Goal: Task Accomplishment & Management: Complete application form

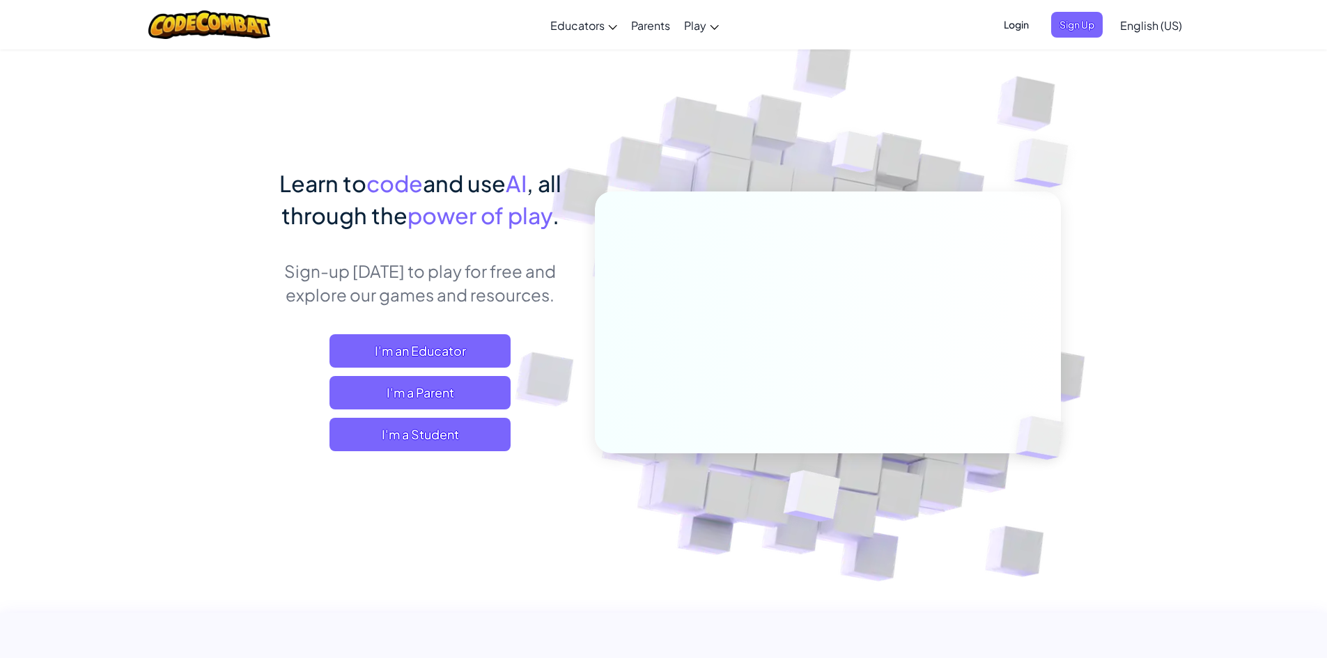
click at [1017, 29] on span "Login" at bounding box center [1017, 25] width 42 height 26
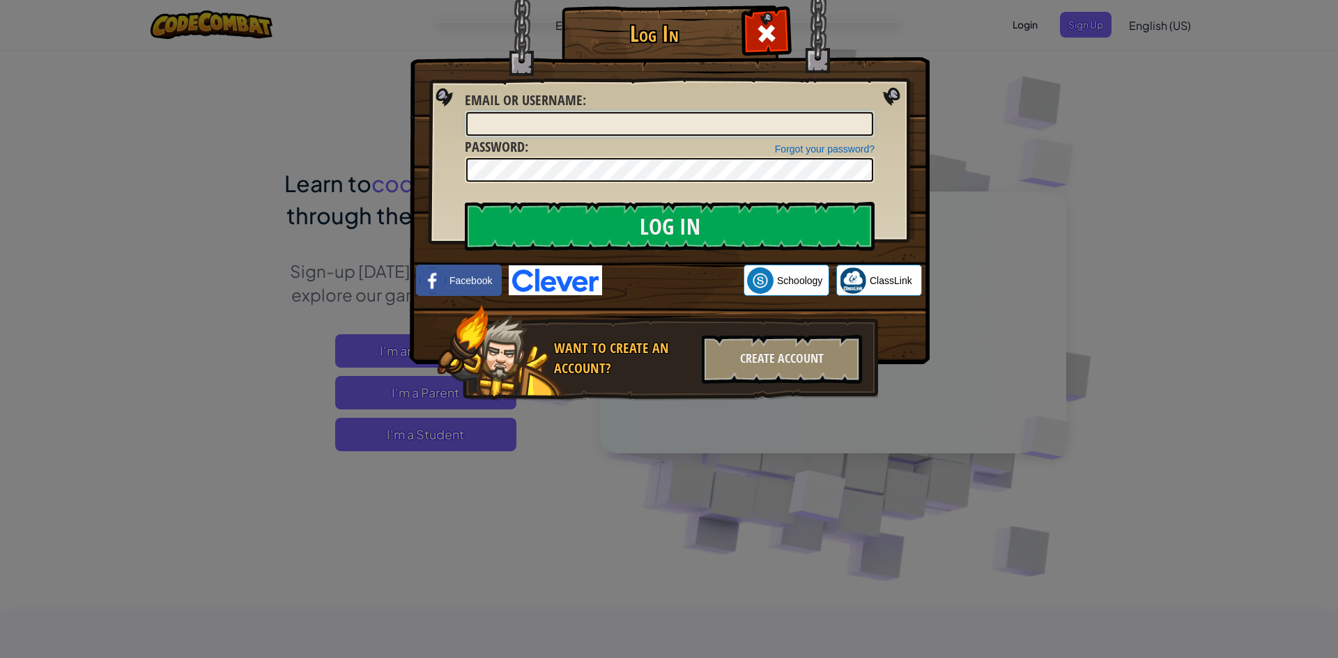
click at [574, 121] on input "Email or Username :" at bounding box center [669, 124] width 407 height 24
click at [719, 130] on input "Email or Username :" at bounding box center [669, 124] width 407 height 24
click at [1147, 203] on div "Log In Unknown Error Email or Username : Forgot your password? Password : Log I…" at bounding box center [669, 329] width 1338 height 658
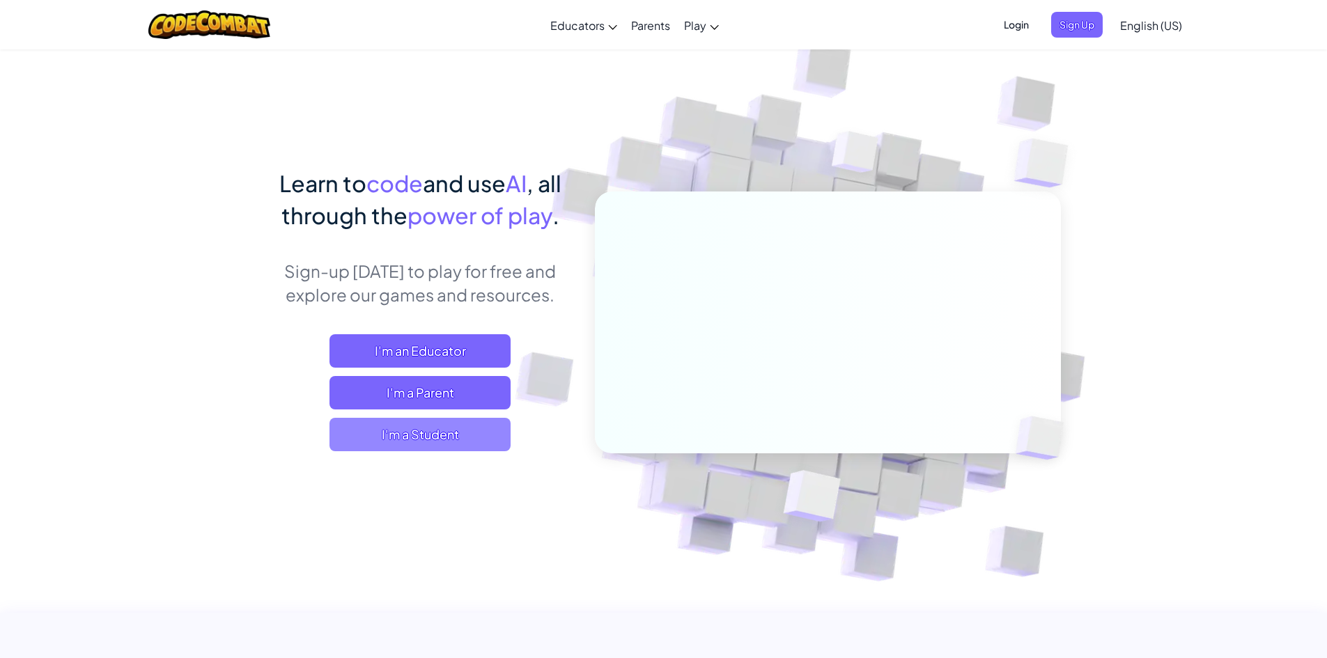
click at [433, 444] on span "I'm a Student" at bounding box center [420, 434] width 181 height 33
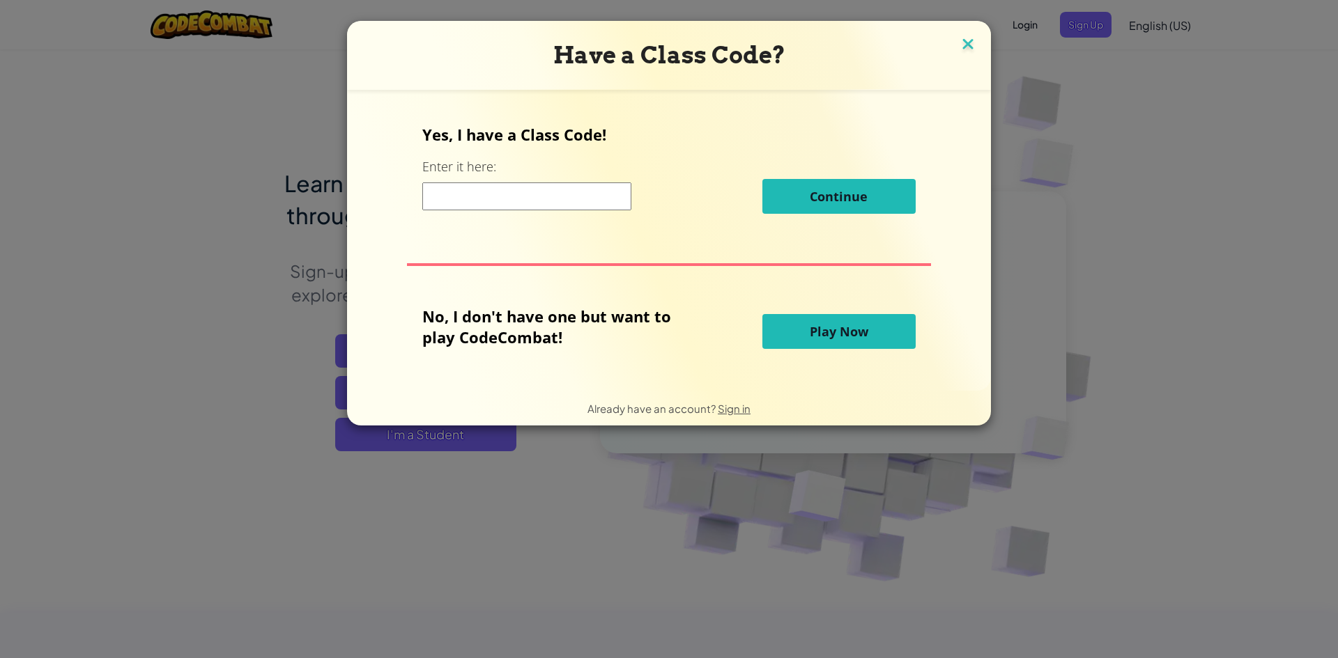
click at [969, 53] on img at bounding box center [968, 45] width 18 height 21
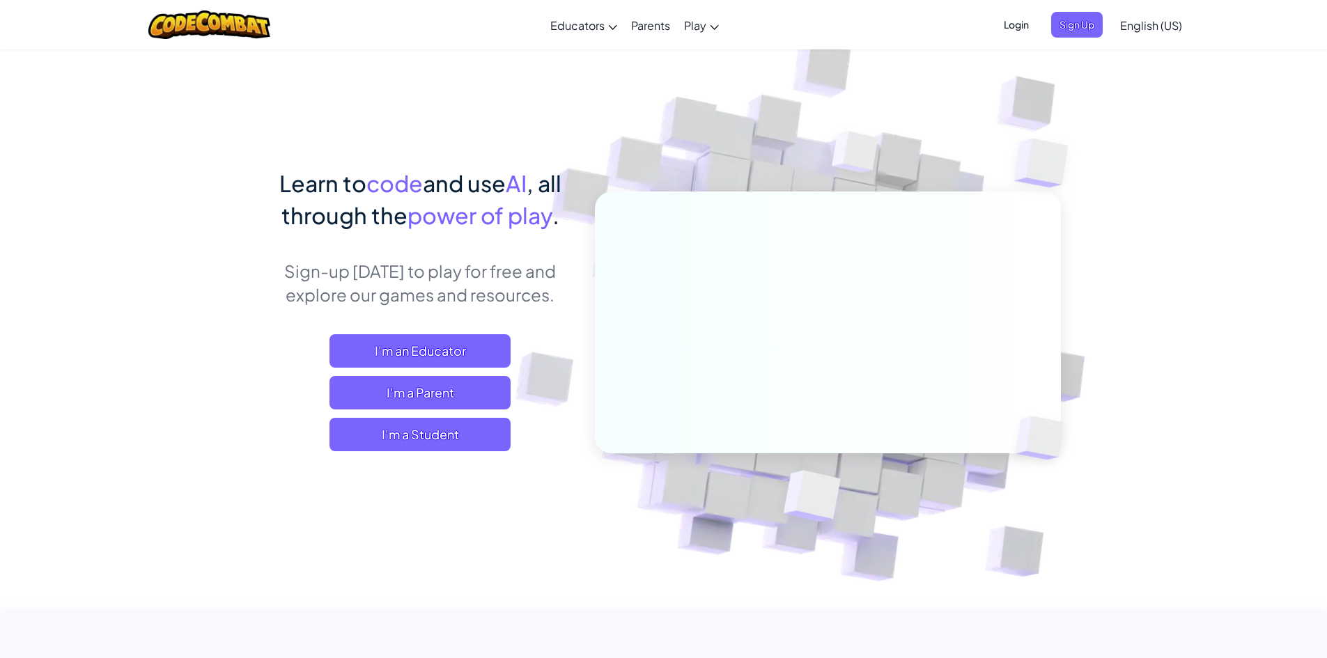
click at [1015, 30] on span "Login" at bounding box center [1017, 25] width 42 height 26
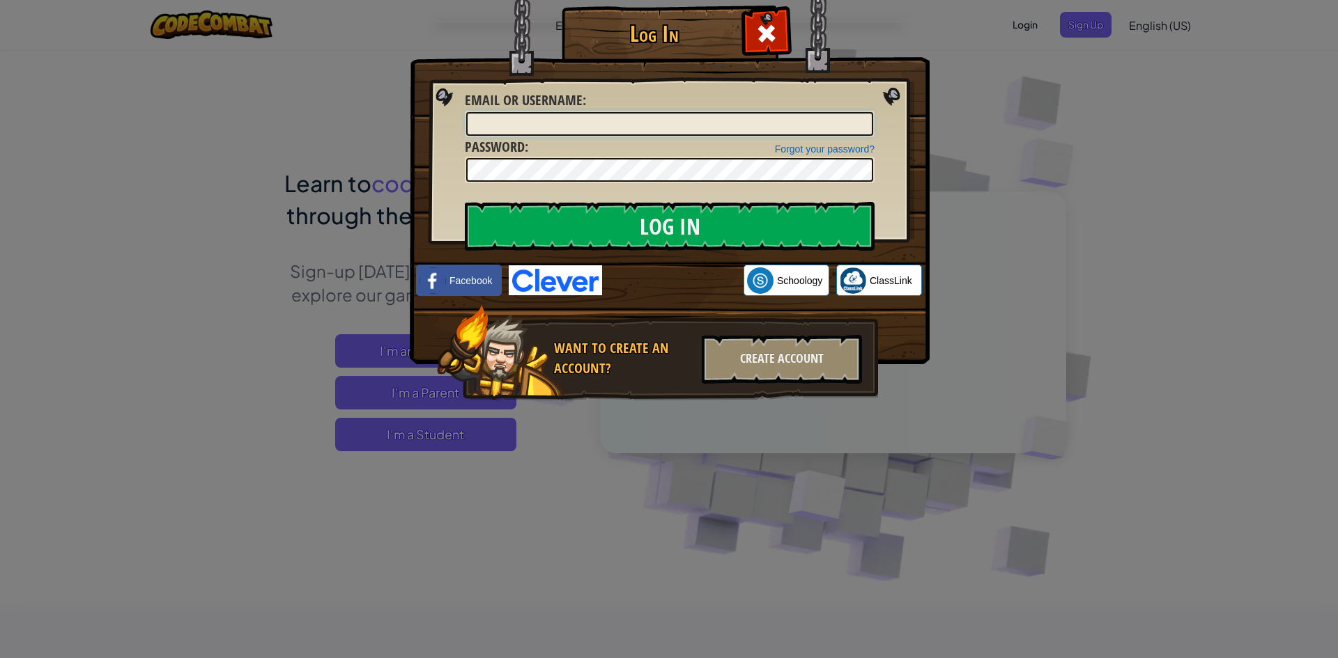
click at [569, 116] on input "Email or Username :" at bounding box center [669, 124] width 407 height 24
click at [979, 77] on div "Log In Unknown Error Email or Username : Forgot your password? Password : Log I…" at bounding box center [669, 329] width 1338 height 658
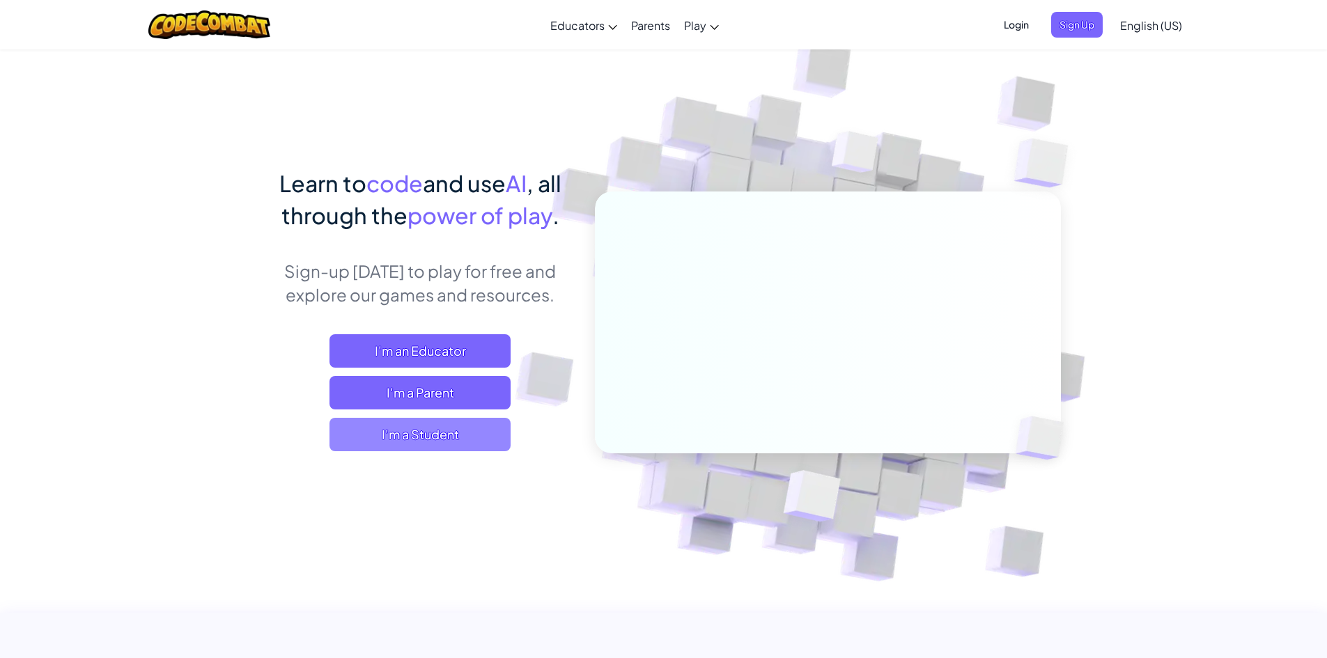
click at [438, 437] on span "I'm a Student" at bounding box center [420, 434] width 181 height 33
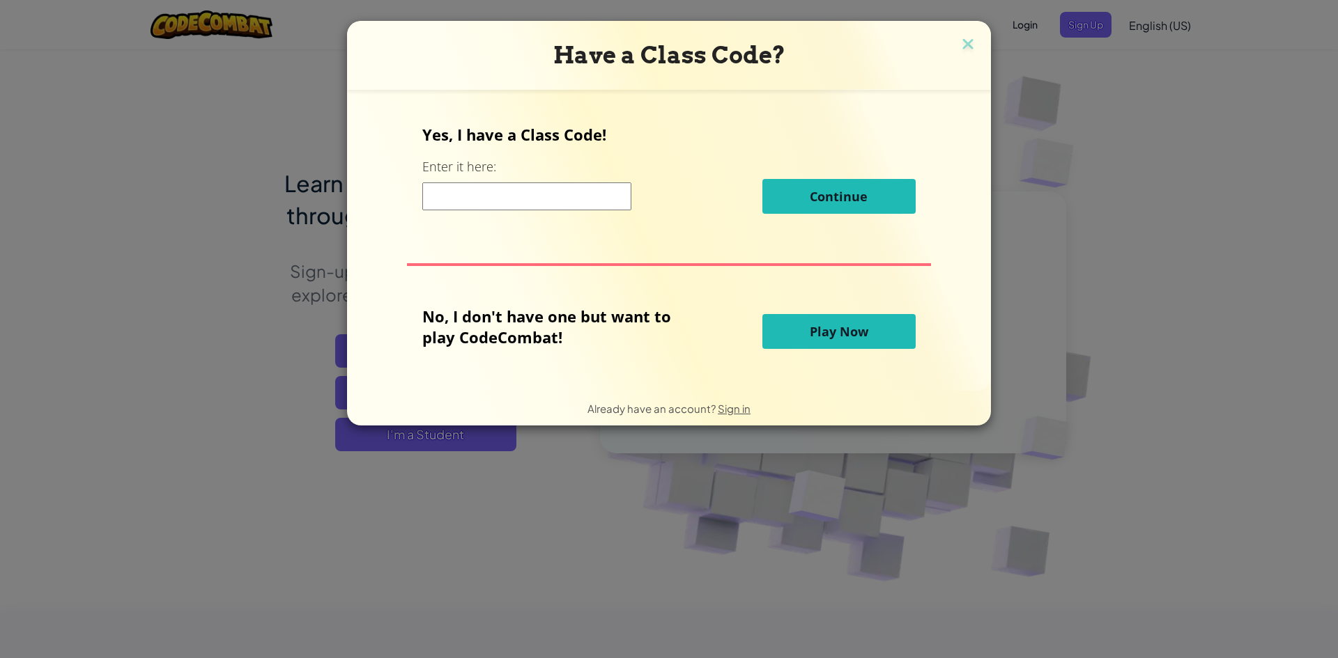
paste input "ArmGameShow"
type input "ArmGameShow"
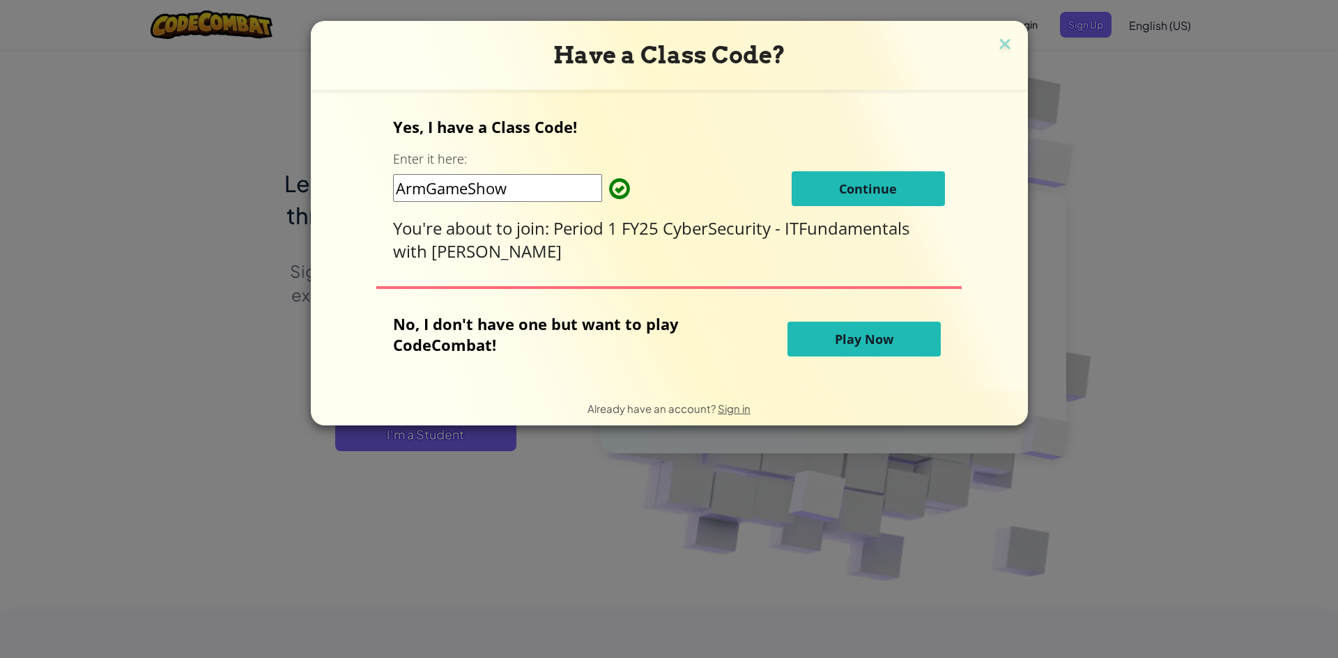
click at [849, 189] on span "Continue" at bounding box center [868, 188] width 58 height 17
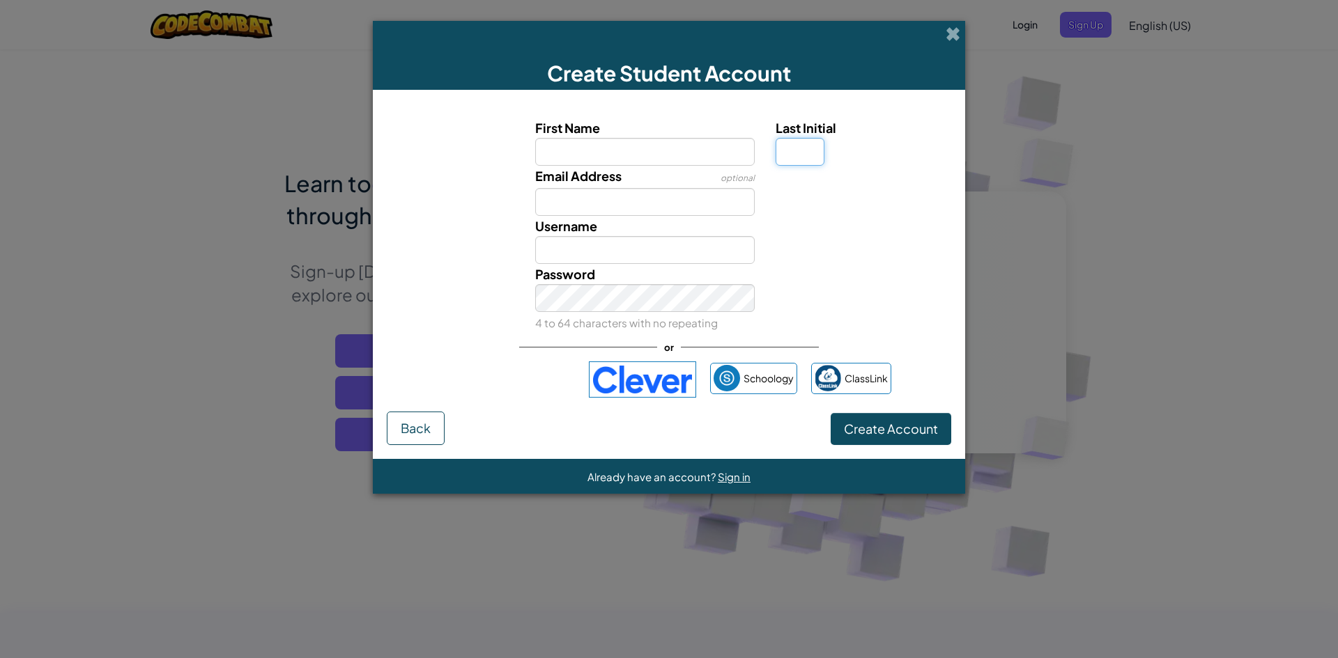
click at [794, 155] on input "Last Initial" at bounding box center [799, 152] width 49 height 28
click at [618, 139] on input "First Name" at bounding box center [645, 152] width 220 height 28
type input "Juan"
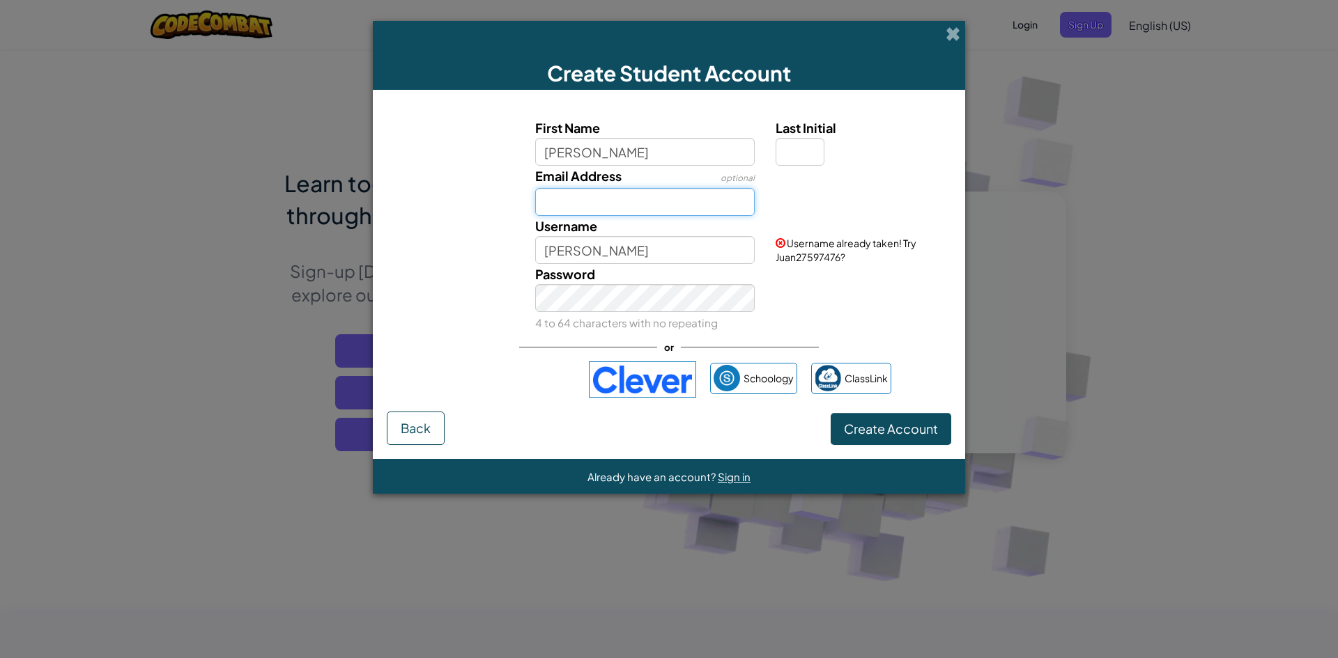
click at [646, 206] on input "Email Address" at bounding box center [645, 202] width 220 height 28
type input "s29550258@stu.palmbeachschools.org"
click at [775, 150] on div "Last Initial" at bounding box center [861, 142] width 193 height 48
click at [736, 203] on input "s29550258@stu.palmbeachschools.org" at bounding box center [645, 202] width 220 height 28
click at [746, 203] on input "s29550258@stu.palmbeachschools.org" at bounding box center [645, 202] width 220 height 28
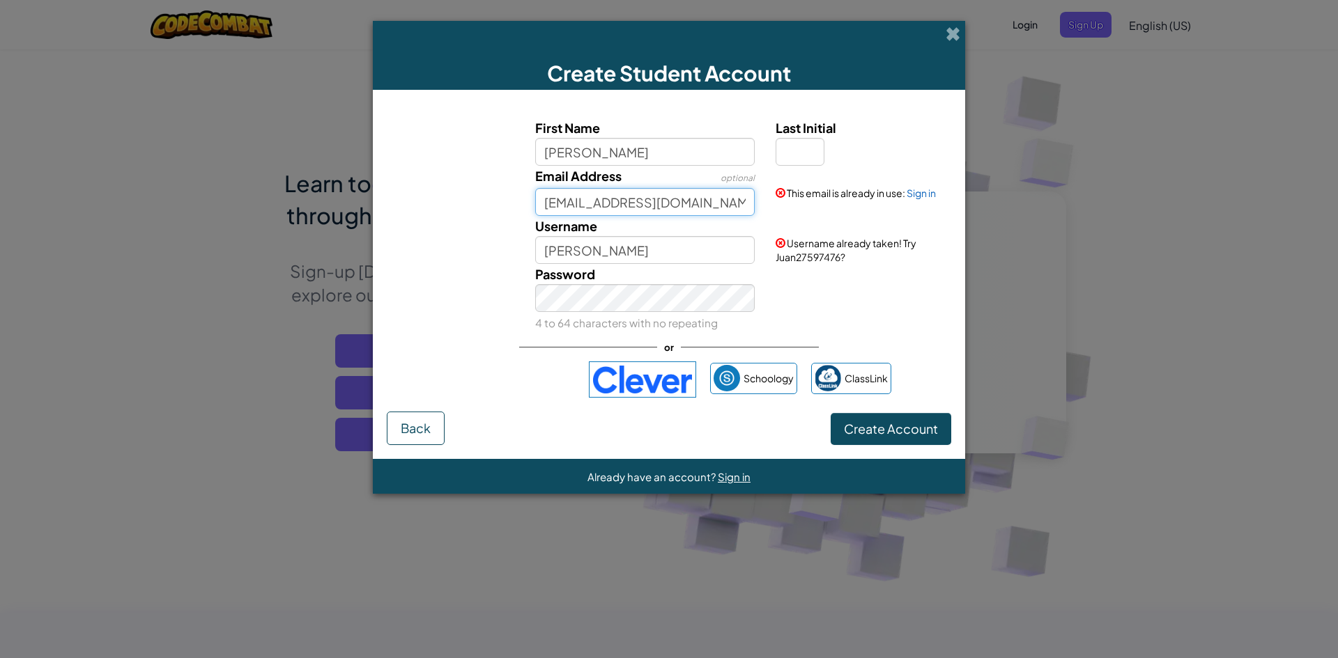
scroll to position [0, 40]
click at [746, 203] on input "s29550258@stu.palmbeachschools.org" at bounding box center [645, 202] width 220 height 28
drag, startPoint x: 746, startPoint y: 203, endPoint x: 736, endPoint y: 203, distance: 9.8
click at [736, 203] on input "s29550258@stu.palmbeachschools.org" at bounding box center [645, 202] width 220 height 28
click at [744, 203] on input "s29550258@stu.palmbeachschools.org" at bounding box center [645, 202] width 220 height 28
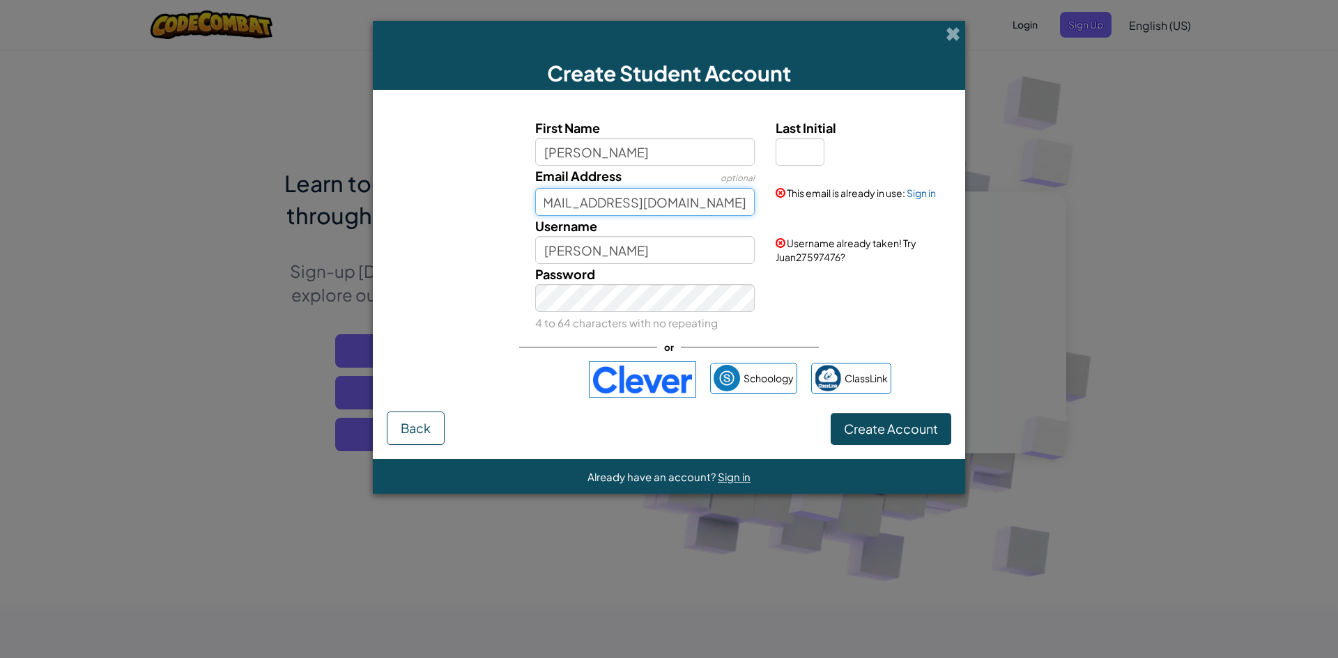
drag, startPoint x: 744, startPoint y: 203, endPoint x: 677, endPoint y: 199, distance: 67.0
drag, startPoint x: 677, startPoint y: 199, endPoint x: 728, endPoint y: 186, distance: 52.4
click at [728, 186] on div "optional" at bounding box center [737, 177] width 34 height 22
click at [741, 201] on input "s29550258@stu.palmbeachschools.org" at bounding box center [645, 202] width 220 height 28
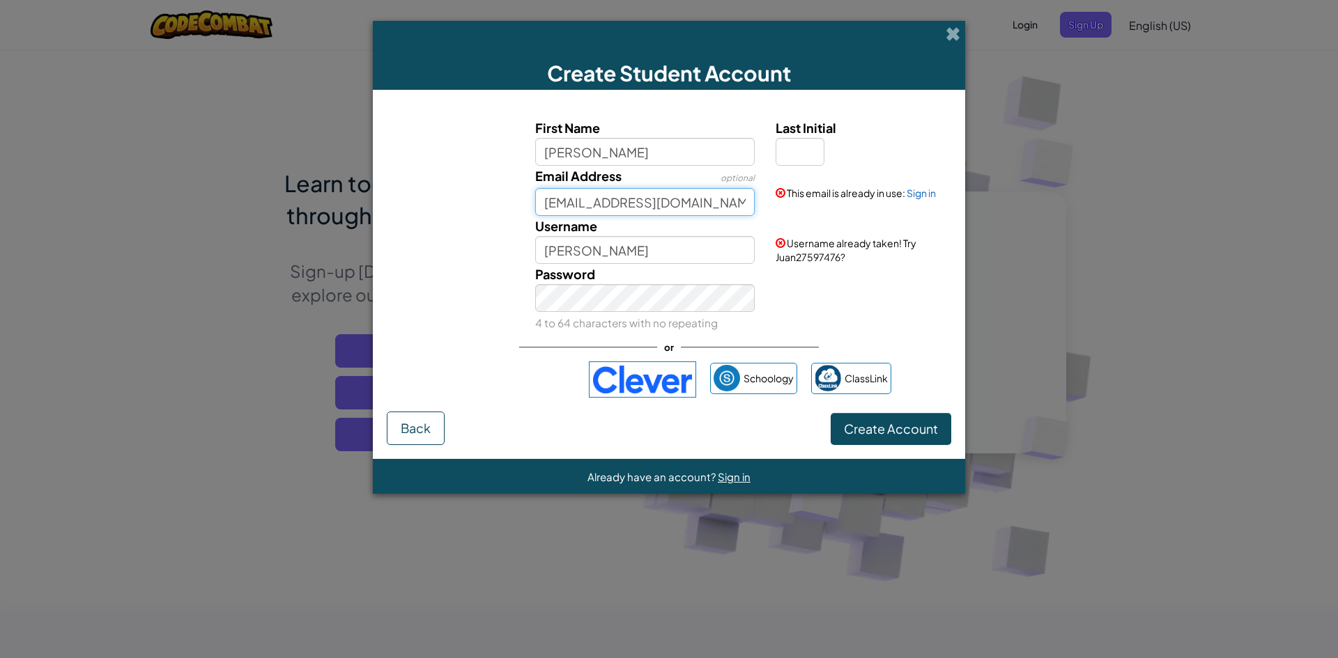
click at [743, 202] on input "s29550258@stu.palmbeachschools.org" at bounding box center [645, 202] width 220 height 28
click at [731, 203] on input "s29550258@stu.palmbeachschools.org" at bounding box center [645, 202] width 220 height 28
click at [548, 203] on input "s29550258@stu.palmbeachschools.org" at bounding box center [645, 202] width 220 height 28
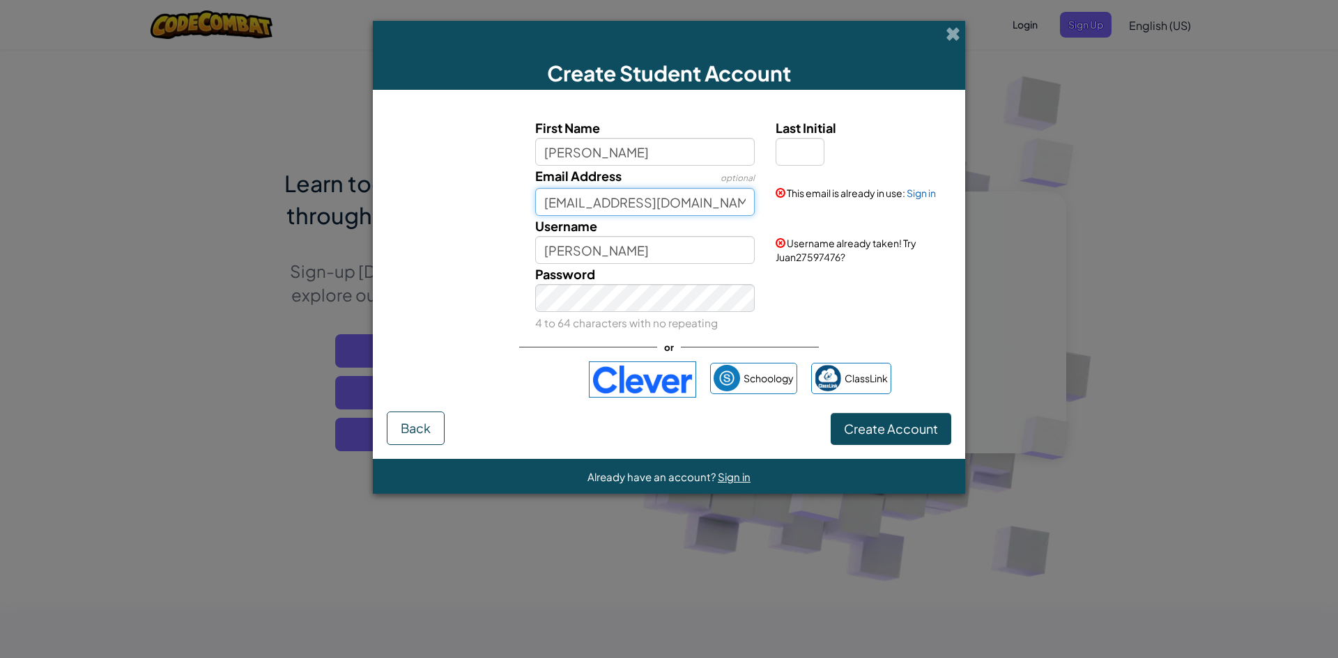
click at [549, 202] on input "s29550258@stu.palmbeachschools.org" at bounding box center [645, 202] width 220 height 28
drag, startPoint x: 545, startPoint y: 202, endPoint x: 598, endPoint y: 201, distance: 53.0
drag, startPoint x: 598, startPoint y: 201, endPoint x: 540, endPoint y: 199, distance: 57.9
click at [540, 199] on input "s29550258@stu.palmbeachschools.org" at bounding box center [645, 202] width 220 height 28
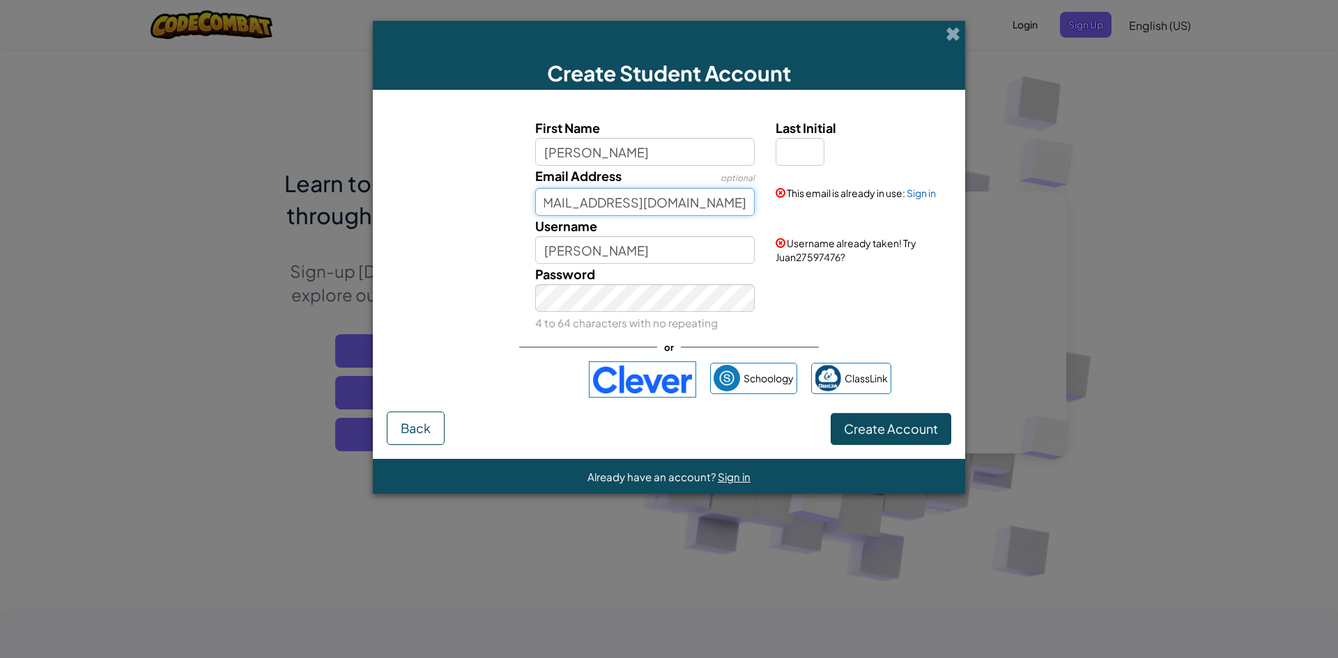
drag, startPoint x: 545, startPoint y: 201, endPoint x: 746, endPoint y: 208, distance: 201.5
click at [754, 211] on input "s29550258@stu.palmbeachschools.org" at bounding box center [645, 202] width 220 height 28
click at [648, 201] on input "Email Address" at bounding box center [645, 202] width 220 height 28
click at [574, 195] on input "Email Address" at bounding box center [645, 202] width 220 height 28
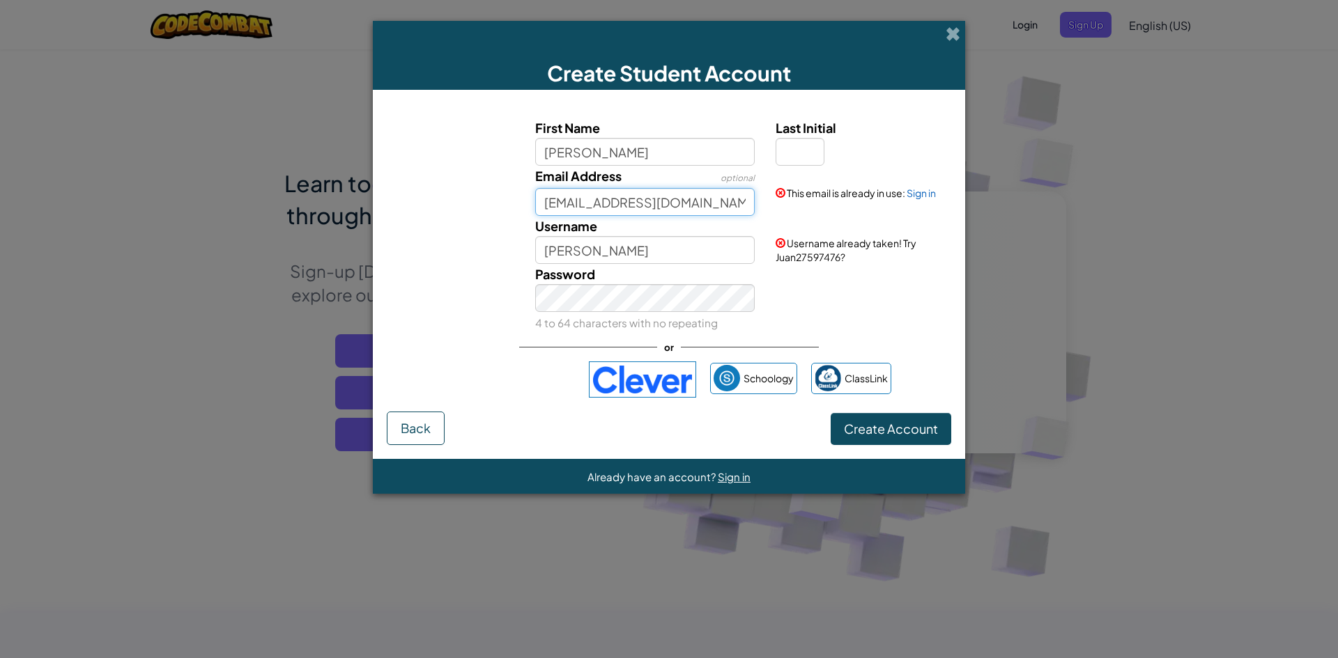
type input "juanraymundo200@icloud.com"
click at [640, 240] on input "Juan" at bounding box center [645, 250] width 220 height 28
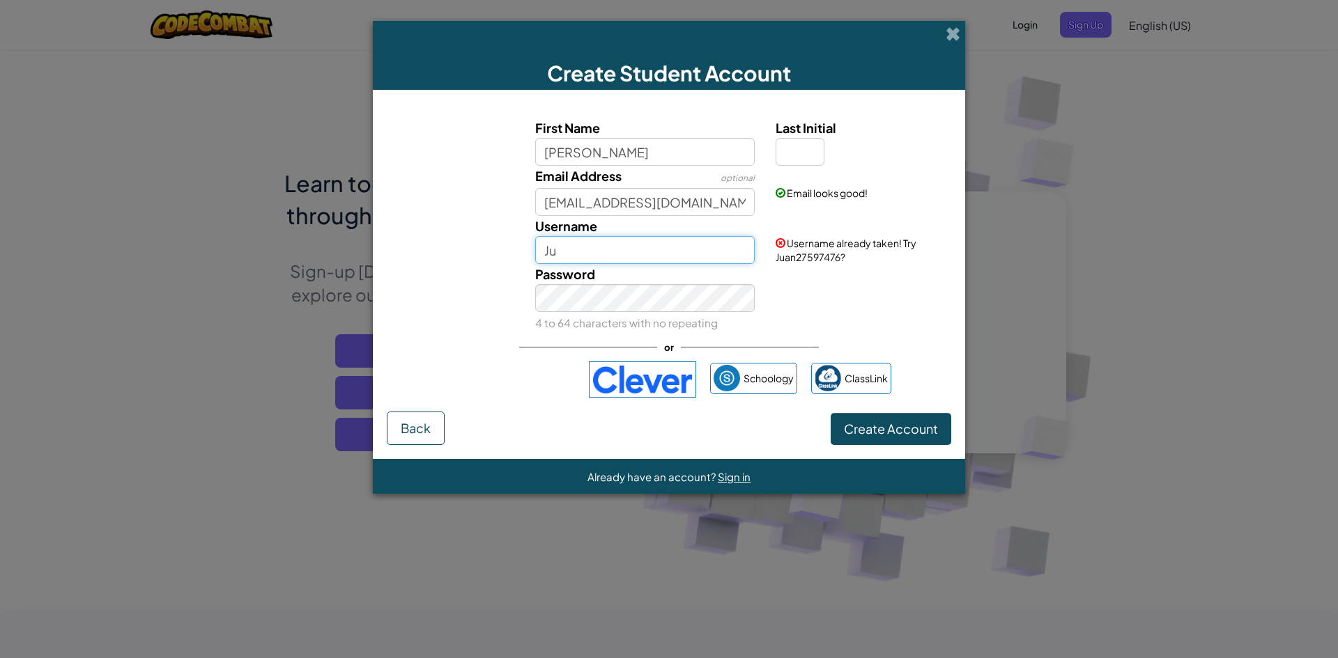
type input "J"
click at [617, 249] on input "juan123" at bounding box center [645, 250] width 220 height 28
type input "j"
type input "J"
click at [797, 145] on input "Last Initial" at bounding box center [799, 152] width 49 height 28
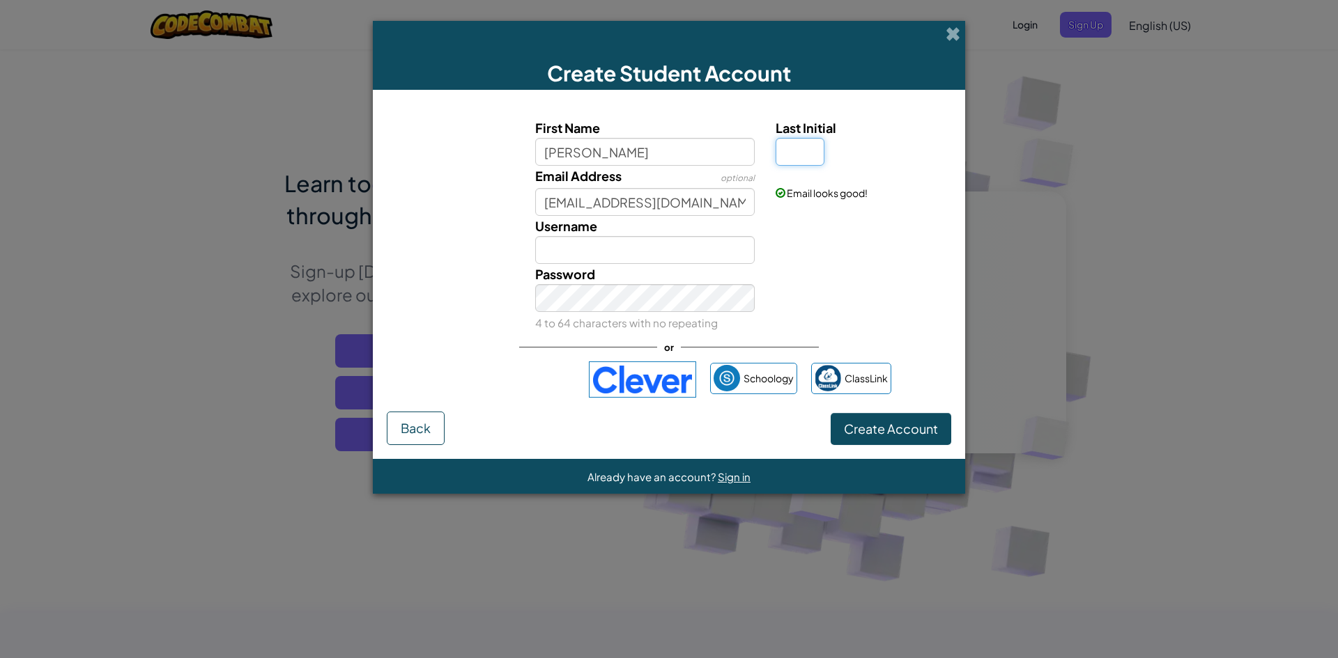
type input "r"
type input "R"
drag, startPoint x: 635, startPoint y: 230, endPoint x: 611, endPoint y: 234, distance: 24.1
click at [628, 232] on div "Username JuanR" at bounding box center [645, 240] width 241 height 48
click at [613, 245] on input "JuanR" at bounding box center [645, 250] width 220 height 28
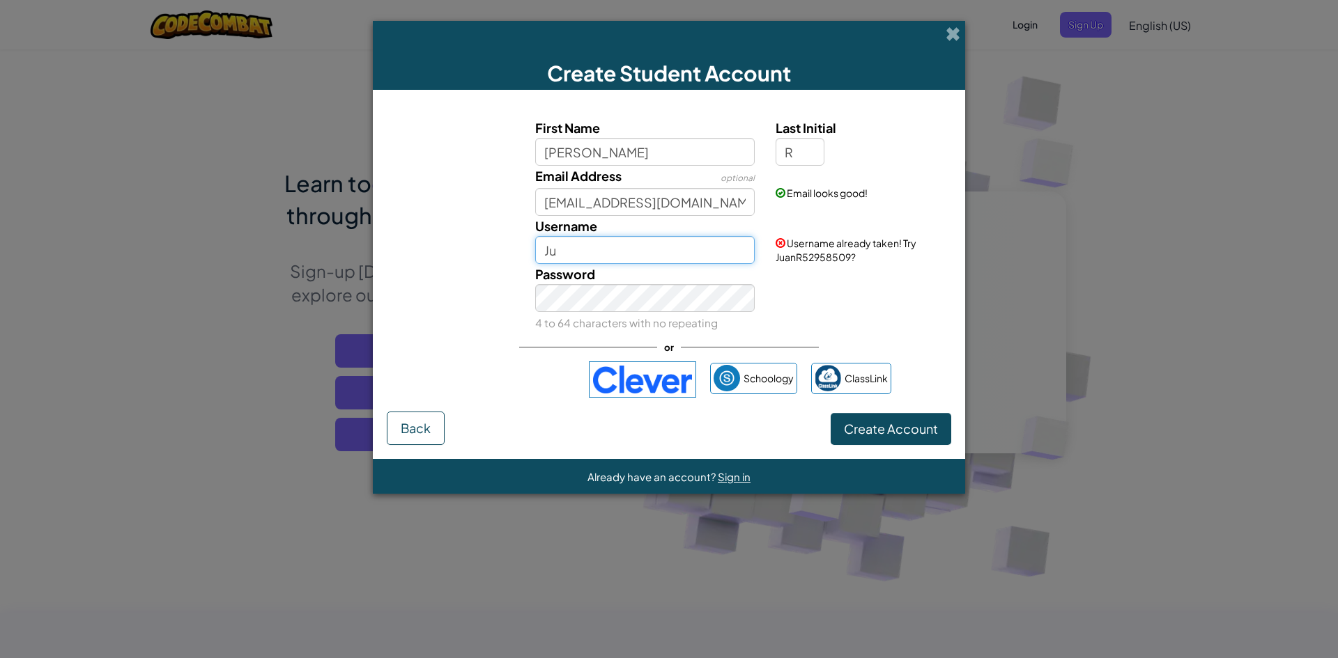
type input "J"
type input "Quanman"
click at [615, 256] on input "Quanman" at bounding box center [645, 250] width 220 height 28
click at [572, 258] on input "Quanman" at bounding box center [645, 250] width 220 height 28
click at [578, 258] on input "Quanman" at bounding box center [645, 250] width 220 height 28
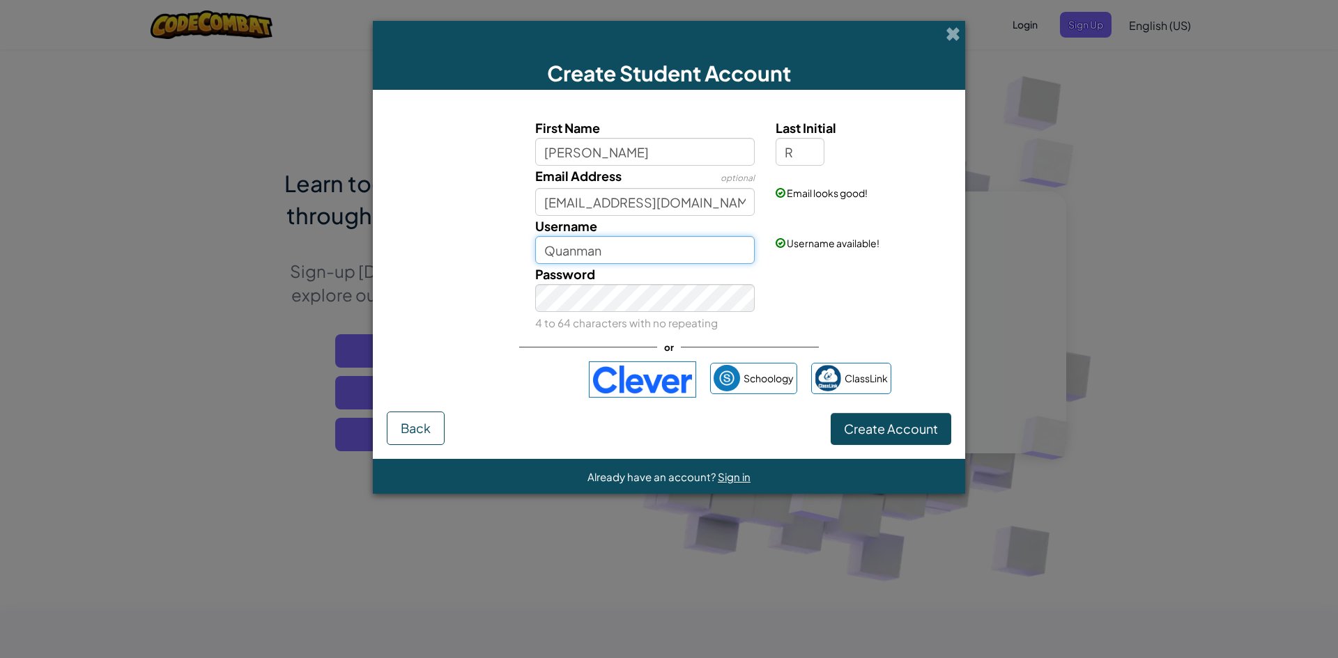
click at [619, 255] on input "Quanman" at bounding box center [645, 250] width 220 height 28
click at [883, 430] on span "Create Account" at bounding box center [891, 429] width 94 height 16
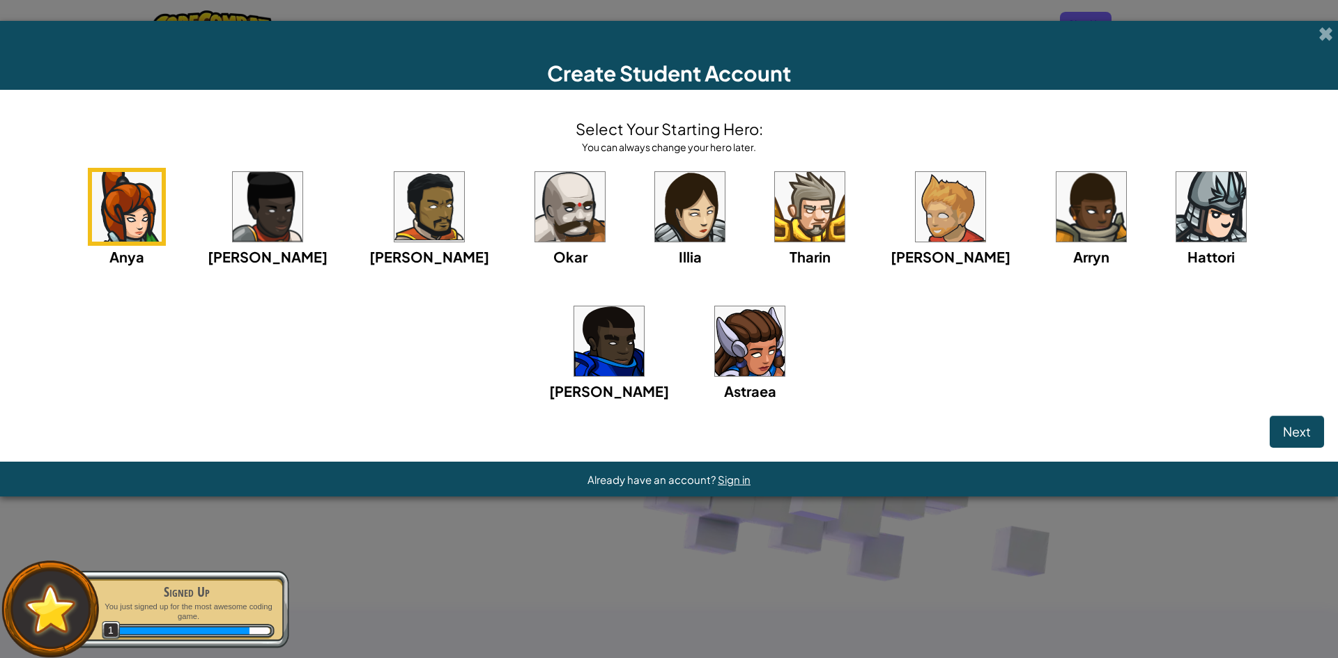
click at [535, 201] on img at bounding box center [570, 207] width 70 height 70
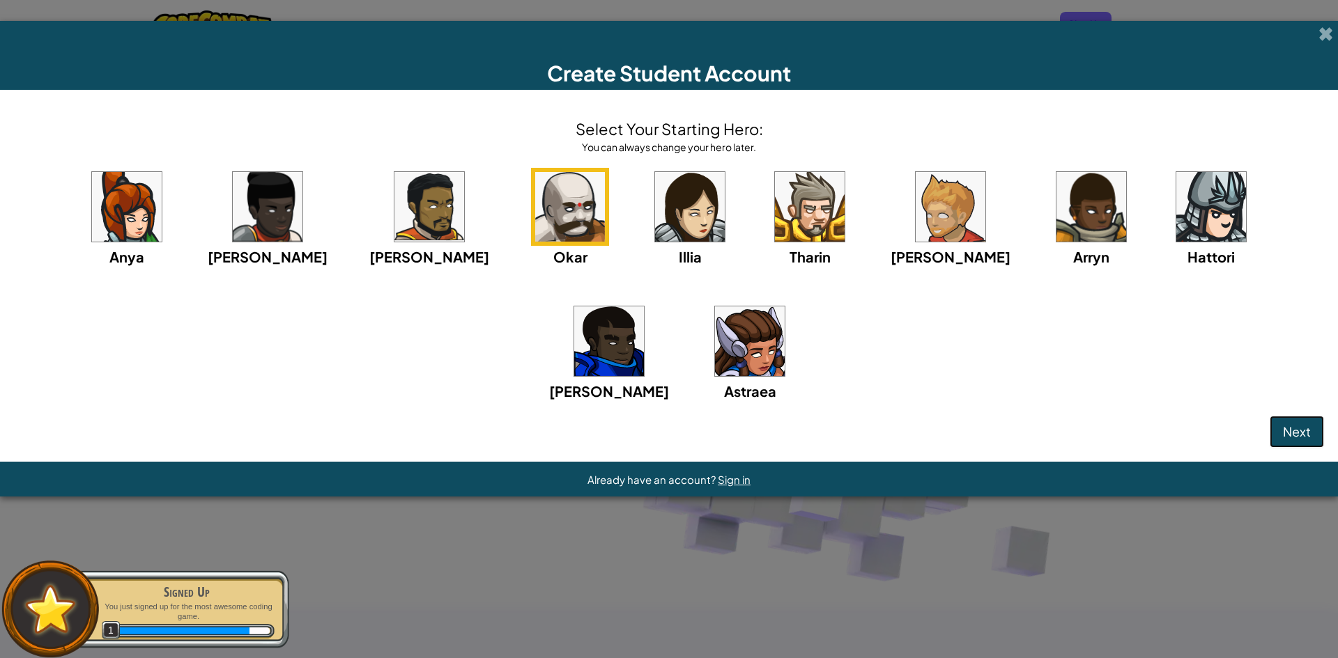
click at [1288, 421] on button "Next" at bounding box center [1296, 432] width 54 height 32
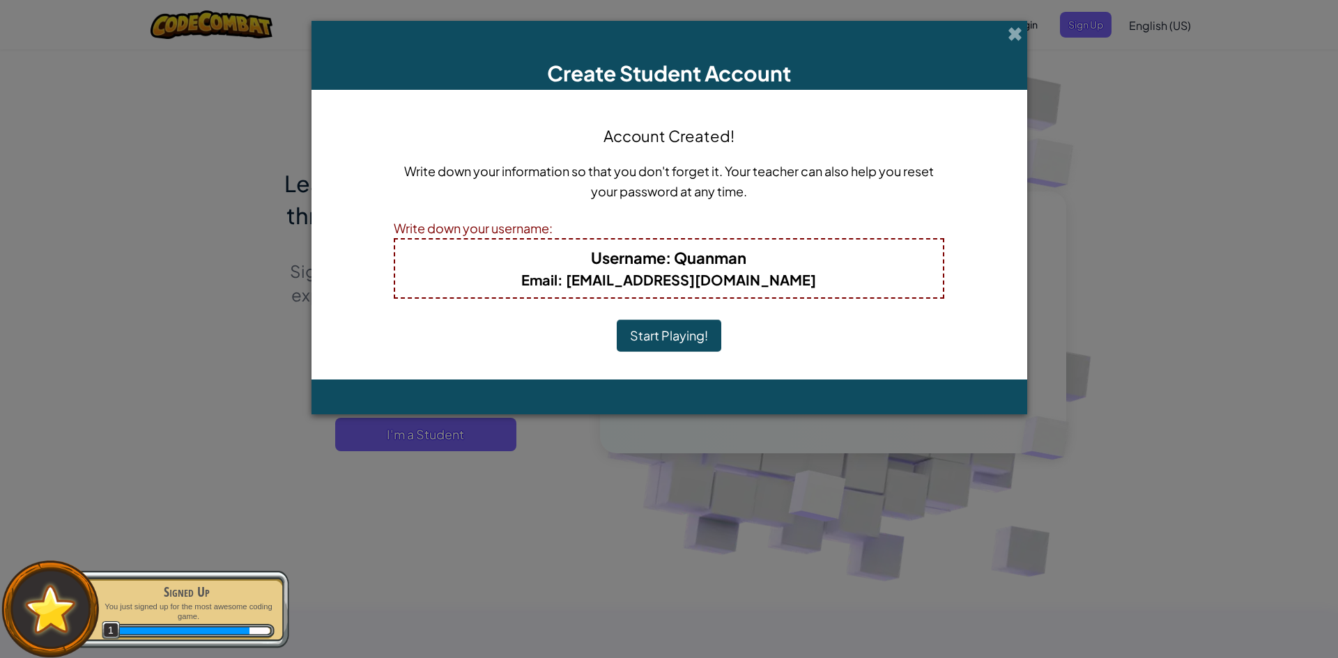
click at [706, 250] on b "Username : Quanman" at bounding box center [668, 258] width 155 height 20
click at [716, 275] on b "Email : juanraymundo200@icloud.com" at bounding box center [668, 279] width 295 height 17
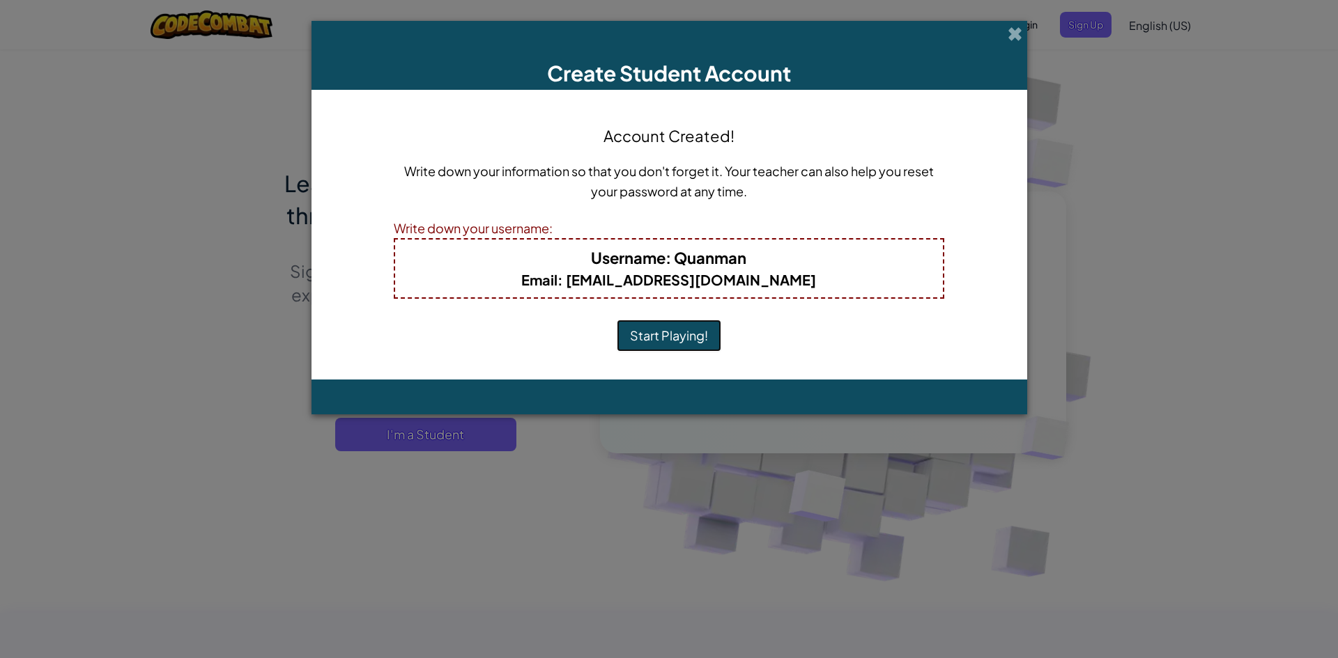
click at [662, 341] on button "Start Playing!" at bounding box center [669, 336] width 105 height 32
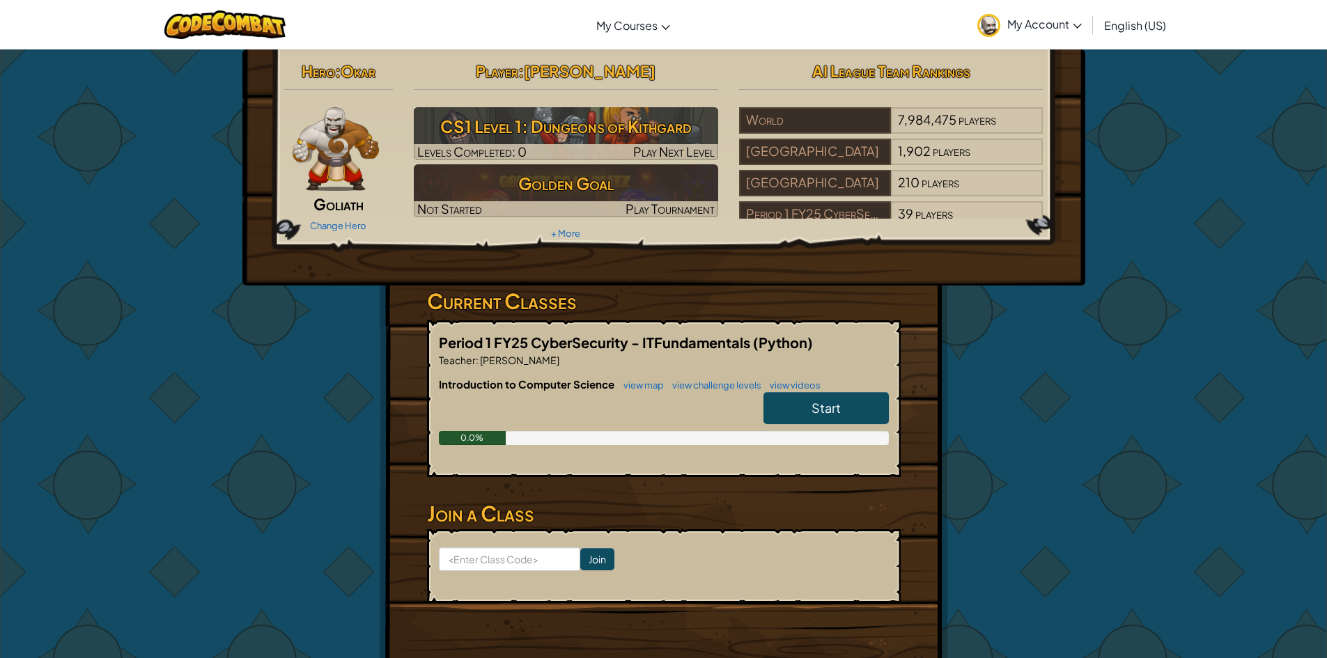
click at [593, 75] on span "[PERSON_NAME]" at bounding box center [590, 71] width 132 height 20
click at [785, 419] on link "Start" at bounding box center [826, 408] width 125 height 32
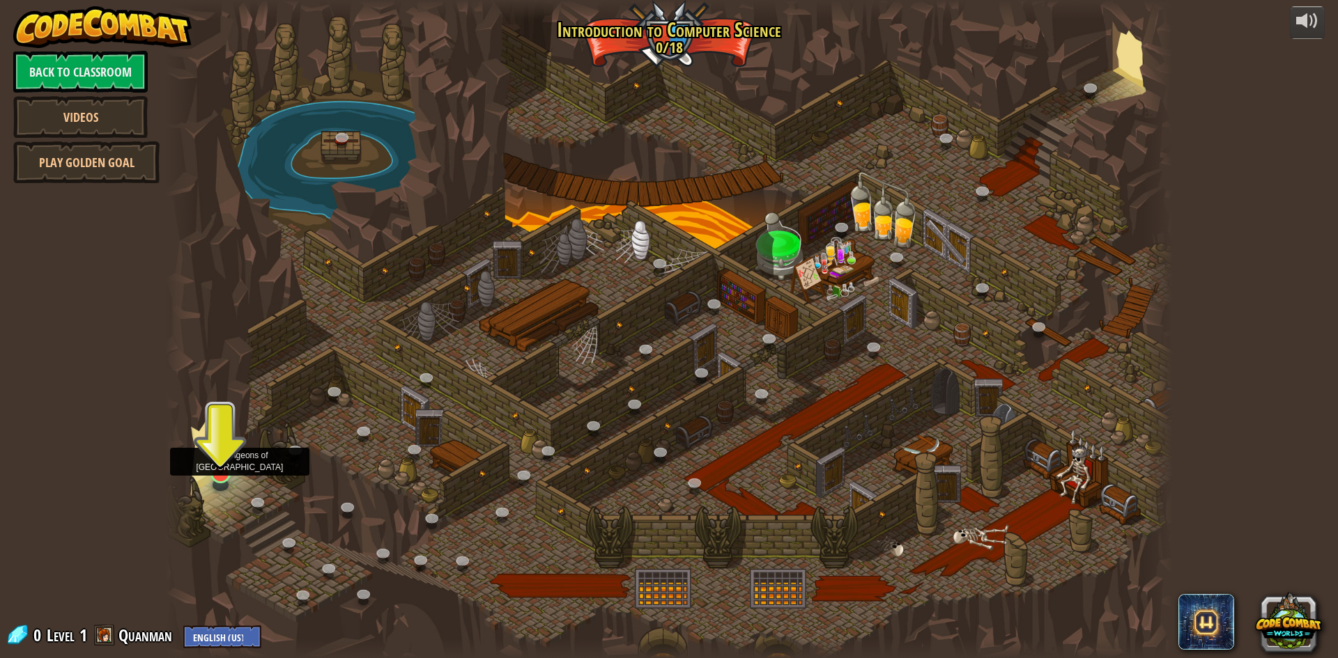
click at [228, 455] on img at bounding box center [220, 444] width 27 height 62
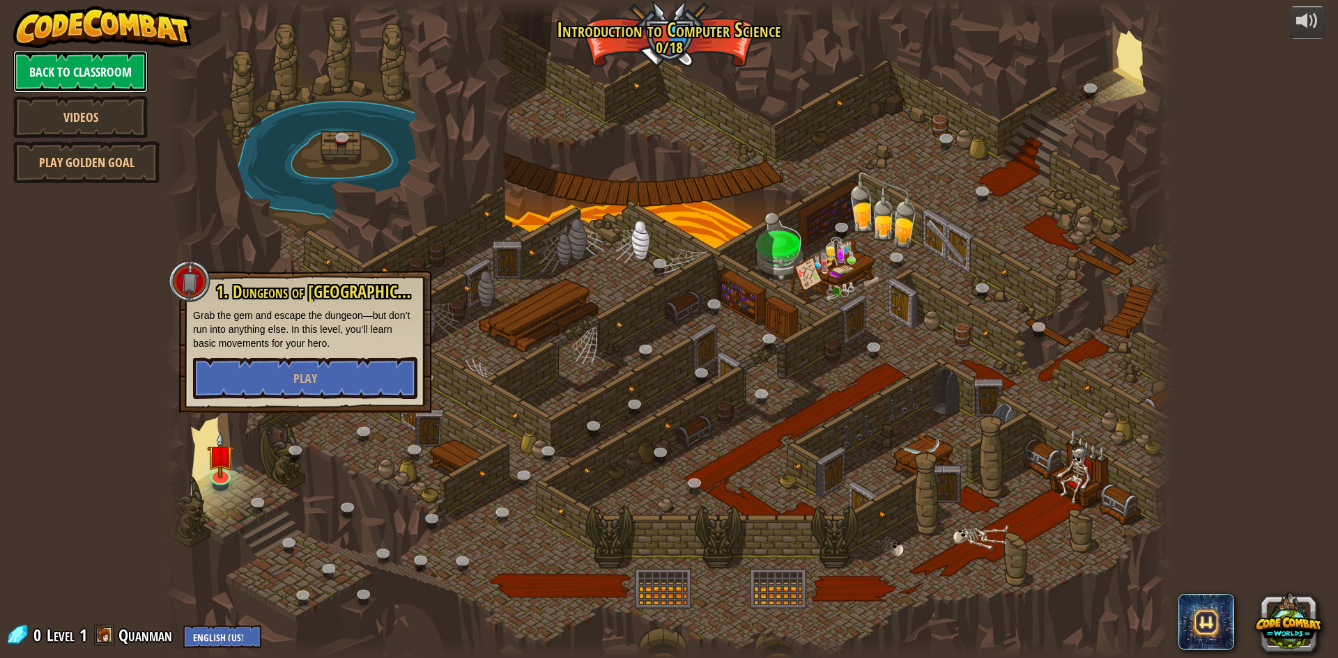
click at [98, 77] on link "Back to Classroom" at bounding box center [80, 72] width 134 height 42
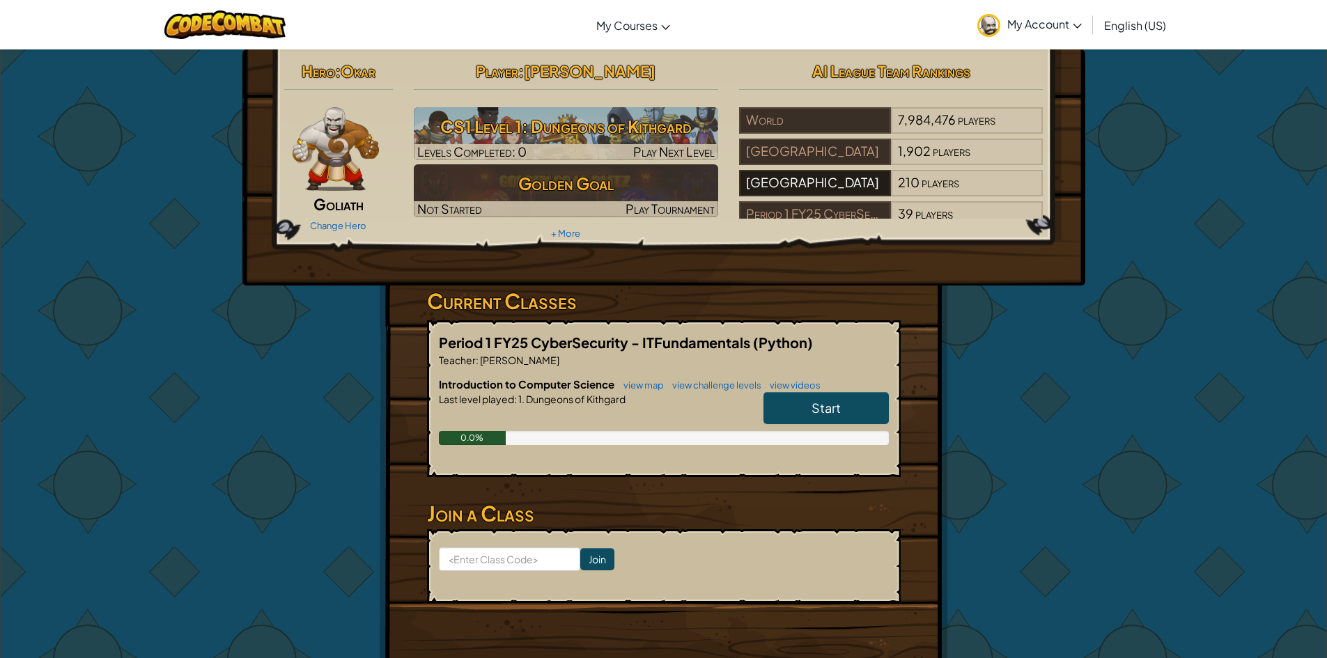
scroll to position [70, 0]
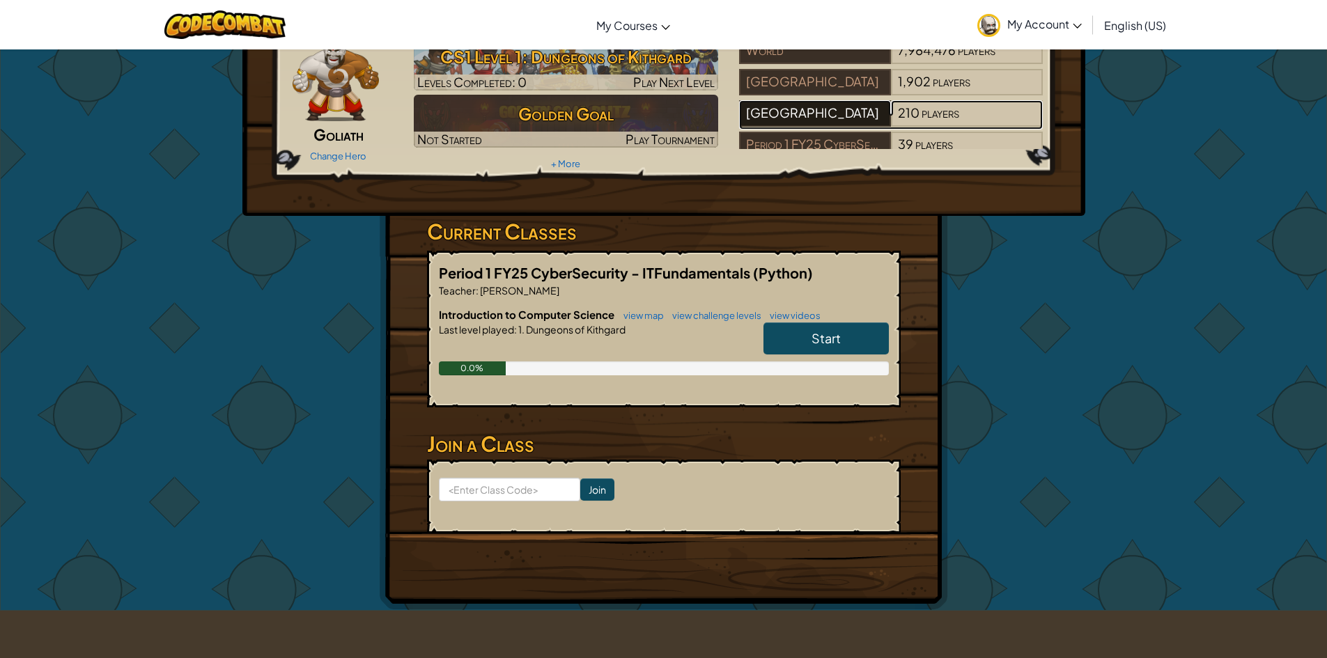
click at [833, 102] on div "[GEOGRAPHIC_DATA]" at bounding box center [815, 113] width 152 height 26
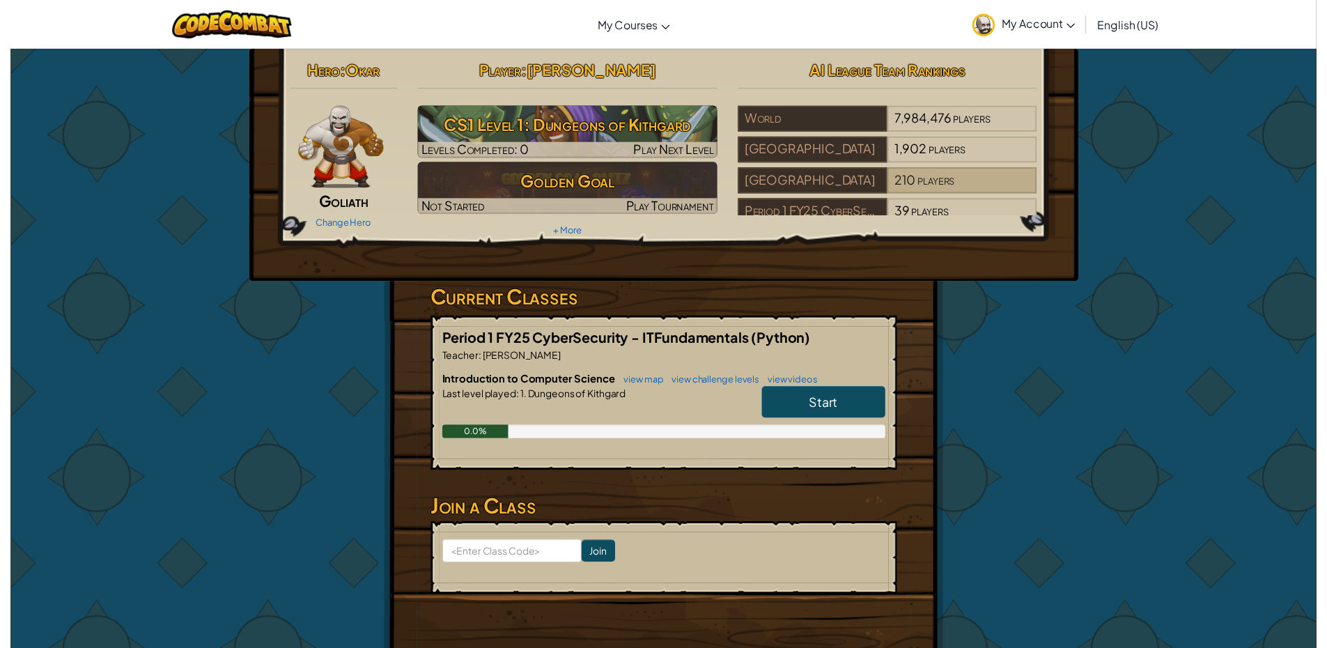
scroll to position [24, 0]
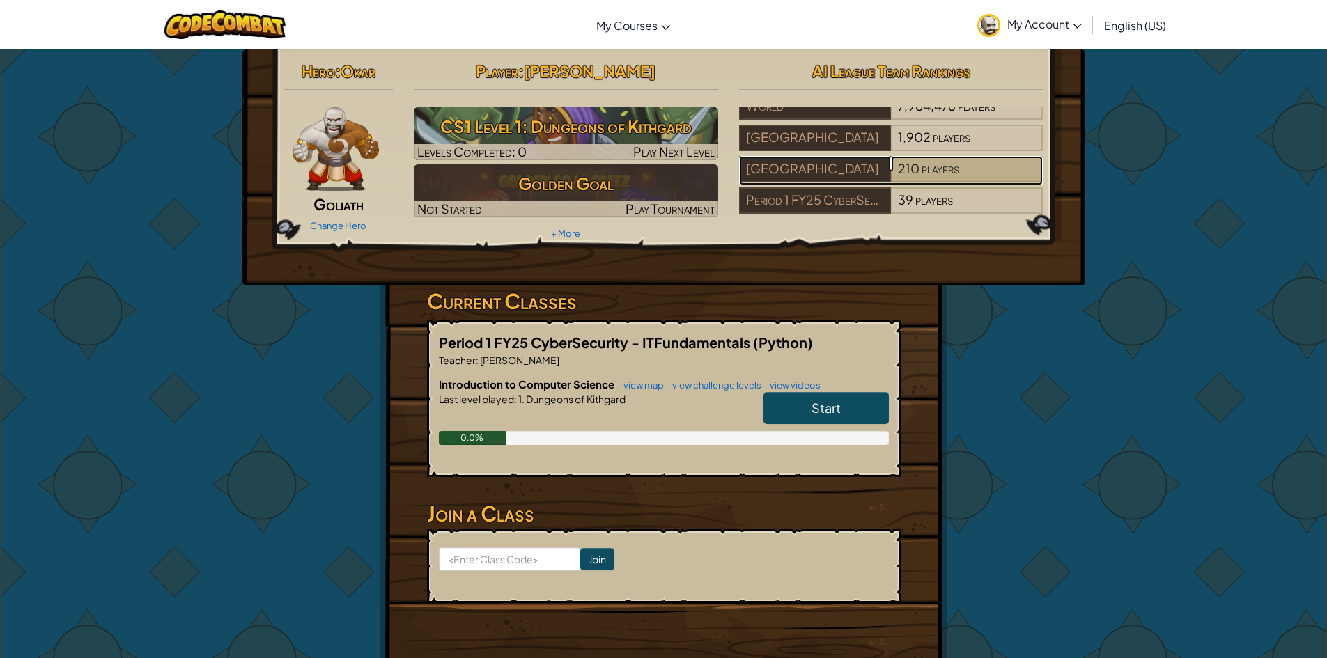
click at [982, 162] on div "210 players" at bounding box center [967, 169] width 152 height 26
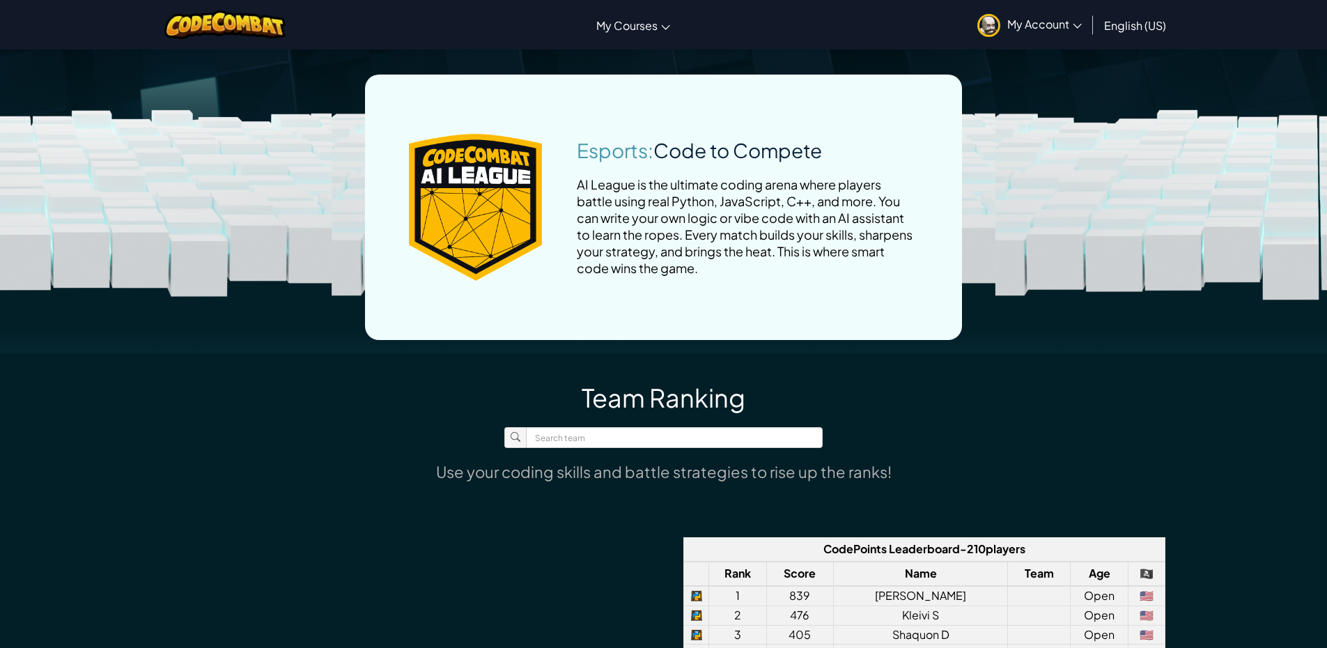
scroll to position [418, 0]
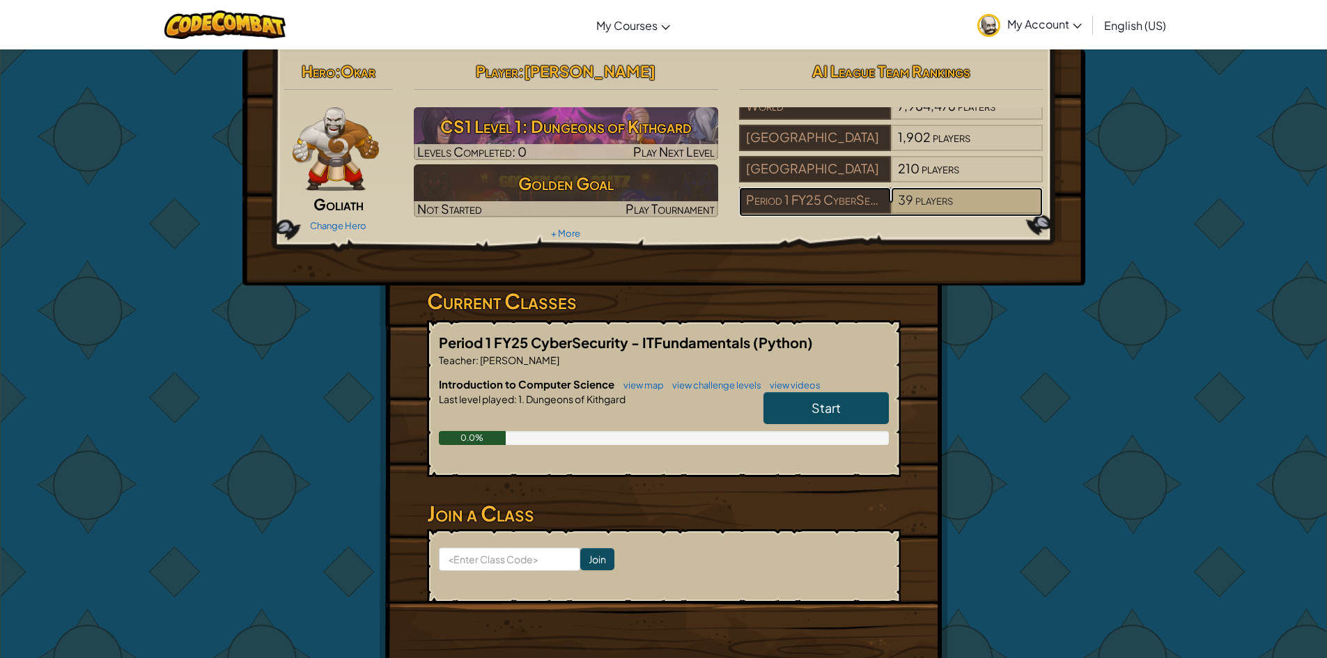
click at [916, 192] on span "players" at bounding box center [935, 200] width 38 height 16
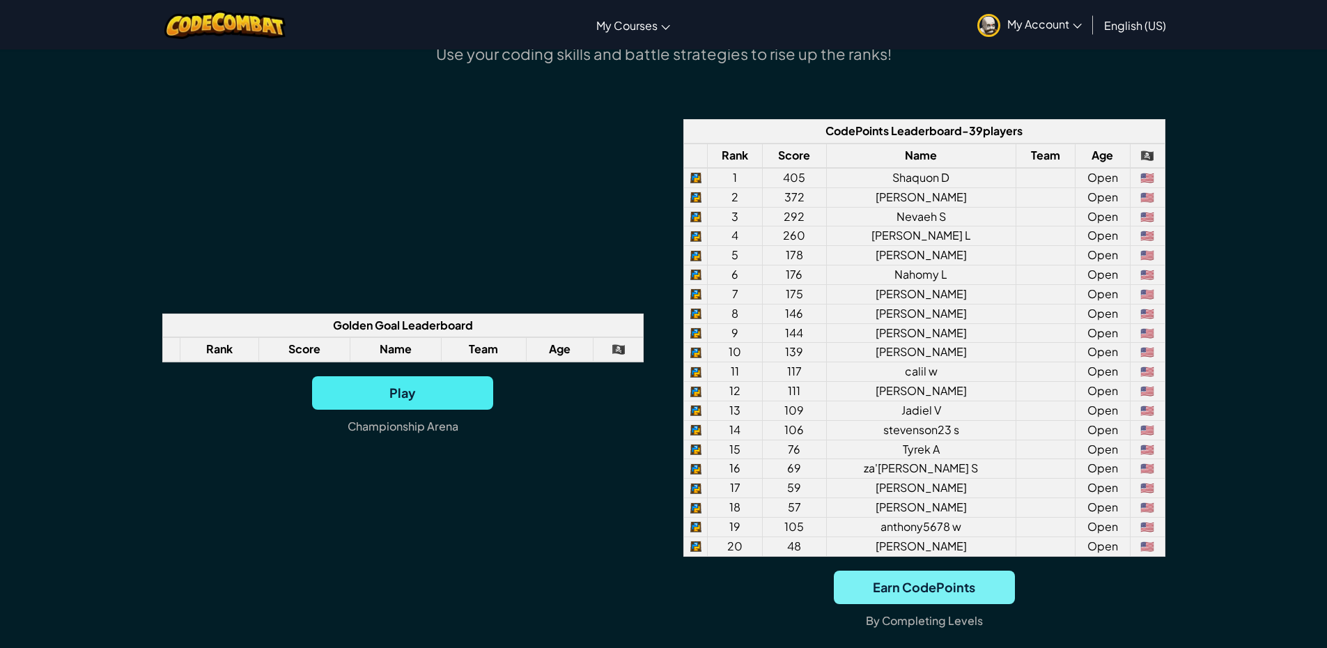
scroll to position [1115, 0]
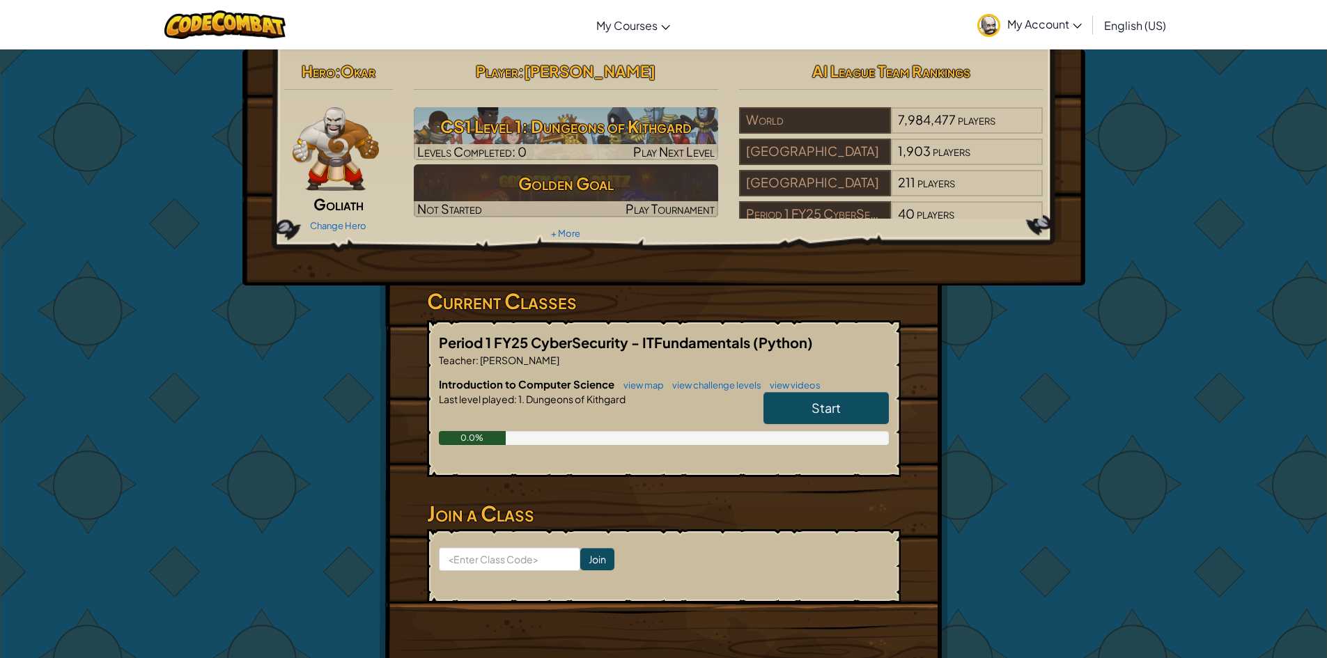
drag, startPoint x: 812, startPoint y: 412, endPoint x: 819, endPoint y: 409, distance: 7.2
click at [819, 409] on span "Start" at bounding box center [826, 408] width 29 height 16
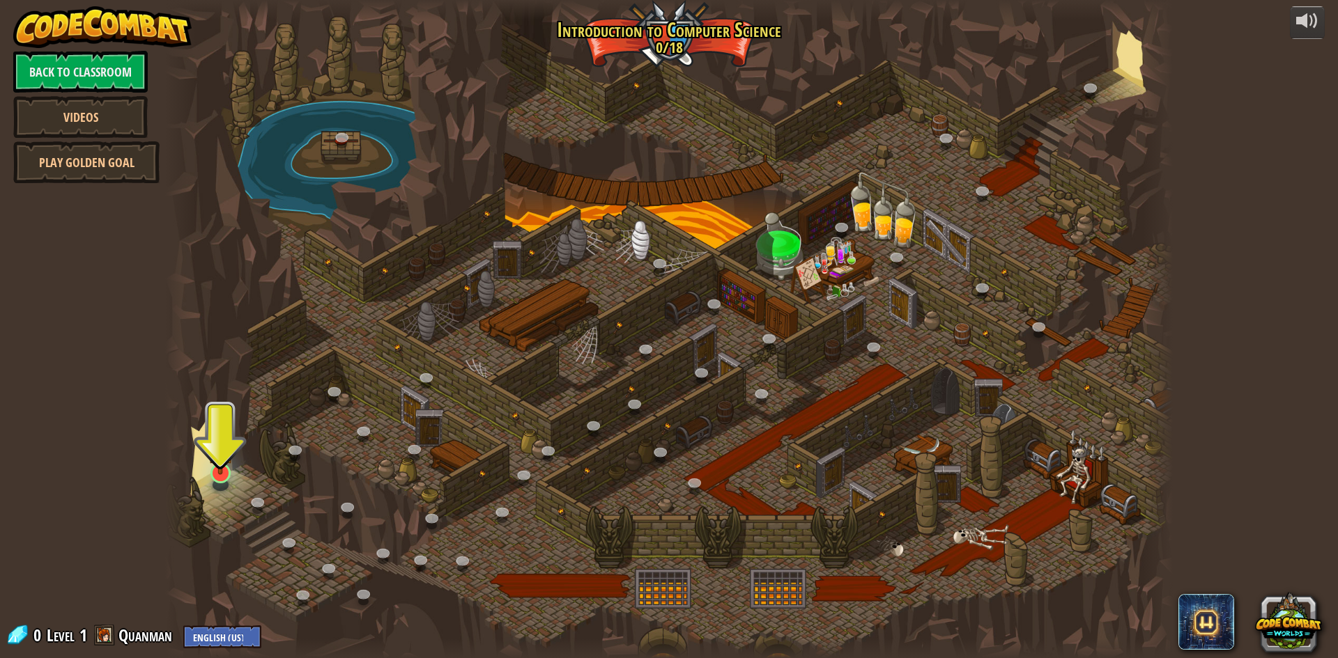
click at [223, 469] on img at bounding box center [220, 444] width 27 height 62
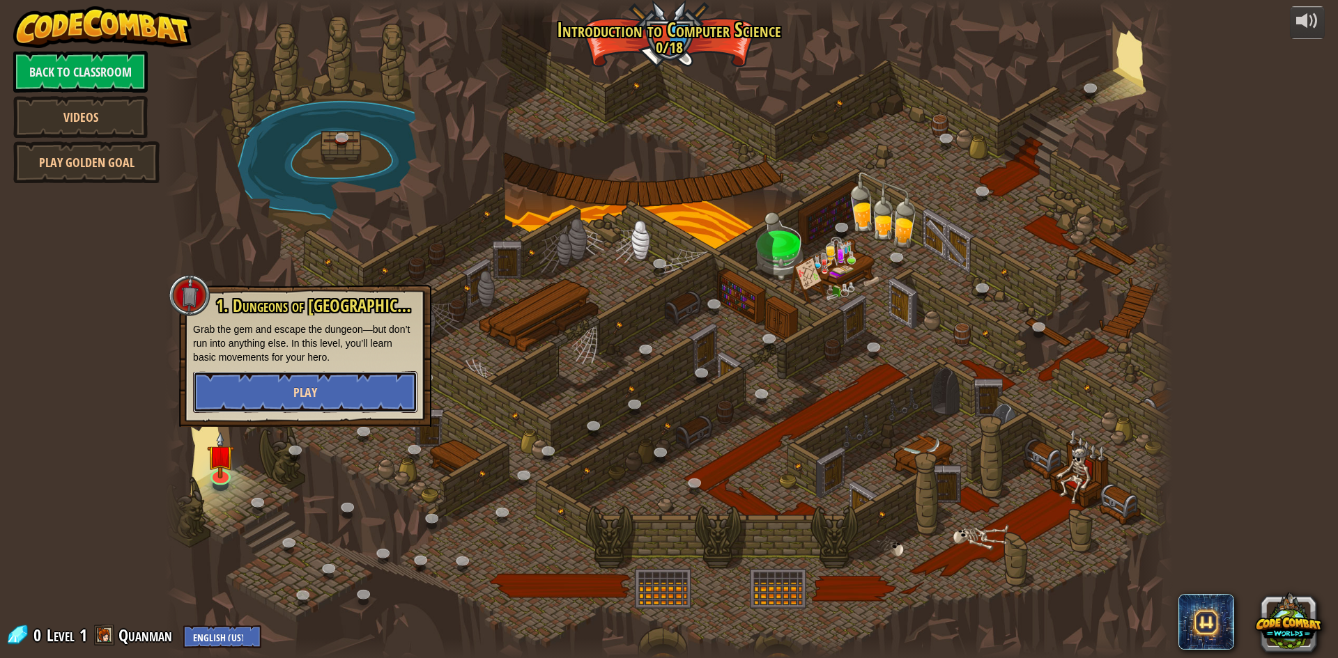
click at [295, 394] on span "Play" at bounding box center [305, 392] width 24 height 17
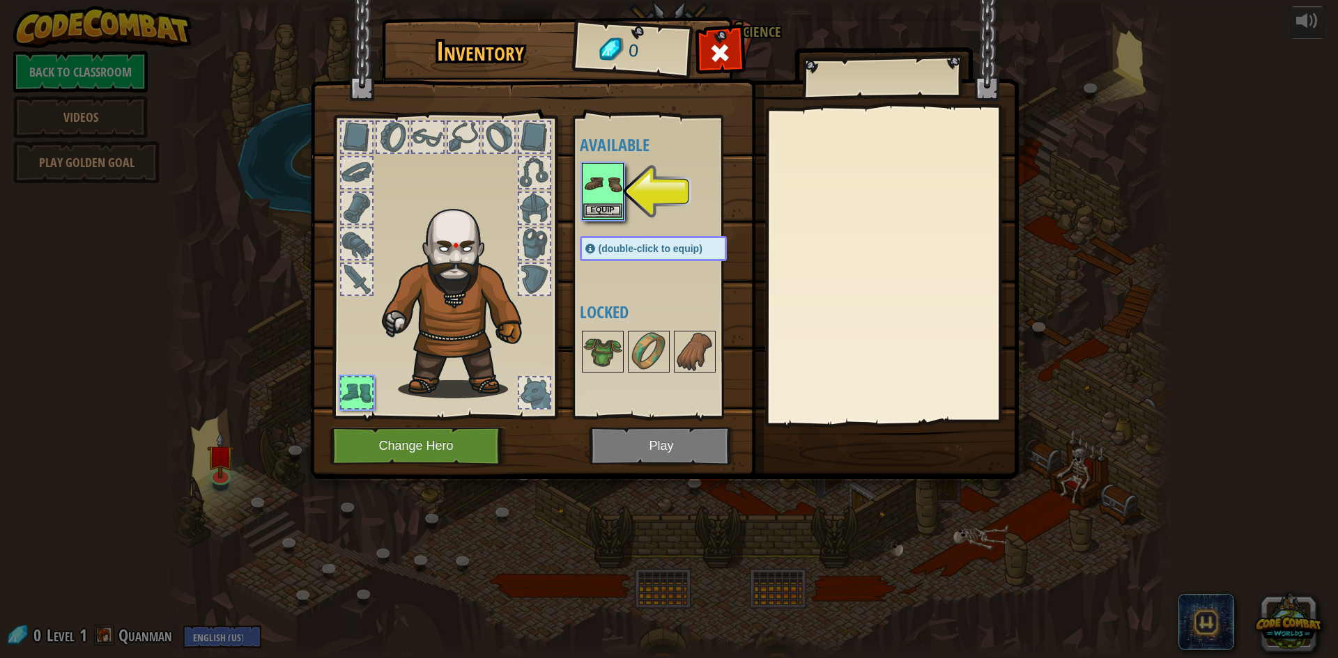
click at [619, 200] on img at bounding box center [602, 183] width 39 height 39
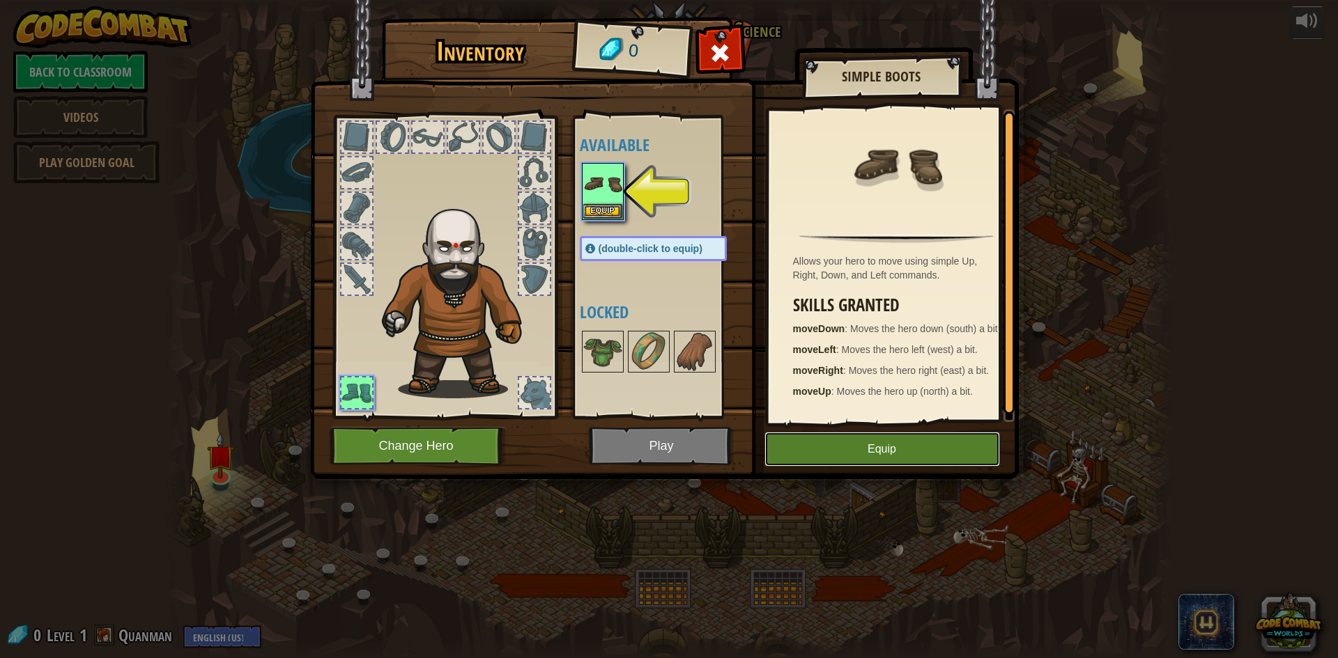
click at [822, 447] on button "Equip" at bounding box center [882, 449] width 236 height 35
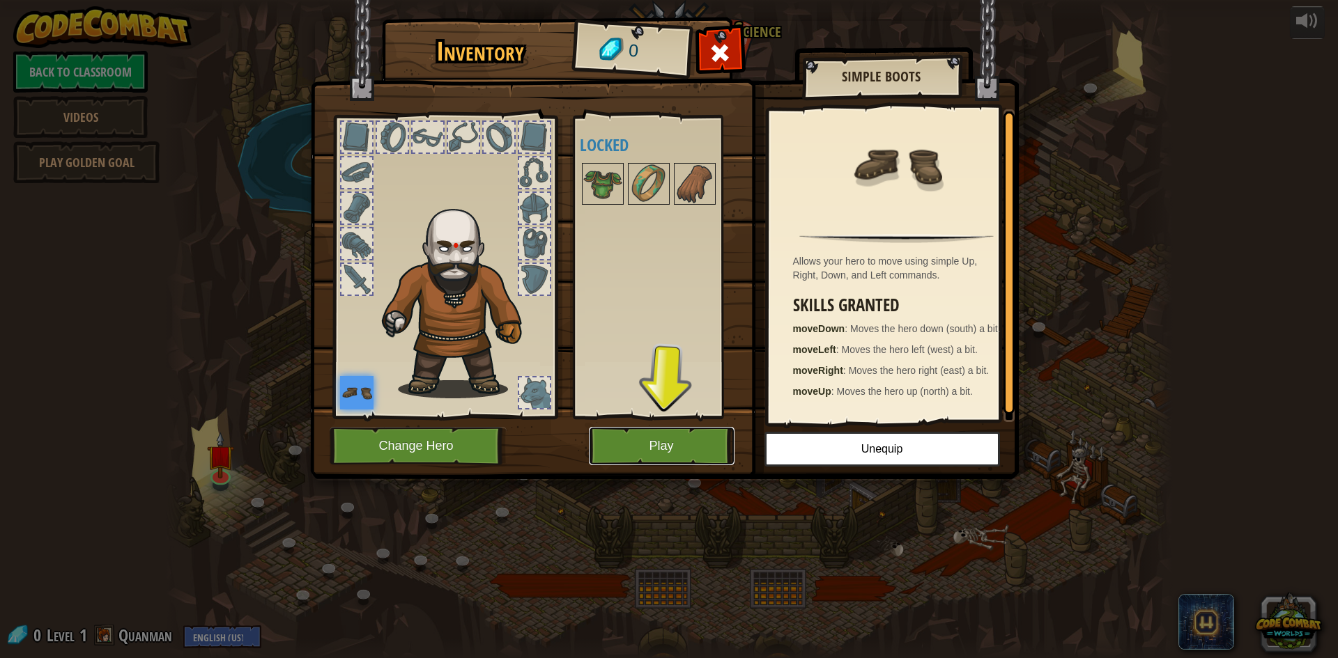
click at [663, 438] on button "Play" at bounding box center [662, 446] width 146 height 38
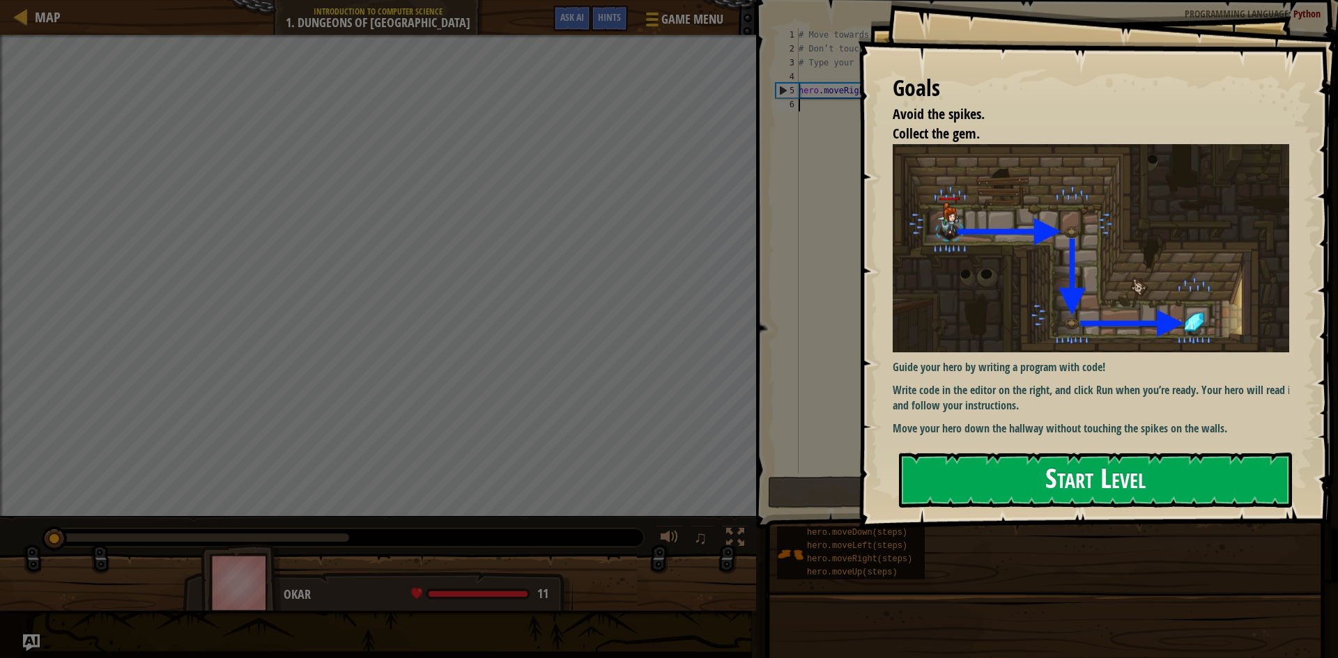
click at [994, 490] on button "Start Level" at bounding box center [1095, 480] width 393 height 55
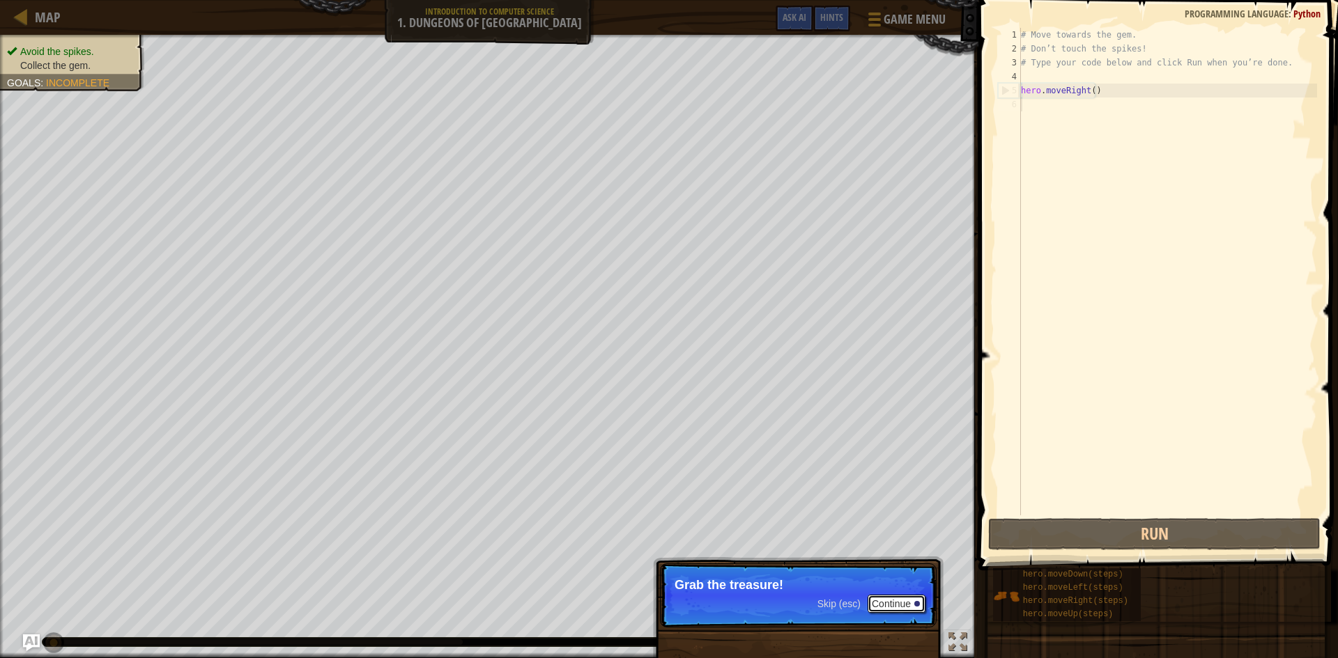
click at [895, 601] on button "Continue" at bounding box center [896, 604] width 58 height 18
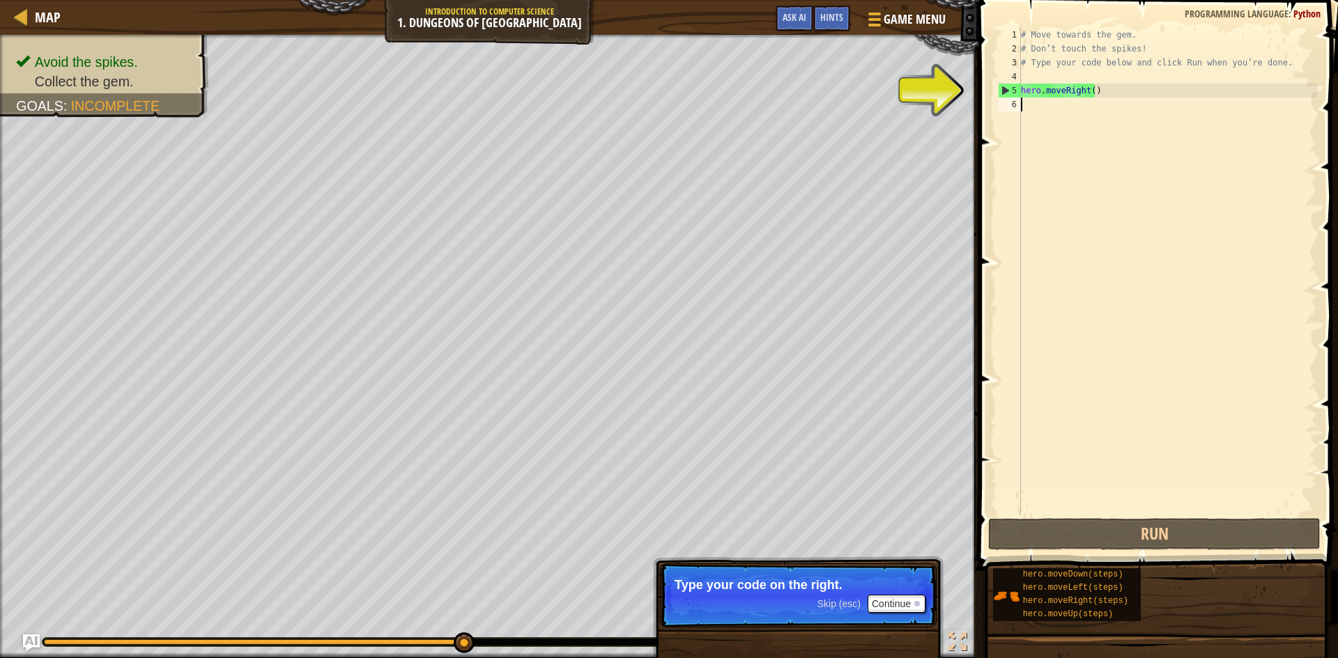
click at [1032, 102] on div "# Move towards the gem. # Don’t touch the spikes! # Type your code below and cl…" at bounding box center [1167, 286] width 299 height 516
click at [1041, 93] on div "# Move towards the gem. # Don’t touch the spikes! # Type your code below and cl…" at bounding box center [1167, 286] width 299 height 516
type textarea "hero.moveRight()"
click at [1031, 109] on div "# Move towards the gem. # Don’t touch the spikes! # Type your code below and cl…" at bounding box center [1167, 286] width 299 height 516
click at [1041, 121] on div "# Move towards the gem. # Don’t touch the spikes! # Type your code below and cl…" at bounding box center [1167, 286] width 299 height 516
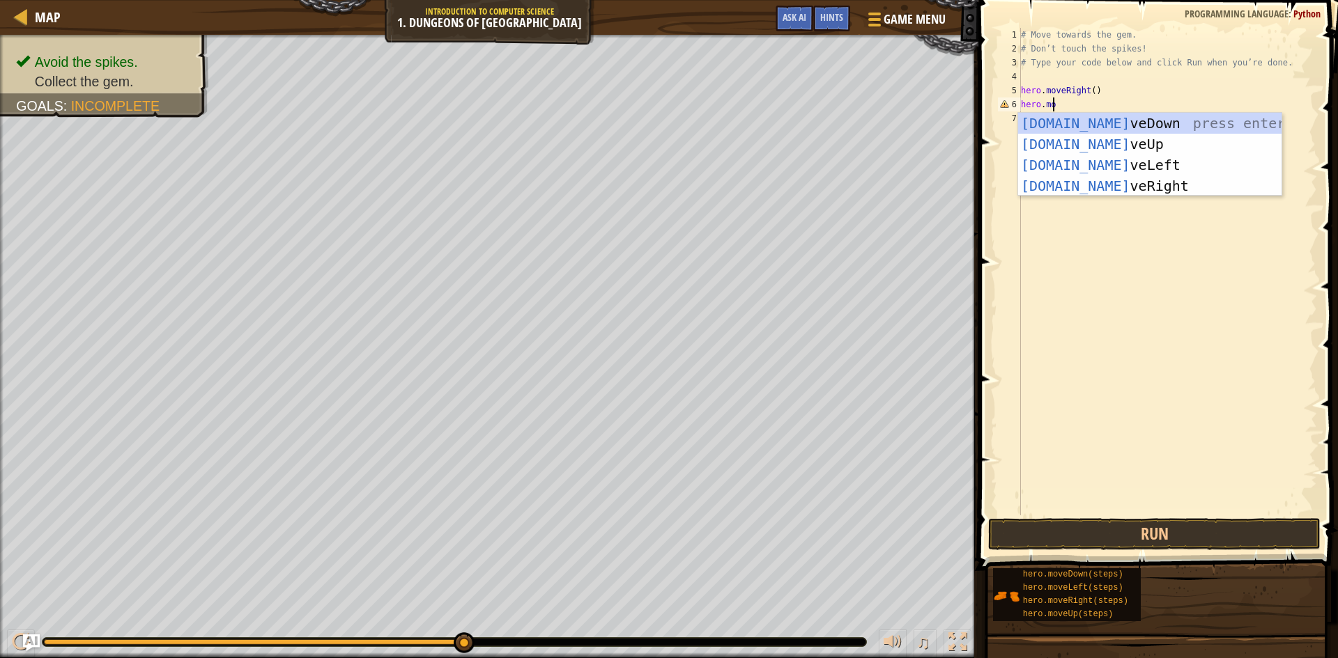
scroll to position [6, 1]
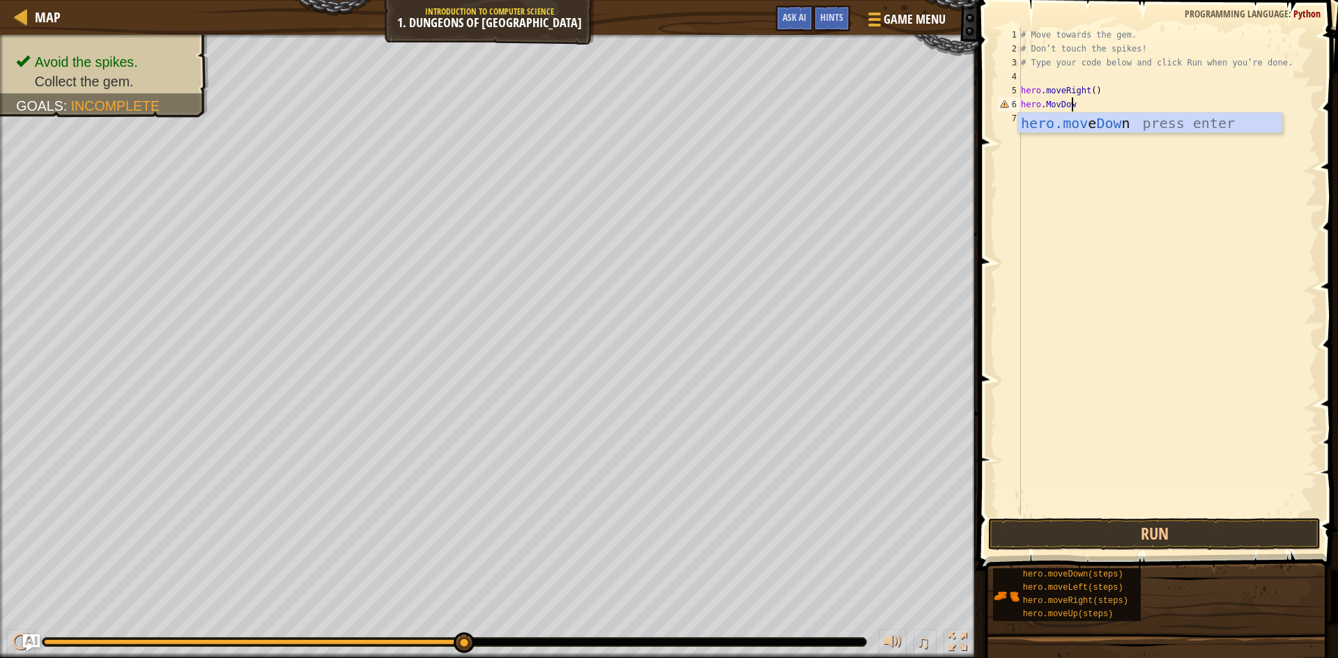
type textarea "hero.MovDown"
click at [1109, 544] on button "Run" at bounding box center [1154, 534] width 332 height 32
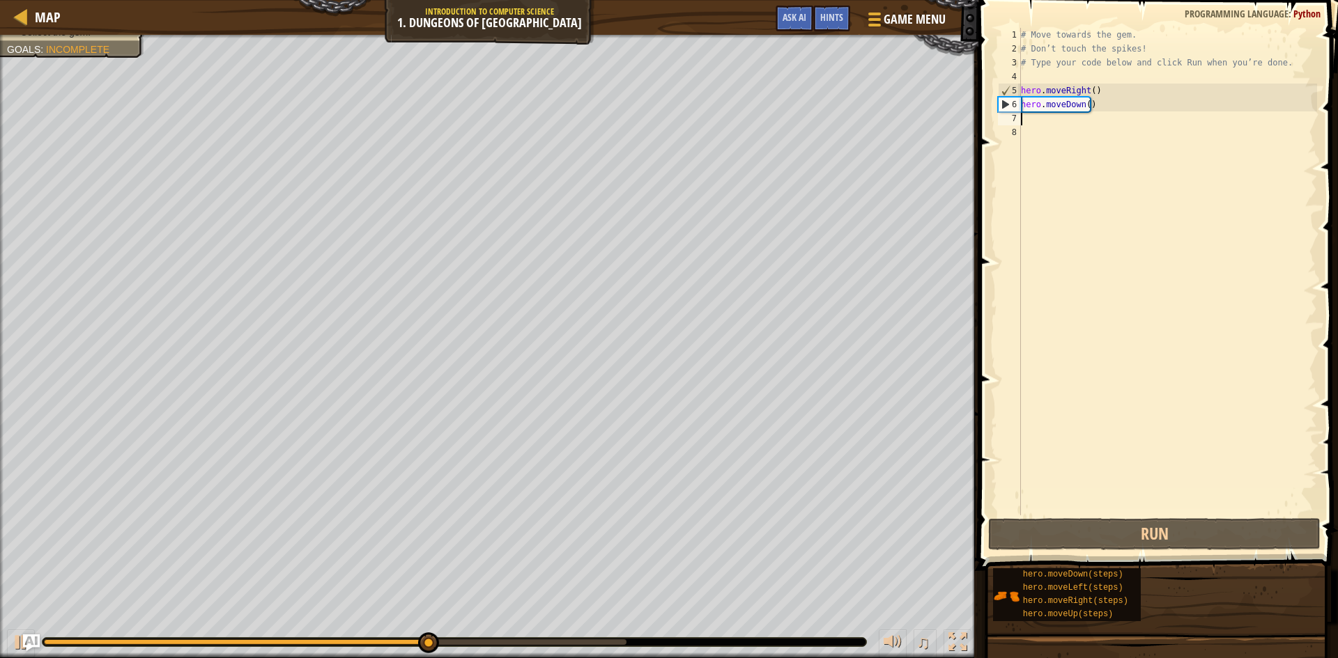
click at [1037, 125] on div "# Move towards the gem. # Don’t touch the spikes! # Type your code below and cl…" at bounding box center [1167, 286] width 299 height 516
click at [1026, 117] on div "# Move towards the gem. # Don’t touch the spikes! # Type your code below and cl…" at bounding box center [1167, 286] width 299 height 516
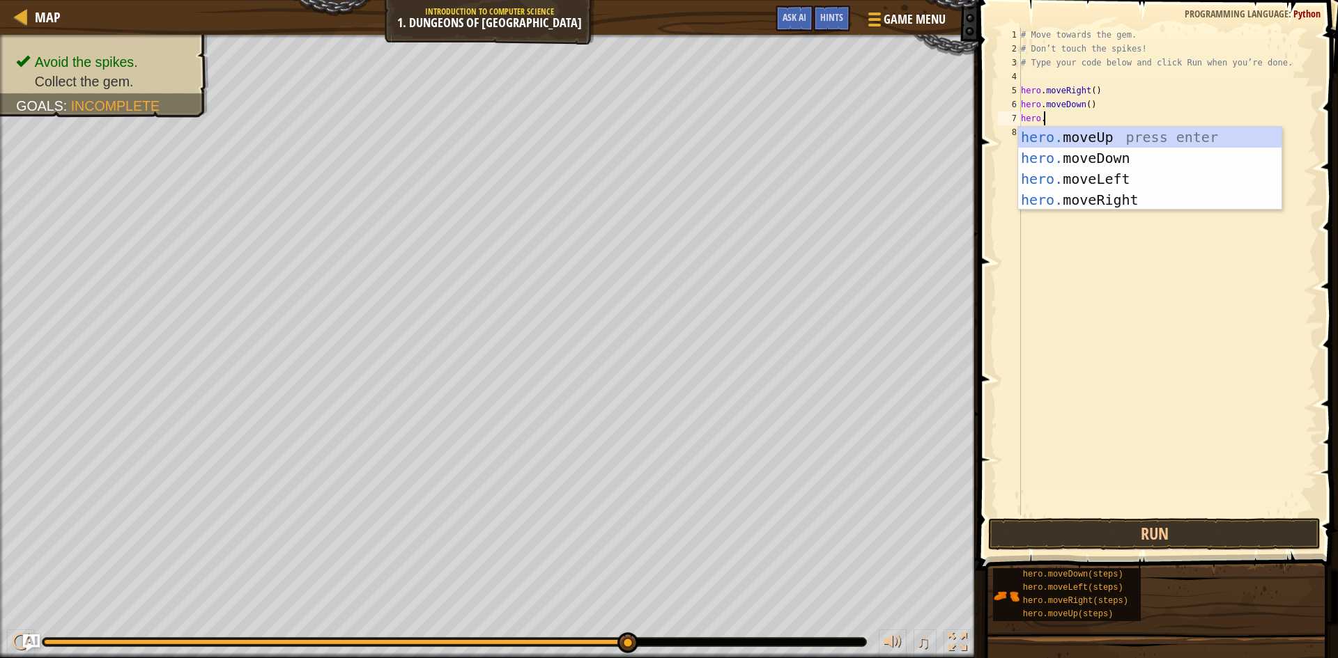
scroll to position [6, 1]
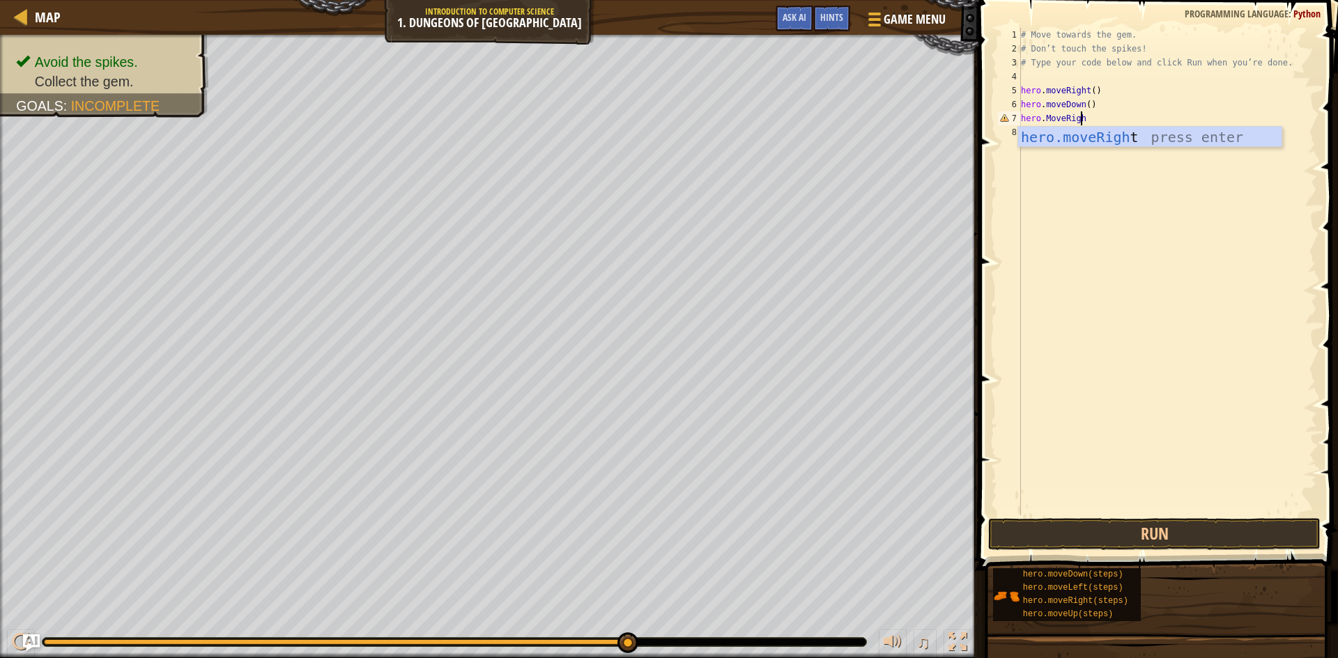
type textarea "hero.MoveRight"
click at [1113, 520] on button "Run" at bounding box center [1154, 534] width 332 height 32
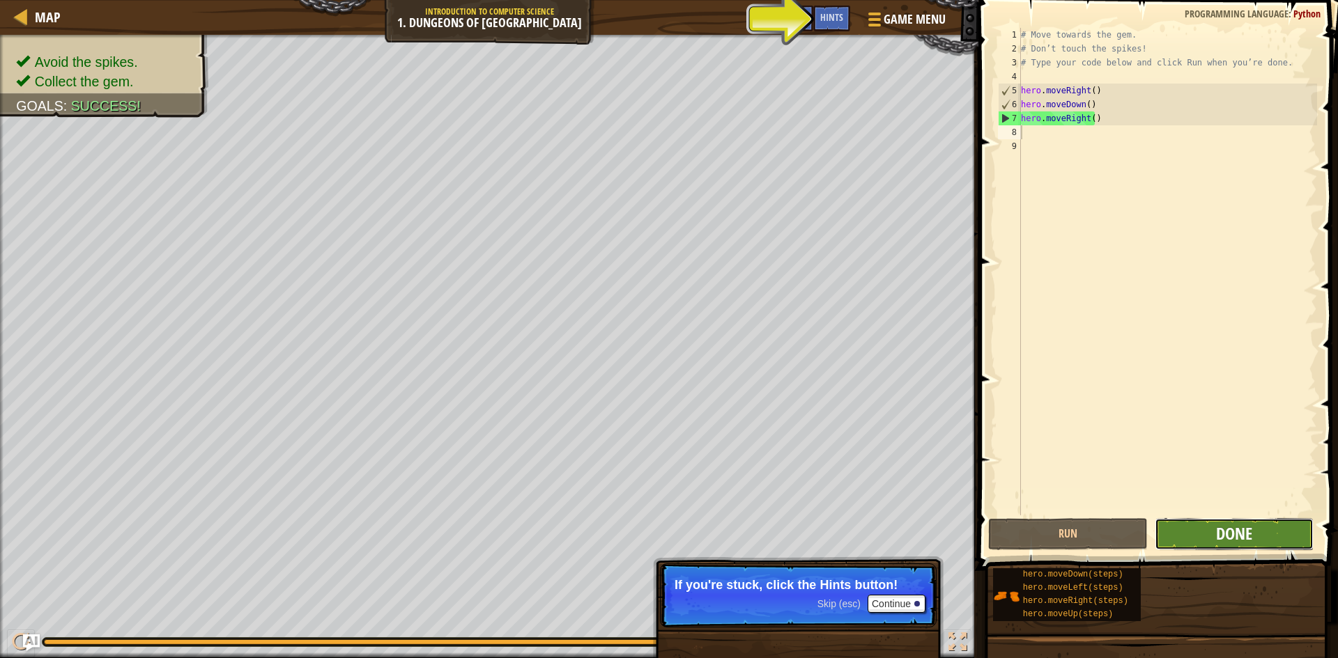
click at [1218, 528] on span "Done" at bounding box center [1234, 534] width 36 height 22
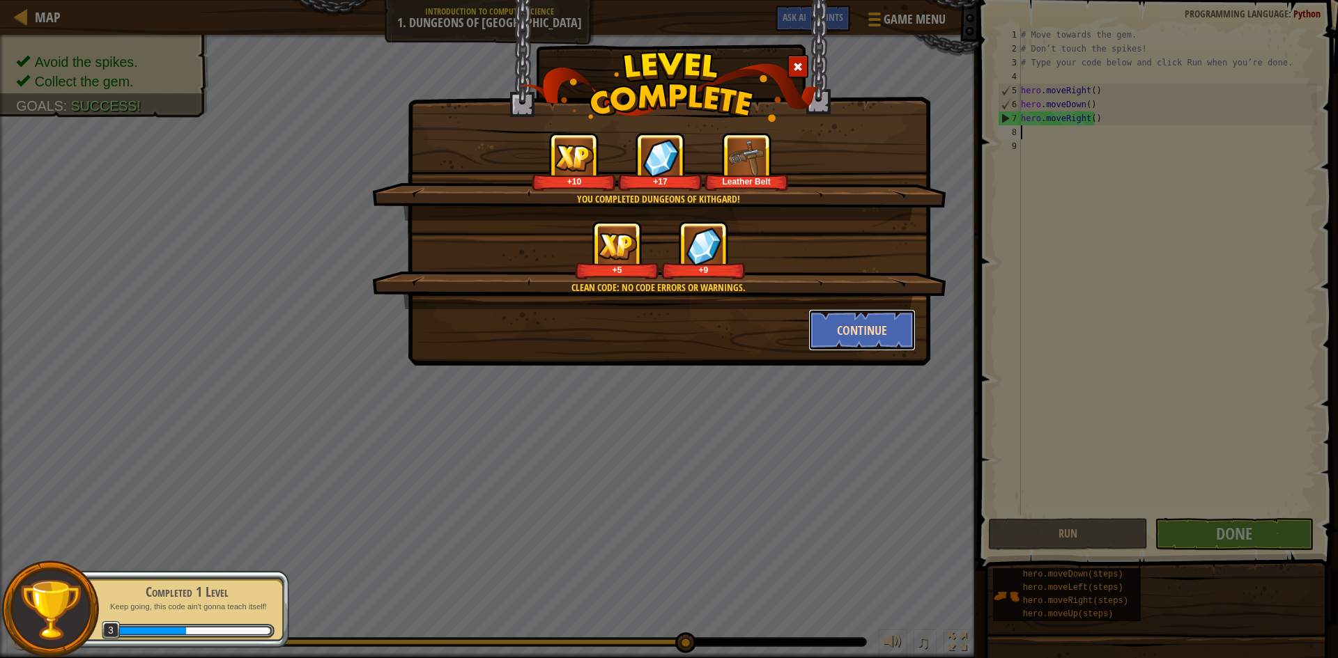
click at [822, 328] on button "Continue" at bounding box center [862, 330] width 108 height 42
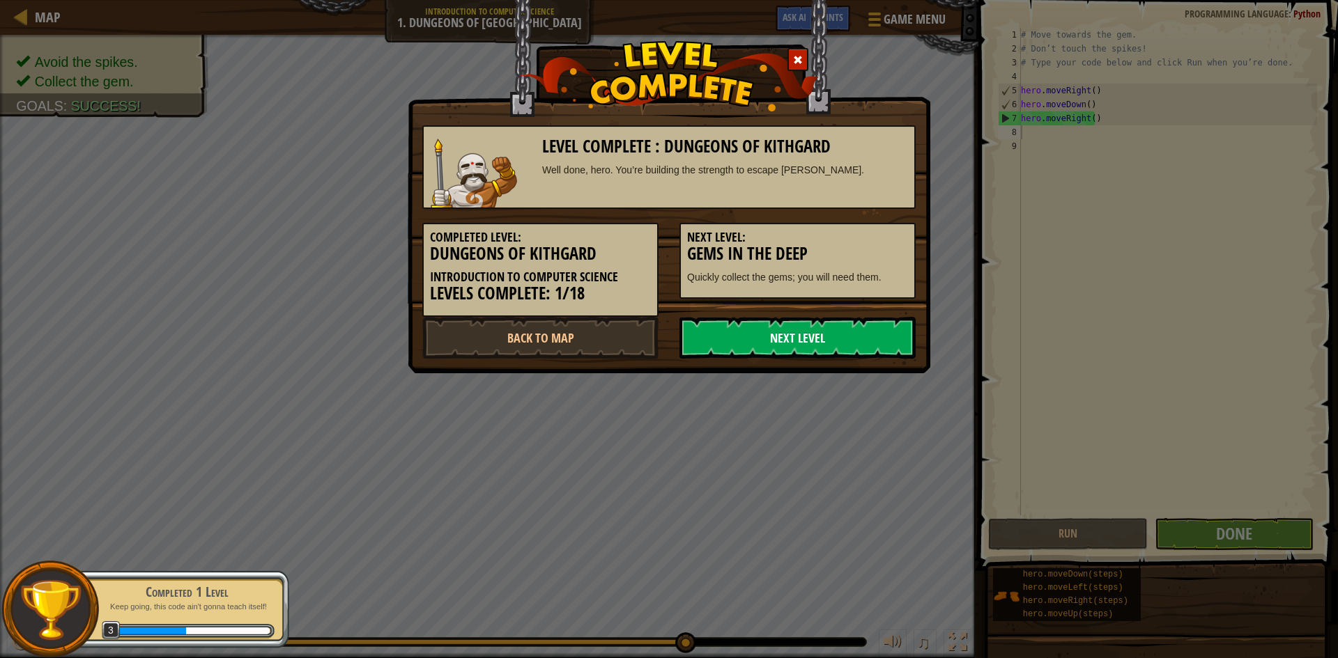
click at [739, 330] on link "Next Level" at bounding box center [797, 338] width 236 height 42
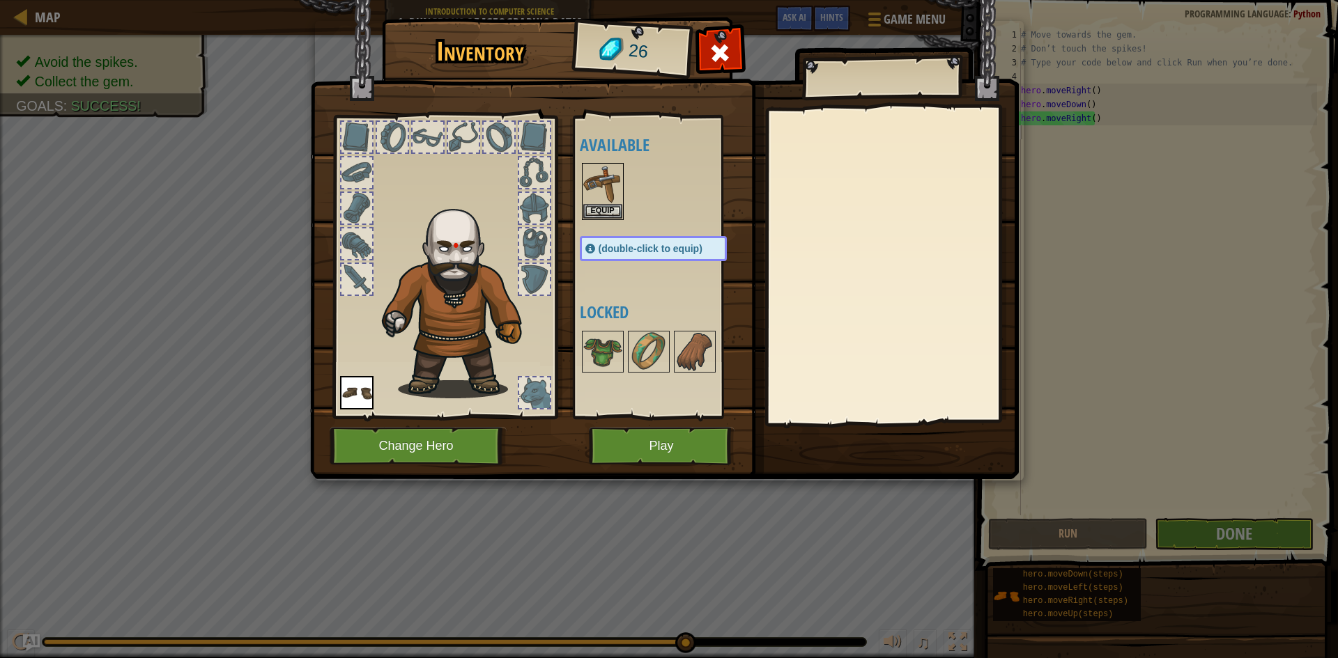
click at [357, 160] on div at bounding box center [356, 172] width 31 height 31
click at [624, 192] on div at bounding box center [667, 191] width 175 height 61
click at [606, 197] on img at bounding box center [602, 183] width 39 height 39
click at [607, 199] on img at bounding box center [602, 183] width 39 height 39
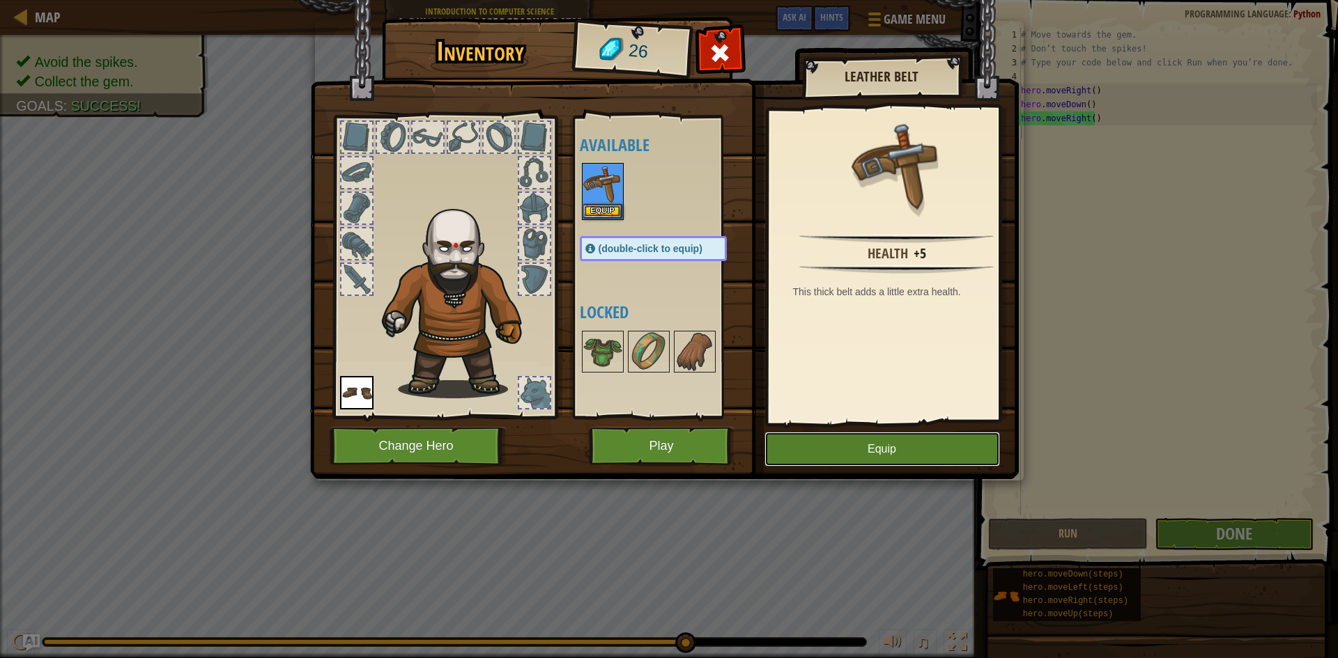
click at [882, 457] on button "Equip" at bounding box center [882, 449] width 236 height 35
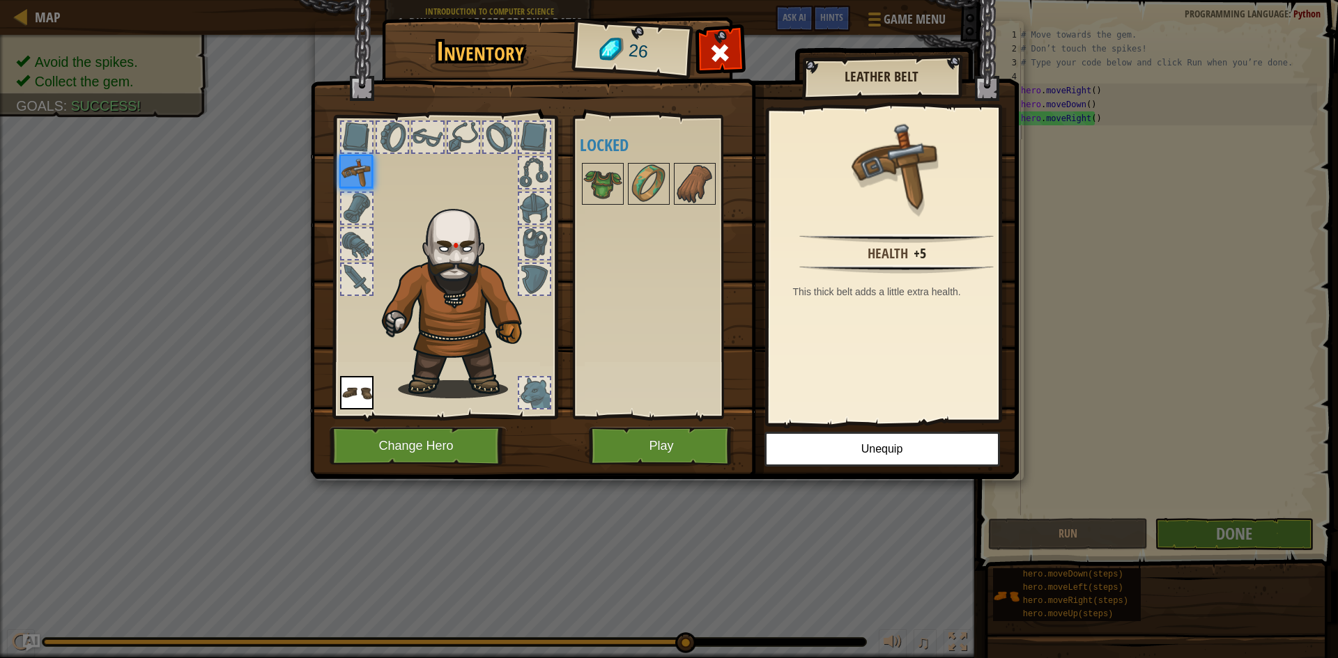
click at [690, 422] on img at bounding box center [664, 227] width 709 height 506
click at [691, 436] on button "Play" at bounding box center [662, 446] width 146 height 38
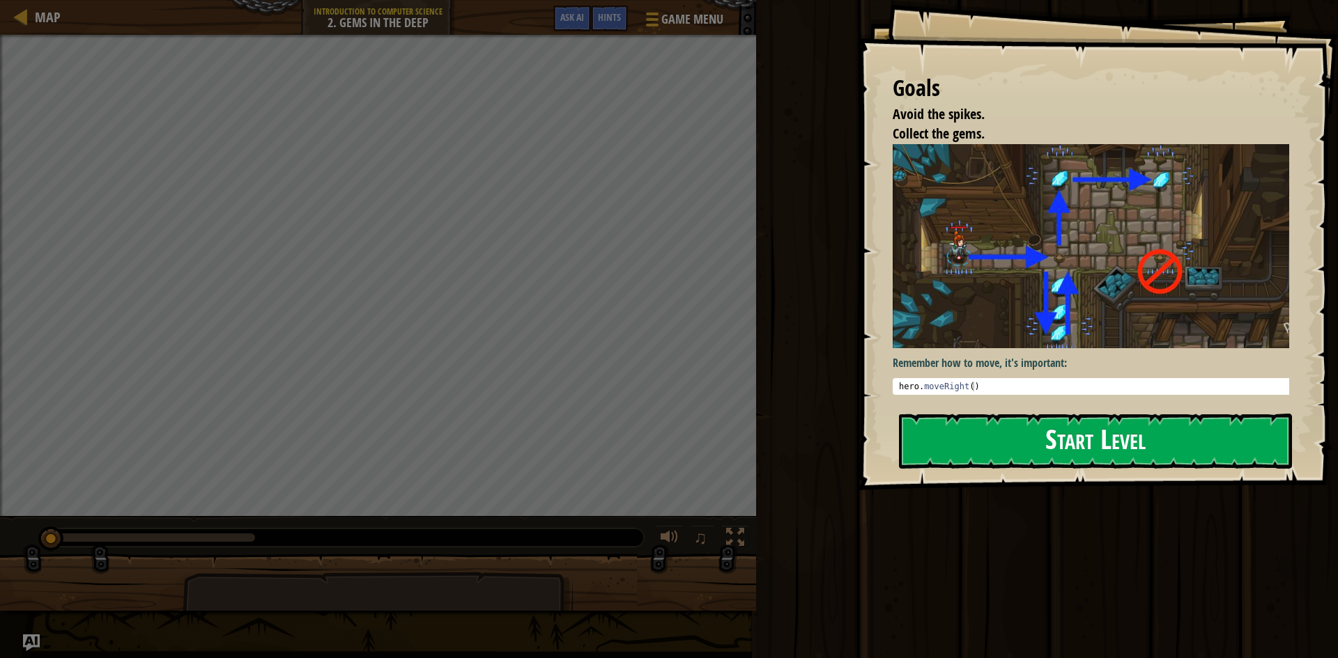
click at [975, 433] on button "Start Level" at bounding box center [1095, 441] width 393 height 55
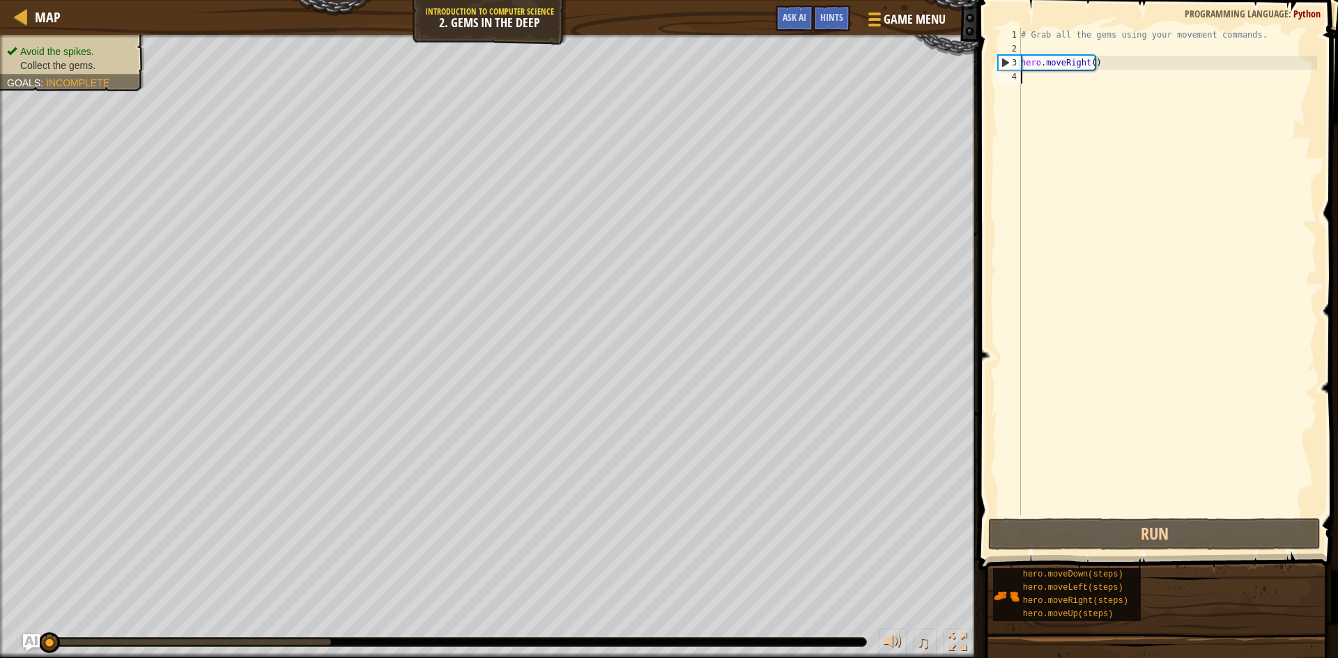
click at [1035, 88] on div "# Grab all the gems using your movement commands. hero . moveRight ( )" at bounding box center [1167, 286] width 299 height 516
click at [1045, 65] on div "# Grab all the gems using your movement commands. hero . moveRight ( )" at bounding box center [1167, 286] width 299 height 516
type textarea "hero.moveRight()"
click at [1120, 538] on button "Run" at bounding box center [1154, 534] width 332 height 32
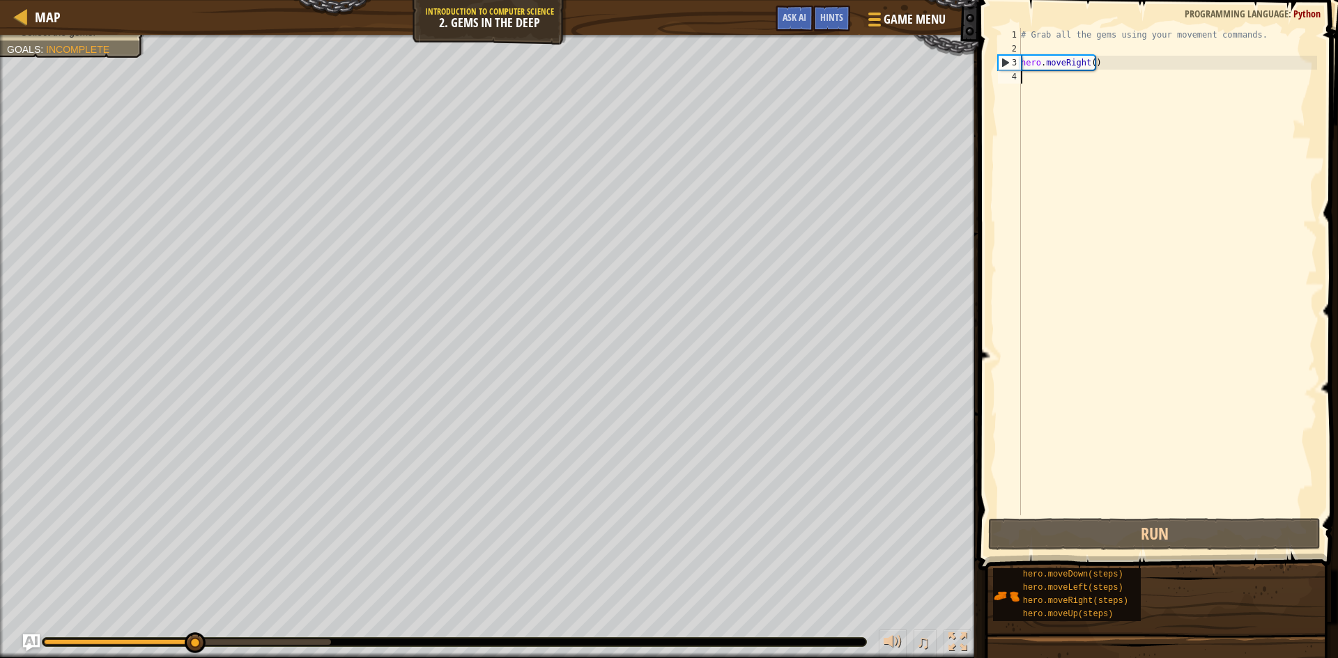
drag, startPoint x: 1043, startPoint y: 78, endPoint x: 1033, endPoint y: 82, distance: 10.6
click at [1043, 79] on div "# Grab all the gems using your movement commands. hero . moveRight ( )" at bounding box center [1167, 286] width 299 height 516
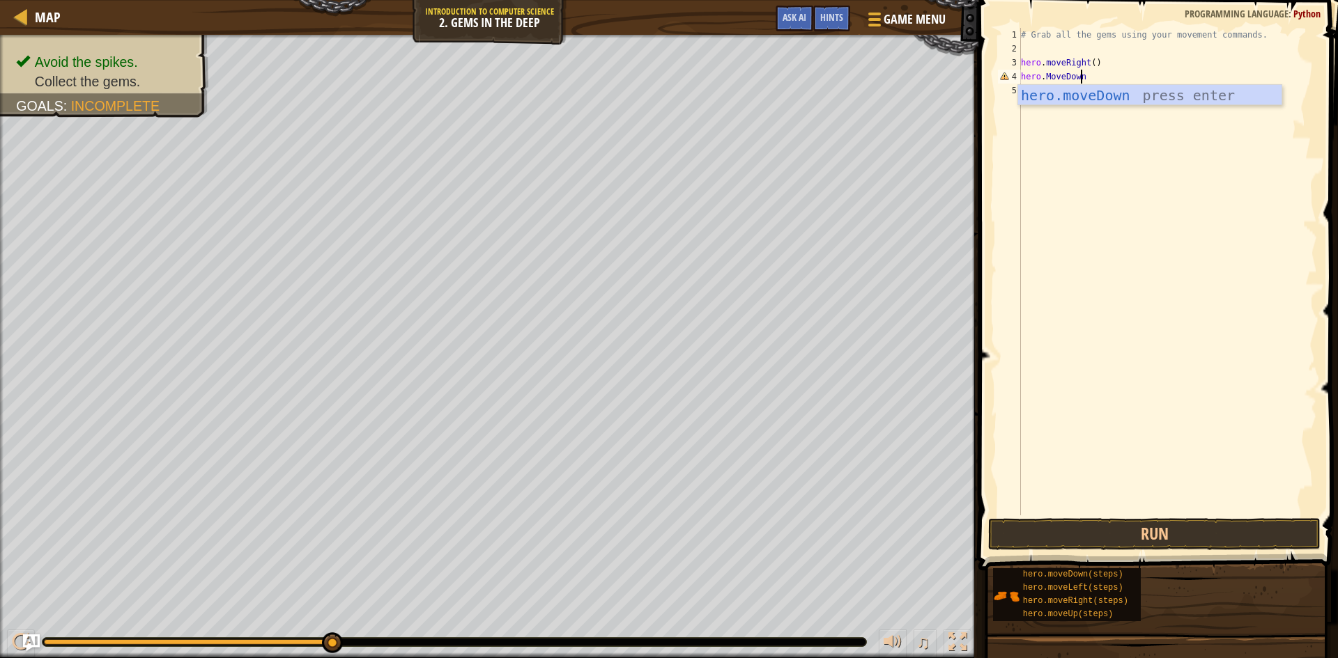
scroll to position [6, 5]
type textarea "hero.MoveDown()"
click at [1129, 523] on button "Run" at bounding box center [1154, 534] width 332 height 32
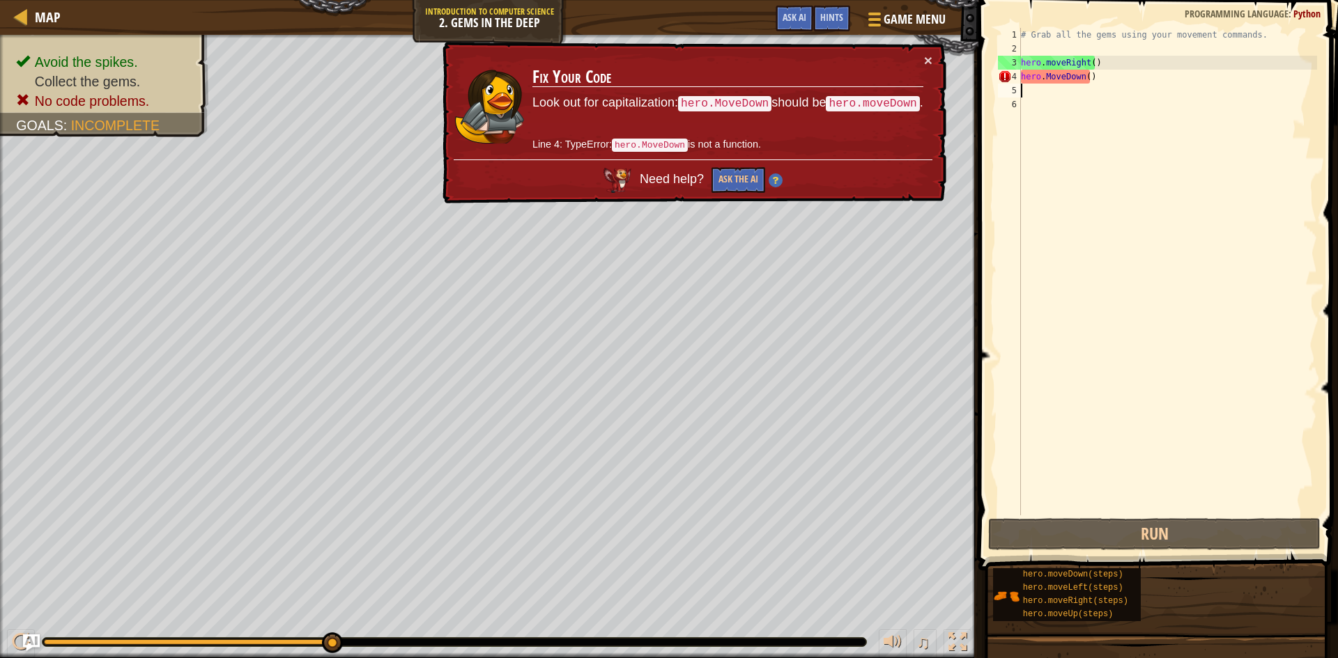
drag, startPoint x: 1027, startPoint y: 109, endPoint x: 1055, endPoint y: 95, distance: 31.5
click at [1029, 108] on div "# Grab all the gems using your movement commands. hero . moveRight ( ) hero . M…" at bounding box center [1167, 286] width 299 height 516
click at [1042, 77] on div "# Grab all the gems using your movement commands. hero . moveRight ( ) hero . M…" at bounding box center [1167, 286] width 299 height 516
click at [1047, 75] on div "# Grab all the gems using your movement commands. hero . moveRight ( ) hero . M…" at bounding box center [1167, 286] width 299 height 516
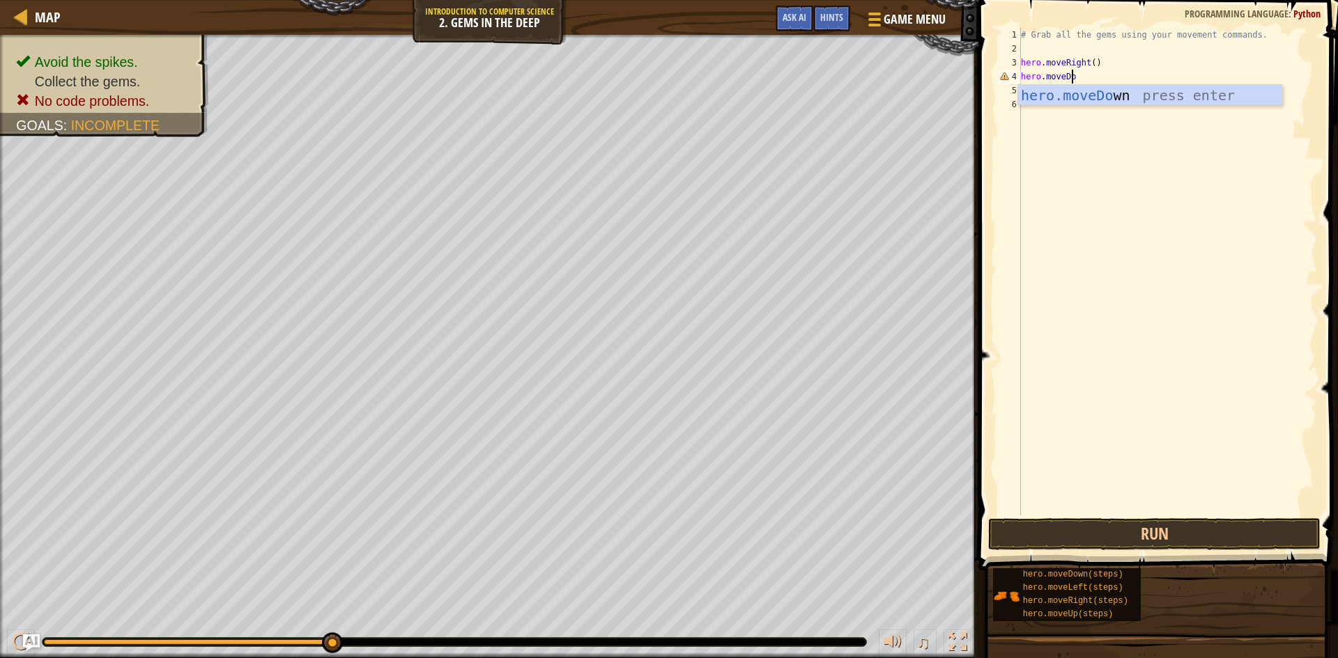
scroll to position [6, 4]
click at [1083, 541] on button "Run" at bounding box center [1154, 534] width 332 height 32
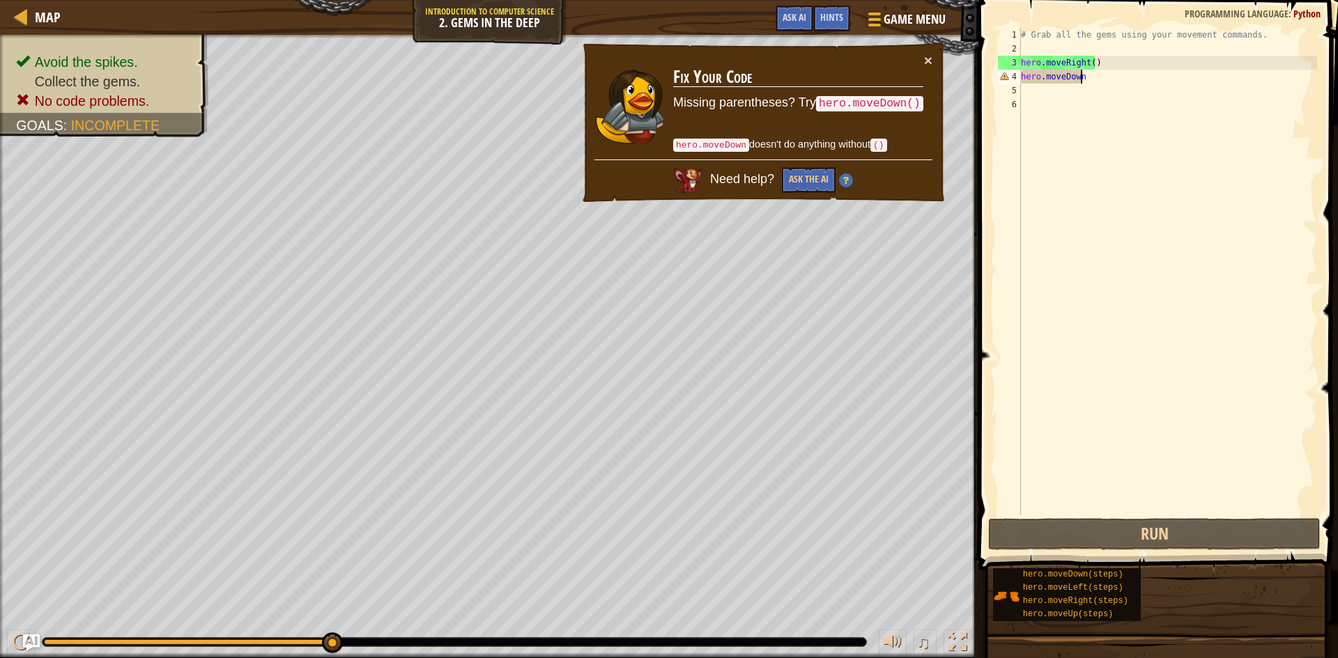
scroll to position [6, 5]
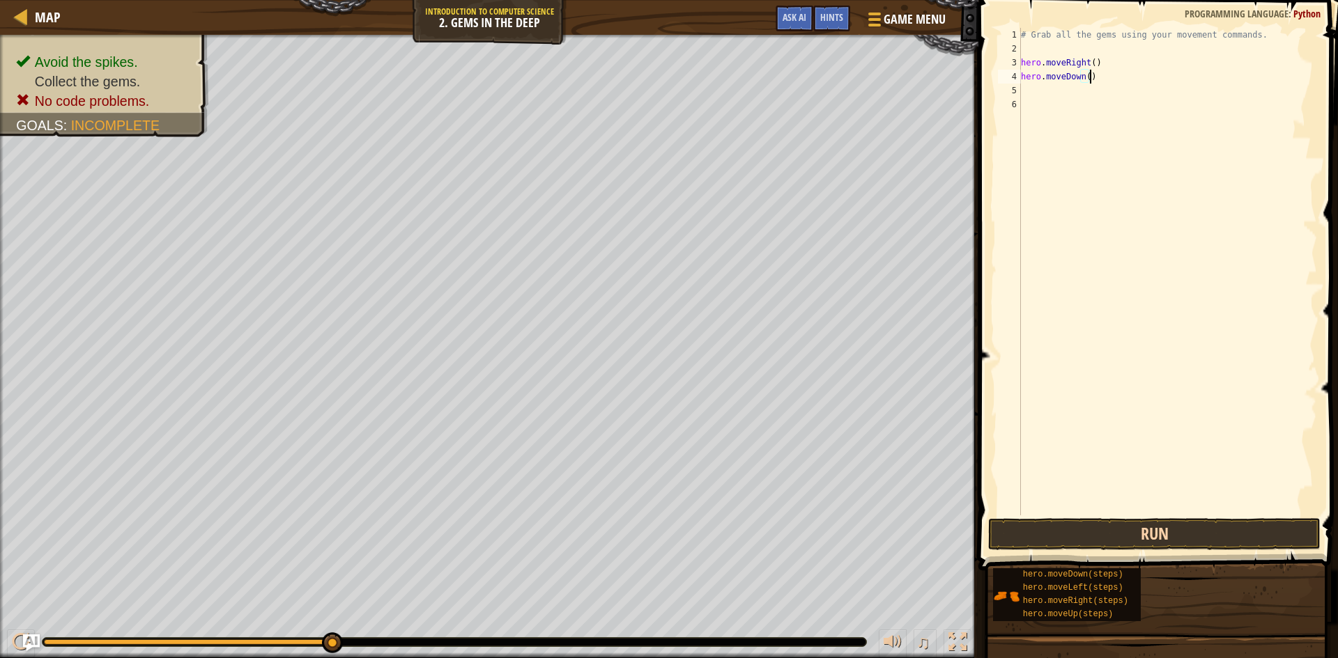
type textarea "hero.moveDown()"
click at [1131, 533] on button "Run" at bounding box center [1154, 534] width 332 height 32
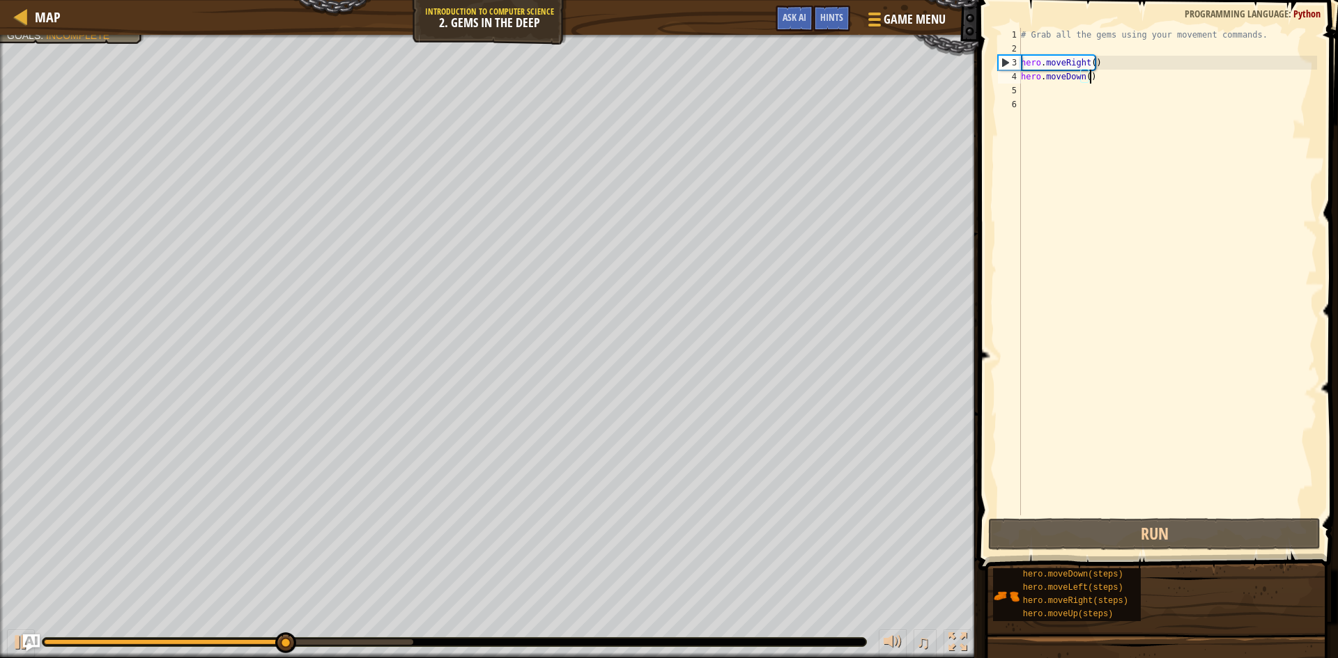
click at [1033, 96] on div "# Grab all the gems using your movement commands. hero . moveRight ( ) hero . m…" at bounding box center [1167, 286] width 299 height 516
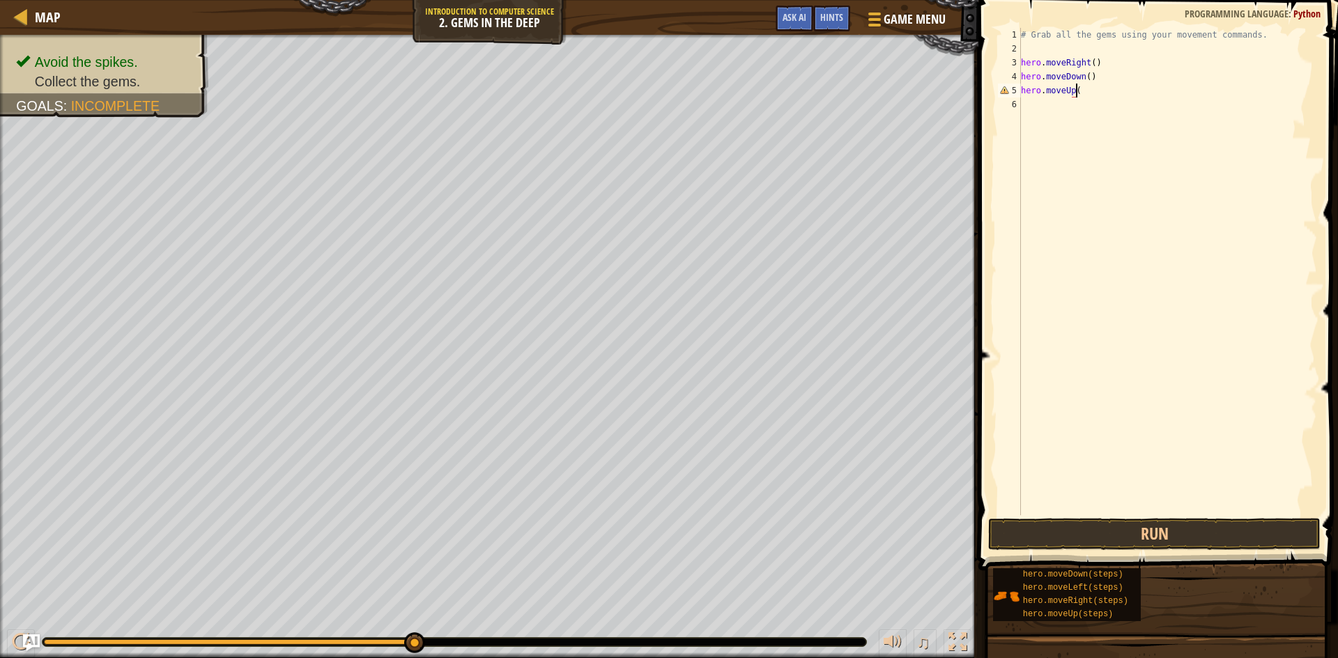
scroll to position [6, 4]
type textarea "hero.moveUp()"
click at [1094, 531] on button "Run" at bounding box center [1154, 534] width 332 height 32
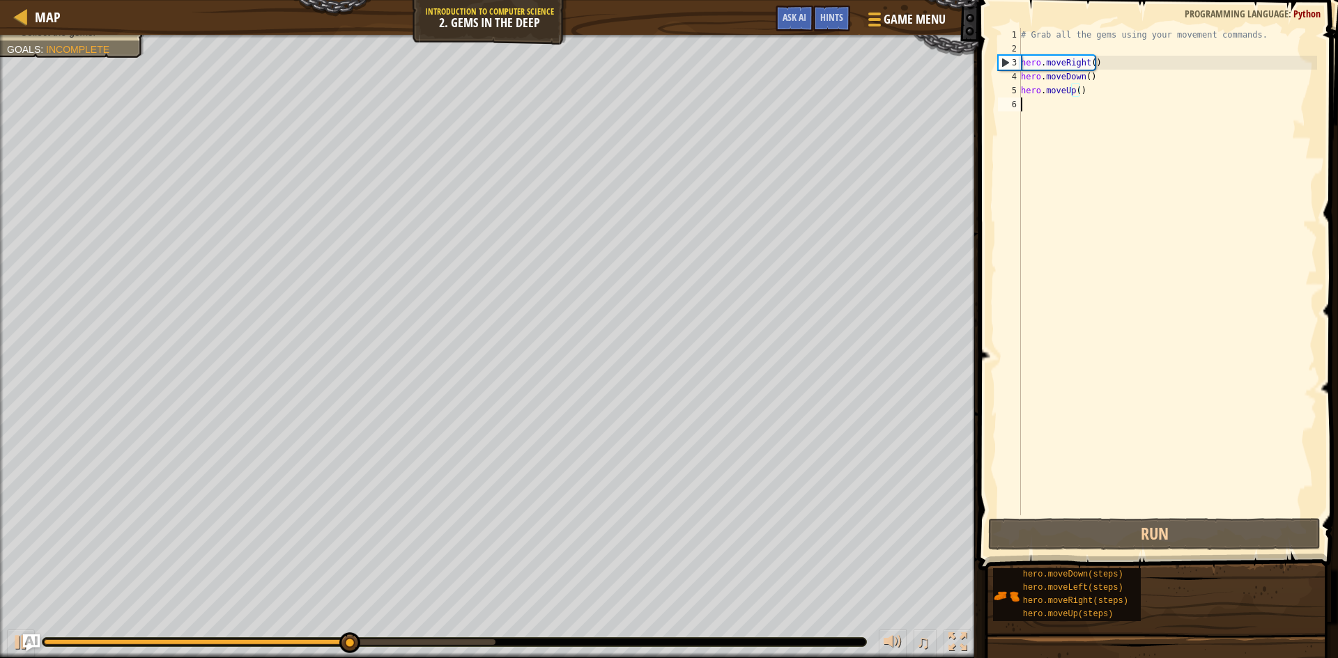
drag, startPoint x: 1030, startPoint y: 125, endPoint x: 1029, endPoint y: 118, distance: 7.0
click at [1030, 118] on div "# Grab all the gems using your movement commands. hero . moveRight ( ) hero . m…" at bounding box center [1167, 286] width 299 height 516
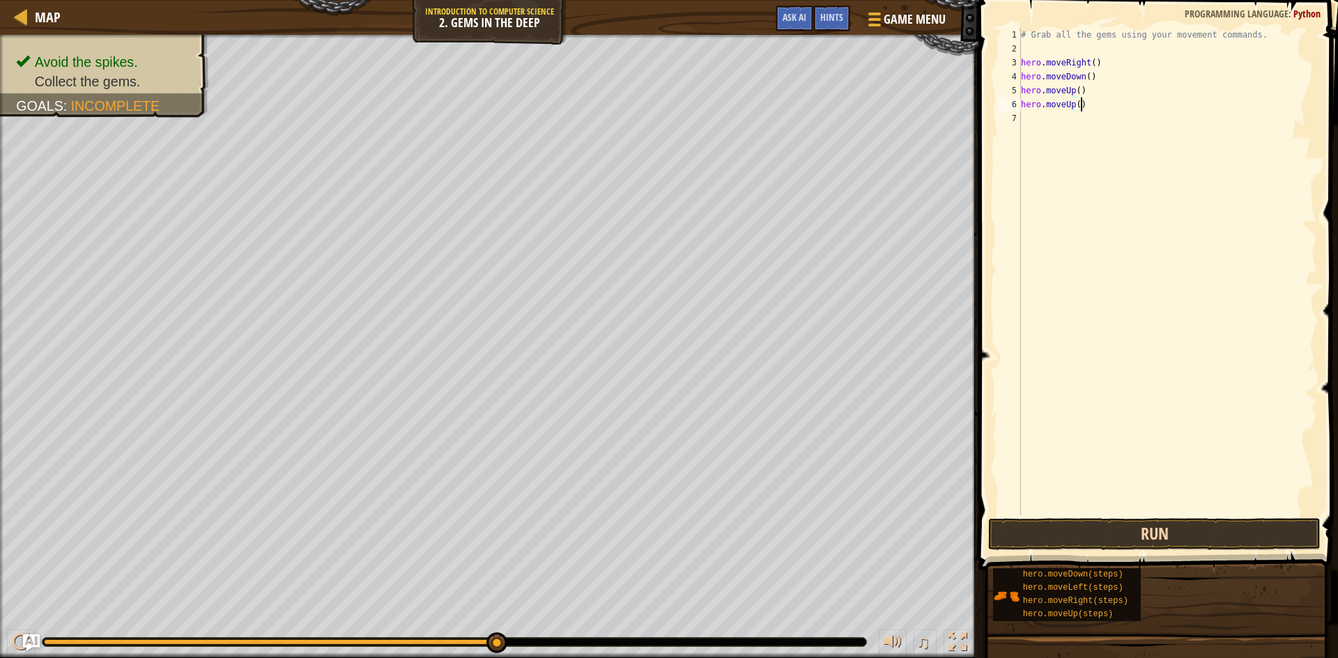
type textarea "hero.moveUp()"
click at [1101, 526] on button "Run" at bounding box center [1154, 534] width 332 height 32
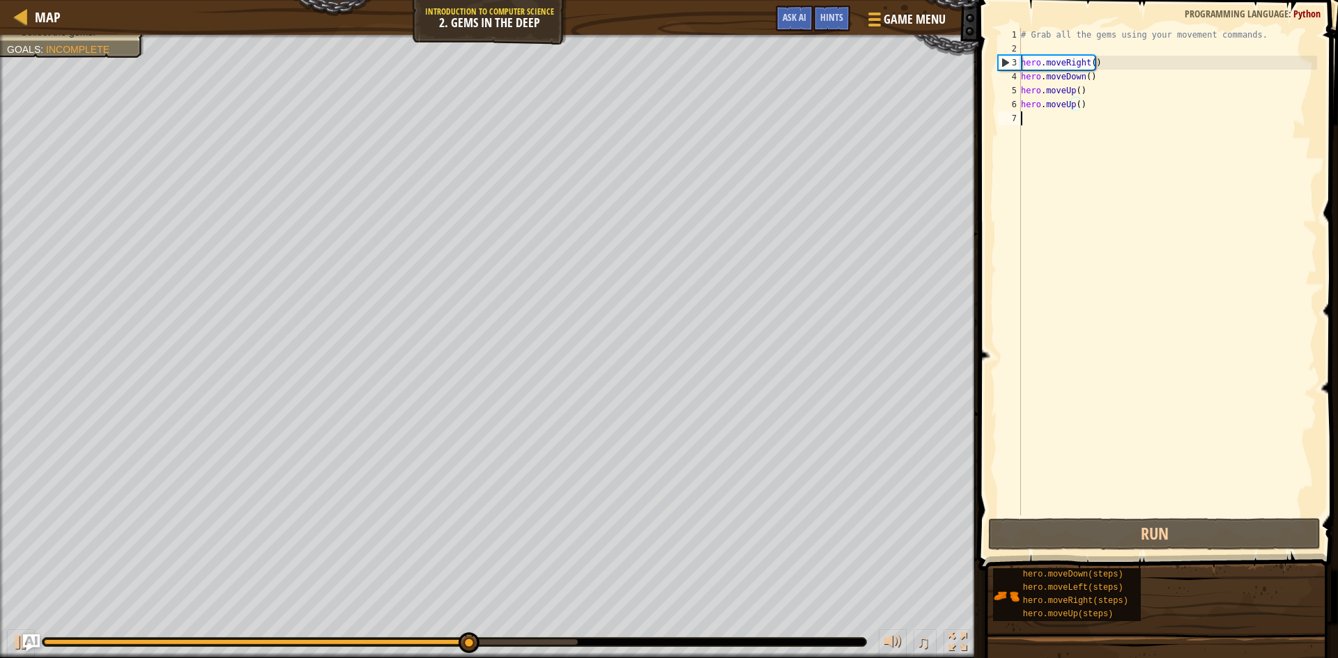
click at [1028, 118] on div "# Grab all the gems using your movement commands. hero . moveRight ( ) hero . m…" at bounding box center [1167, 286] width 299 height 516
click at [1025, 121] on div "# Grab all the gems using your movement commands. hero . moveRight ( ) hero . m…" at bounding box center [1167, 286] width 299 height 516
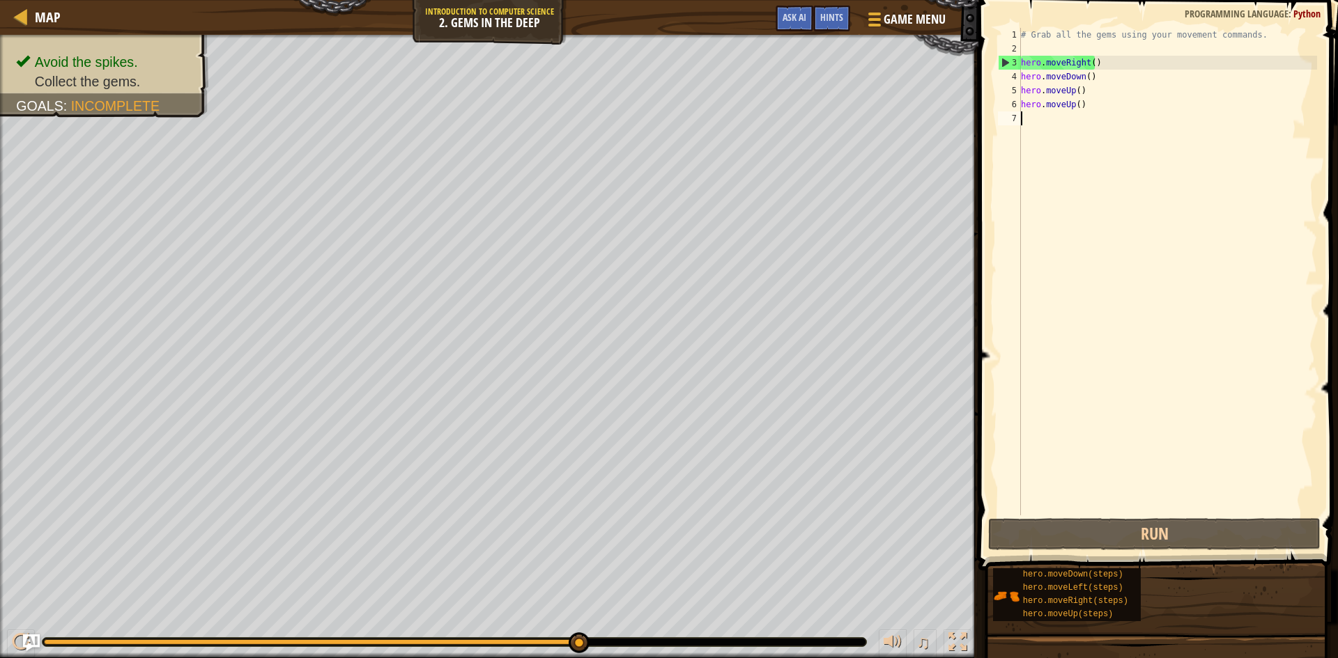
click at [1060, 63] on div "# Grab all the gems using your movement commands. hero . moveRight ( ) hero . m…" at bounding box center [1167, 286] width 299 height 516
type textarea "hero.moveRight()"
click at [1039, 121] on div "# Grab all the gems using your movement commands. hero . moveRight ( ) hero . m…" at bounding box center [1167, 286] width 299 height 516
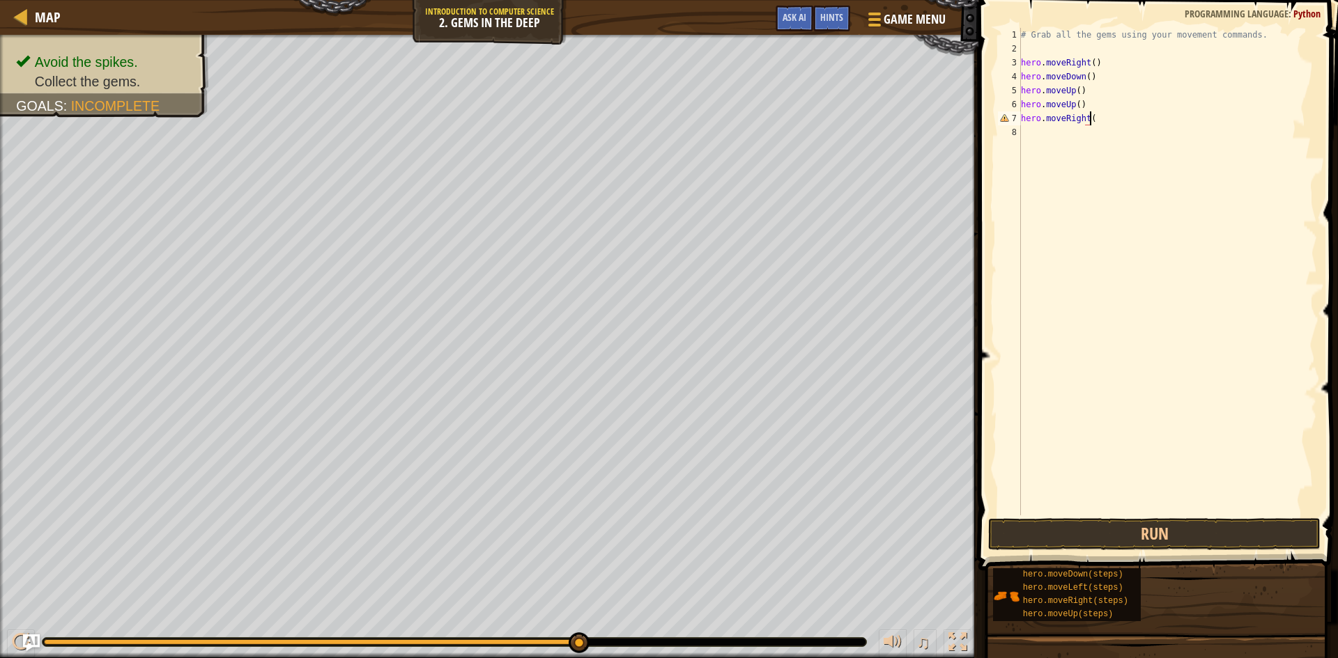
scroll to position [6, 6]
type textarea "hero.moveRight()"
click at [1124, 534] on button "Run" at bounding box center [1154, 534] width 332 height 32
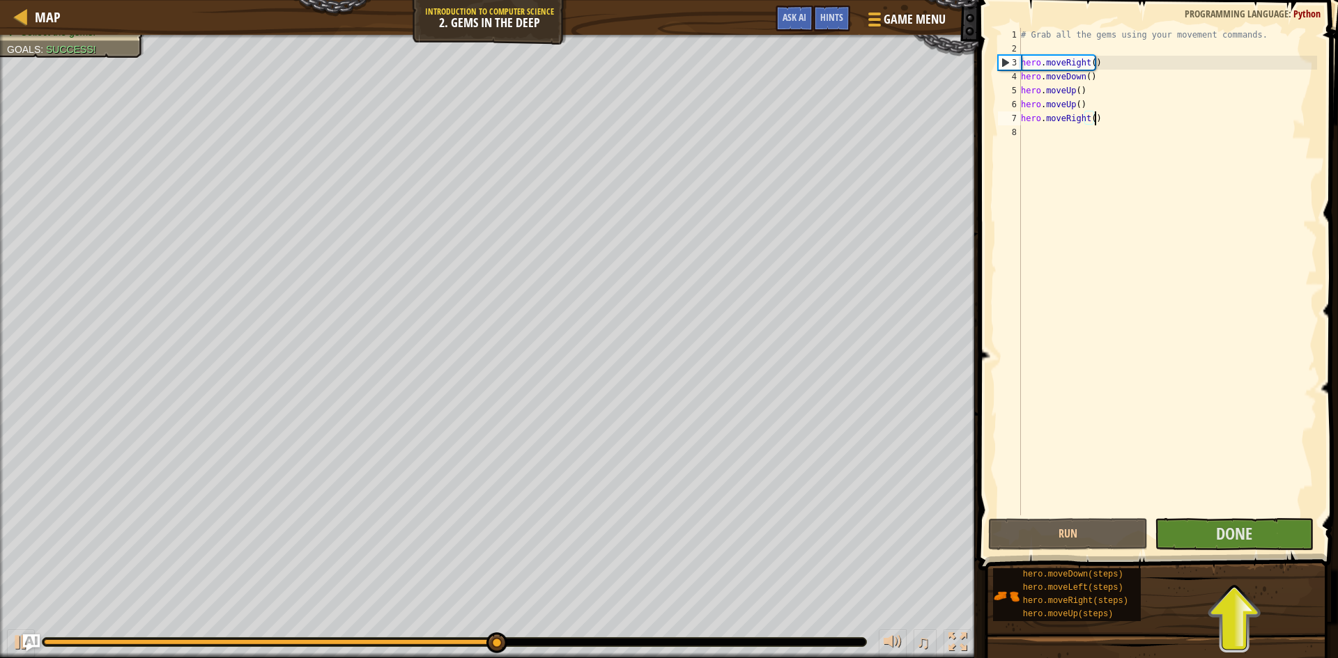
click at [1028, 139] on div "# Grab all the gems using your movement commands. hero . moveRight ( ) hero . m…" at bounding box center [1167, 286] width 299 height 516
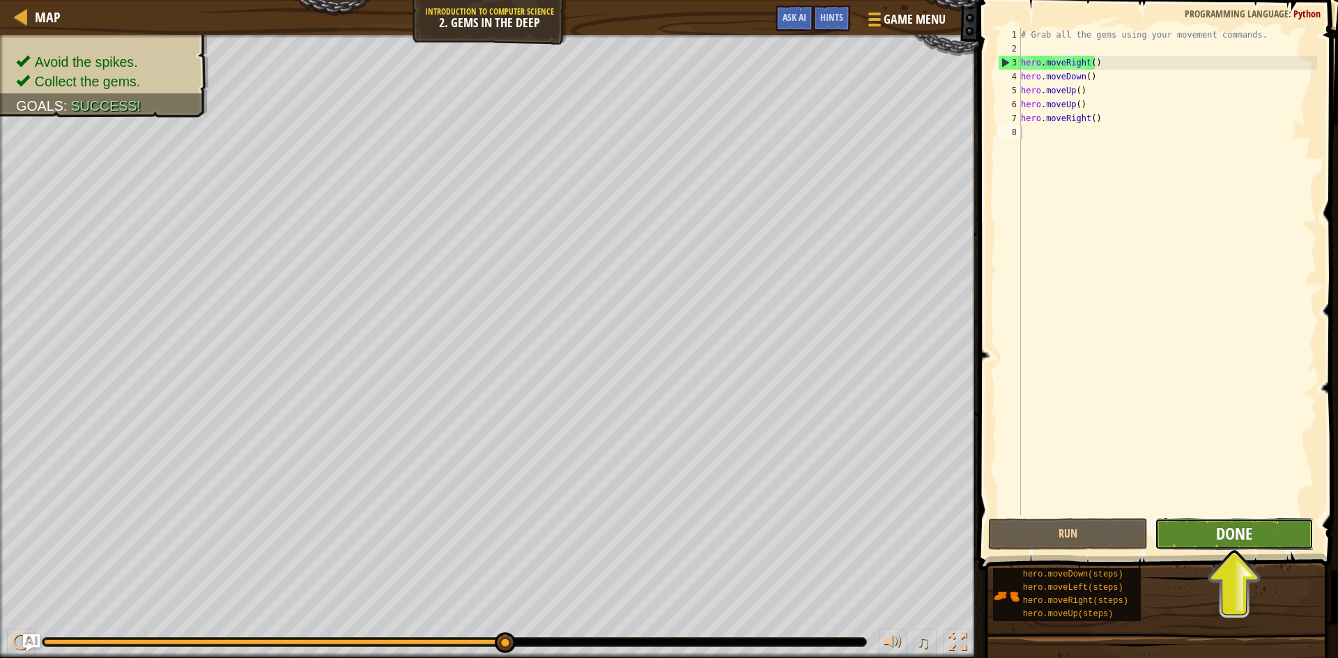
click at [1226, 530] on span "Done" at bounding box center [1234, 534] width 36 height 22
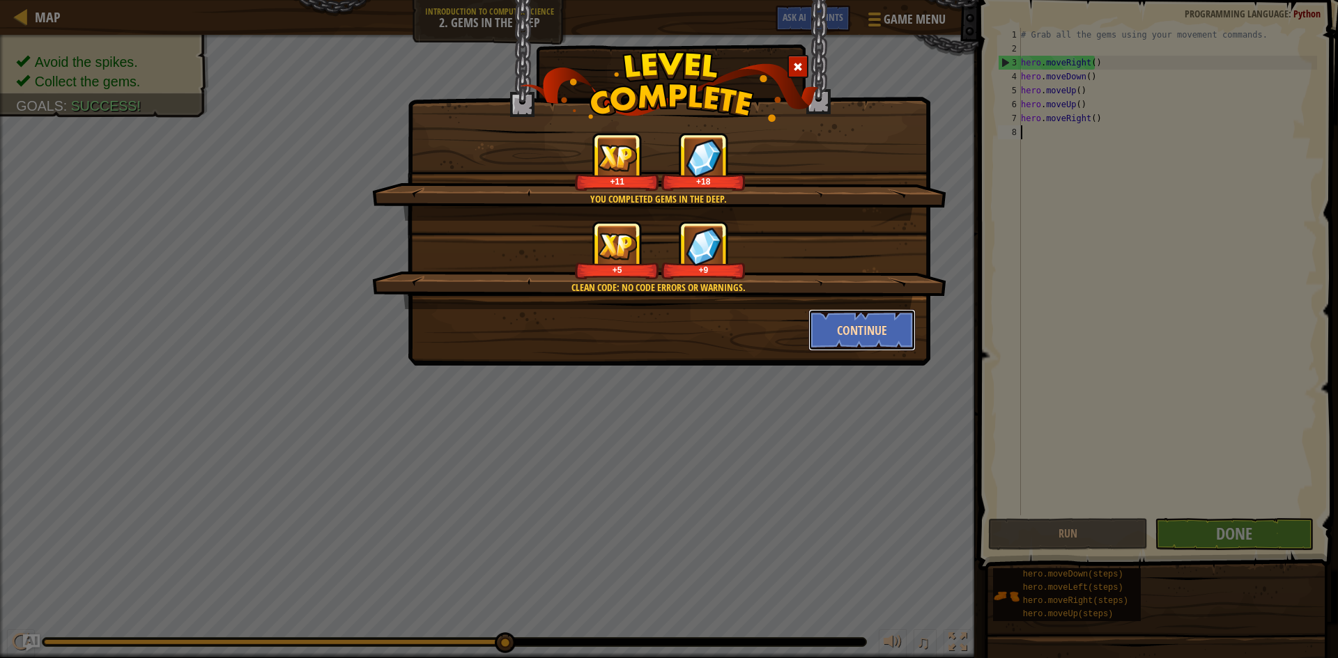
click at [842, 314] on button "Continue" at bounding box center [862, 330] width 108 height 42
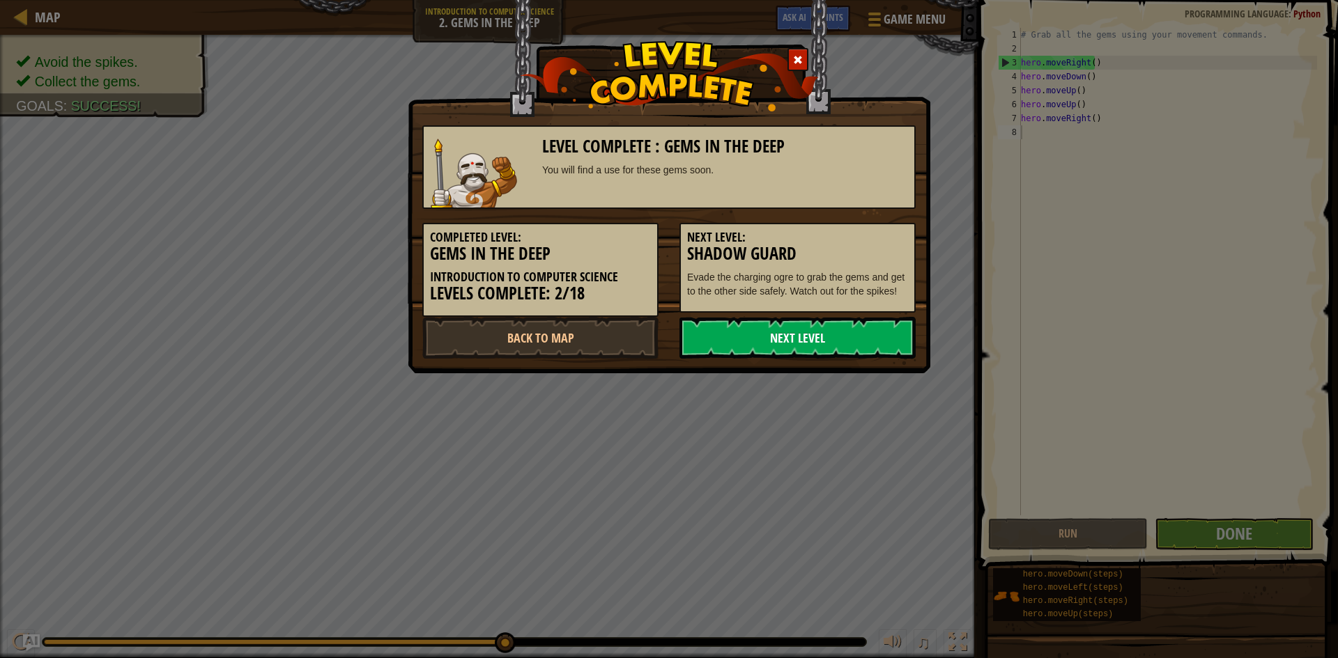
click at [707, 326] on link "Next Level" at bounding box center [797, 338] width 236 height 42
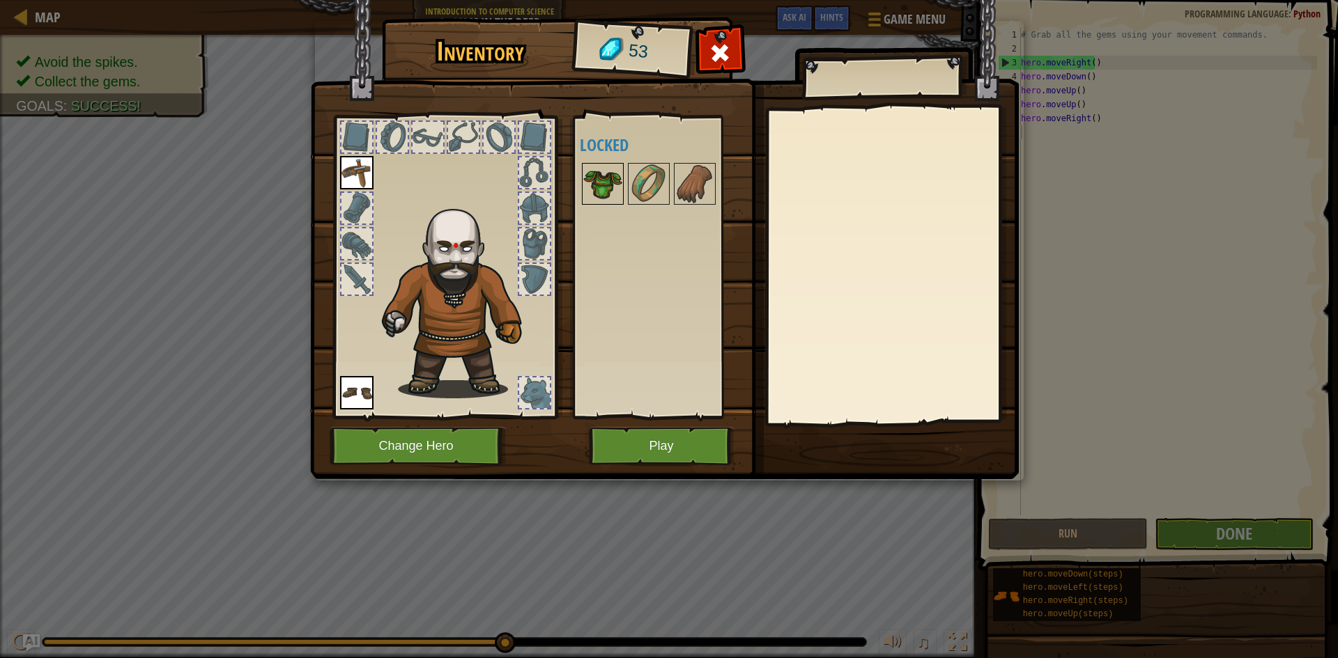
click at [606, 193] on img at bounding box center [602, 183] width 39 height 39
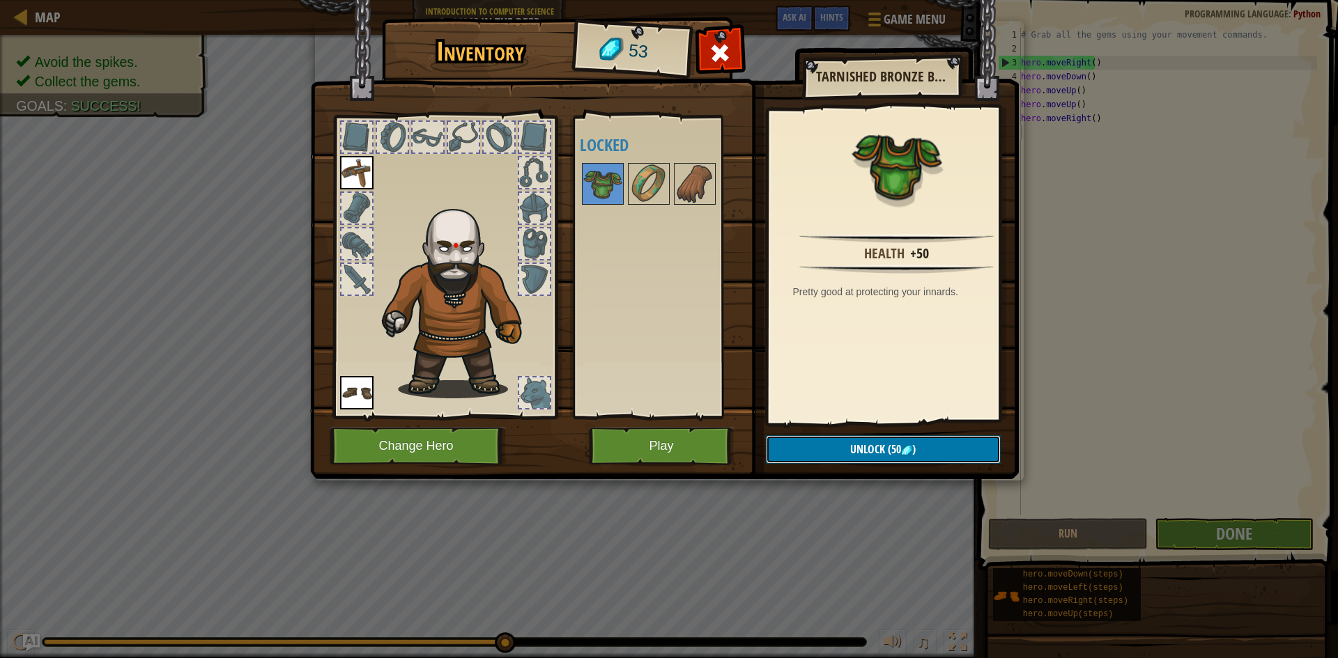
click at [872, 462] on button "Unlock (50 )" at bounding box center [883, 449] width 235 height 29
click at [865, 456] on button "Confirm" at bounding box center [883, 449] width 235 height 29
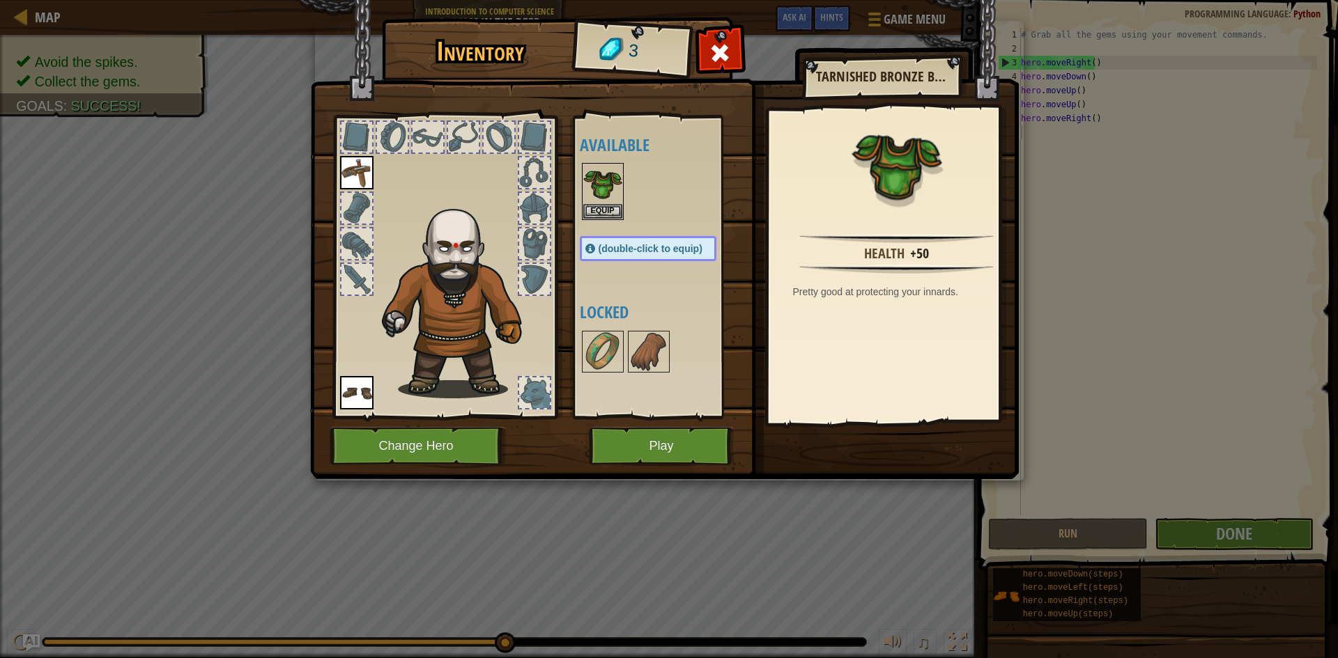
click at [617, 154] on h4 "Available" at bounding box center [662, 145] width 164 height 18
click at [605, 171] on img at bounding box center [602, 183] width 39 height 39
click at [612, 193] on img at bounding box center [602, 183] width 39 height 39
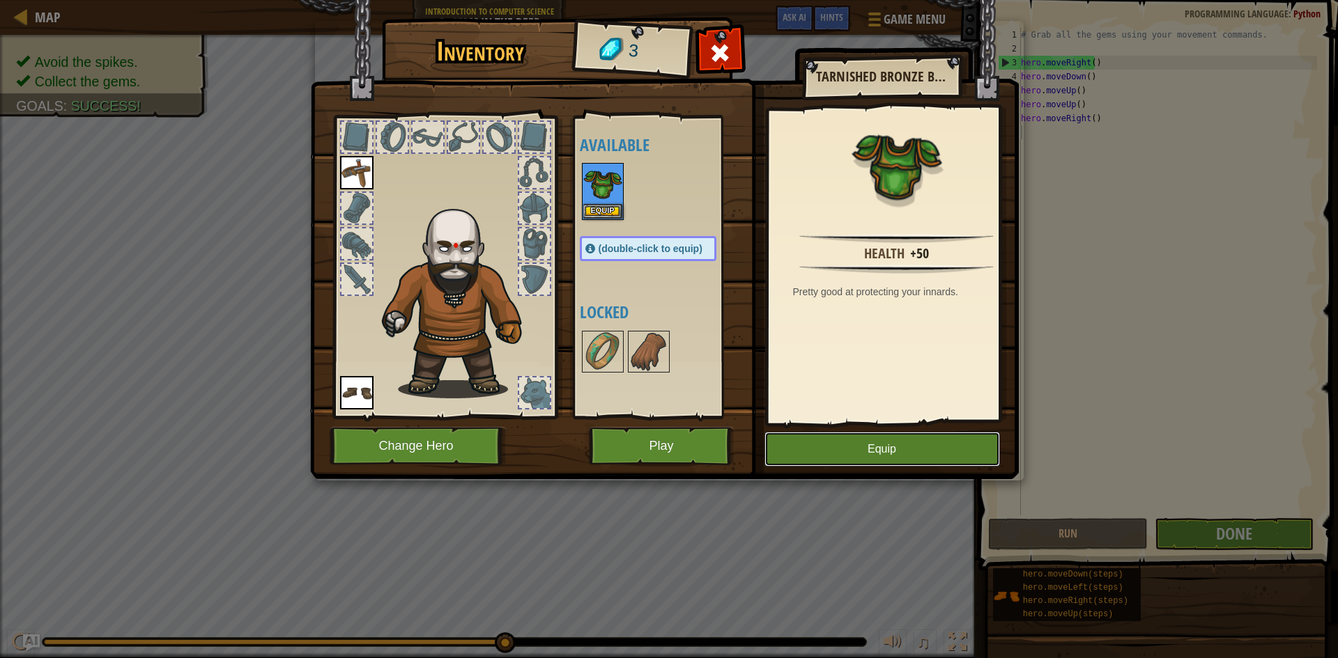
click at [794, 447] on button "Equip" at bounding box center [882, 449] width 236 height 35
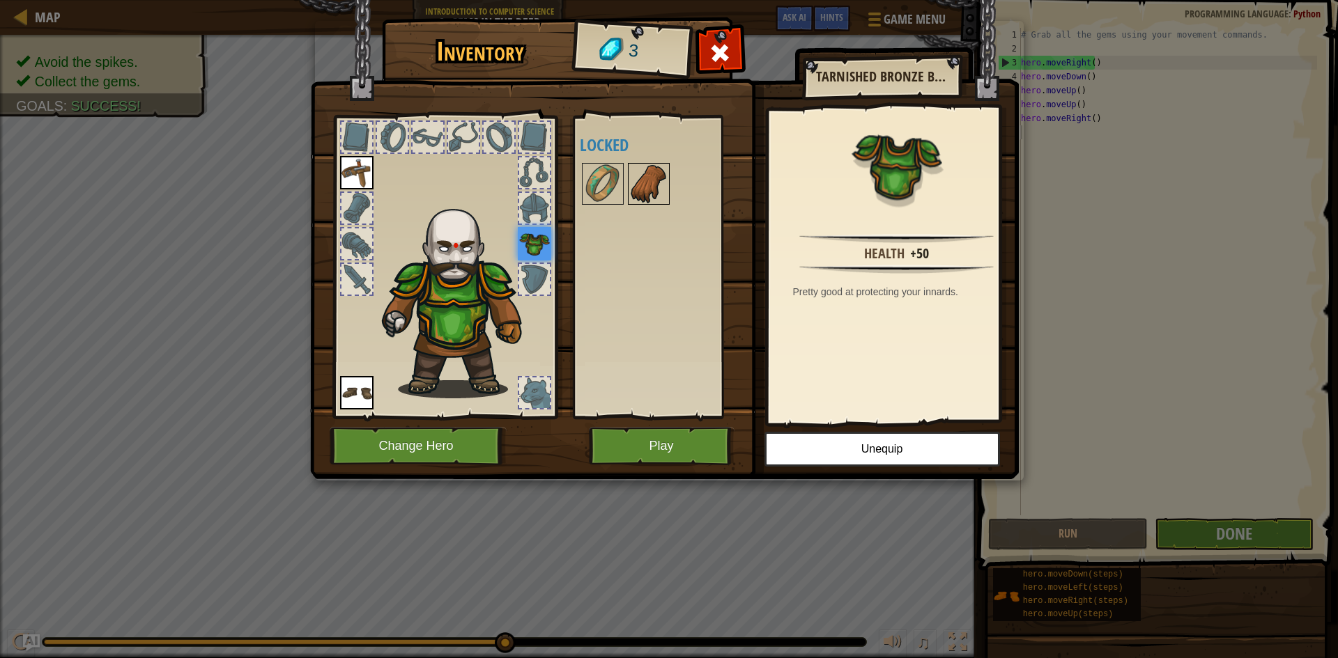
click at [647, 170] on img at bounding box center [648, 183] width 39 height 39
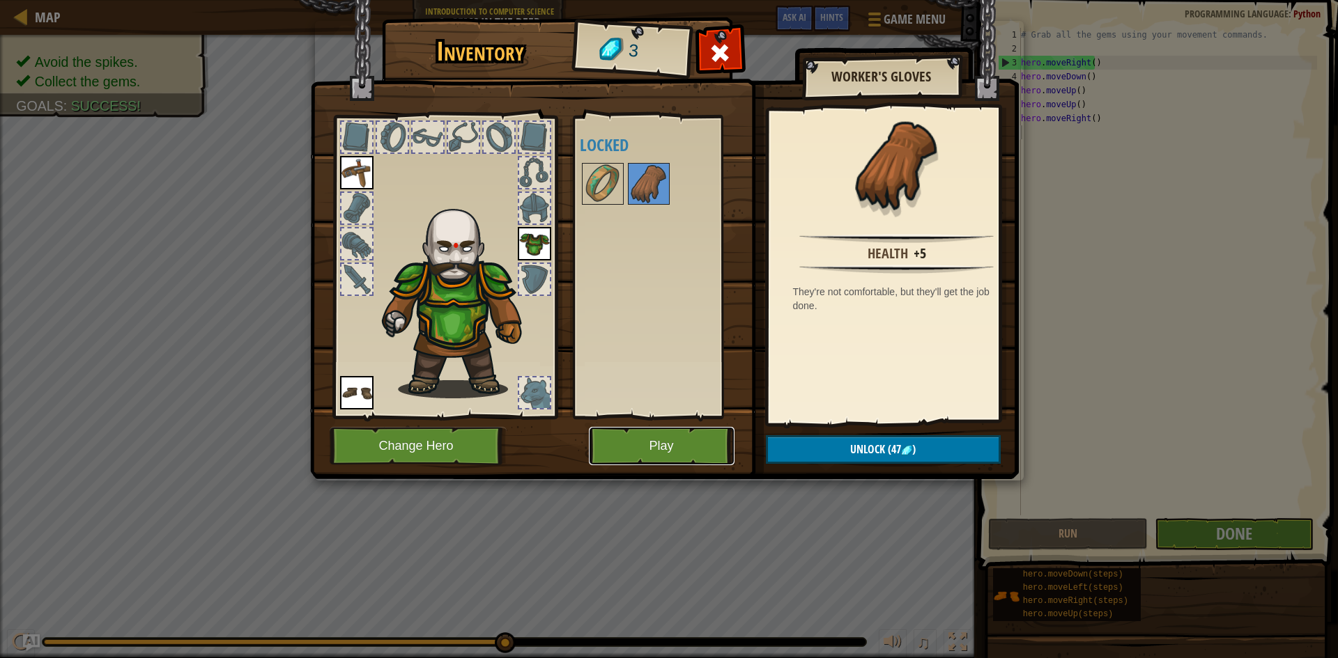
click at [642, 445] on button "Play" at bounding box center [662, 446] width 146 height 38
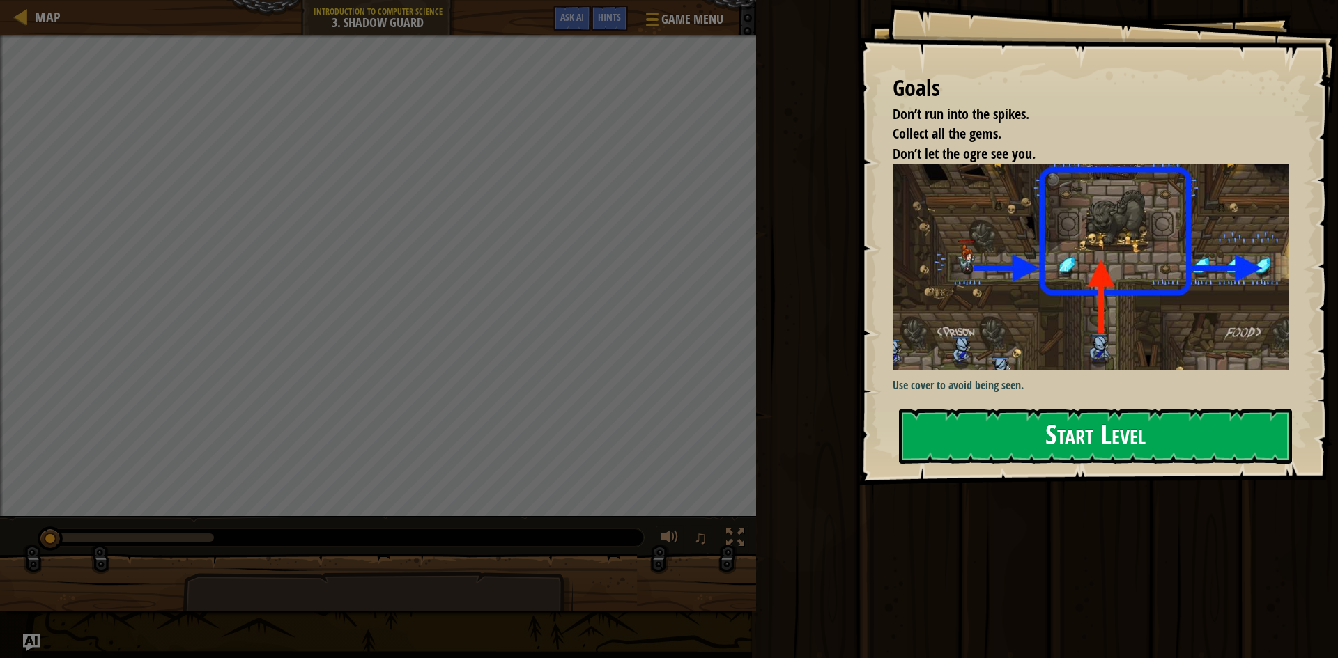
click at [1052, 419] on button "Start Level" at bounding box center [1095, 436] width 393 height 55
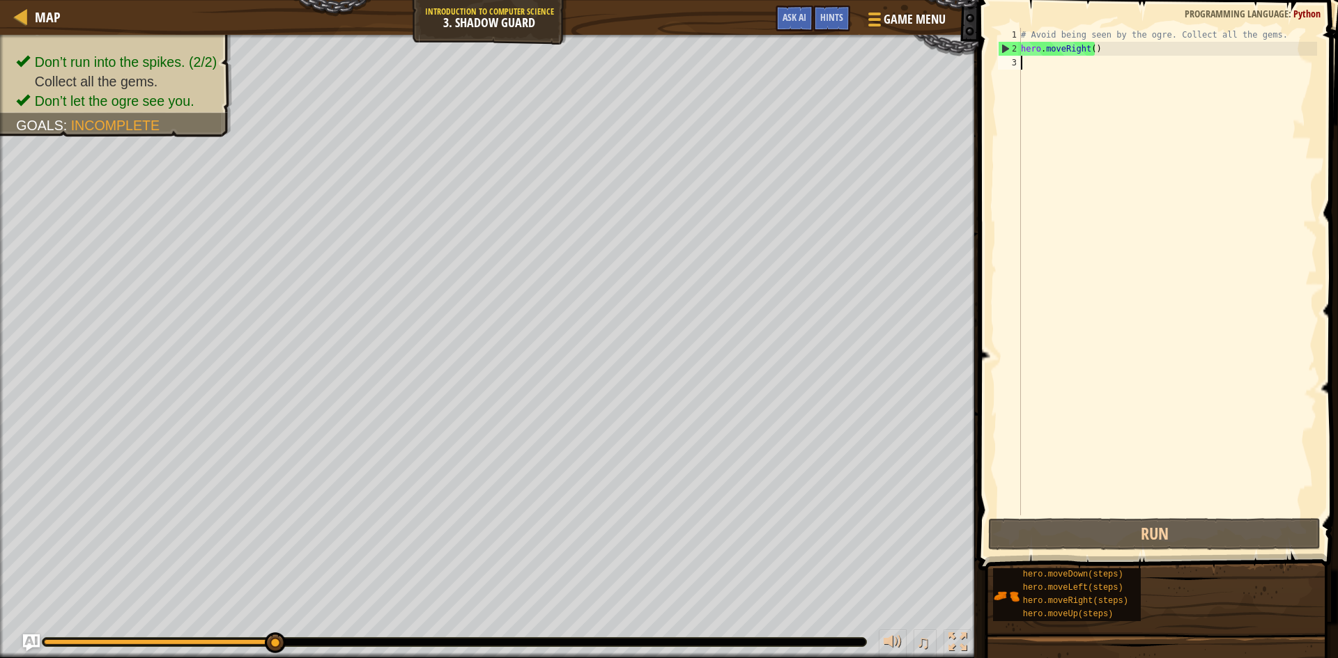
click at [1056, 87] on div "# Avoid being seen by the ogre. Collect all the gems. hero . moveRight ( )" at bounding box center [1167, 286] width 299 height 516
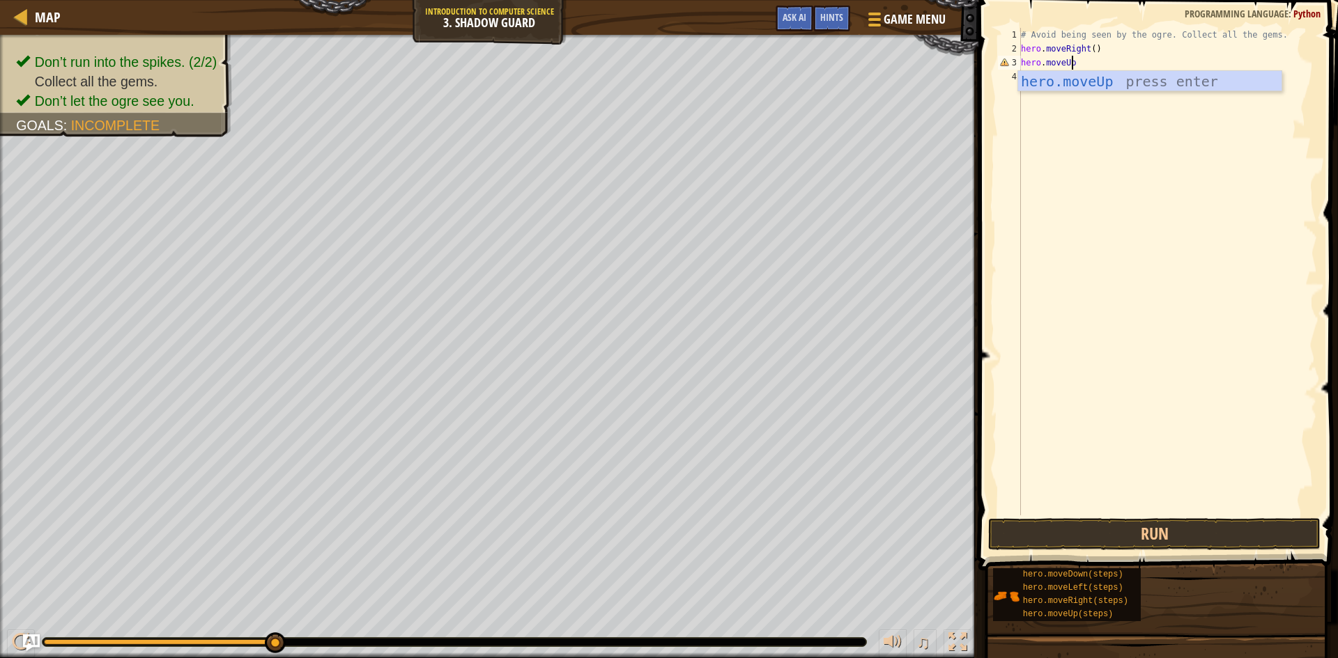
scroll to position [6, 4]
type textarea "hero.moveUp()"
click at [1064, 527] on button "Run" at bounding box center [1154, 534] width 332 height 32
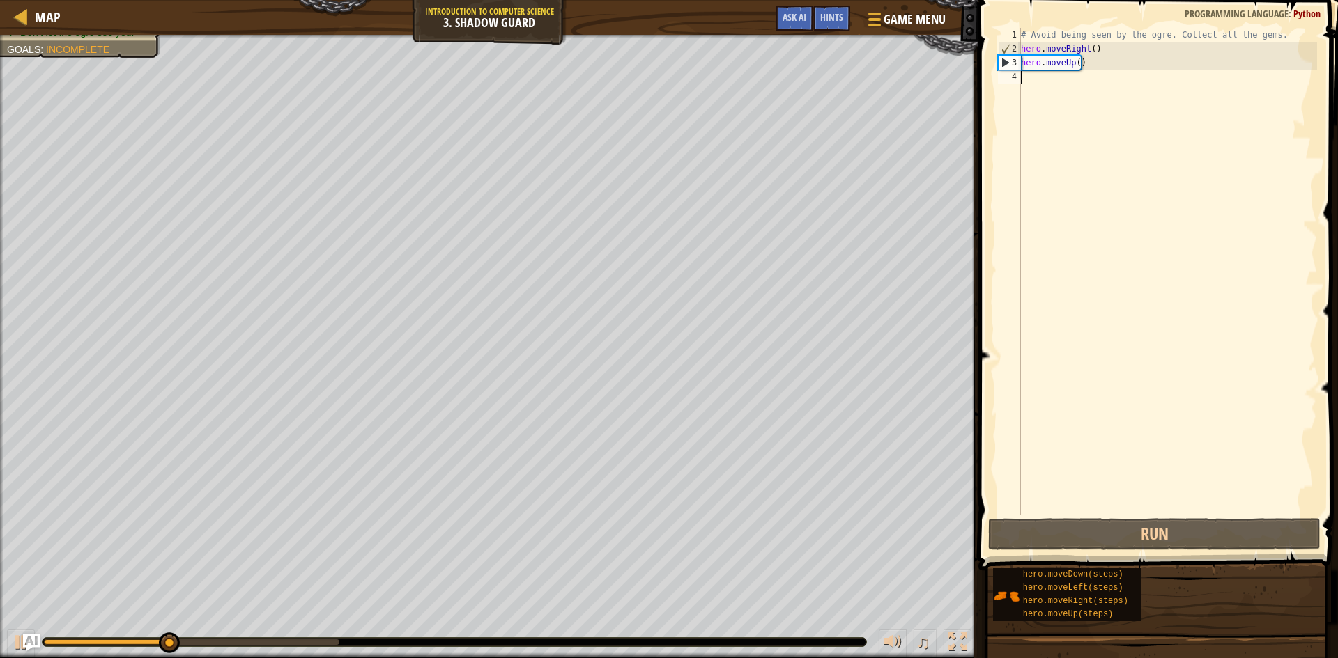
click at [1027, 82] on div "# Avoid being seen by the ogre. Collect all the gems. hero . moveRight ( ) hero…" at bounding box center [1167, 286] width 299 height 516
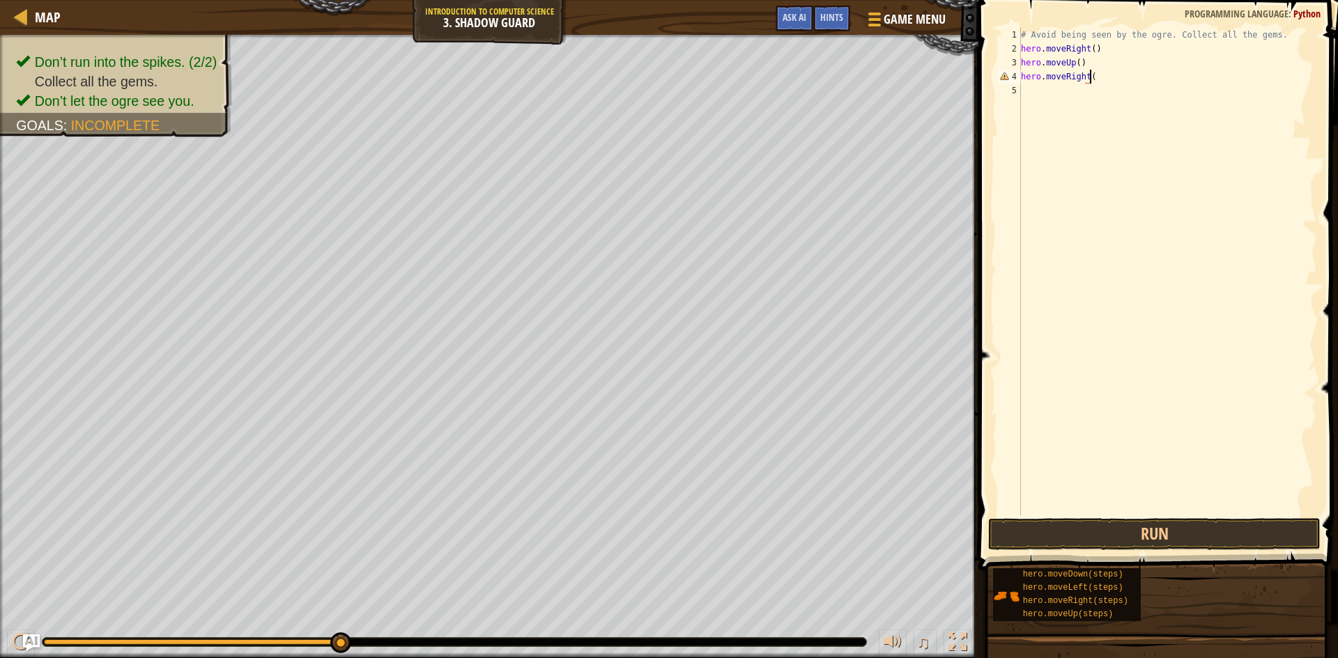
scroll to position [6, 6]
type textarea "hero.moveRight()"
click at [1110, 532] on button "Run" at bounding box center [1154, 534] width 332 height 32
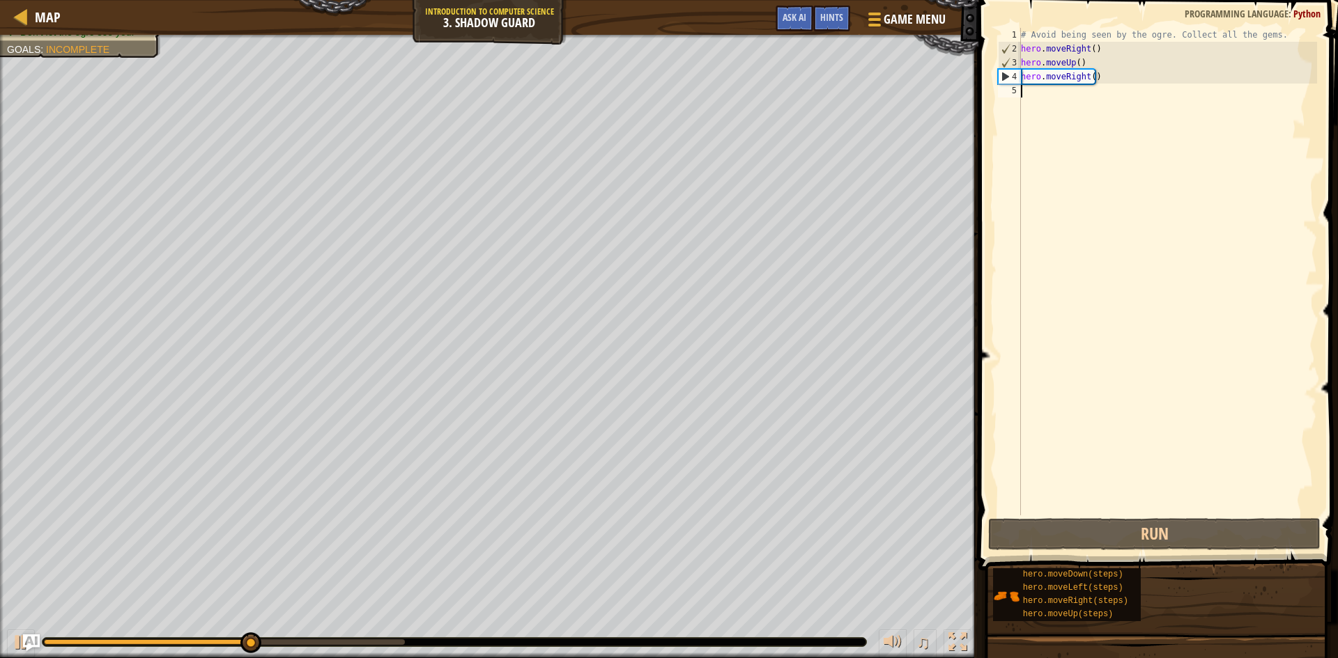
click at [1045, 101] on div "# Avoid being seen by the ogre. Collect all the gems. hero . moveRight ( ) hero…" at bounding box center [1167, 286] width 299 height 516
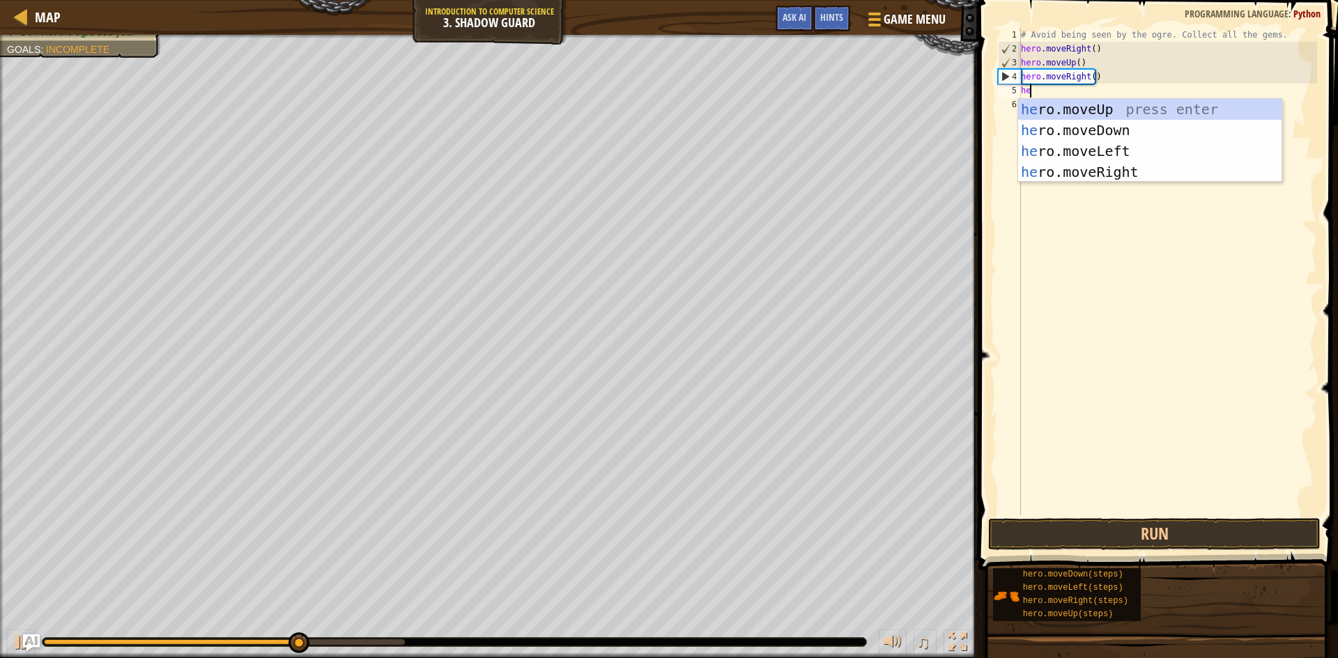
scroll to position [6, 1]
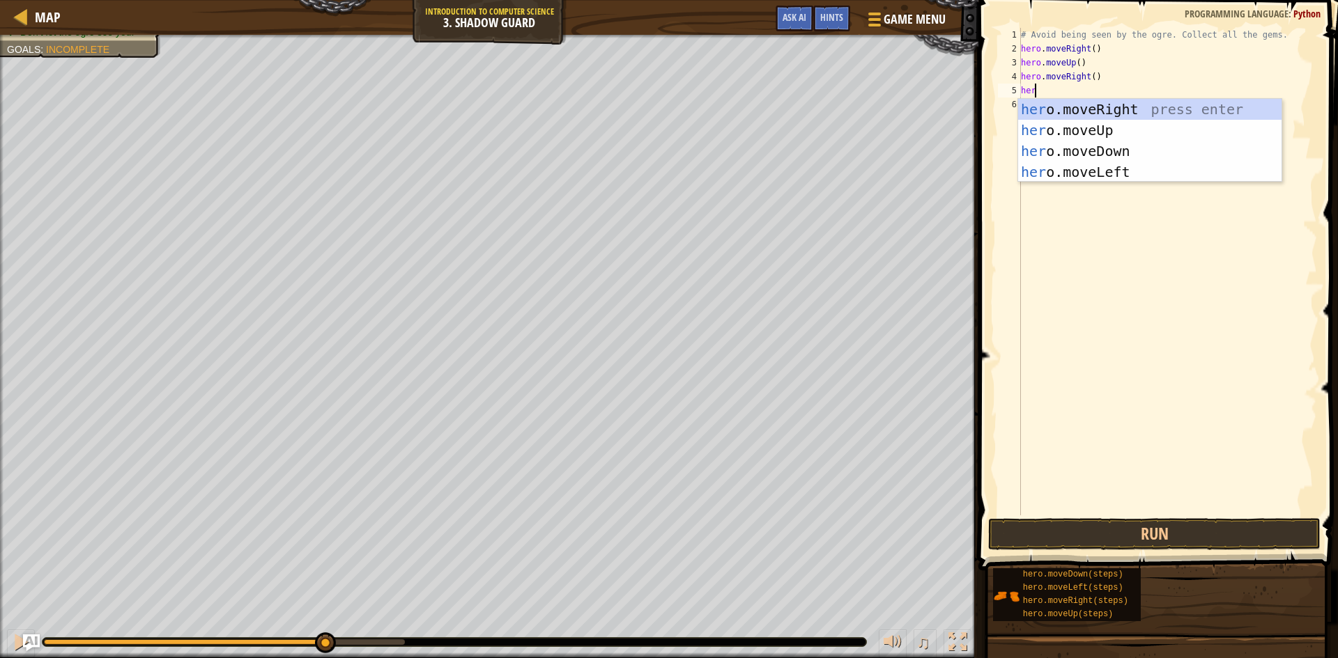
type textarea "hero"
click at [1079, 126] on div "hero .moveUp press enter hero .moveDown press enter hero .moveLeft press enter …" at bounding box center [1149, 161] width 263 height 125
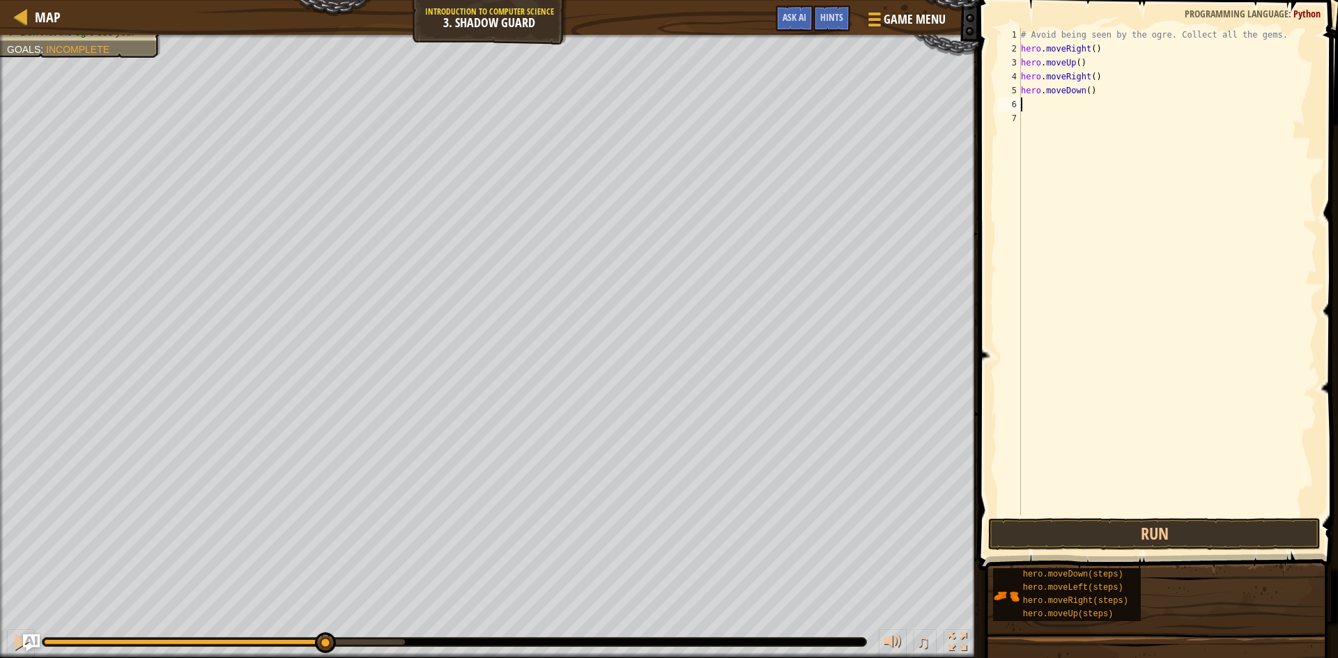
click at [1106, 510] on div "# Avoid being seen by the ogre. Collect all the gems. hero . moveRight ( ) hero…" at bounding box center [1167, 286] width 299 height 516
click at [1106, 519] on button "Run" at bounding box center [1154, 534] width 332 height 32
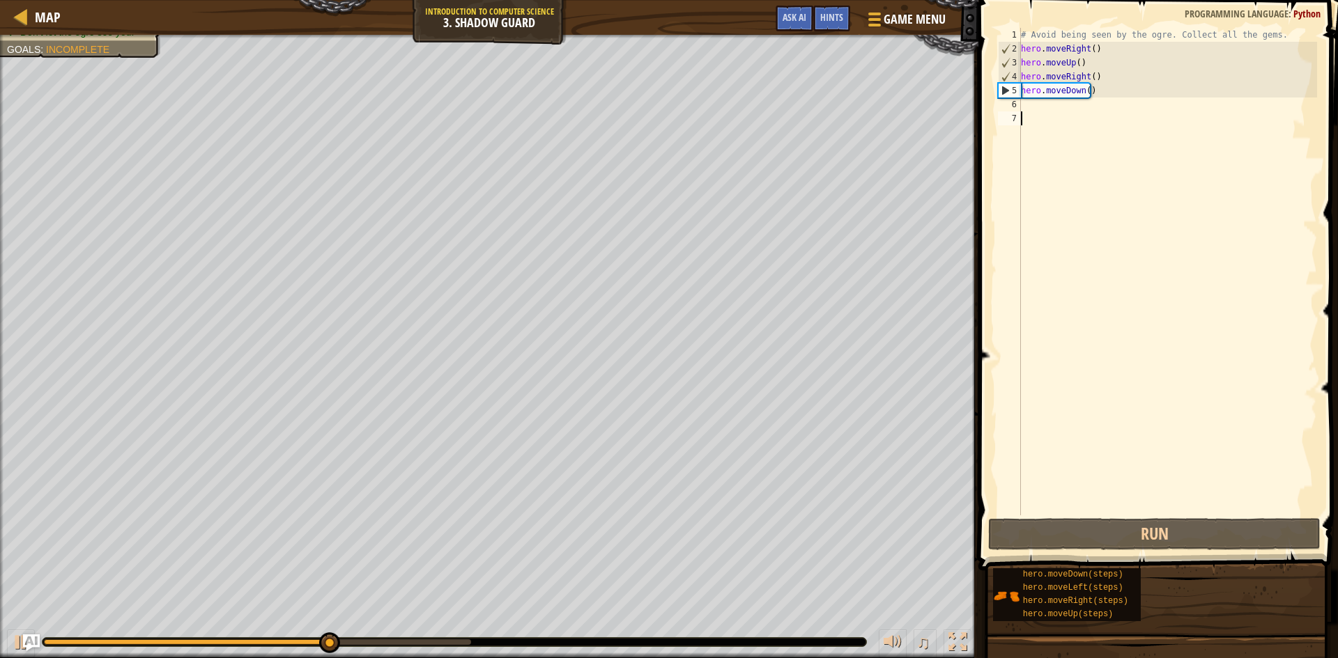
click at [1024, 101] on div "# Avoid being seen by the ogre. Collect all the gems. hero . moveRight ( ) hero…" at bounding box center [1167, 286] width 299 height 516
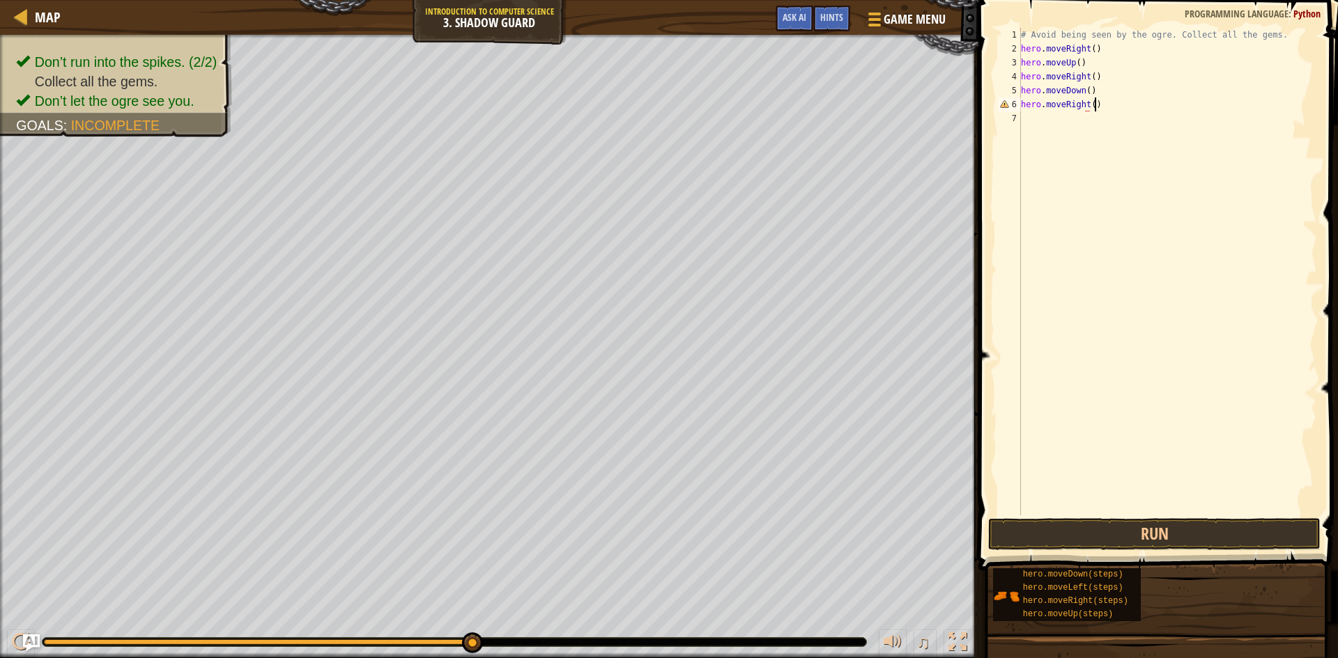
scroll to position [6, 6]
type textarea "hero.moveRight()"
drag, startPoint x: 1162, startPoint y: 527, endPoint x: 1158, endPoint y: 516, distance: 11.3
click at [1162, 526] on button "Run" at bounding box center [1154, 534] width 332 height 32
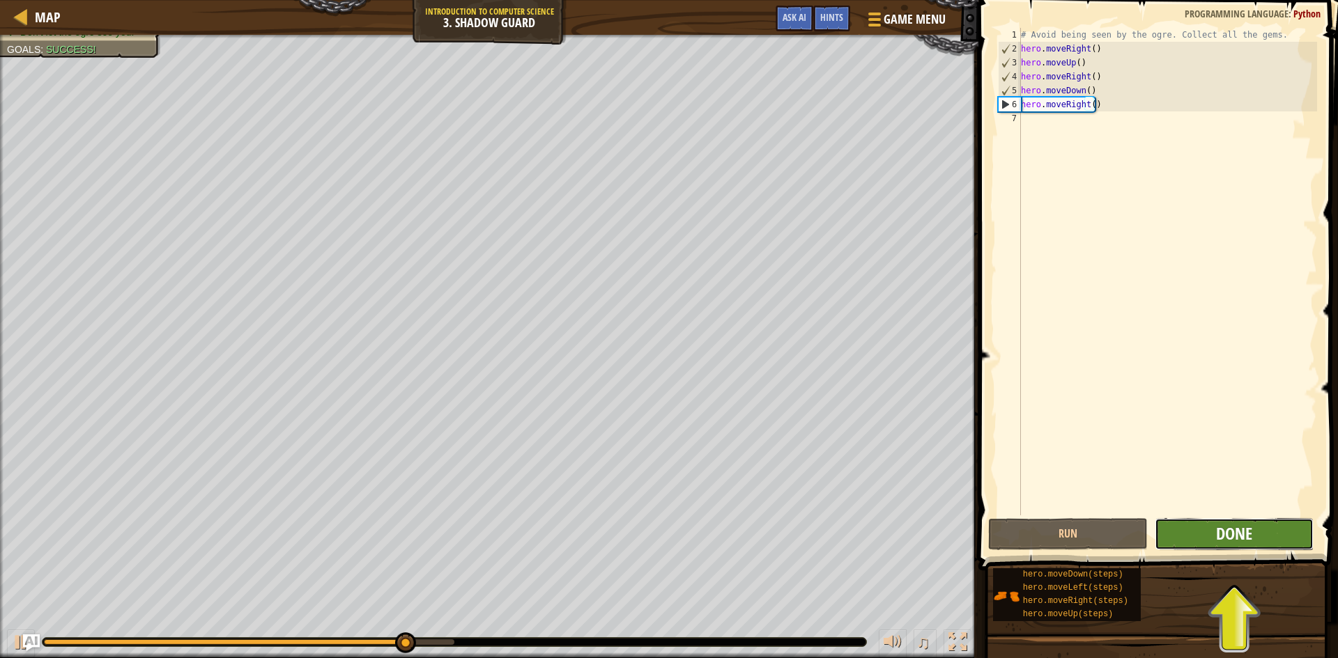
click at [1229, 528] on span "Done" at bounding box center [1234, 534] width 36 height 22
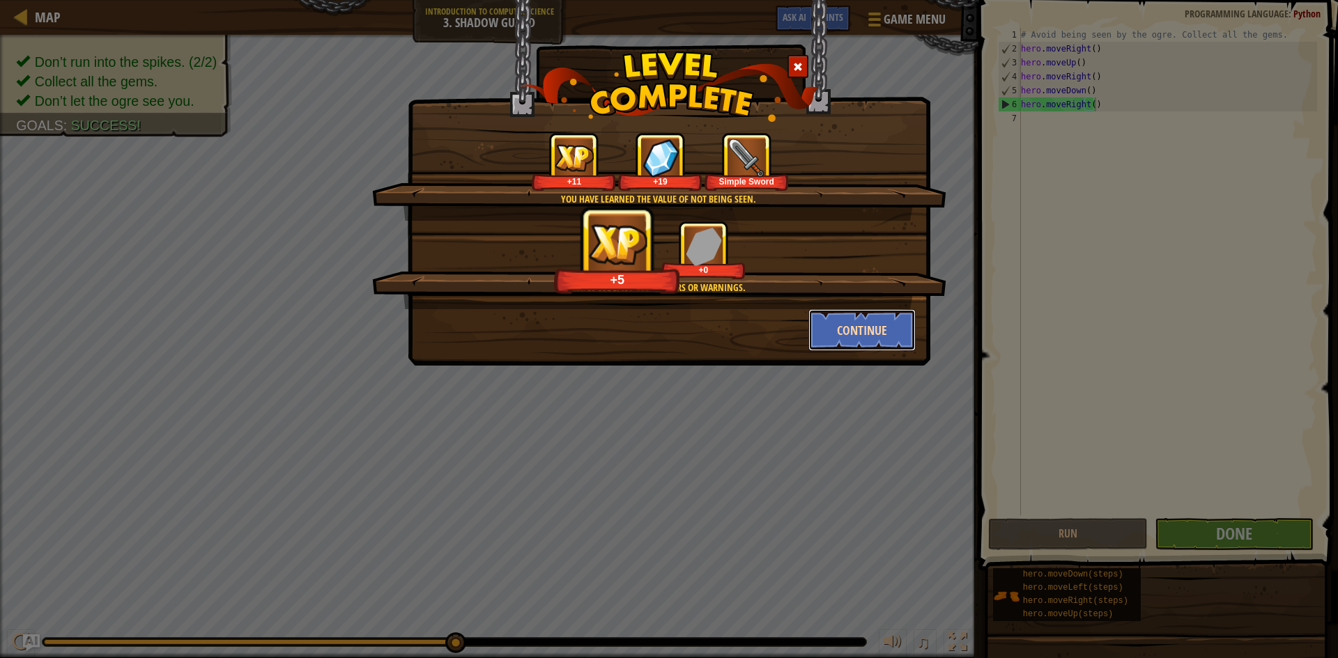
click at [851, 325] on button "Continue" at bounding box center [862, 330] width 108 height 42
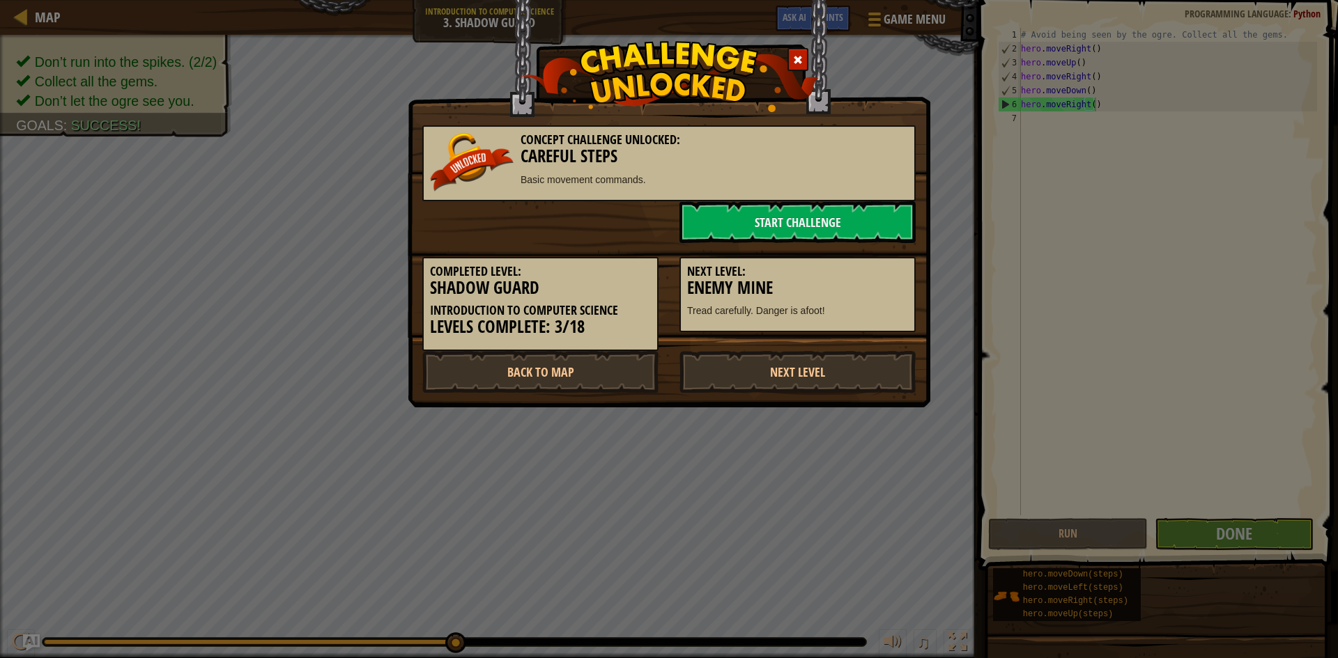
click at [642, 213] on div "Start Challenge" at bounding box center [669, 222] width 514 height 42
click at [779, 361] on link "Next Level" at bounding box center [797, 372] width 236 height 42
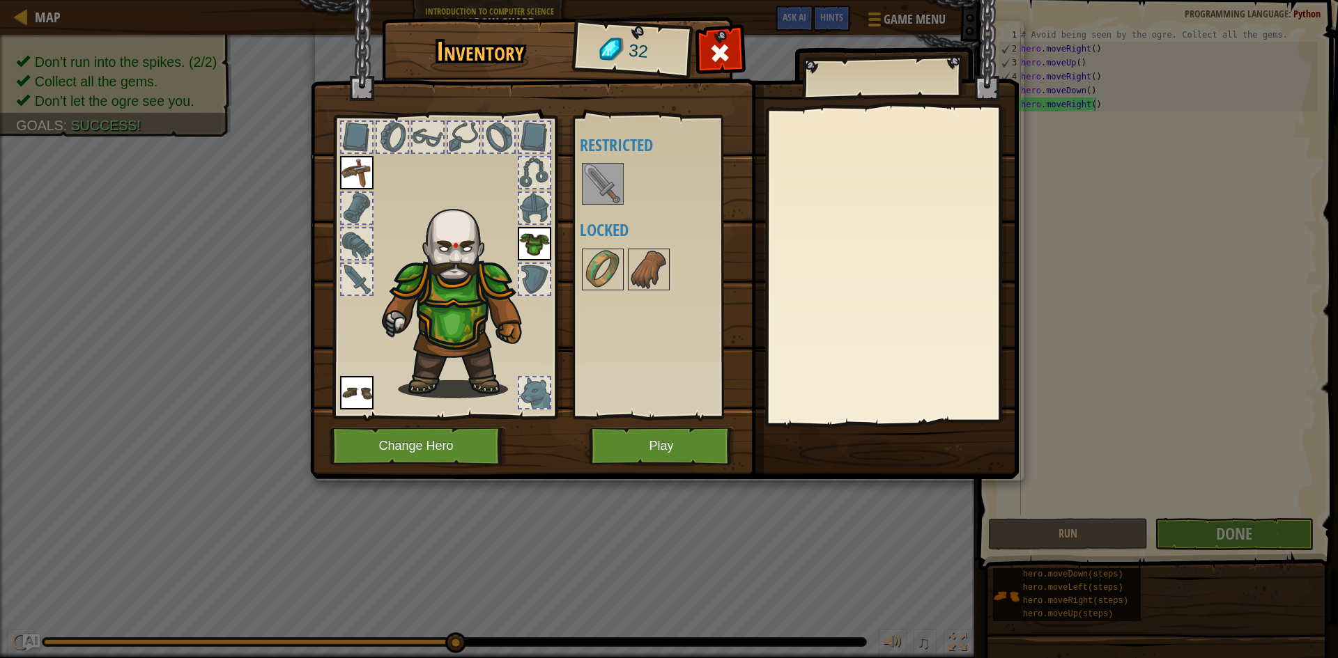
click at [599, 193] on img at bounding box center [602, 183] width 39 height 39
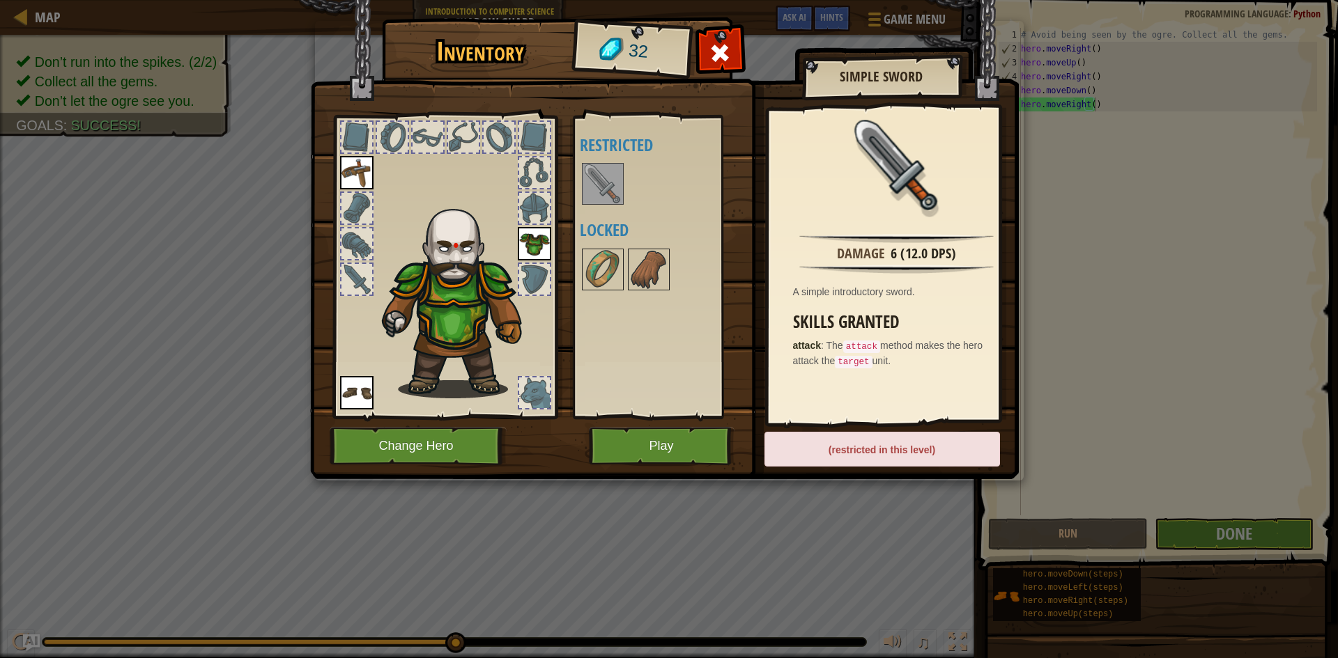
click at [845, 389] on div "Damage 6 (12.0 DPS) A simple introductory sword. Skills Granted attack : The at…" at bounding box center [897, 265] width 256 height 313
click at [356, 268] on div at bounding box center [356, 279] width 31 height 31
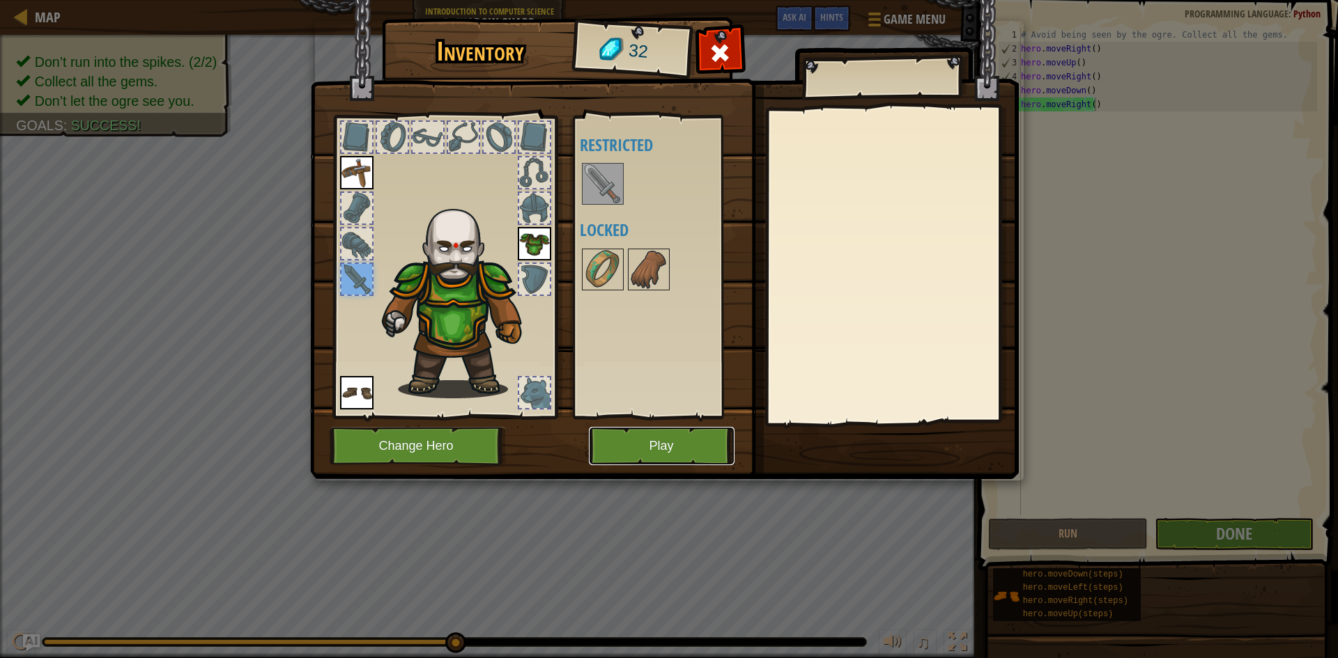
click at [657, 434] on button "Play" at bounding box center [662, 446] width 146 height 38
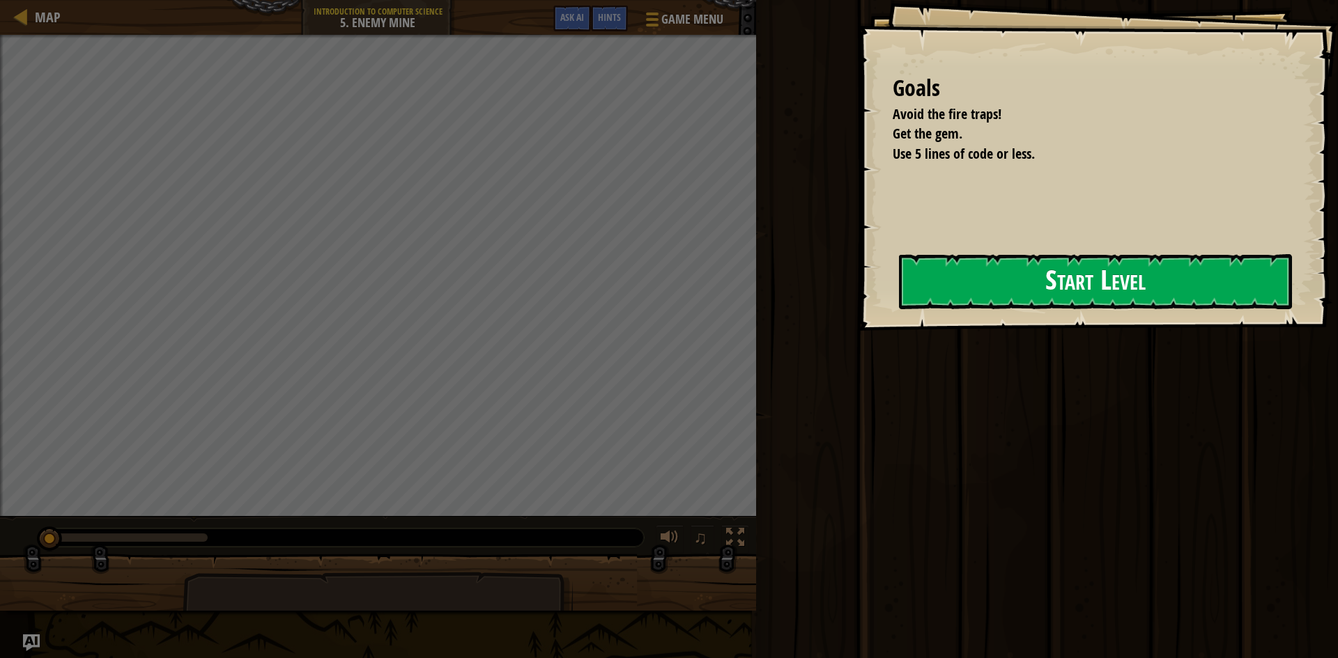
click at [973, 278] on button "Start Level" at bounding box center [1095, 281] width 393 height 55
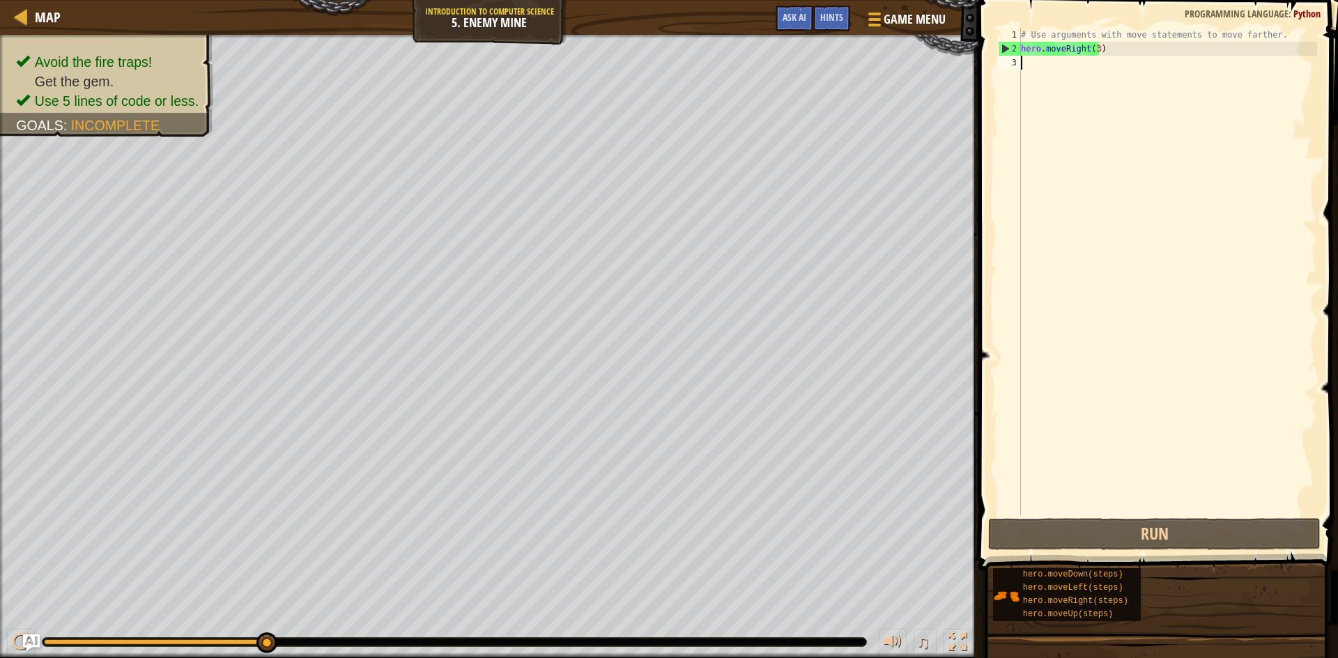
click at [1060, 74] on div "# Use arguments with move statements to move farther. hero . moveRight ( 3 )" at bounding box center [1167, 286] width 299 height 516
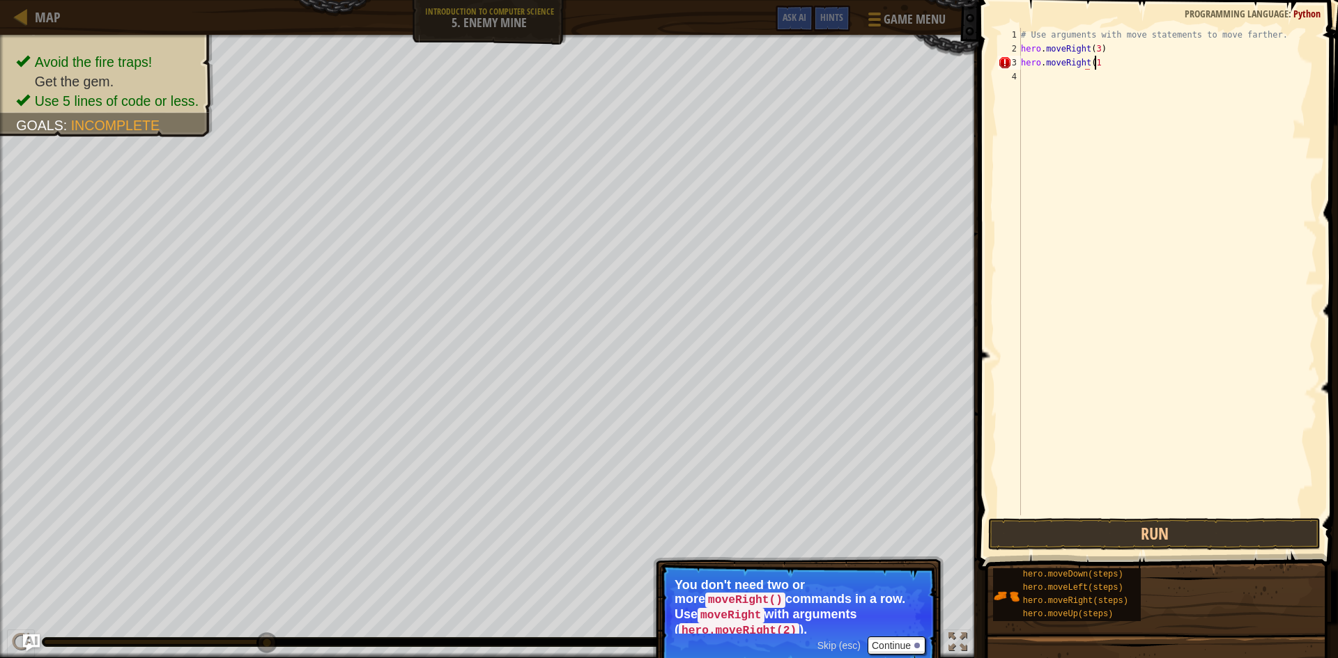
scroll to position [6, 6]
type textarea "hero.moveRight(1)"
click at [1120, 538] on button "Run" at bounding box center [1154, 534] width 332 height 32
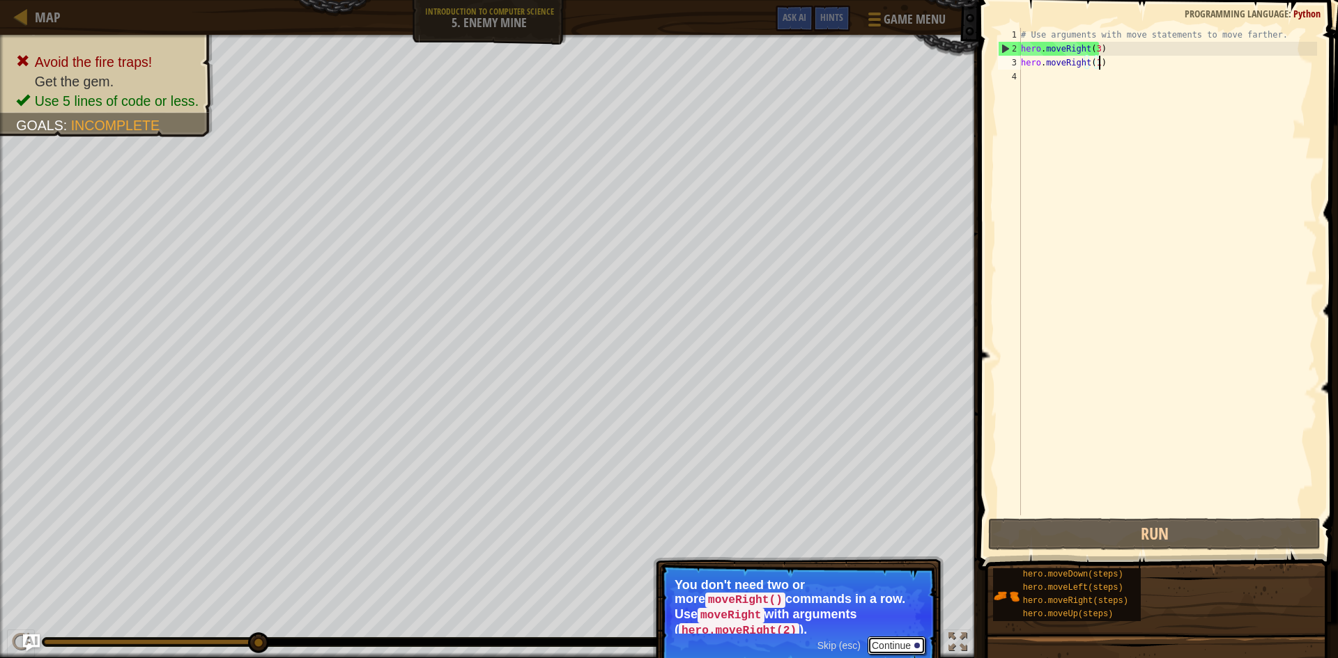
click at [900, 638] on button "Continue" at bounding box center [896, 646] width 58 height 18
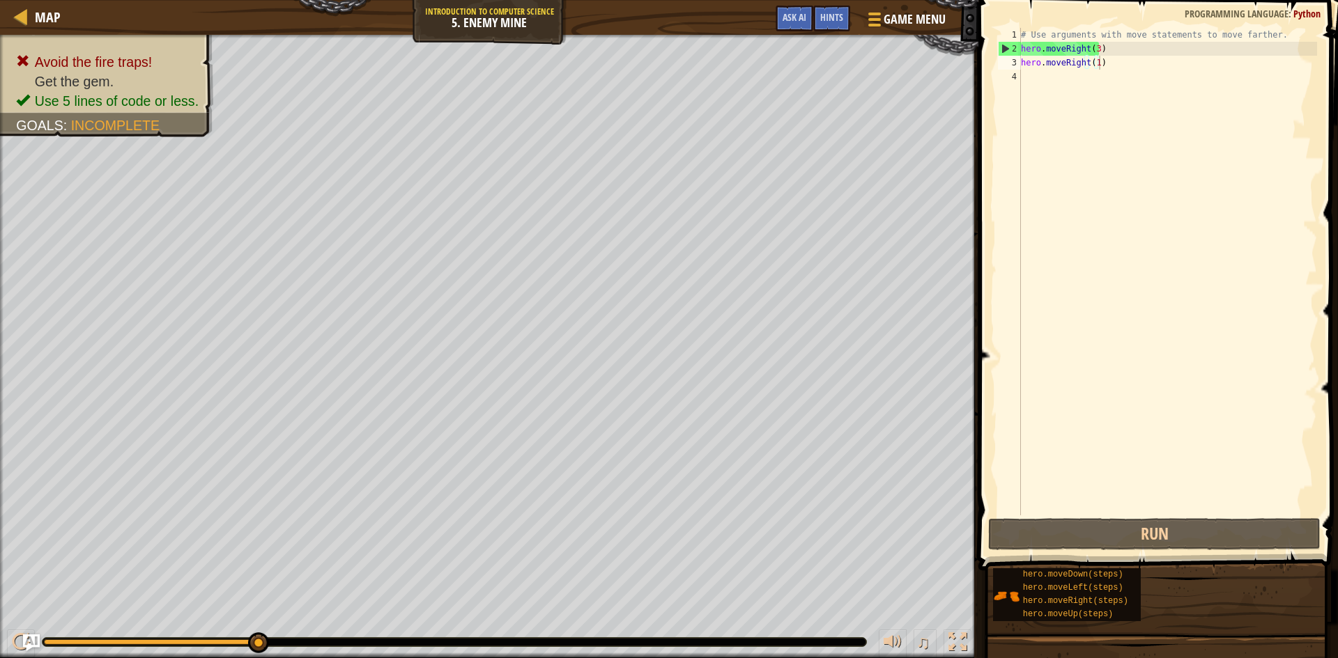
click at [511, 17] on div "Map Introduction to Computer Science 5. Enemy Mine Game Menu Done Hints Ask AI" at bounding box center [489, 17] width 978 height 35
click at [874, 27] on div at bounding box center [872, 19] width 19 height 20
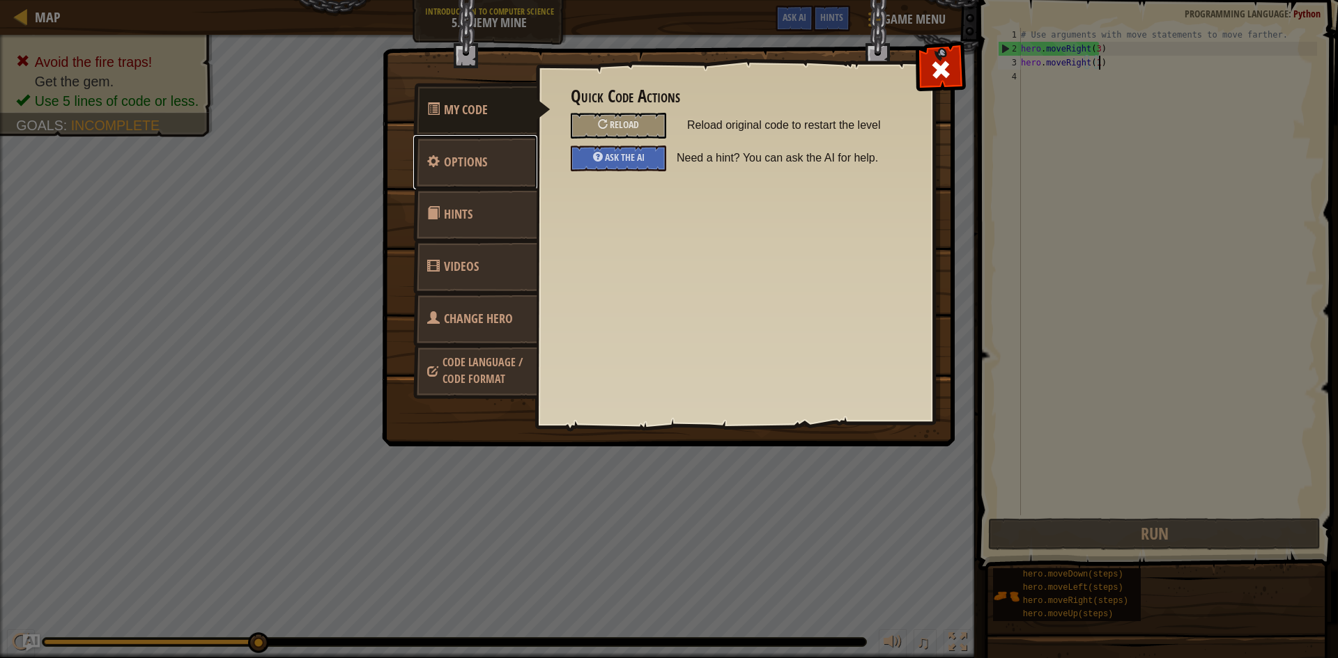
click at [494, 143] on link "Options" at bounding box center [475, 162] width 124 height 54
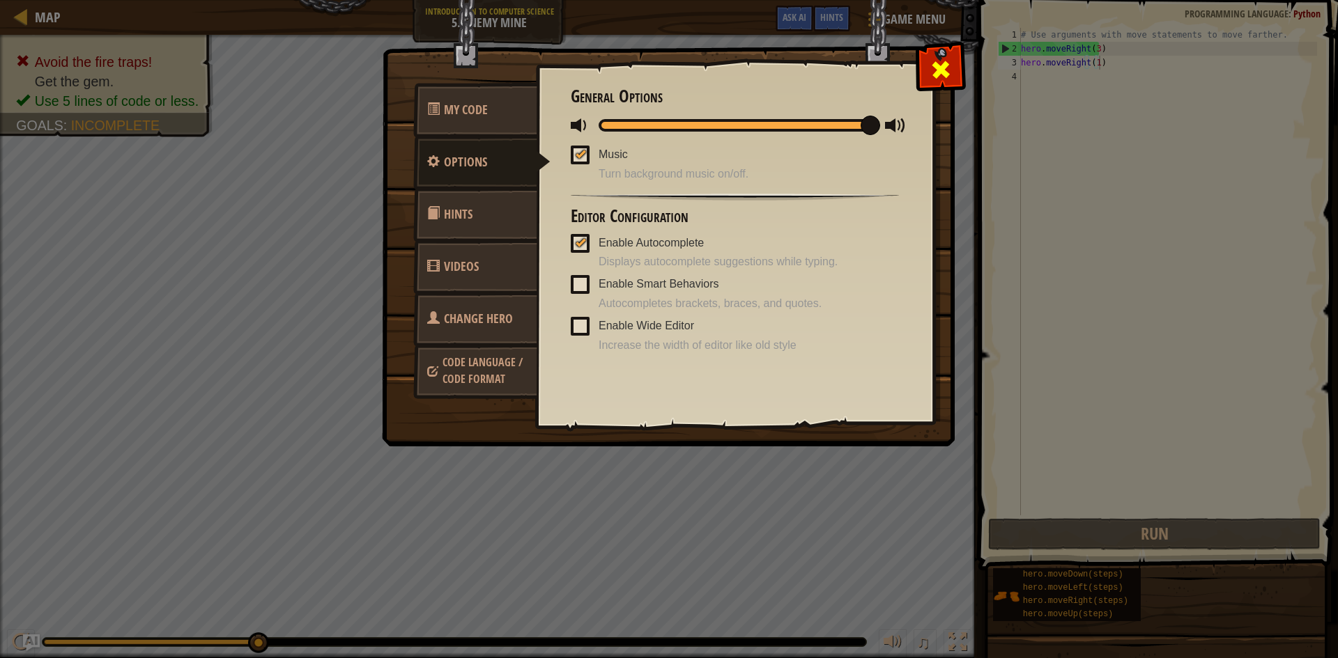
click at [945, 72] on span at bounding box center [940, 70] width 22 height 22
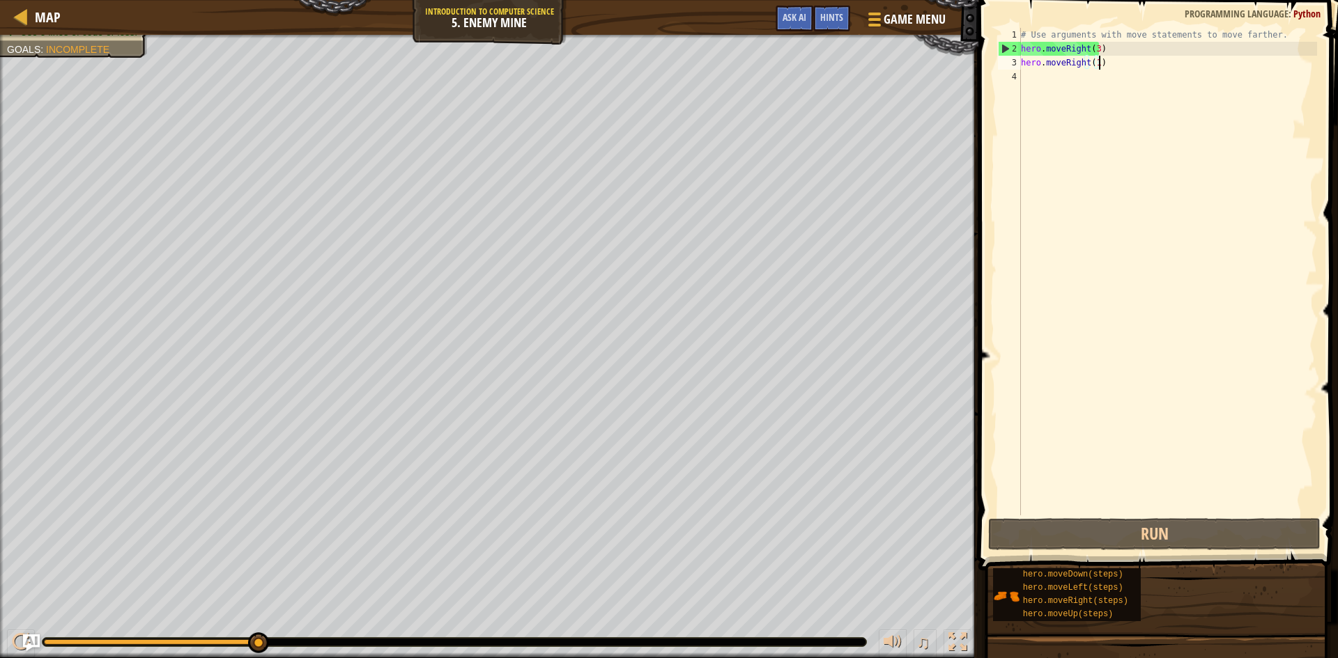
click at [71, 119] on div "Avoid the fire traps! Get the gem. Use 5 lines of code or less. Goals : Incompl…" at bounding box center [489, 347] width 978 height 624
click at [1089, 79] on div "# Use arguments with move statements to move farther. hero . moveRight ( 3 ) he…" at bounding box center [1167, 286] width 299 height 516
click at [836, 25] on div "Hints" at bounding box center [831, 19] width 37 height 26
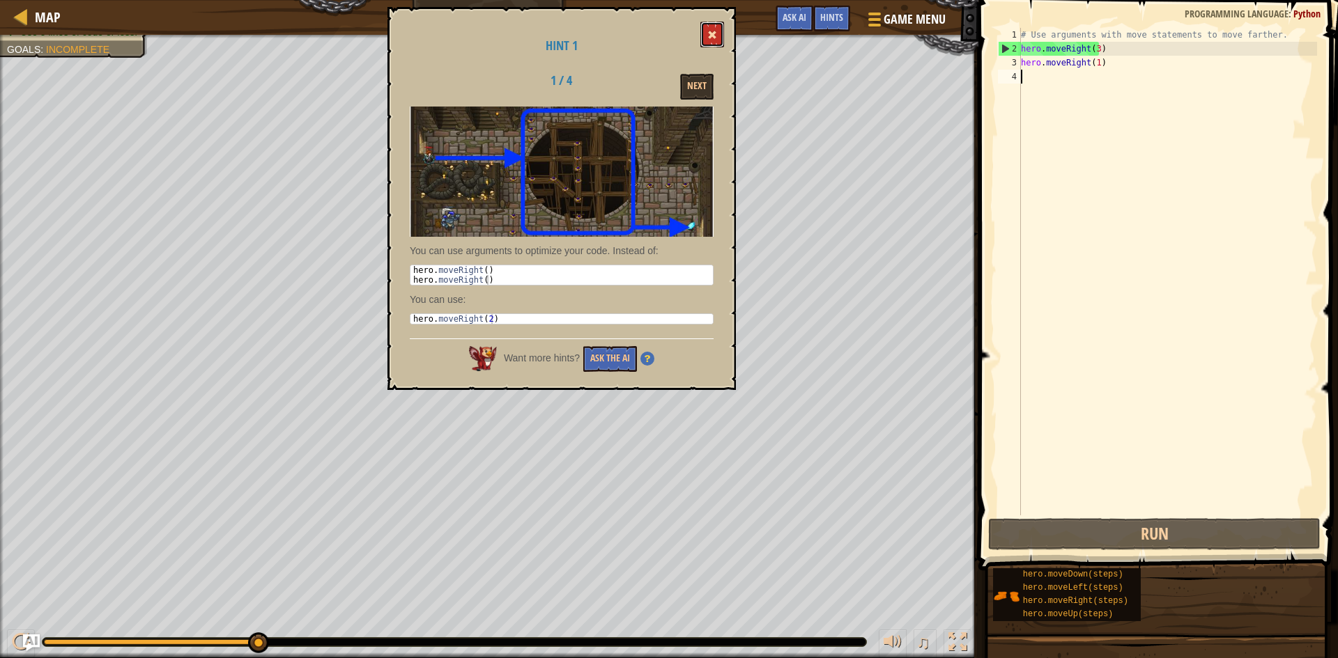
click at [713, 40] on span at bounding box center [712, 35] width 10 height 10
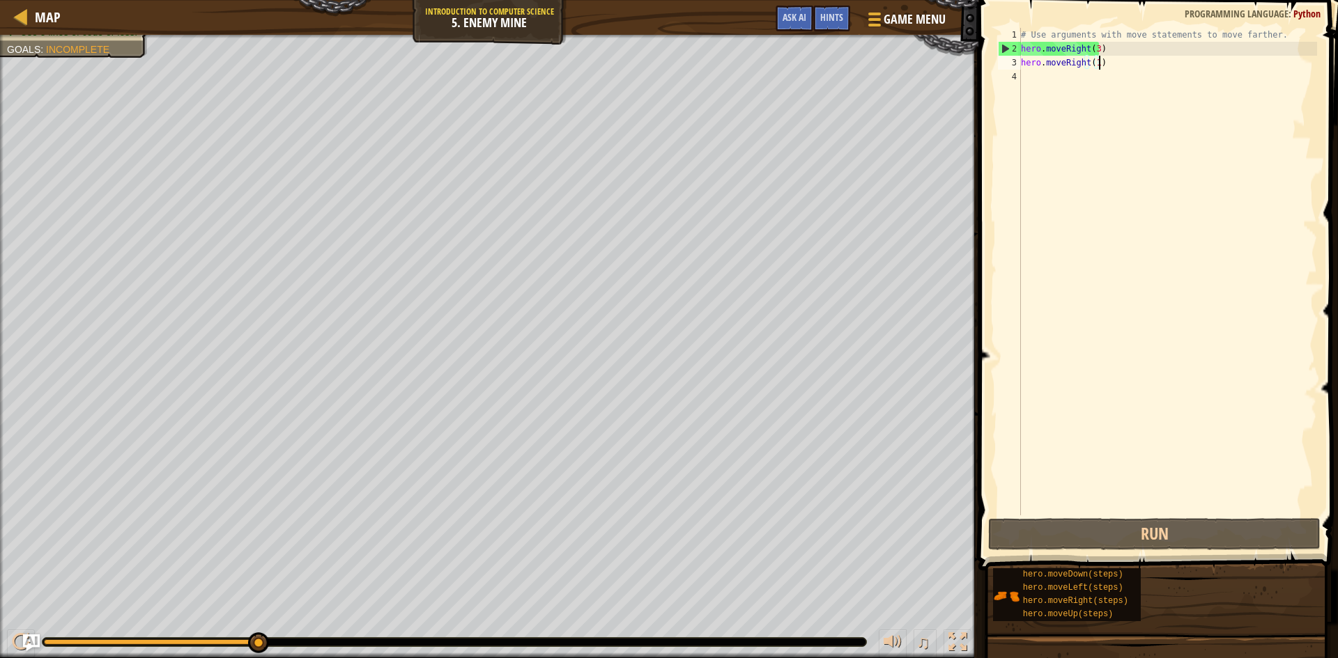
drag, startPoint x: 1098, startPoint y: 63, endPoint x: 1105, endPoint y: 61, distance: 7.3
click at [1101, 63] on div "# Use arguments with move statements to move farther. hero . moveRight ( 3 ) he…" at bounding box center [1167, 286] width 299 height 516
click at [1090, 65] on div "# Use arguments with move statements to move farther. hero . moveRight ( 3 ) he…" at bounding box center [1167, 286] width 299 height 516
click at [1095, 65] on div "# Use arguments with move statements to move farther. hero . moveRight ( 3 ) he…" at bounding box center [1167, 286] width 299 height 516
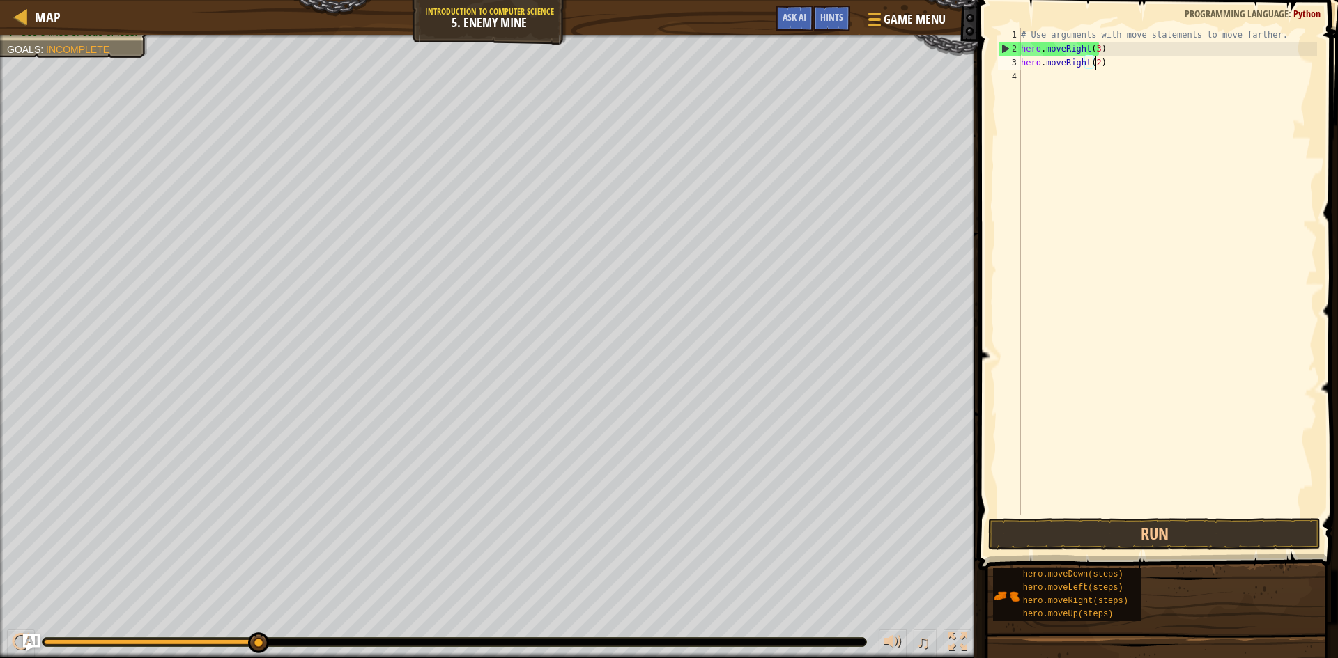
scroll to position [6, 6]
click at [1092, 520] on button "Run" at bounding box center [1154, 534] width 332 height 32
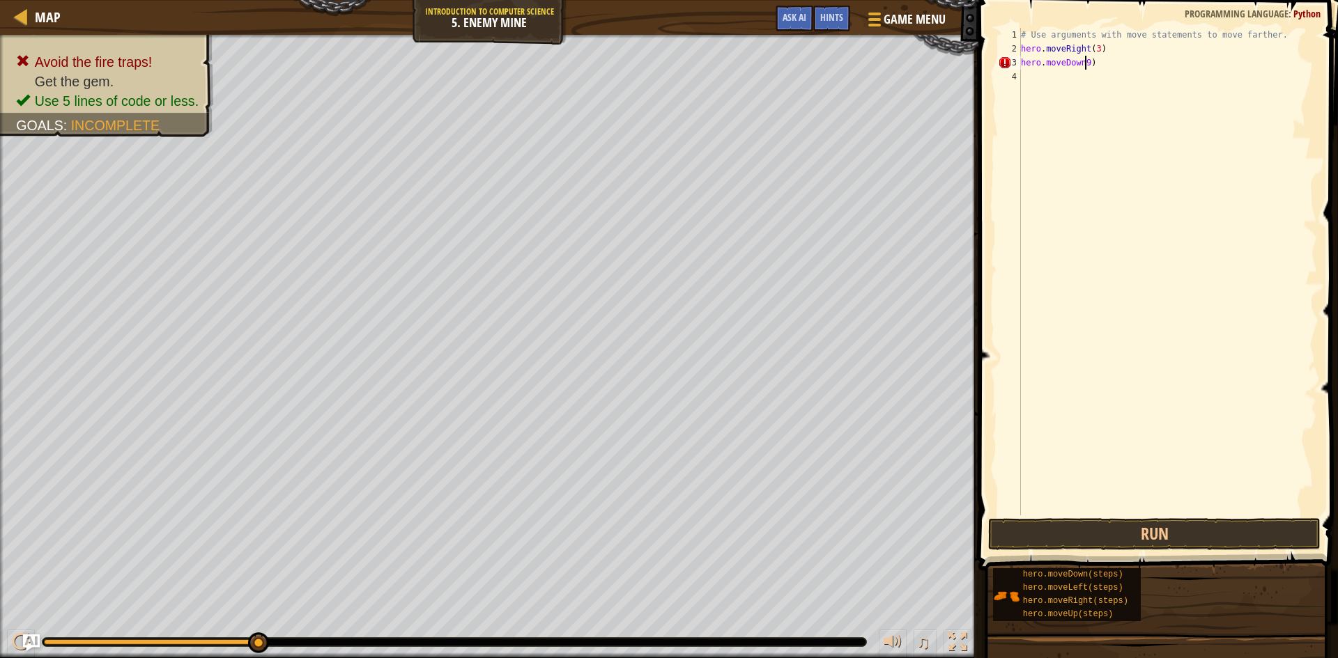
scroll to position [6, 5]
type textarea "hero.moveDown(2)"
drag, startPoint x: 1049, startPoint y: 543, endPoint x: 1049, endPoint y: 528, distance: 14.6
click at [1049, 541] on button "Run" at bounding box center [1154, 534] width 332 height 32
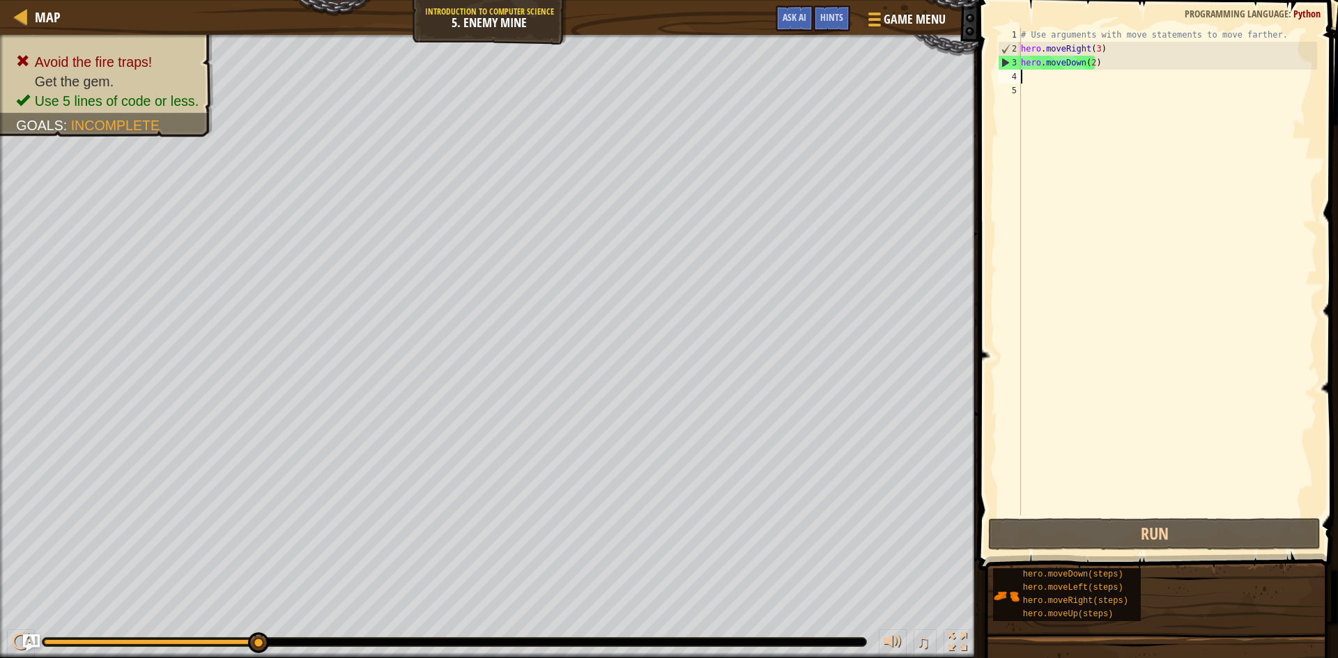
click at [1047, 123] on div "# Use arguments with move statements to move farther. hero . moveRight ( 3 ) he…" at bounding box center [1167, 286] width 299 height 516
click at [1089, 61] on div "# Use arguments with move statements to move farther. hero . moveRight ( 3 ) he…" at bounding box center [1167, 286] width 299 height 516
type textarea "hero.moveDown(2)"
click at [1099, 71] on div "# Use arguments with move statements to move farther. hero . moveRight ( 3 ) he…" at bounding box center [1167, 286] width 299 height 516
click at [1077, 64] on div "# Use arguments with move statements to move farther. hero . moveRight ( 3 ) he…" at bounding box center [1167, 286] width 299 height 516
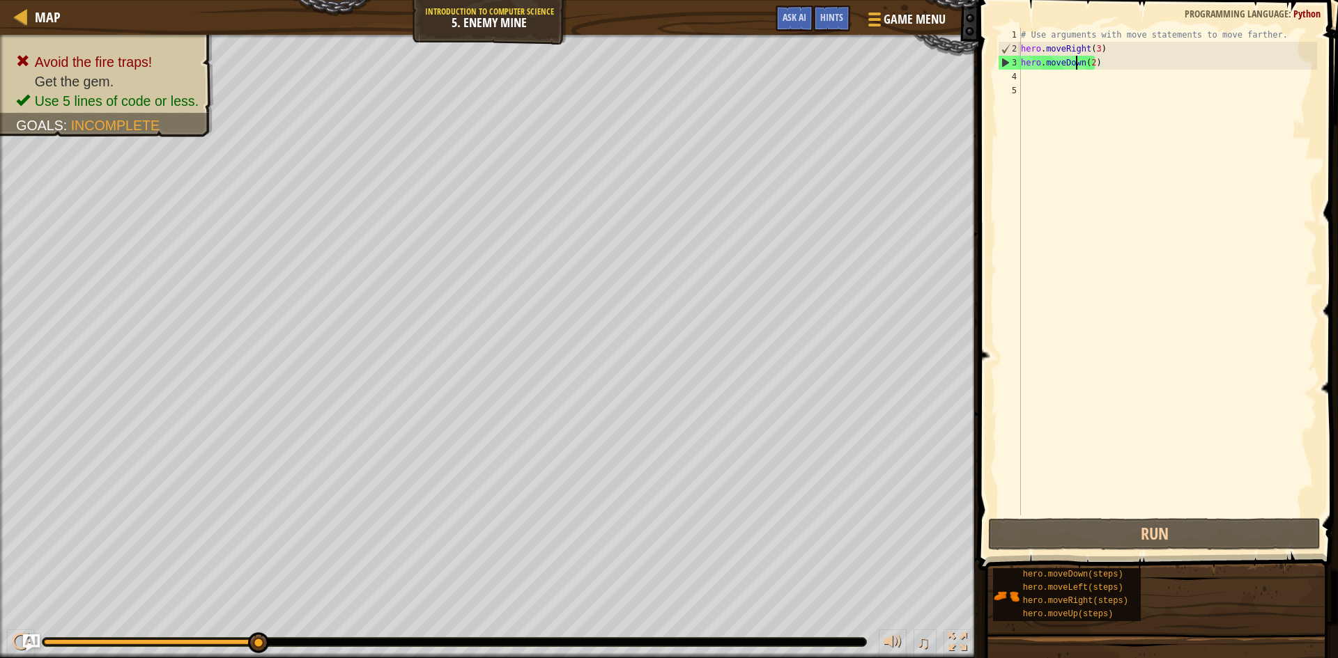
click at [1083, 66] on div "# Use arguments with move statements to move farther. hero . moveRight ( 3 ) he…" at bounding box center [1167, 286] width 299 height 516
click at [1080, 65] on div "# Use arguments with move statements to move farther. hero . moveRight ( 3 ) he…" at bounding box center [1167, 286] width 299 height 516
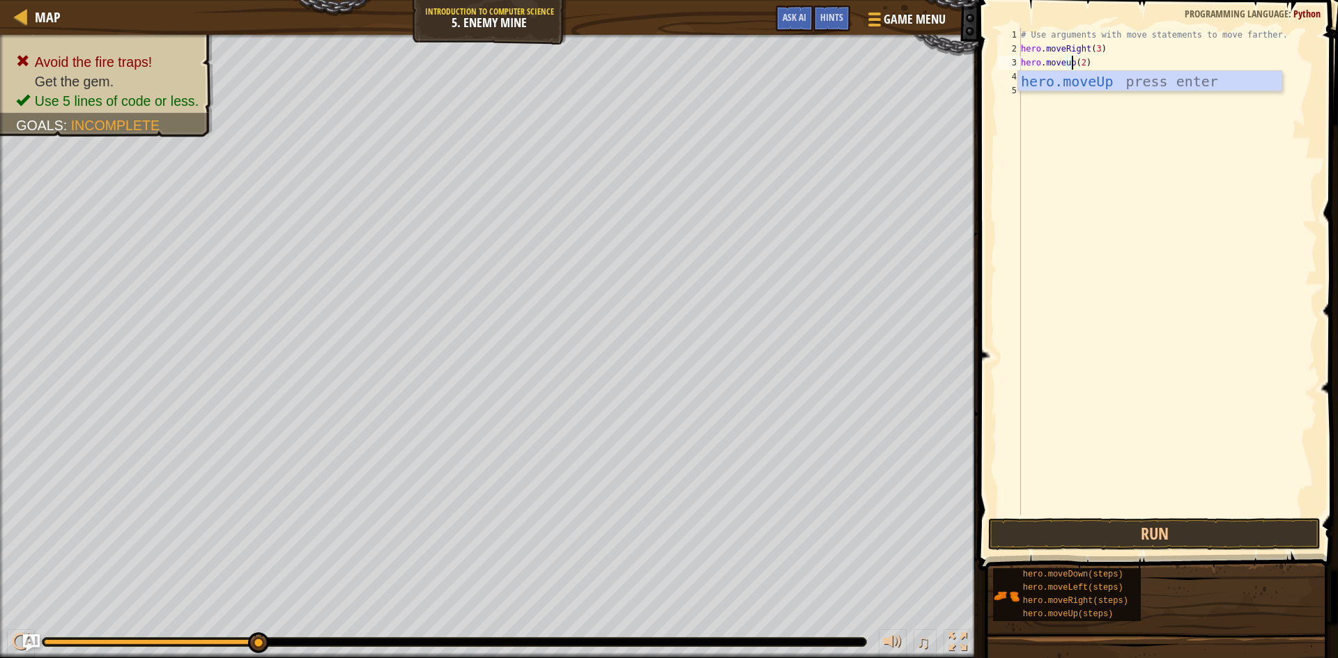
scroll to position [6, 5]
click at [1082, 62] on div "# Use arguments with move statements to move farther. hero . moveRight ( 3 ) he…" at bounding box center [1167, 286] width 299 height 516
type textarea "hero.moveup(1)"
click at [1065, 68] on div "# Use arguments with move statements to move farther. hero . moveRight ( 3 ) he…" at bounding box center [1167, 286] width 299 height 516
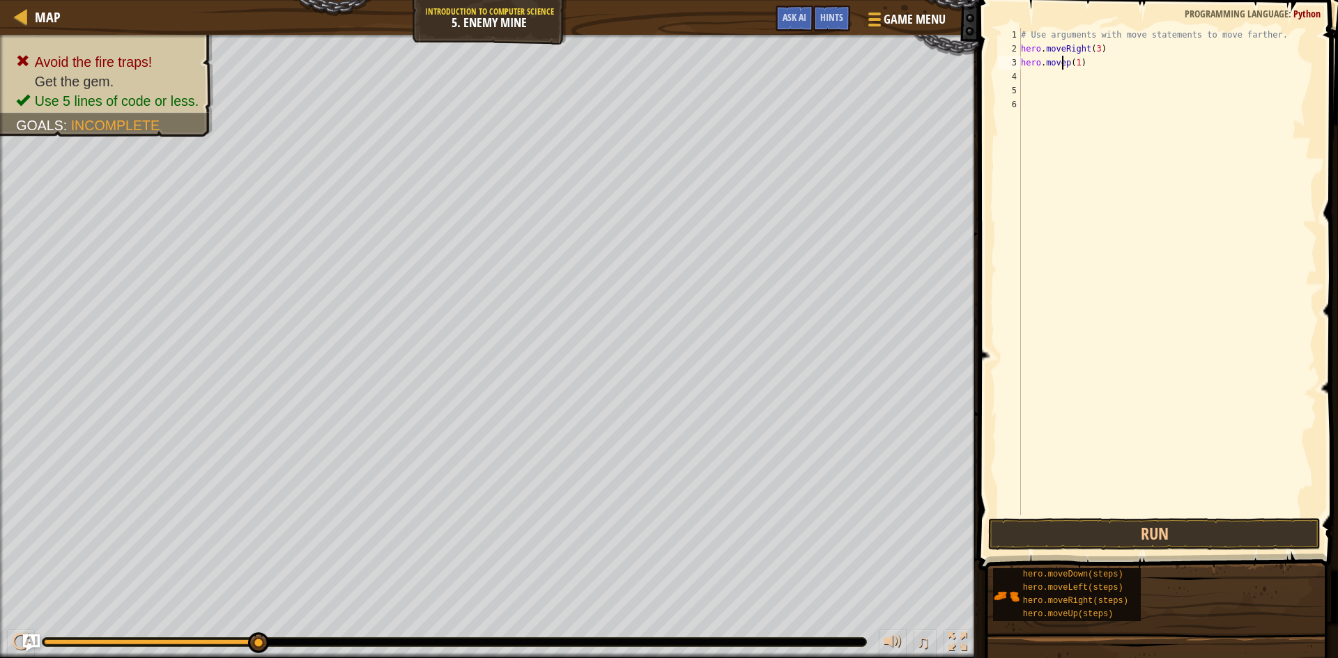
scroll to position [6, 4]
type textarea "hero.moveUp(1)"
click at [1175, 540] on button "Run" at bounding box center [1154, 534] width 332 height 32
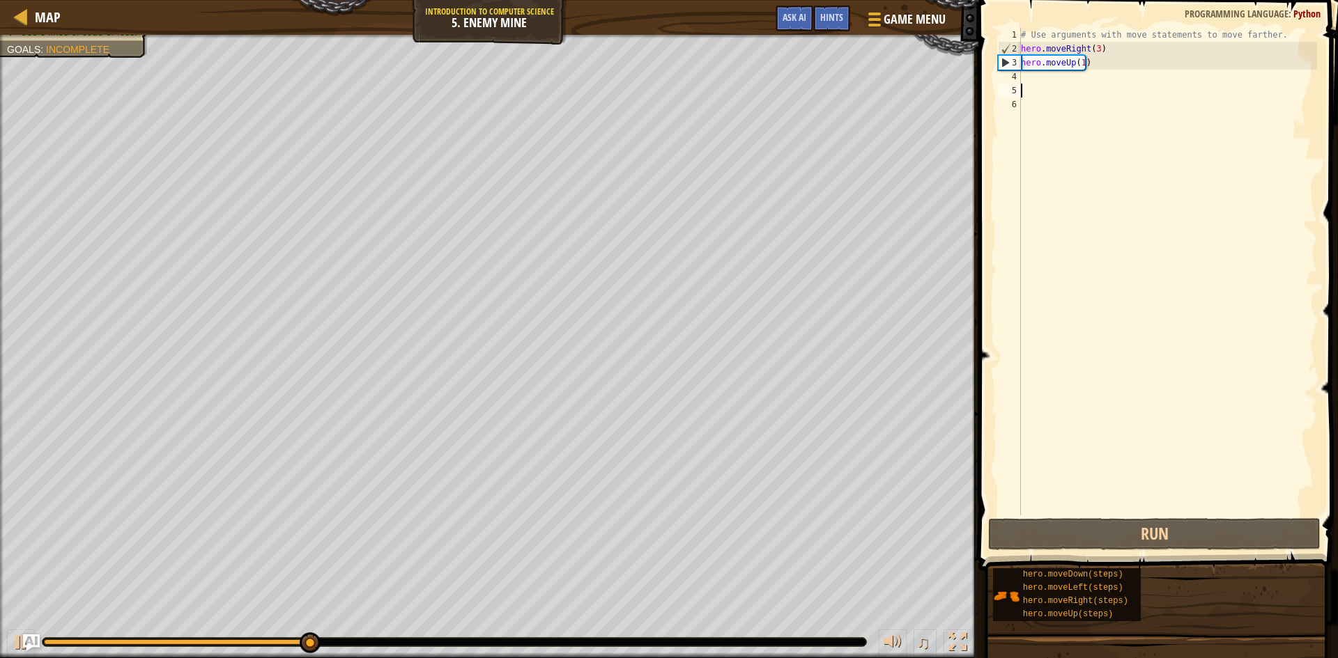
click at [1038, 86] on div "# Use arguments with move statements to move farther. hero . moveRight ( 3 ) he…" at bounding box center [1167, 286] width 299 height 516
click at [1034, 79] on div "# Use arguments with move statements to move farther. hero . moveRight ( 3 ) he…" at bounding box center [1167, 286] width 299 height 516
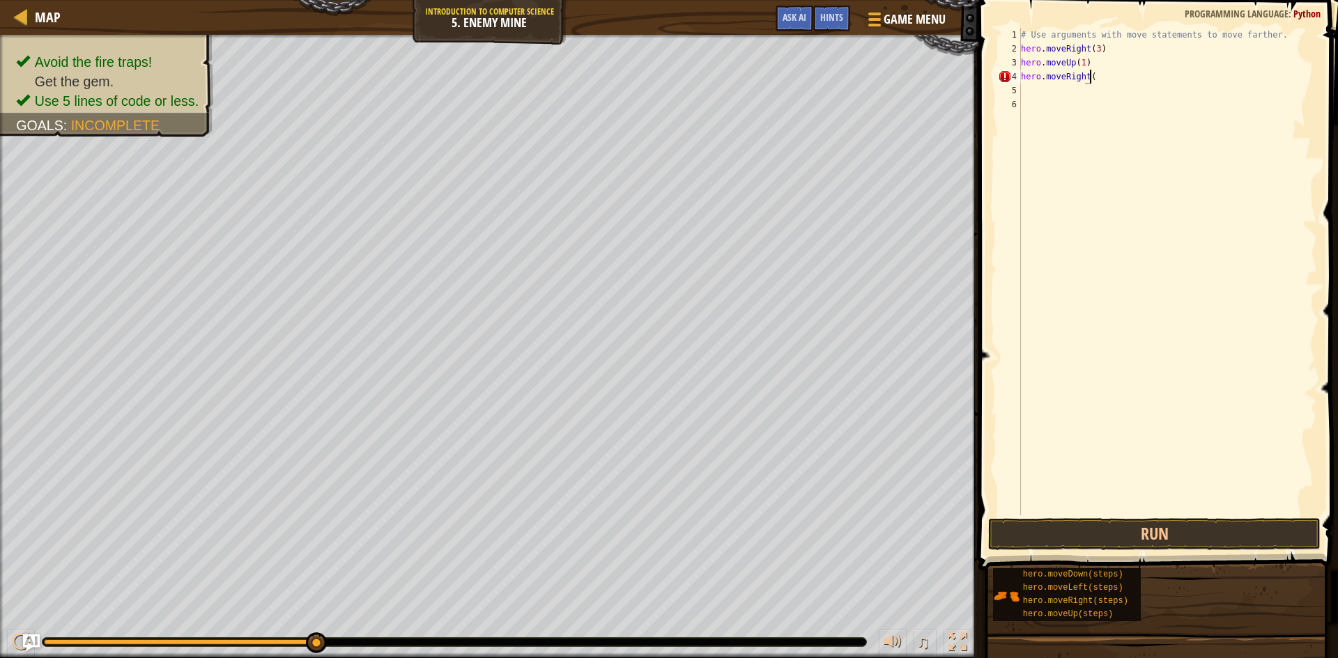
scroll to position [6, 6]
type textarea "hero.moveRight(1)"
click at [1168, 521] on button "Run" at bounding box center [1154, 534] width 332 height 32
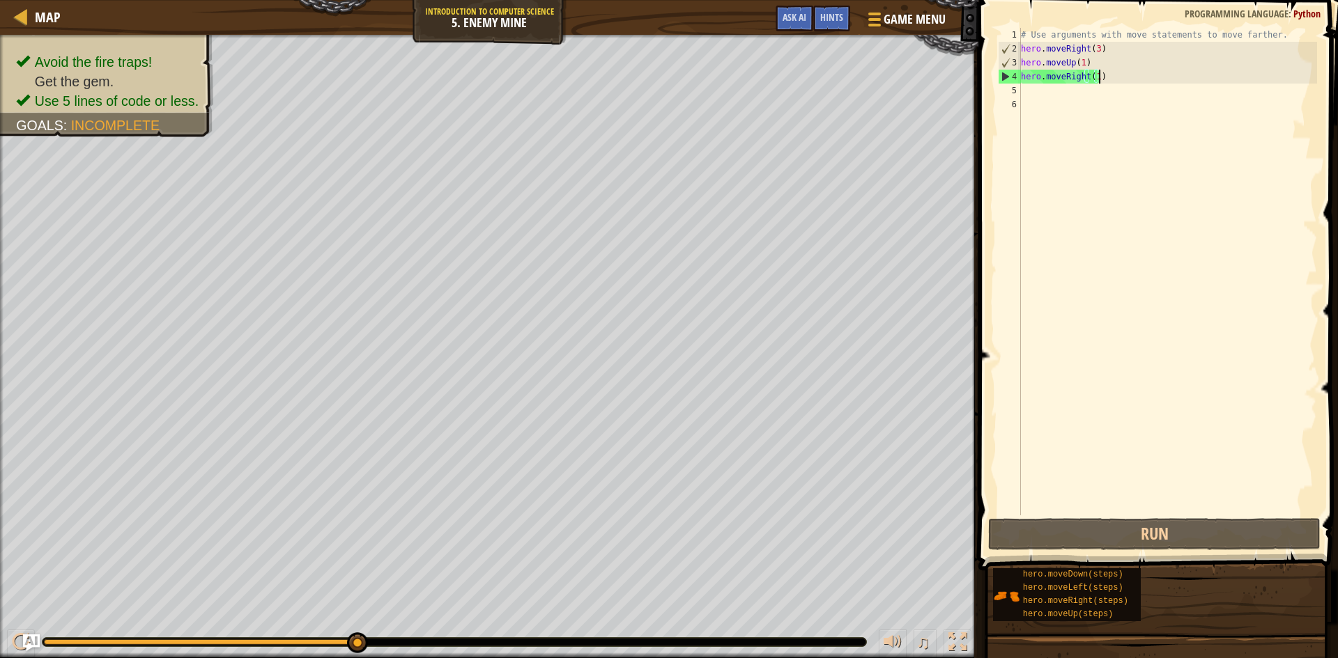
click at [1046, 100] on div "# Use arguments with move statements to move farther. hero . moveRight ( 3 ) he…" at bounding box center [1167, 286] width 299 height 516
click at [1026, 91] on div "# Use arguments with move statements to move farther. hero . moveRight ( 3 ) he…" at bounding box center [1167, 286] width 299 height 516
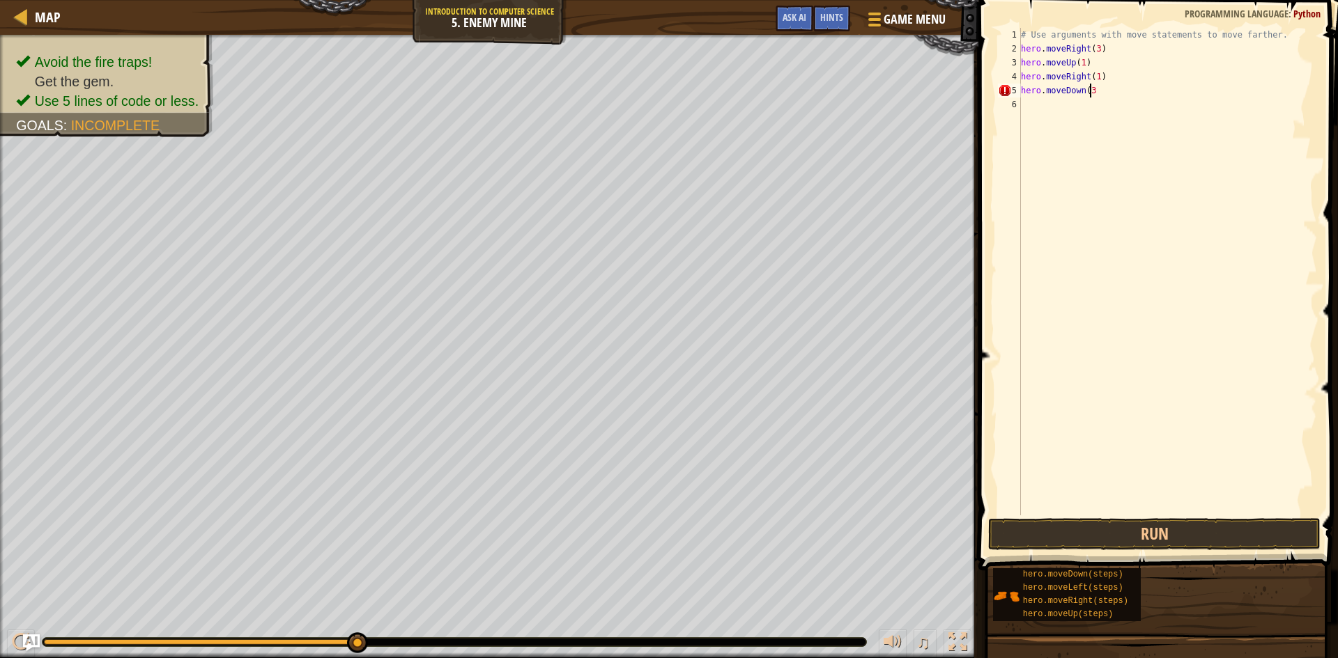
scroll to position [6, 6]
type textarea "hero.moveDown(3)"
click at [1040, 526] on button "Run" at bounding box center [1154, 534] width 332 height 32
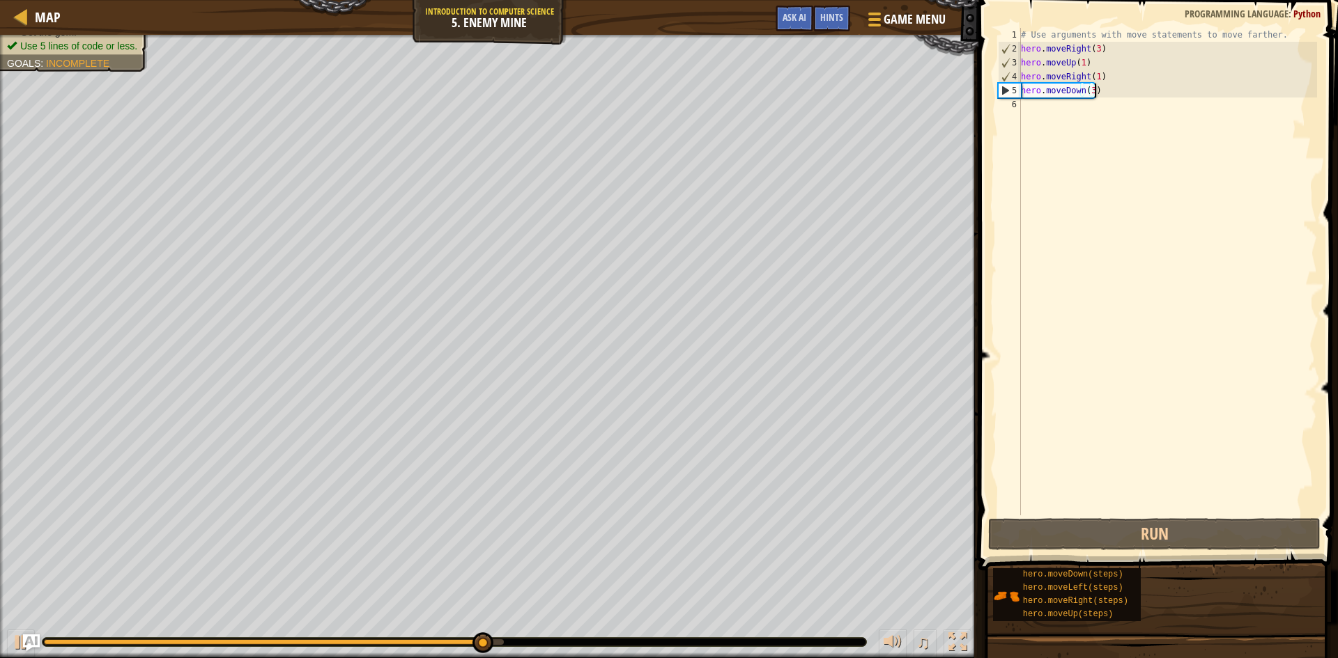
click at [1059, 103] on div "# Use arguments with move statements to move farther. hero . moveRight ( 3 ) he…" at bounding box center [1167, 286] width 299 height 516
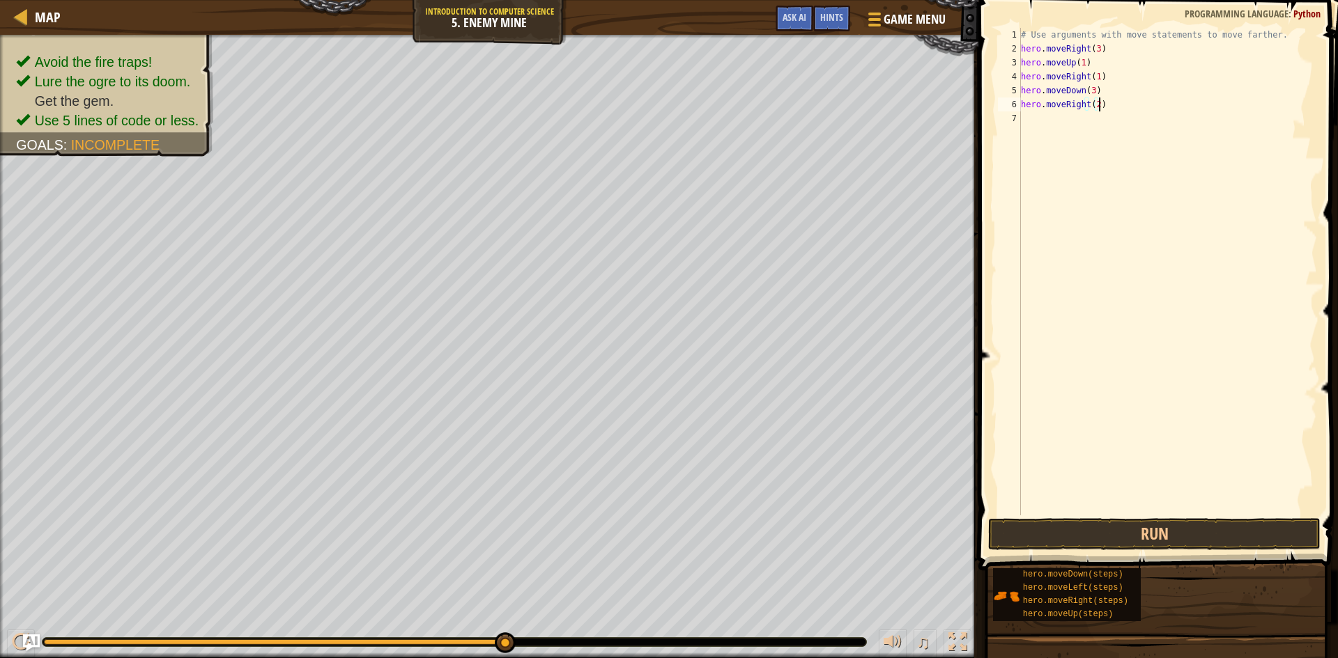
type textarea "hero.moveRight(2)"
click at [1100, 518] on span at bounding box center [1159, 266] width 371 height 612
click at [1099, 535] on button "Run" at bounding box center [1154, 534] width 332 height 32
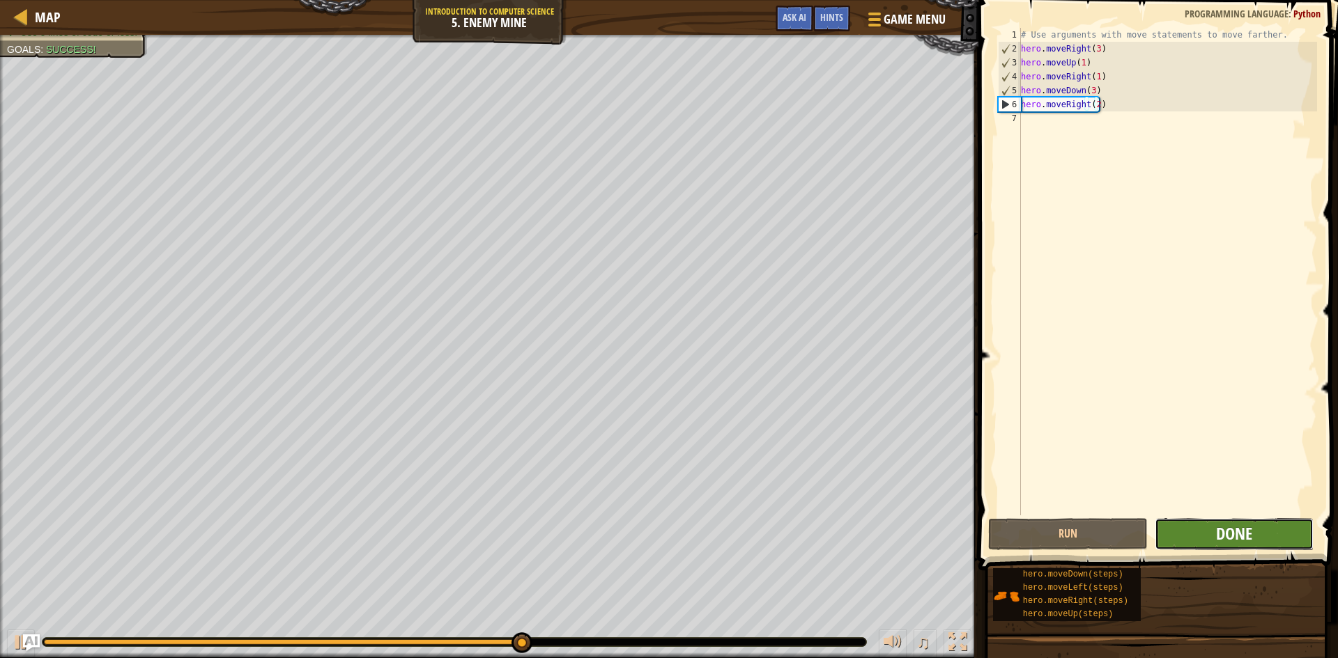
click at [1250, 532] on span "Done" at bounding box center [1234, 534] width 36 height 22
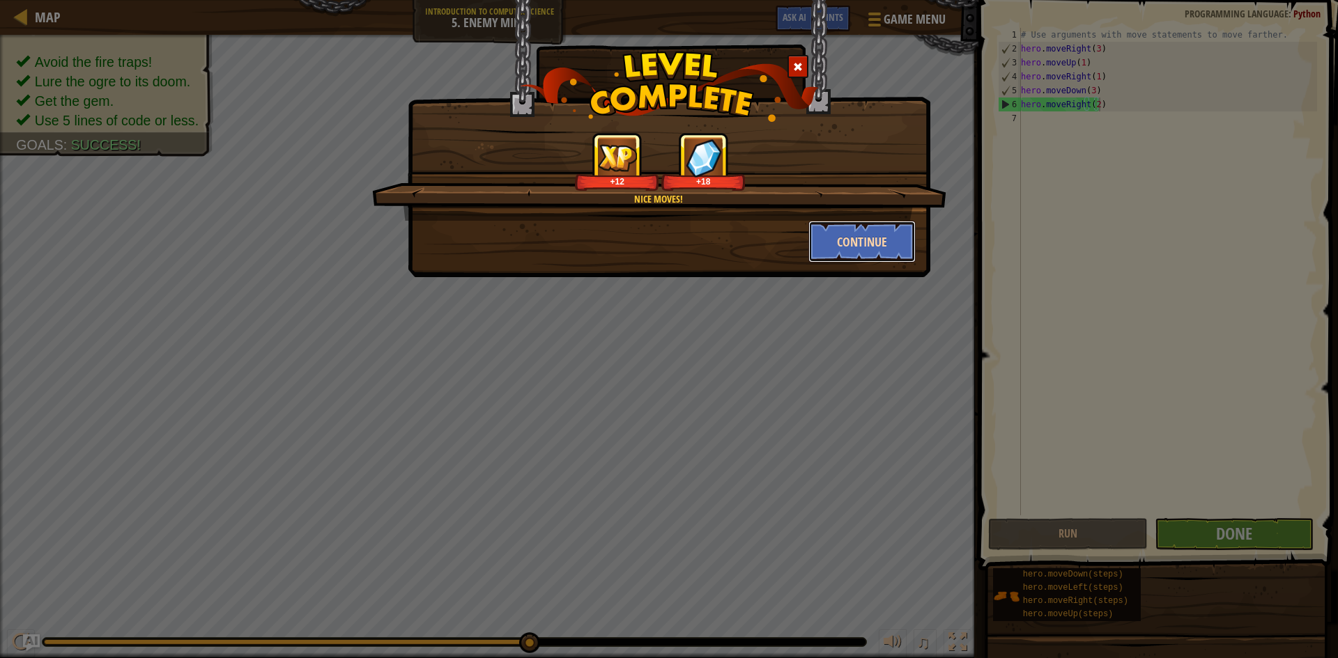
click at [858, 232] on button "Continue" at bounding box center [862, 242] width 108 height 42
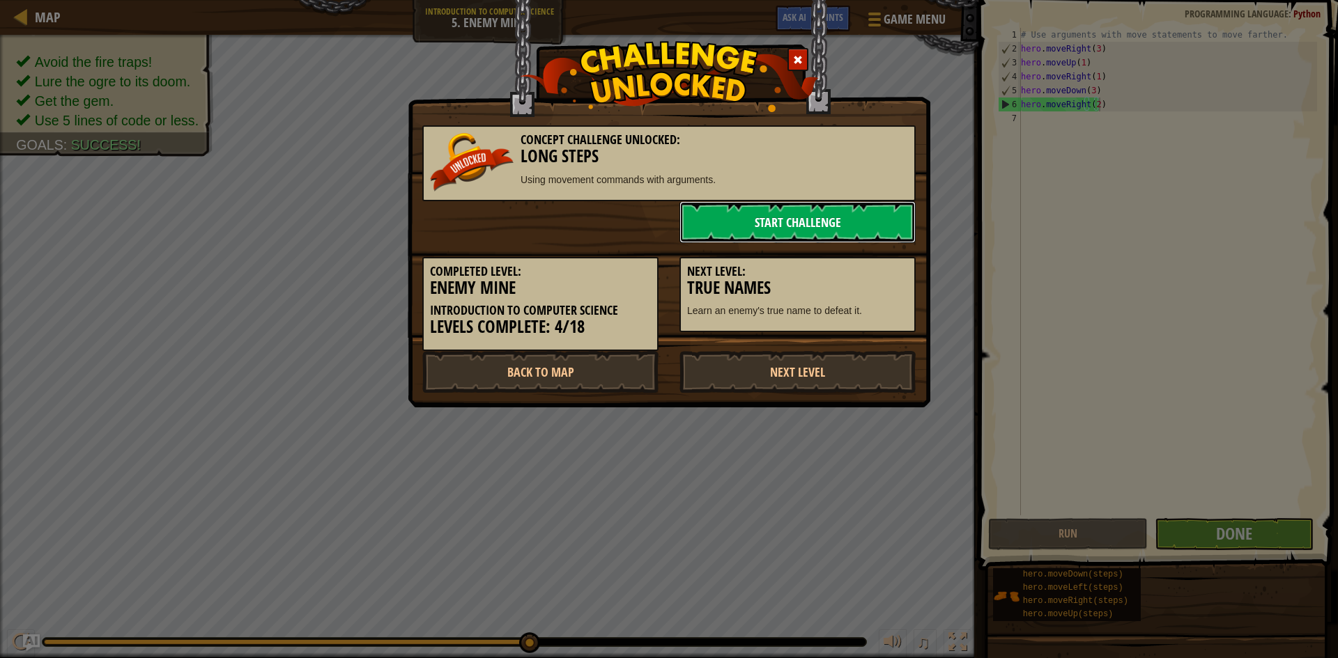
click at [748, 216] on link "Start Challenge" at bounding box center [797, 222] width 236 height 42
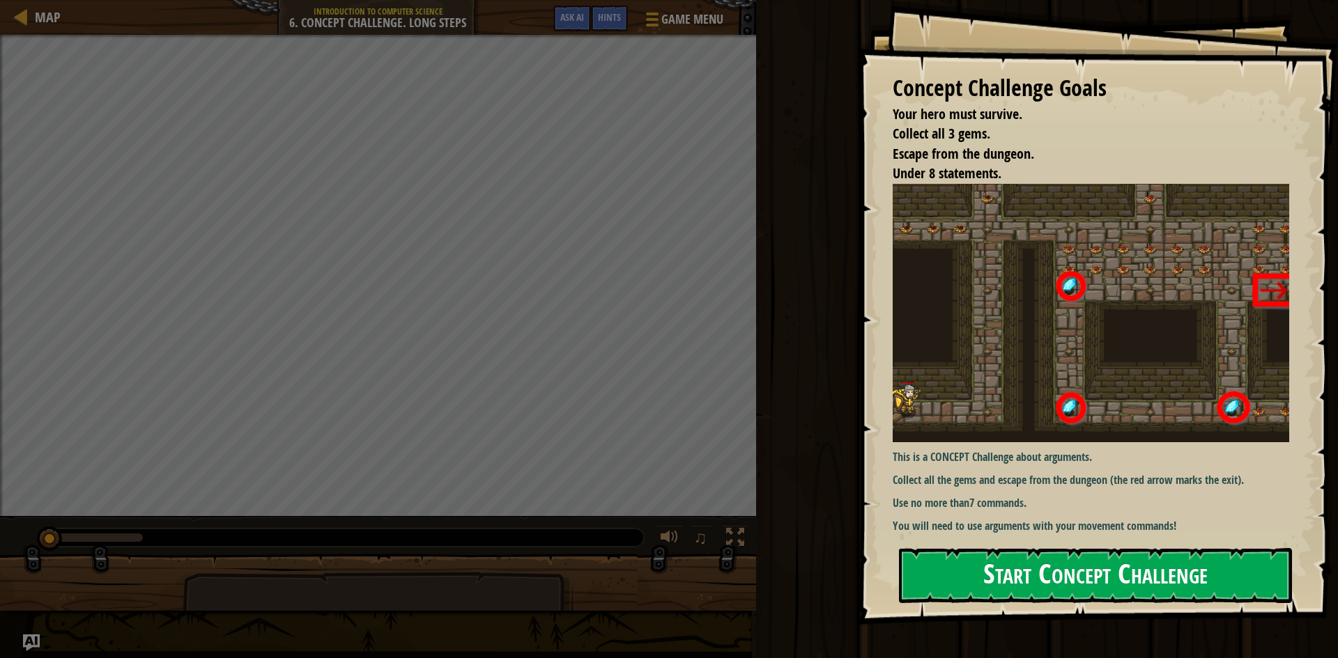
click at [1017, 566] on button "Start Concept Challenge" at bounding box center [1095, 575] width 393 height 55
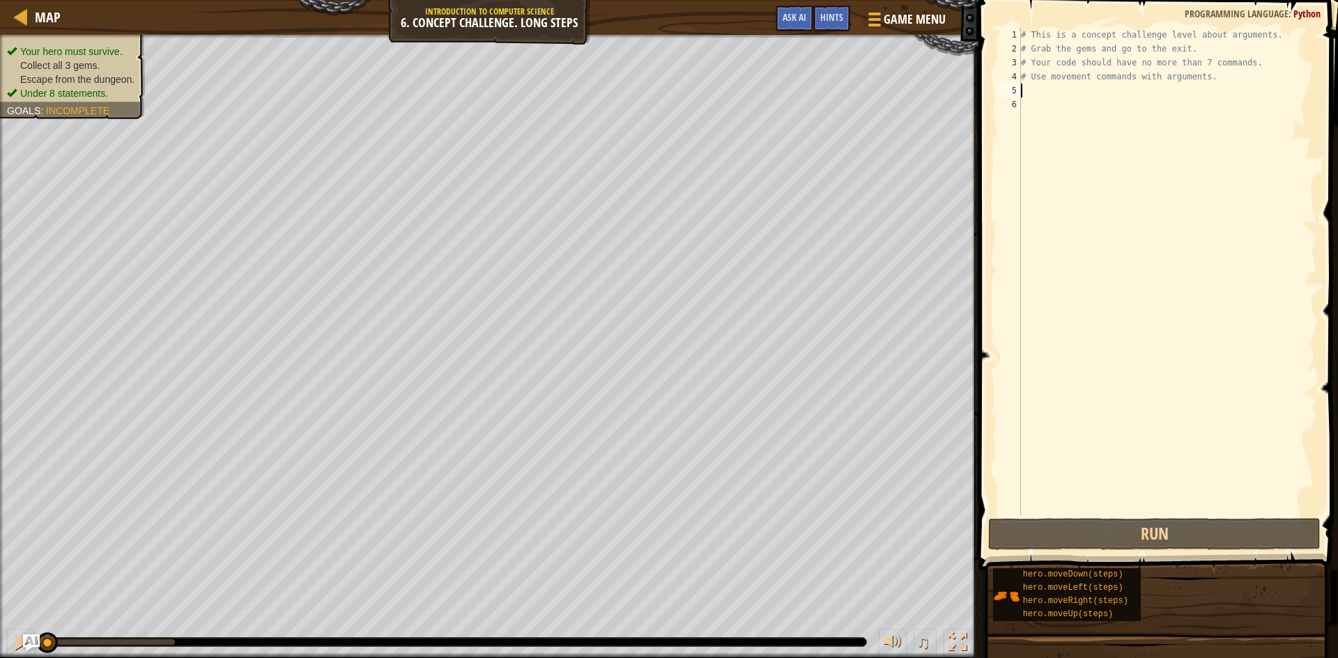
click at [1025, 92] on div "# This is a concept challenge level about arguments. # Grab the gems and go to …" at bounding box center [1167, 286] width 299 height 516
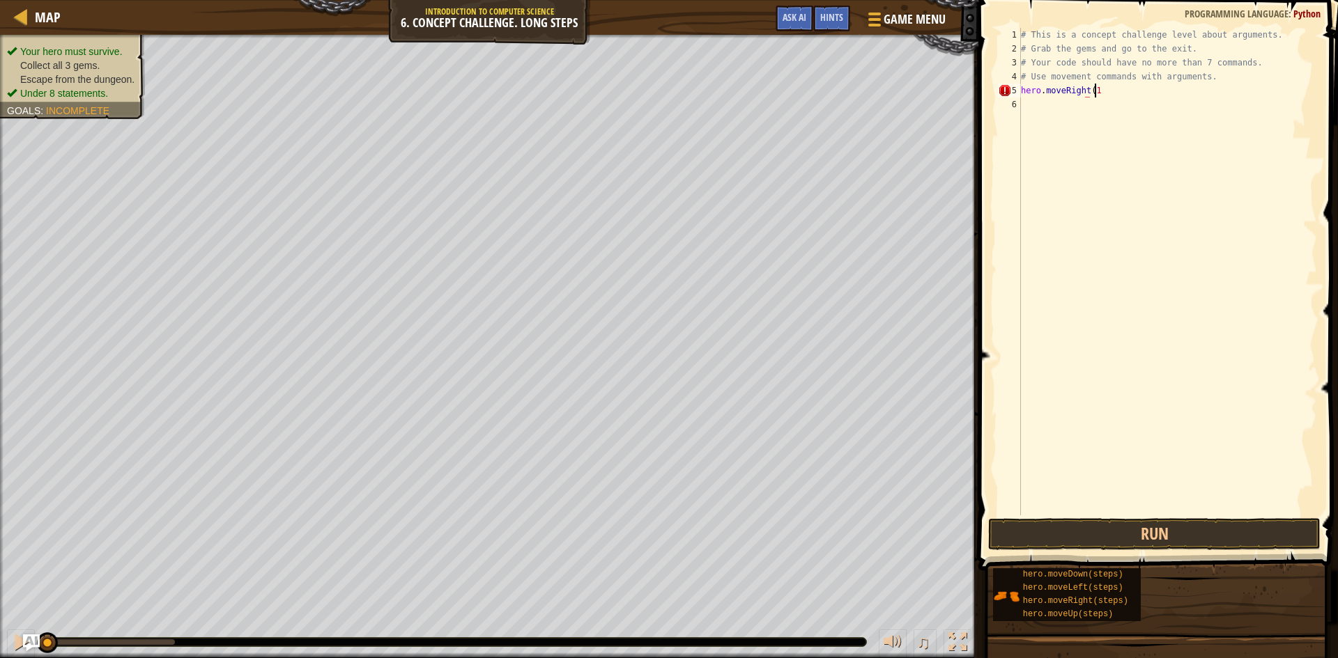
scroll to position [6, 6]
type textarea "hero.moveRight(1)"
click at [1070, 540] on button "Run" at bounding box center [1154, 534] width 332 height 32
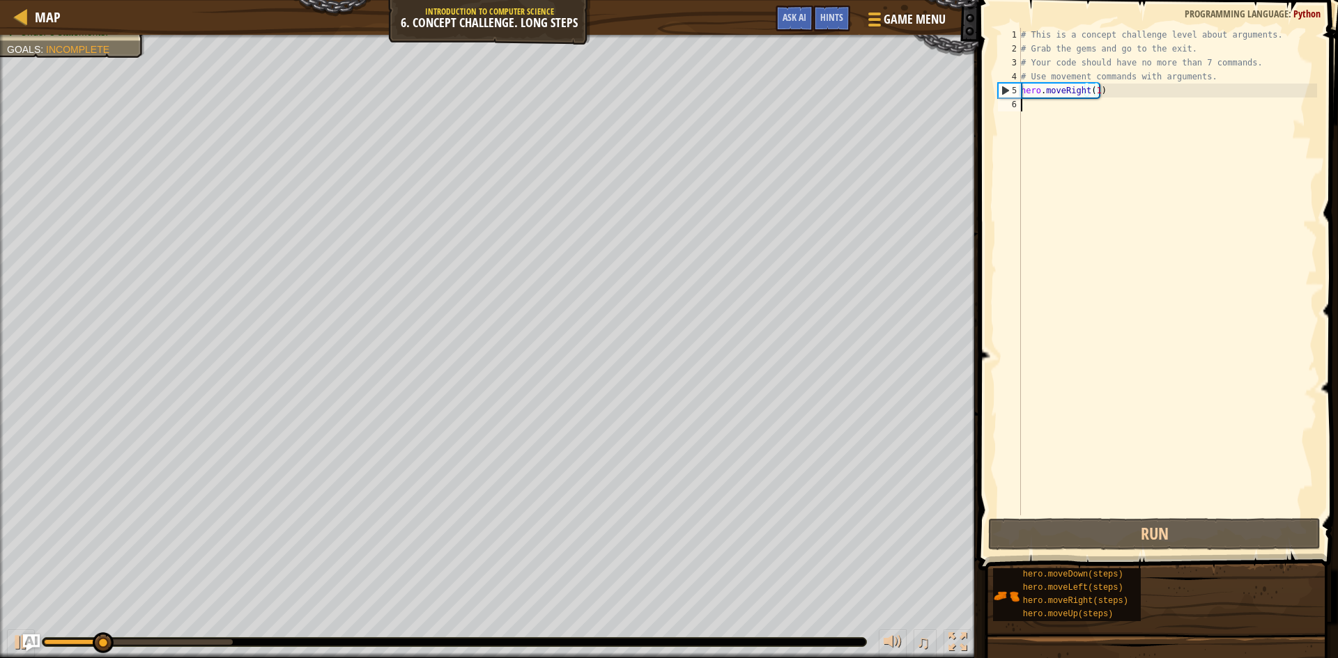
click at [1039, 105] on div "# This is a concept challenge level about arguments. # Grab the gems and go to …" at bounding box center [1167, 286] width 299 height 516
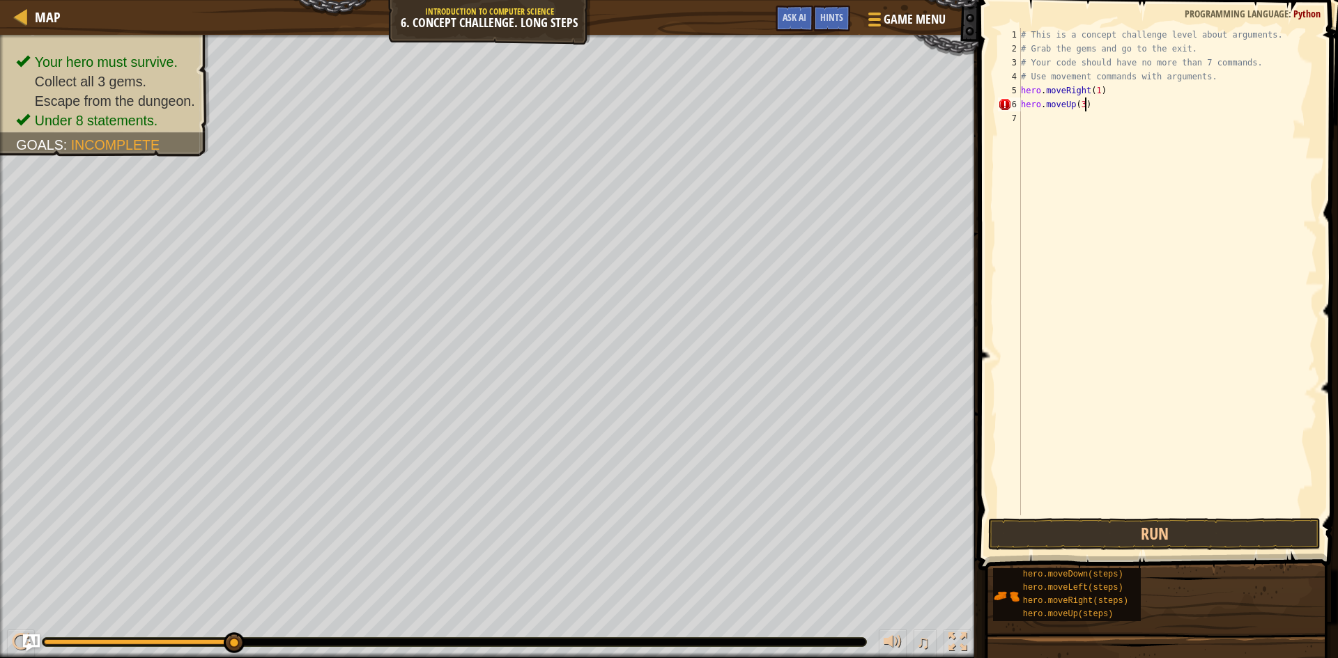
scroll to position [6, 5]
type textarea "hero.moveUp(3)"
click at [1081, 522] on button "Run" at bounding box center [1154, 534] width 332 height 32
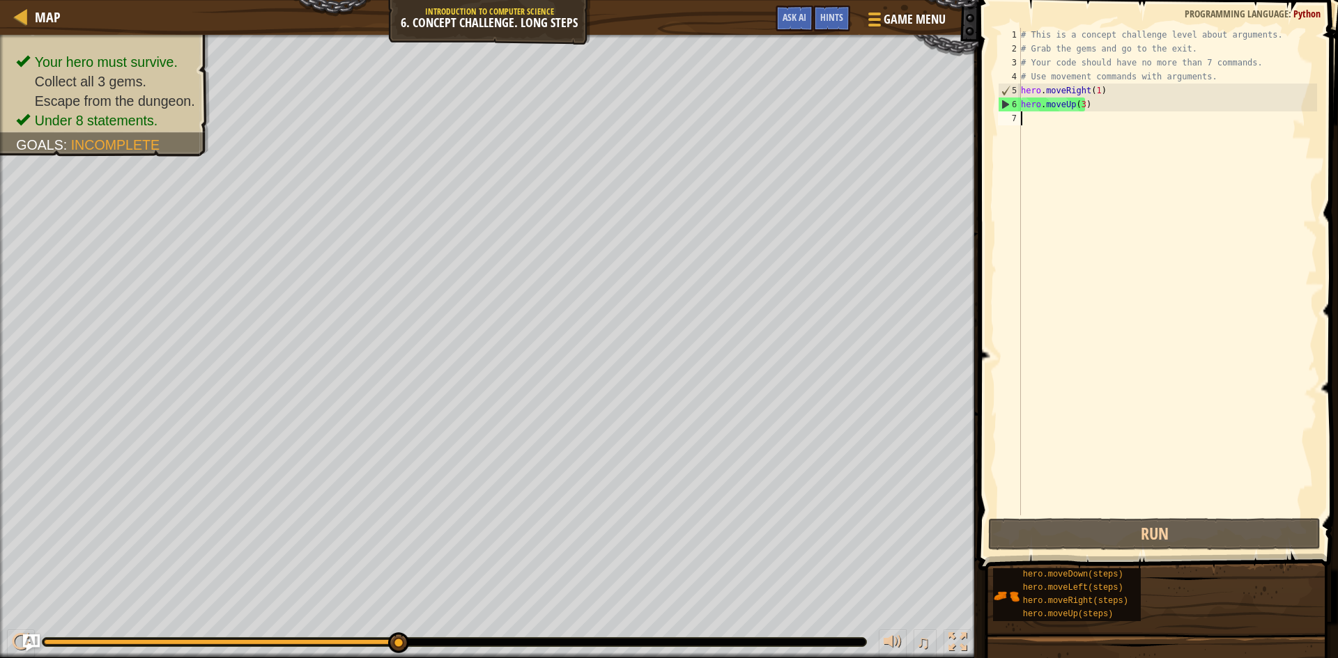
click at [1024, 132] on div "# This is a concept challenge level about arguments. # Grab the gems and go to …" at bounding box center [1167, 286] width 299 height 516
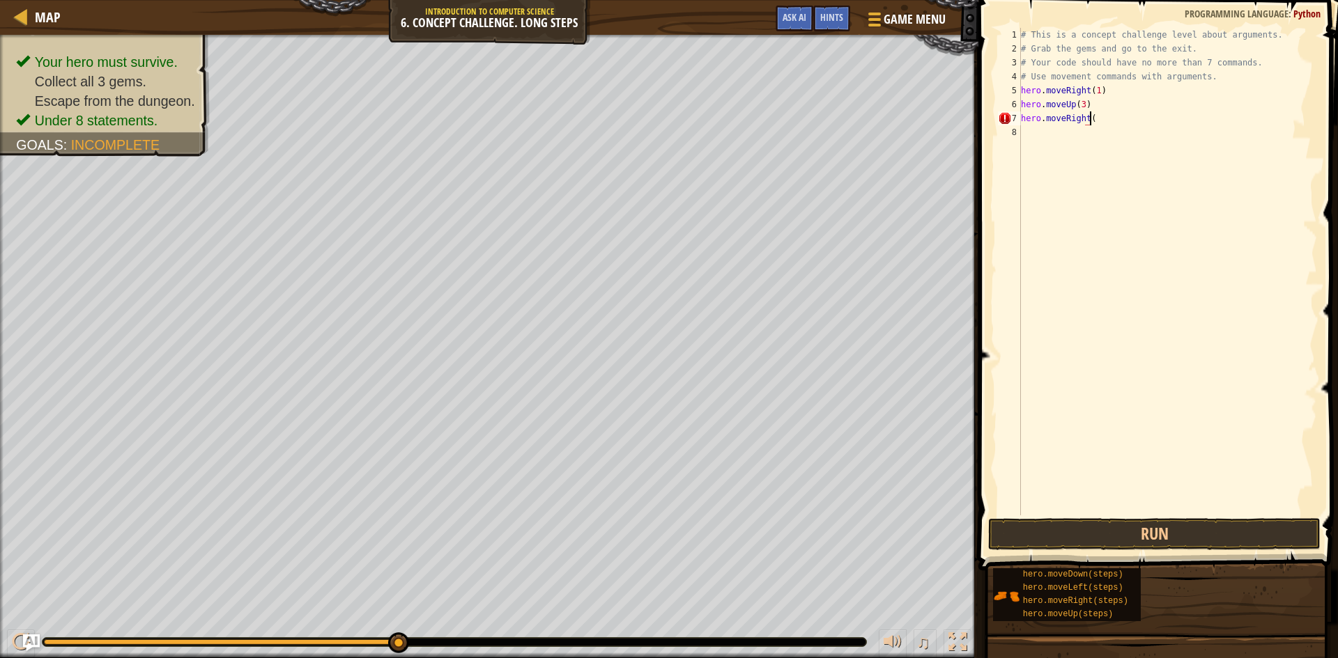
scroll to position [6, 6]
drag, startPoint x: 1067, startPoint y: 542, endPoint x: 1051, endPoint y: 511, distance: 35.2
click at [1067, 540] on button "Run" at bounding box center [1154, 534] width 332 height 32
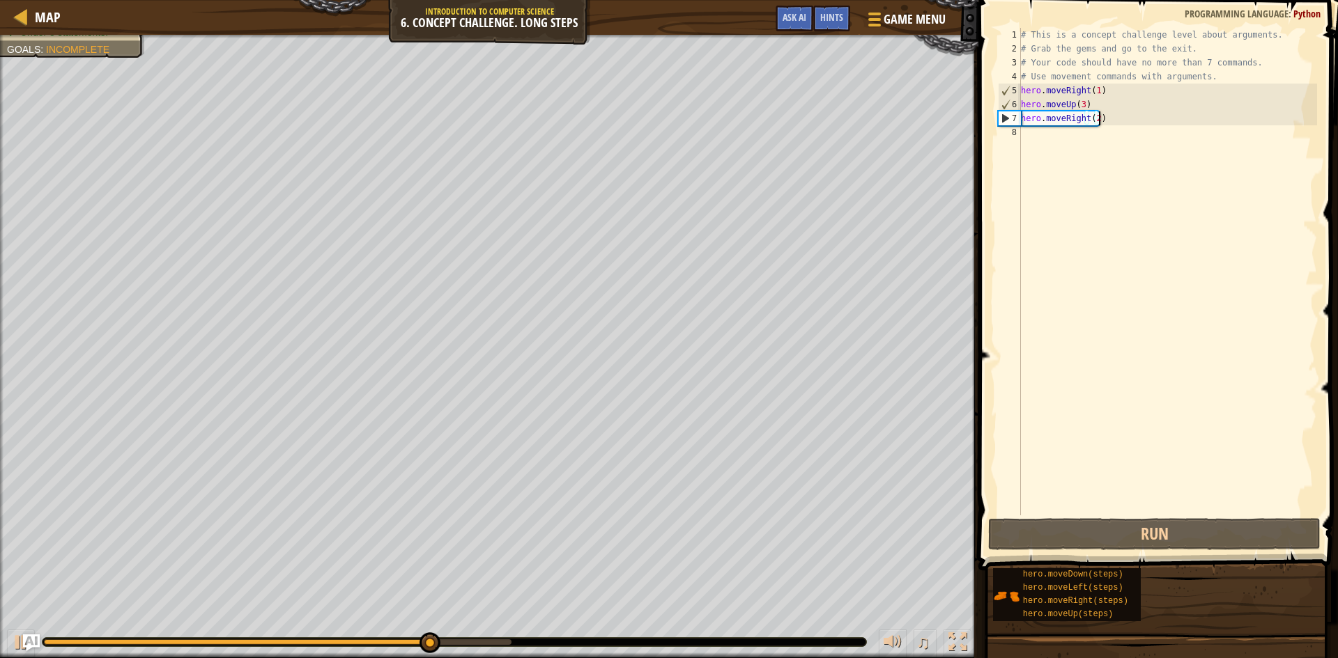
click at [1033, 111] on div "# This is a concept challenge level about arguments. # Grab the gems and go to …" at bounding box center [1167, 286] width 299 height 516
type textarea "hero.moveUp(3) hero.moveRight(2)"
click at [1040, 135] on div "# This is a concept challenge level about arguments. # Grab the gems and go to …" at bounding box center [1167, 286] width 299 height 516
click at [1039, 135] on div "# This is a concept challenge level about arguments. # Grab the gems and go to …" at bounding box center [1167, 286] width 299 height 516
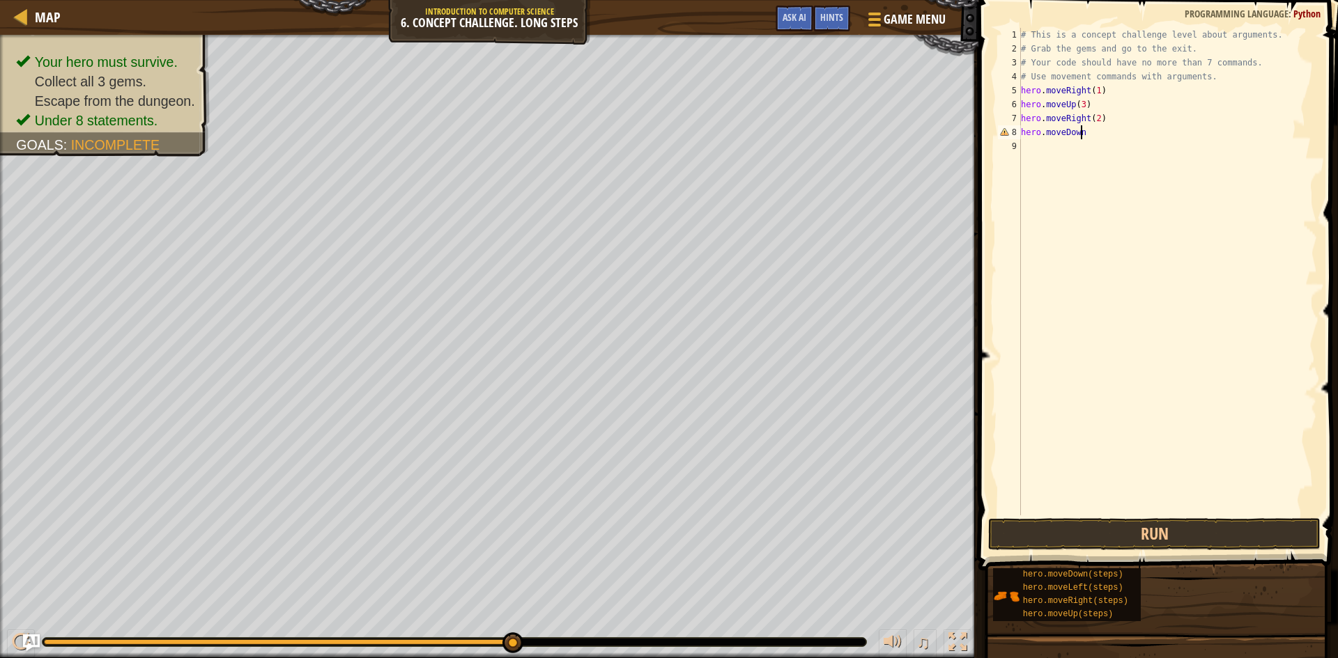
scroll to position [6, 5]
type textarea "hero.moveDown(3)"
click at [1092, 514] on div "# This is a concept challenge level about arguments. # Grab the gems and go to …" at bounding box center [1167, 286] width 299 height 516
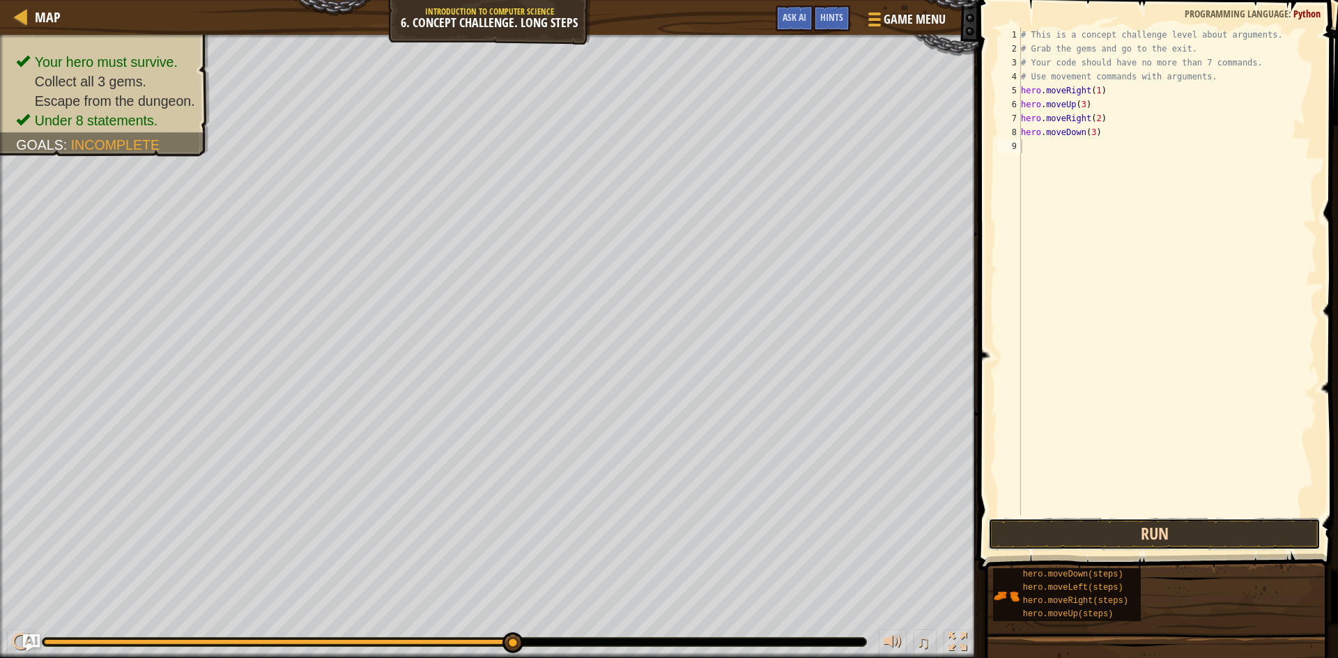
click at [1095, 521] on button "Run" at bounding box center [1154, 534] width 332 height 32
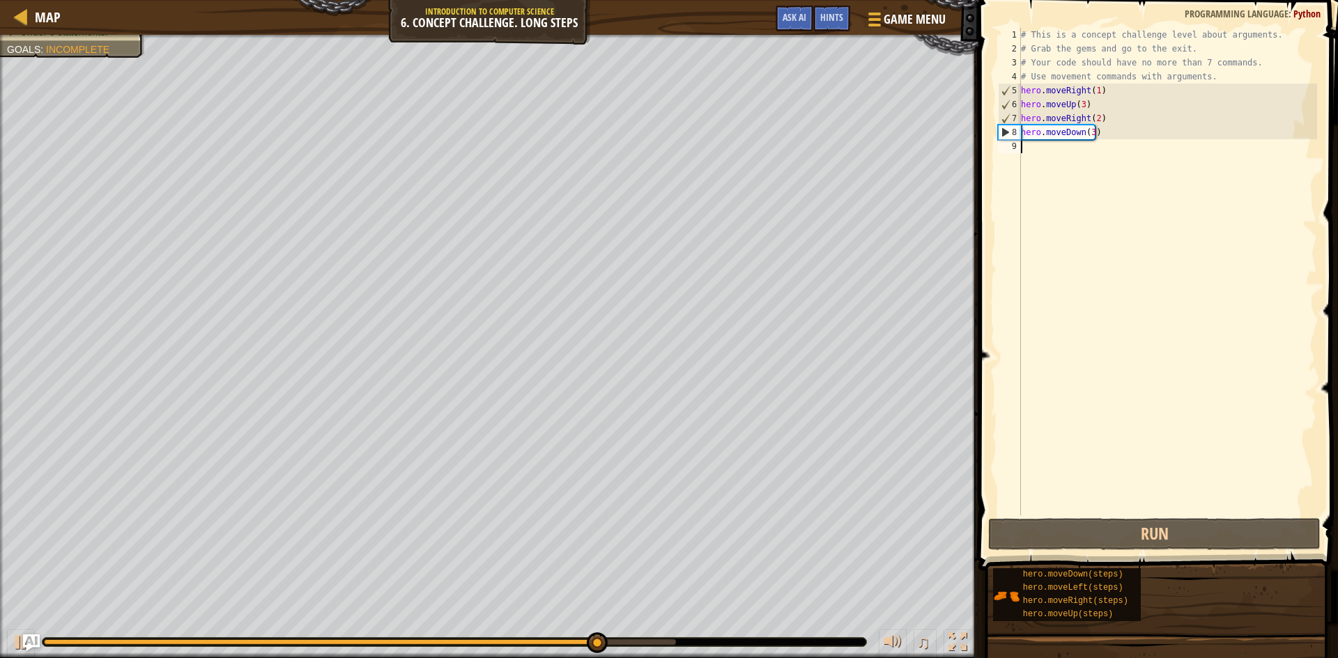
click at [1087, 159] on div "# This is a concept challenge level about arguments. # Grab the gems and go to …" at bounding box center [1167, 286] width 299 height 516
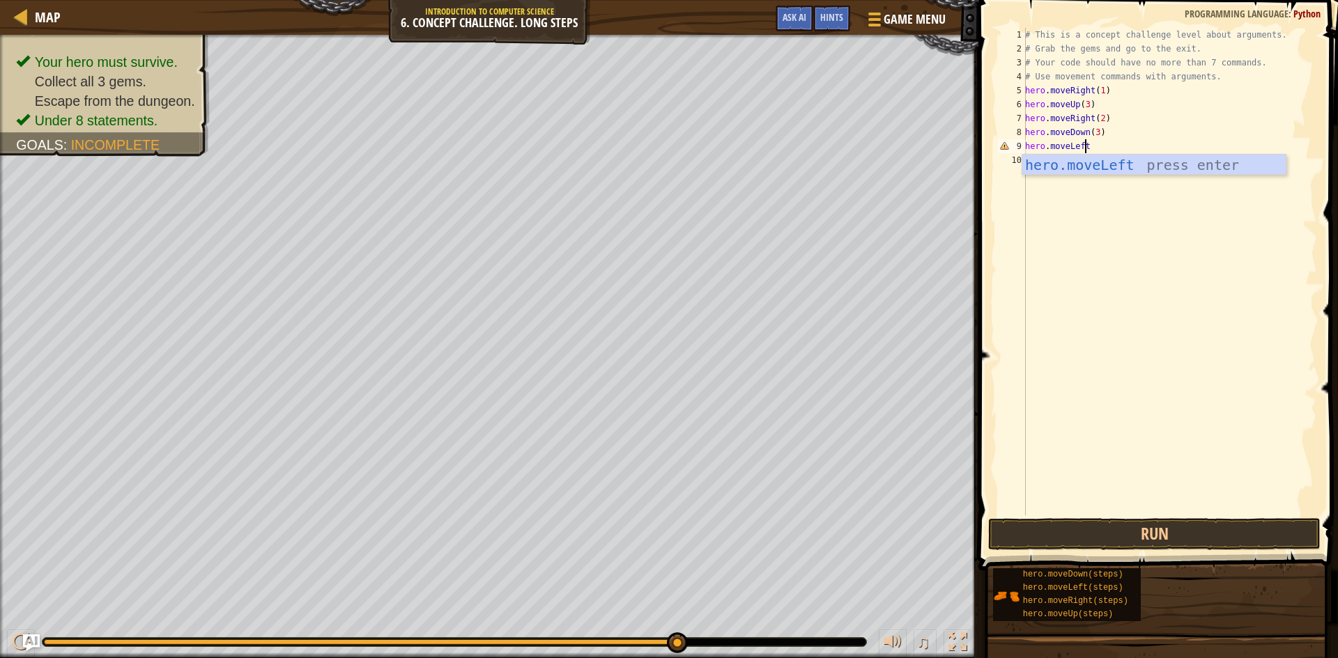
scroll to position [6, 5]
type textarea "hero.moveLeft(1)"
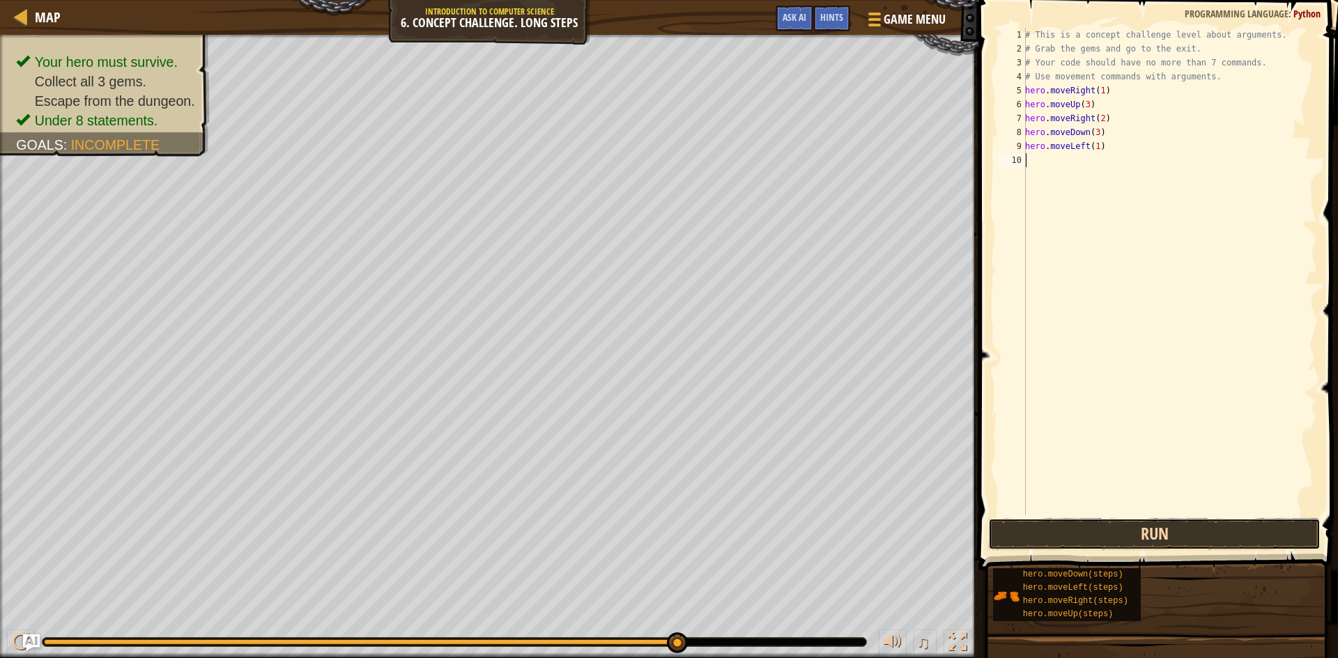
click at [1022, 523] on button "Run" at bounding box center [1154, 534] width 332 height 32
type textarea "hero.moveUp(2)"
click at [1141, 534] on button "Run" at bounding box center [1154, 534] width 332 height 32
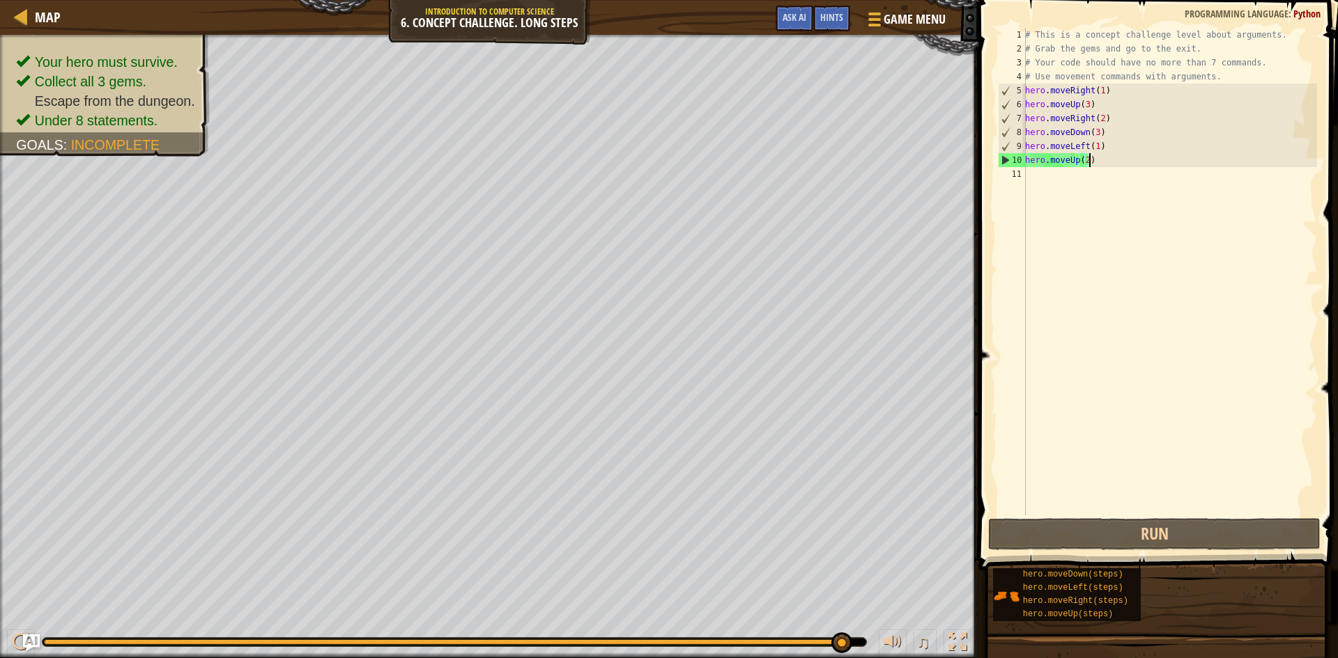
click at [1046, 204] on div "# This is a concept challenge level about arguments. # Grab the gems and go to …" at bounding box center [1169, 286] width 295 height 516
type textarea "j"
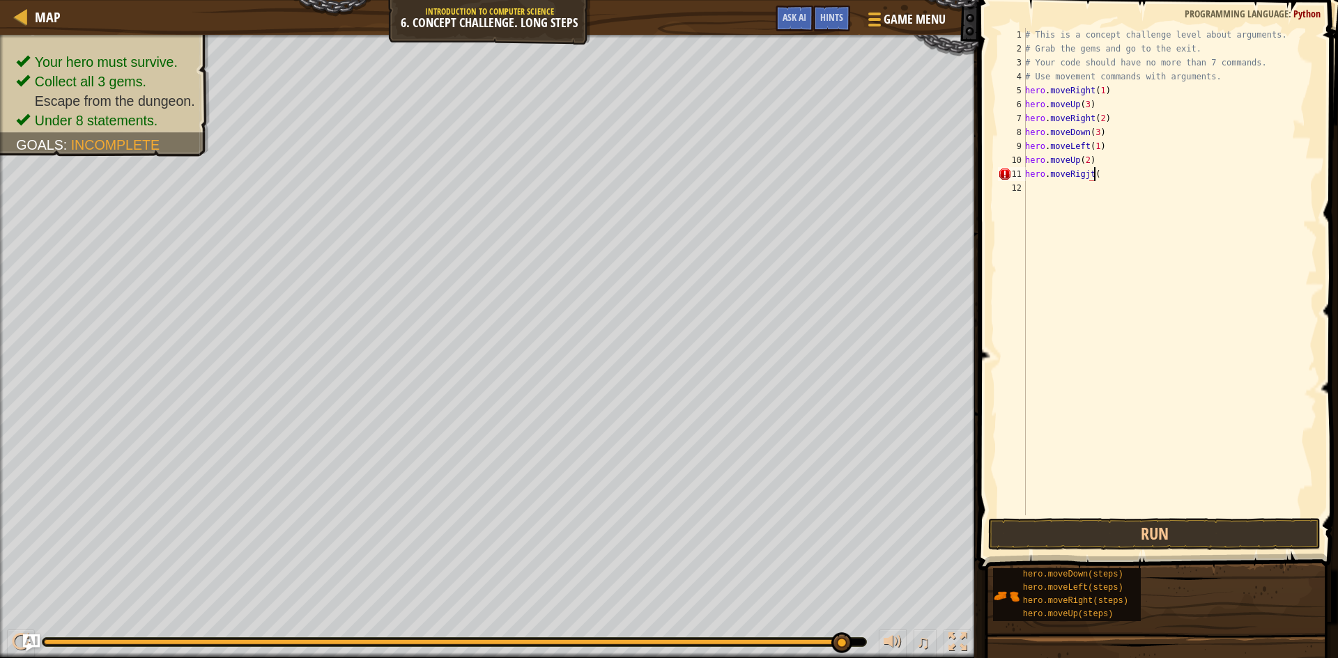
scroll to position [6, 6]
click at [1084, 177] on div "# This is a concept challenge level about arguments. # Grab the gems and go to …" at bounding box center [1169, 286] width 295 height 516
type textarea "hero.moveRight(2)"
click at [1110, 533] on button "Run" at bounding box center [1154, 534] width 332 height 32
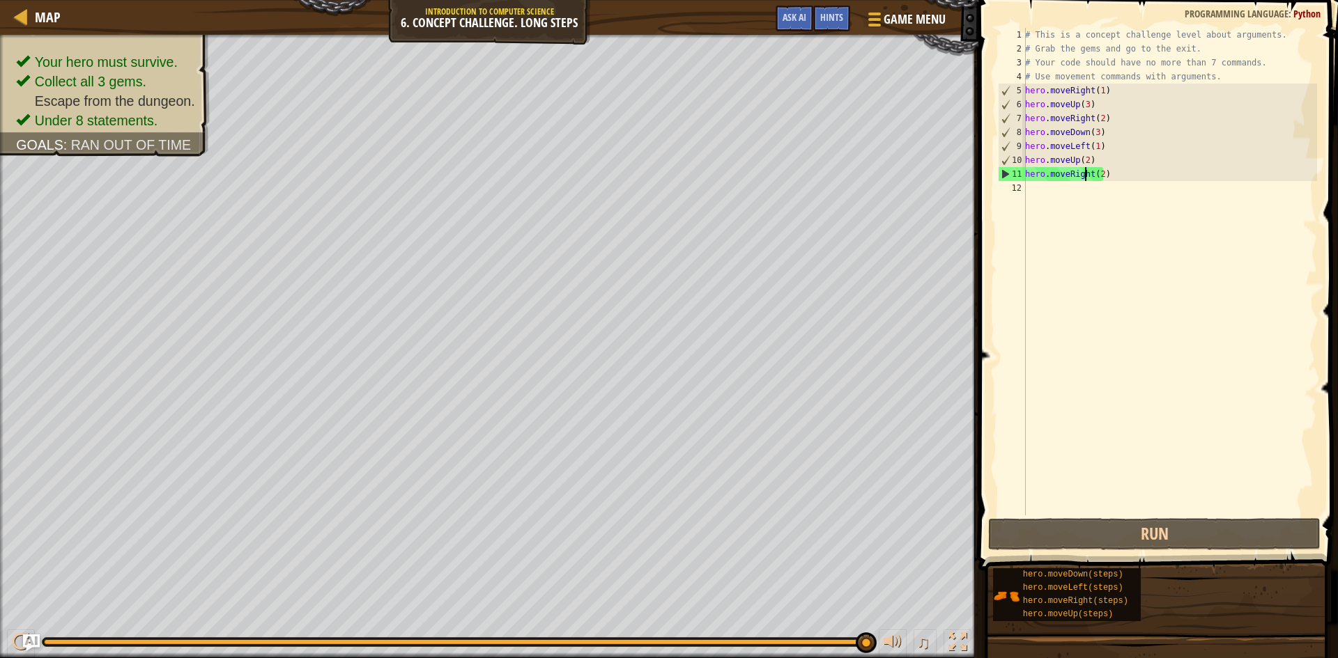
click at [1113, 289] on div "# This is a concept challenge level about arguments. # Grab the gems and go to …" at bounding box center [1169, 286] width 295 height 516
click at [1043, 196] on div "# This is a concept challenge level about arguments. # Grab the gems and go to …" at bounding box center [1169, 286] width 295 height 516
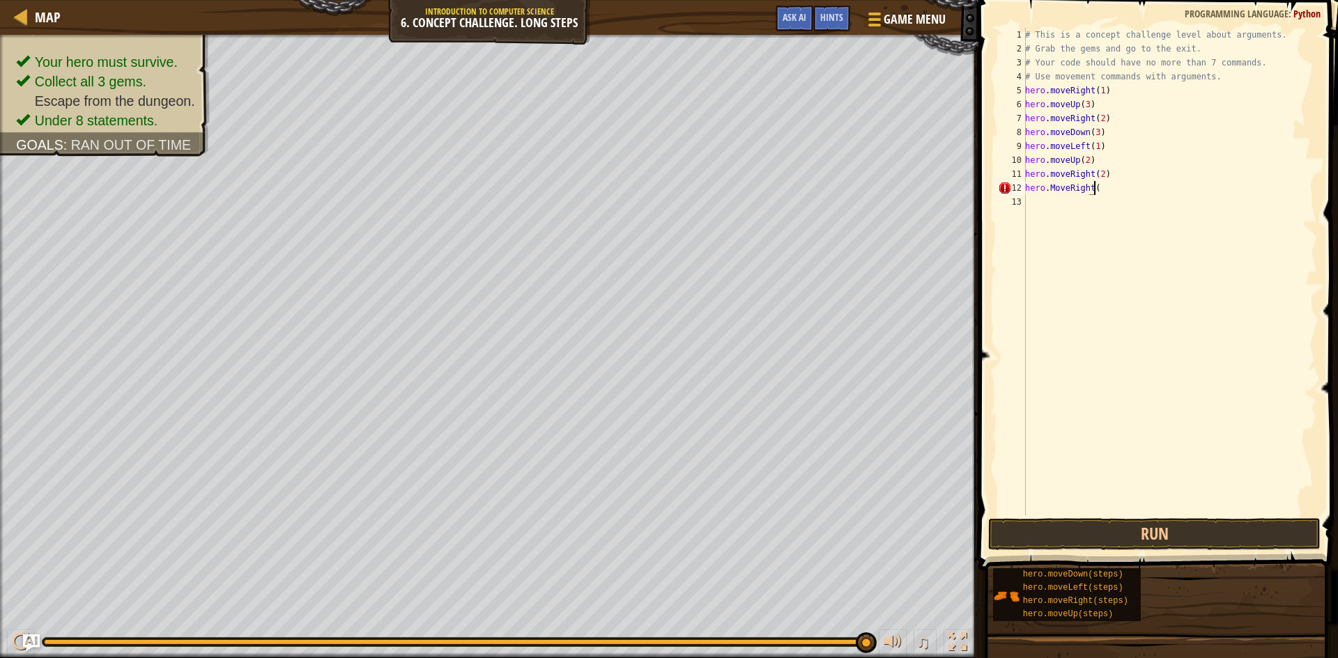
scroll to position [6, 6]
type textarea "hero.MoveRight(1)"
click at [1104, 523] on button "Run" at bounding box center [1154, 534] width 332 height 32
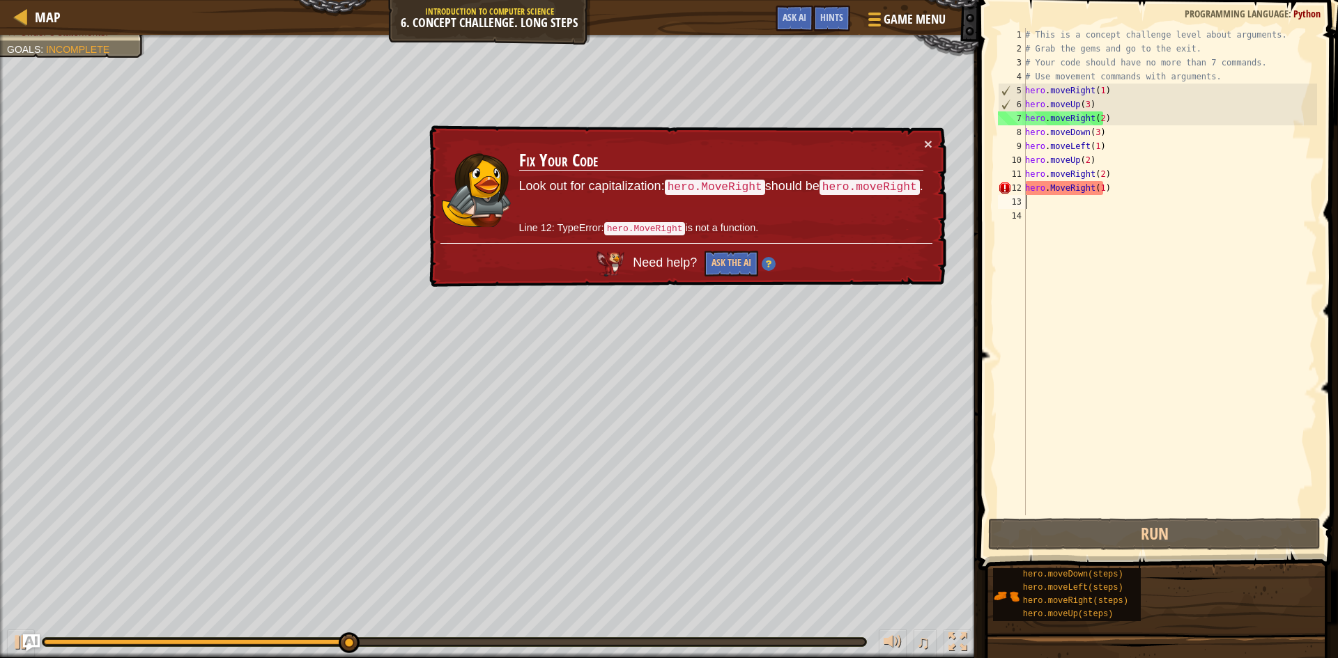
click at [1056, 193] on div "# This is a concept challenge level about arguments. # Grab the gems and go to …" at bounding box center [1169, 286] width 295 height 516
click at [1056, 194] on div "# This is a concept challenge level about arguments. # Grab the gems and go to …" at bounding box center [1169, 286] width 295 height 516
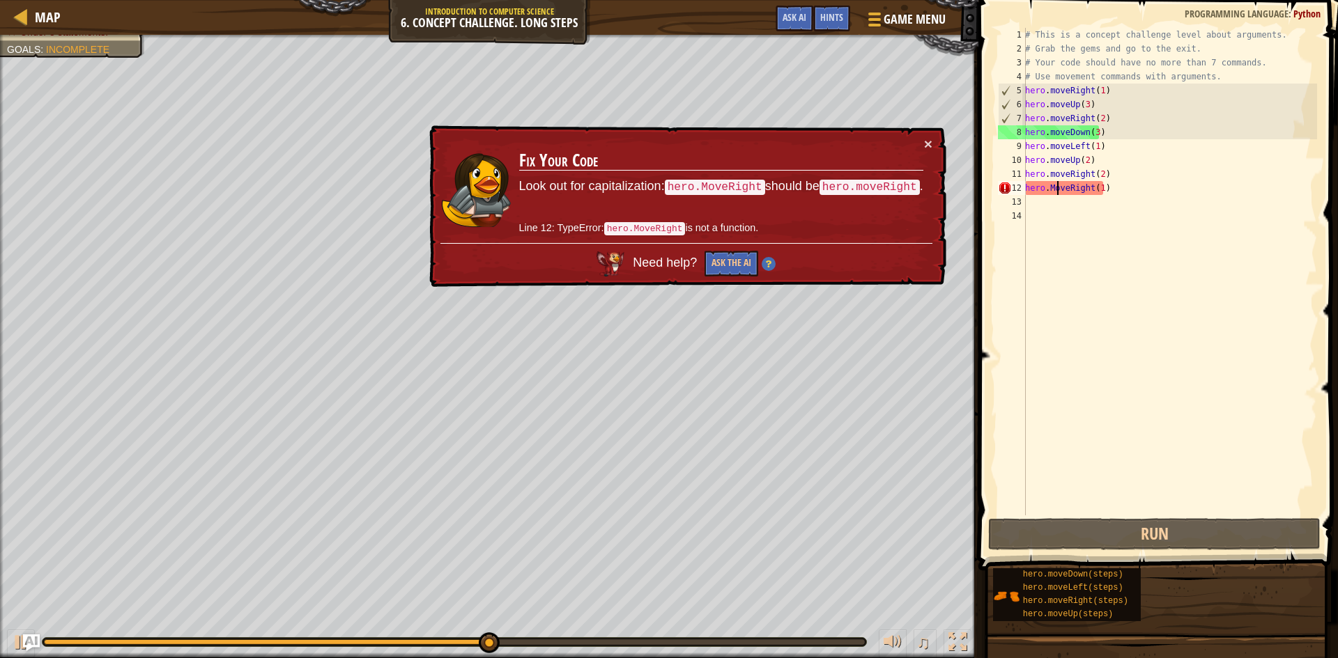
click at [1051, 191] on div "# This is a concept challenge level about arguments. # Grab the gems and go to …" at bounding box center [1169, 286] width 295 height 516
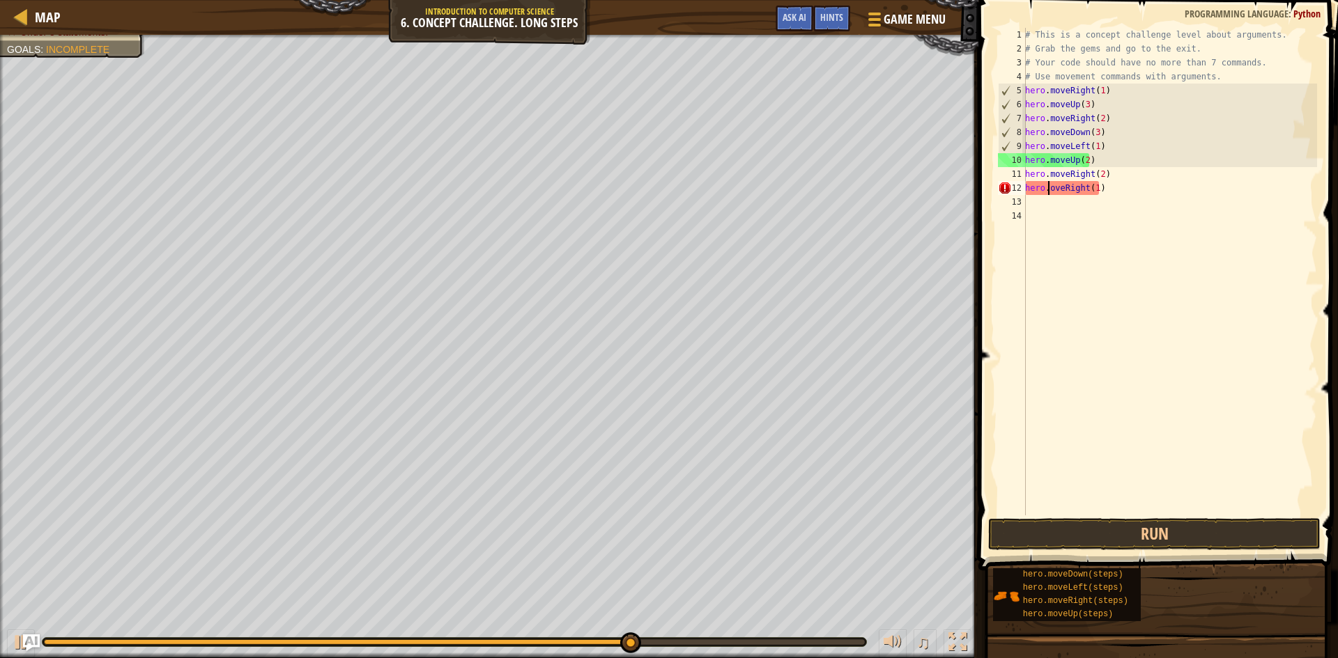
scroll to position [6, 3]
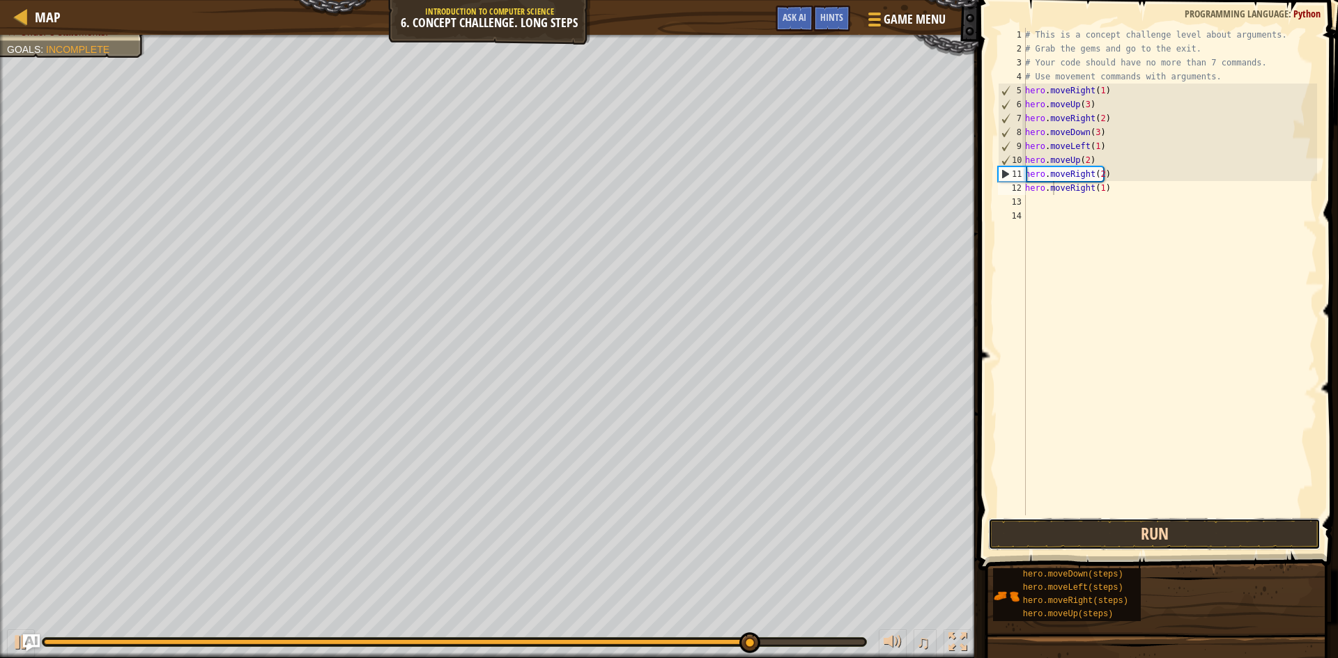
click at [1113, 537] on button "Run" at bounding box center [1154, 534] width 332 height 32
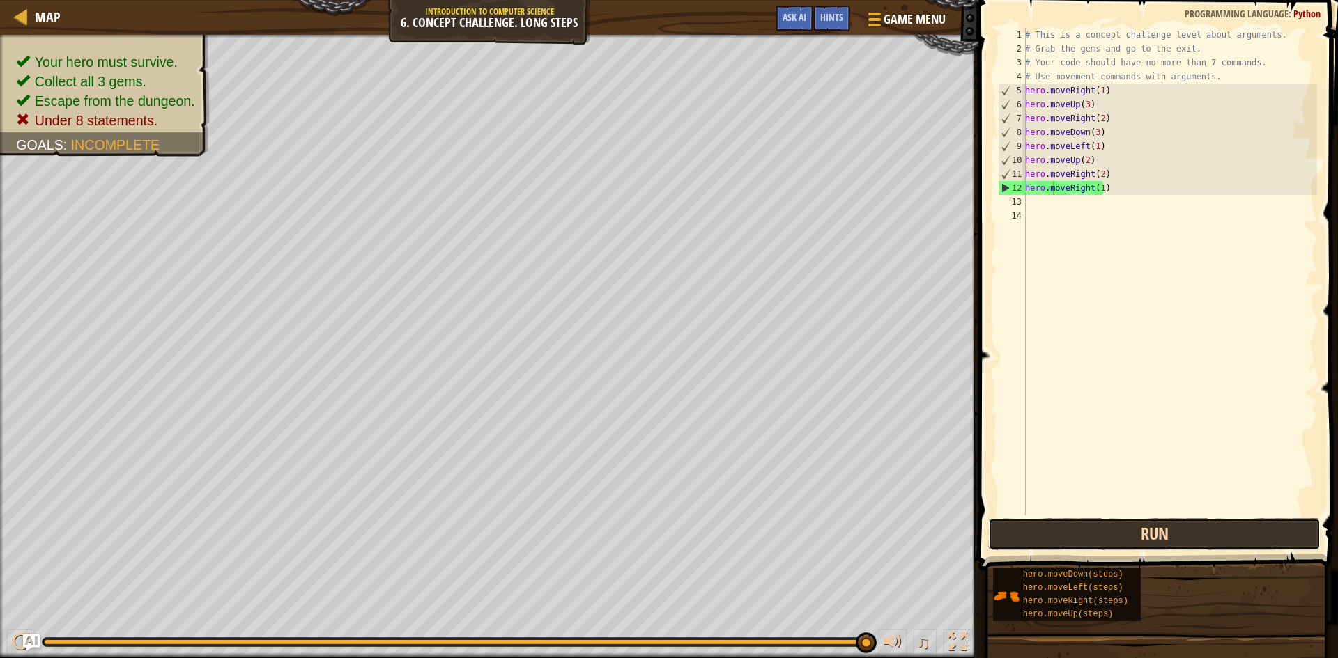
click at [1089, 525] on button "Run" at bounding box center [1154, 534] width 332 height 32
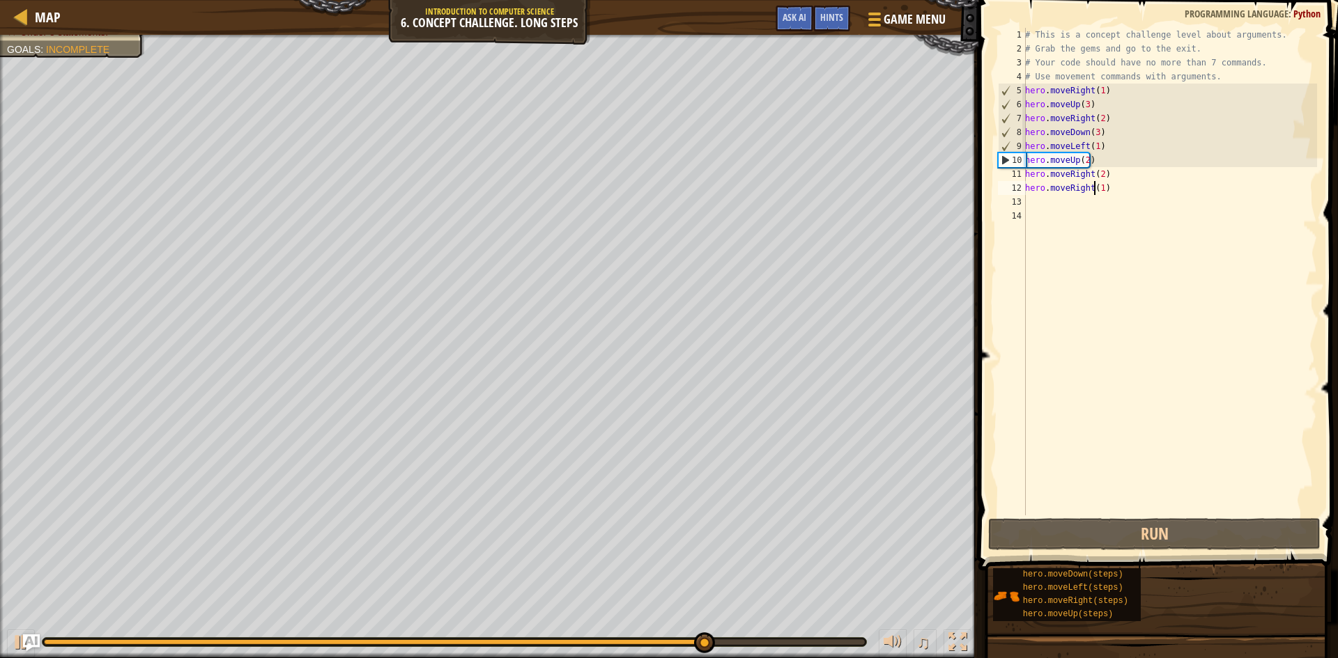
click at [1096, 187] on div "# This is a concept challenge level about arguments. # Grab the gems and go to …" at bounding box center [1169, 286] width 295 height 516
click at [1098, 187] on div "# This is a concept challenge level about arguments. # Grab the gems and go to …" at bounding box center [1169, 286] width 295 height 516
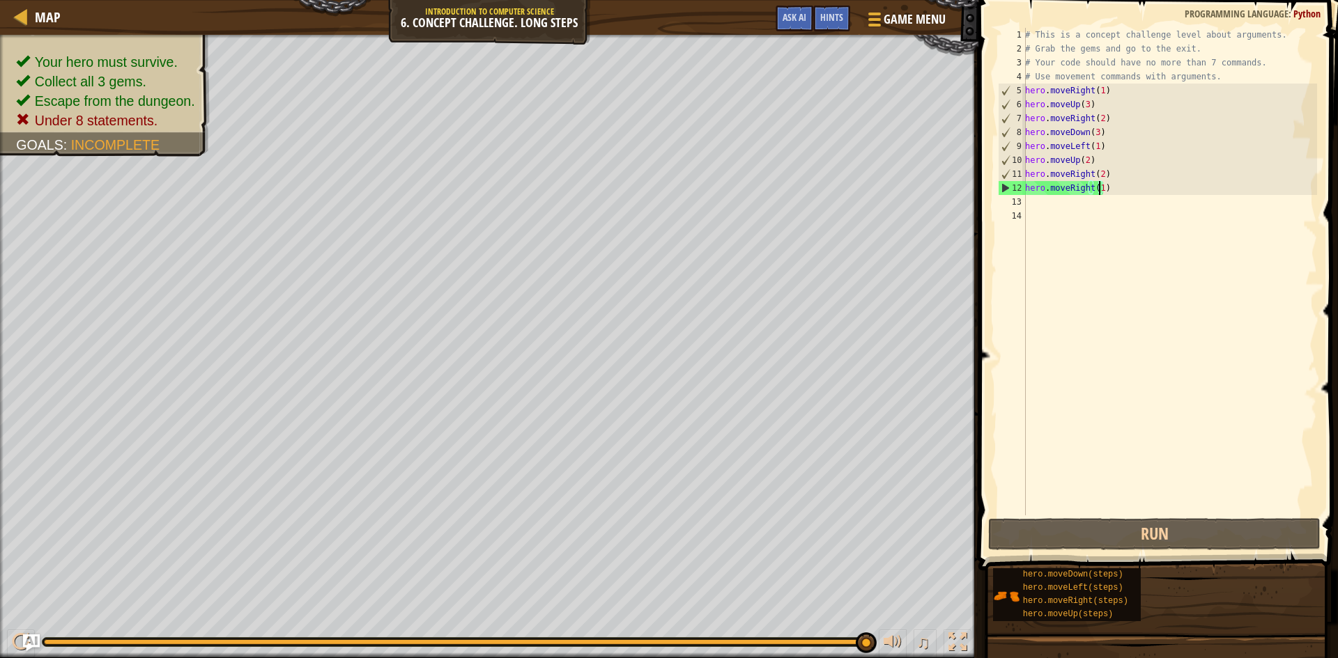
click at [1104, 187] on div "# This is a concept challenge level about arguments. # Grab the gems and go to …" at bounding box center [1169, 286] width 295 height 516
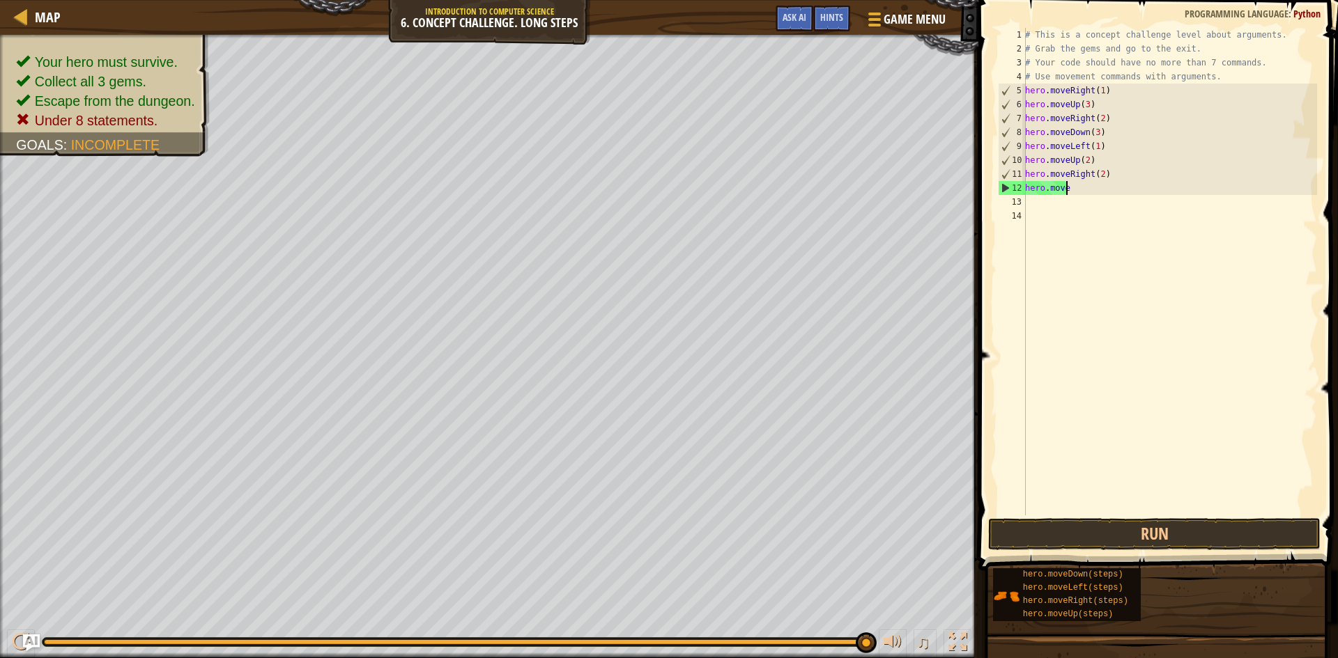
scroll to position [6, 1]
type textarea "h"
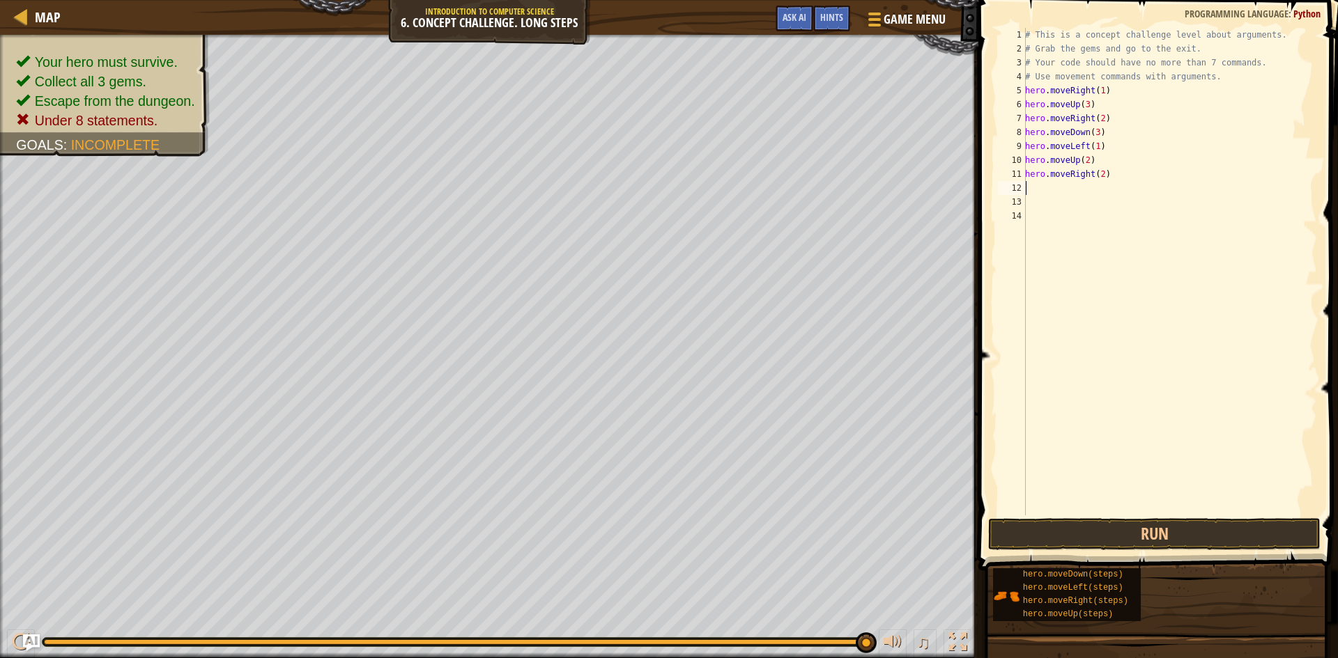
click at [1099, 175] on div "# This is a concept challenge level about arguments. # Grab the gems and go to …" at bounding box center [1169, 286] width 295 height 516
type textarea "hero.moveRight(3)"
click at [1088, 539] on button "Run" at bounding box center [1154, 534] width 332 height 32
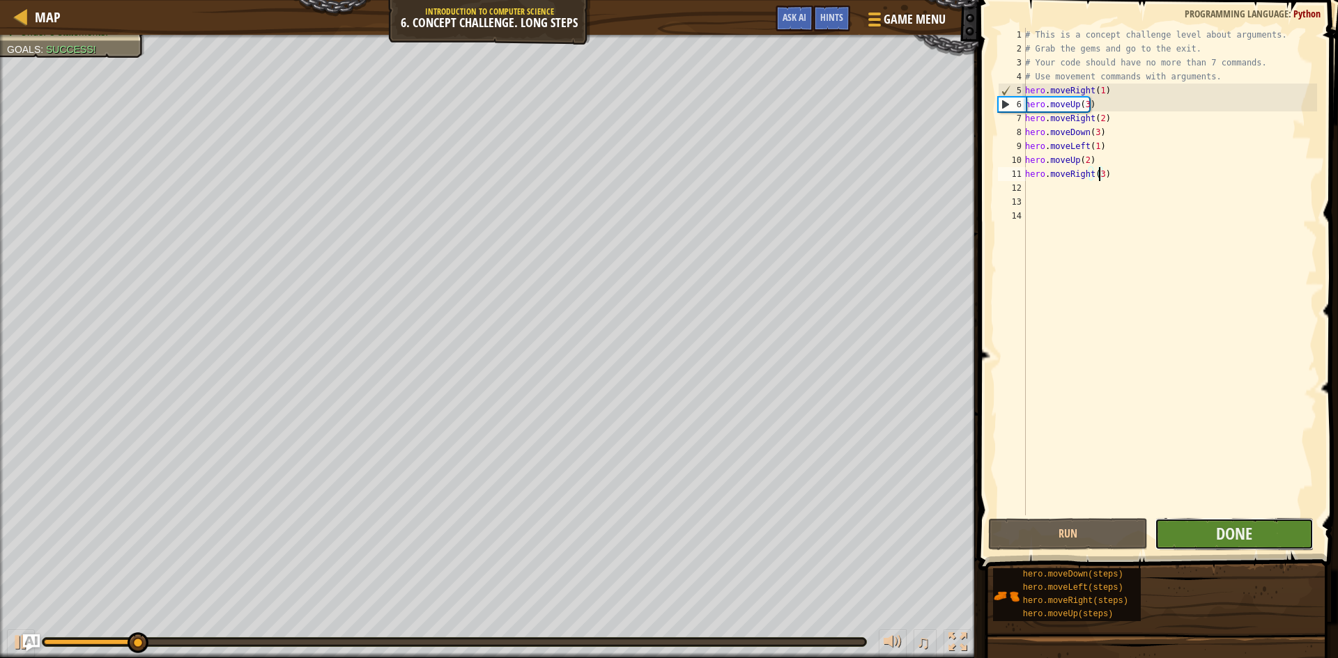
click at [1192, 533] on button "Done" at bounding box center [1235, 534] width 160 height 32
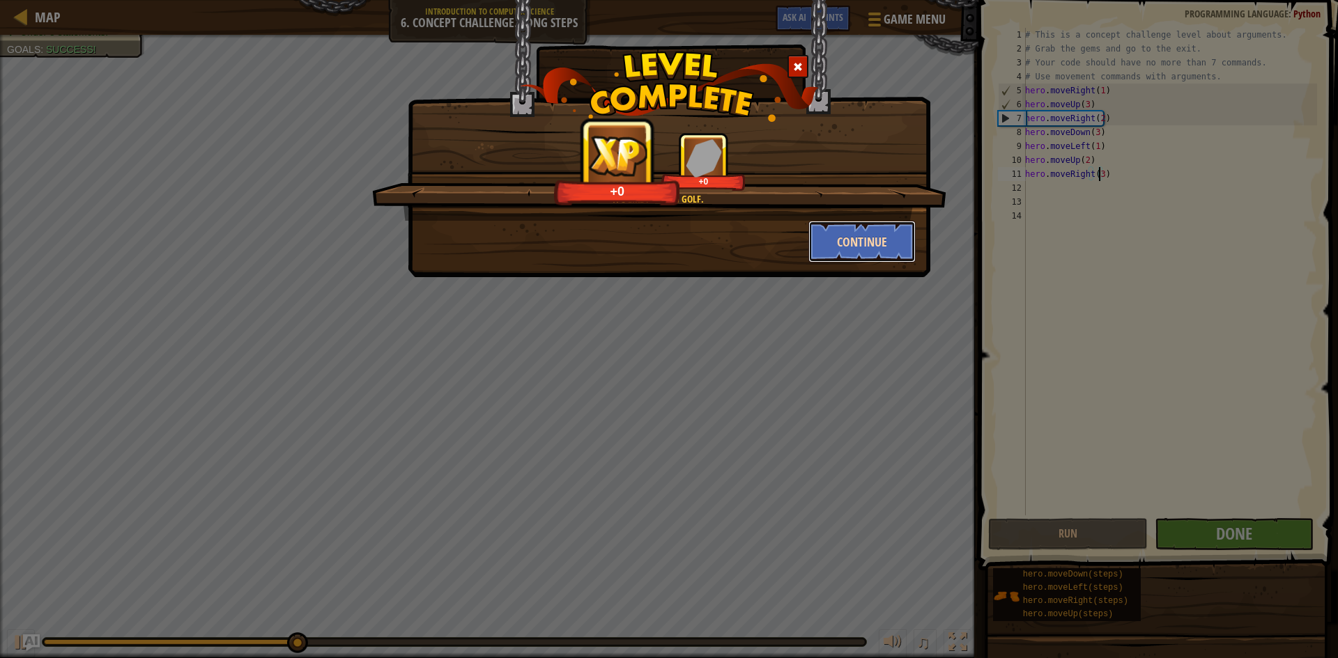
click at [834, 235] on button "Continue" at bounding box center [862, 242] width 108 height 42
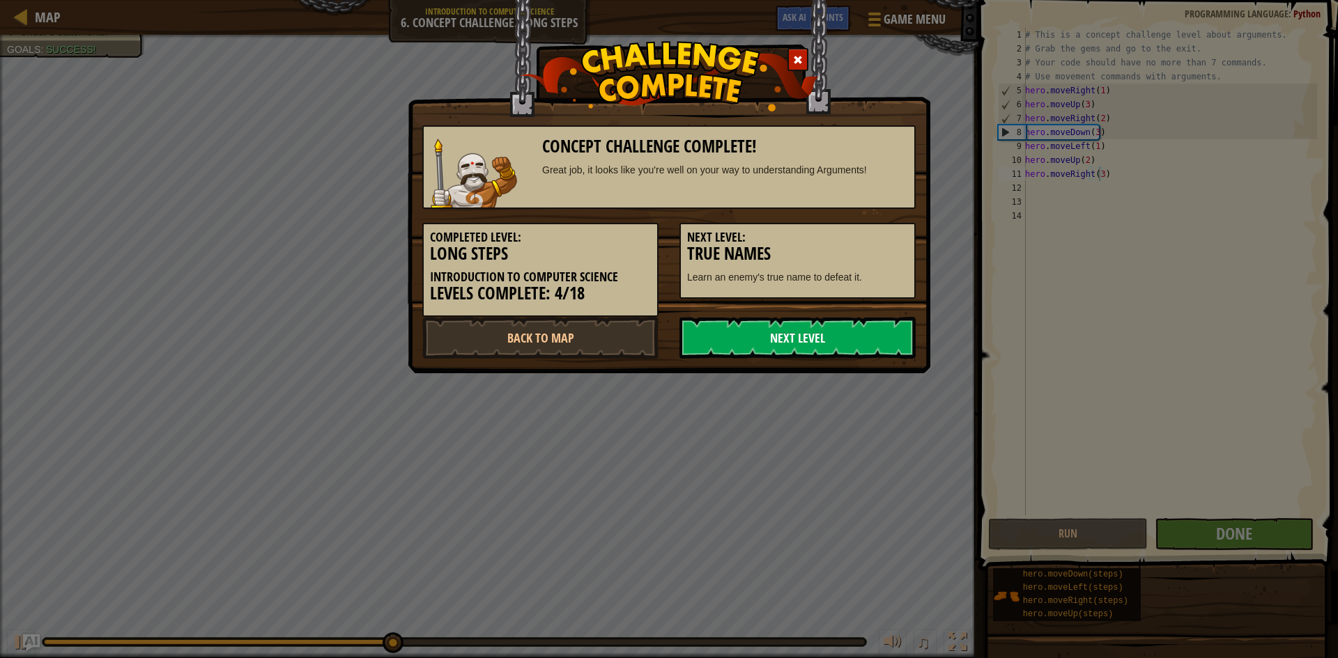
click at [767, 337] on link "Next Level" at bounding box center [797, 338] width 236 height 42
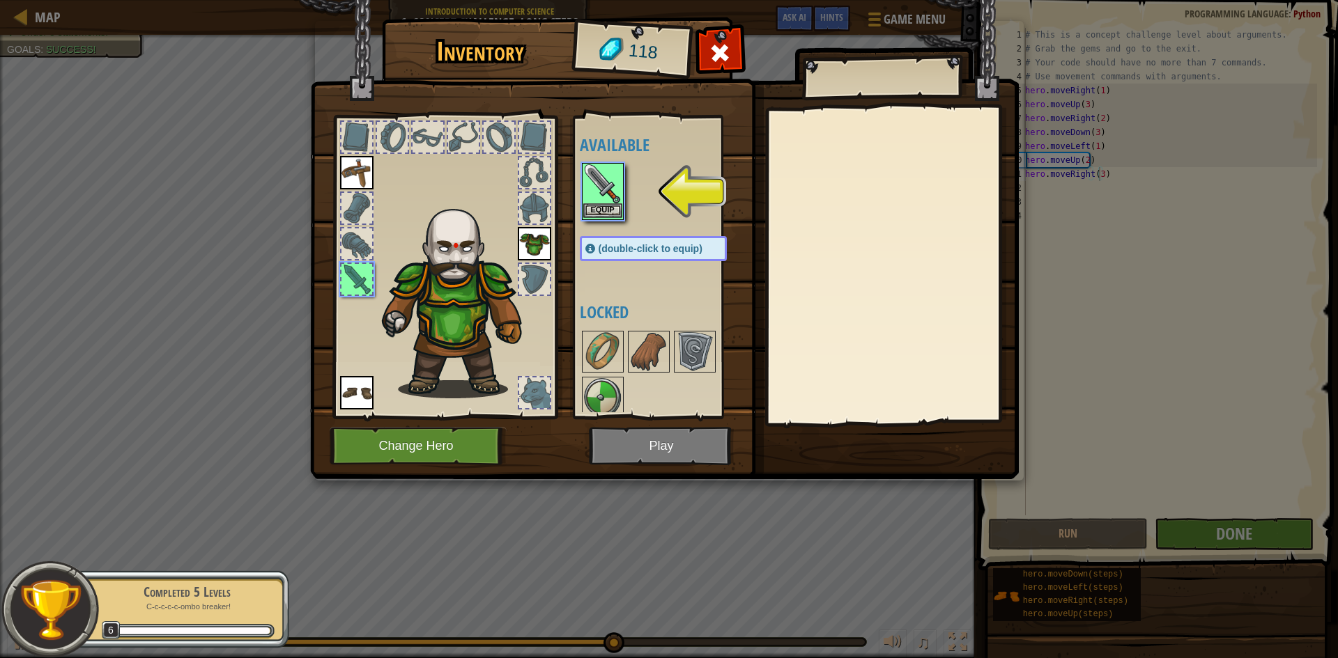
click at [597, 171] on img at bounding box center [602, 183] width 39 height 39
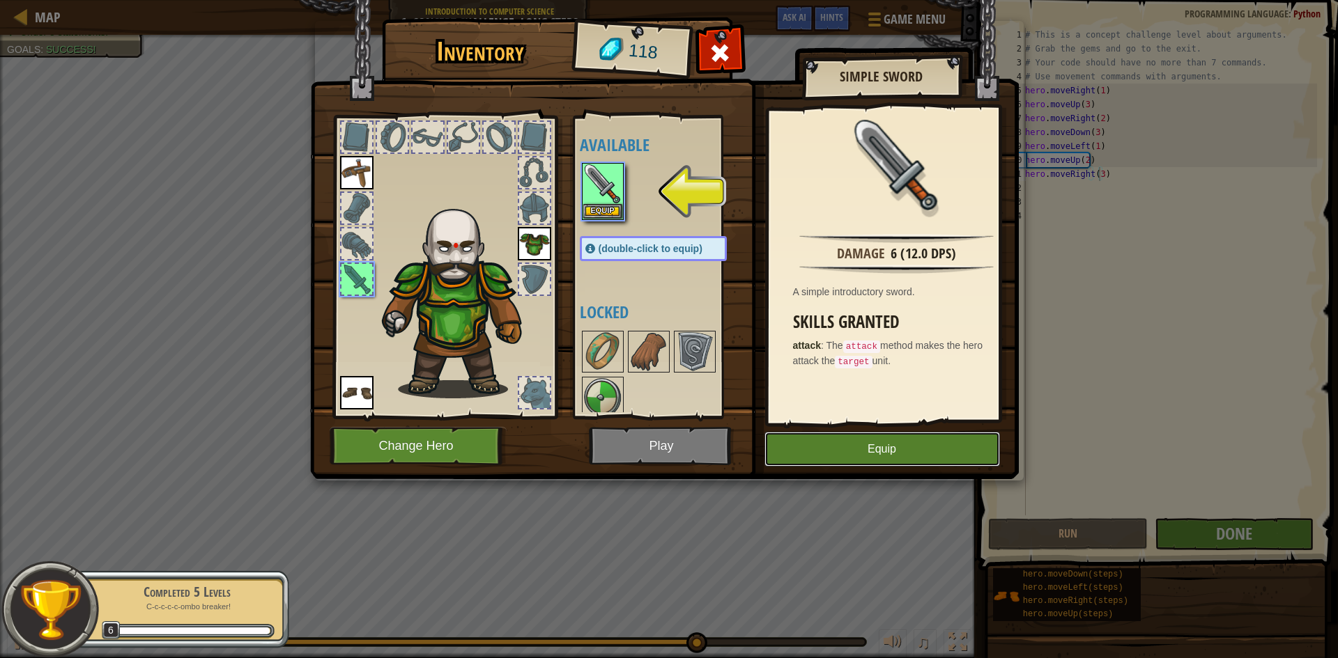
click at [828, 452] on button "Equip" at bounding box center [882, 449] width 236 height 35
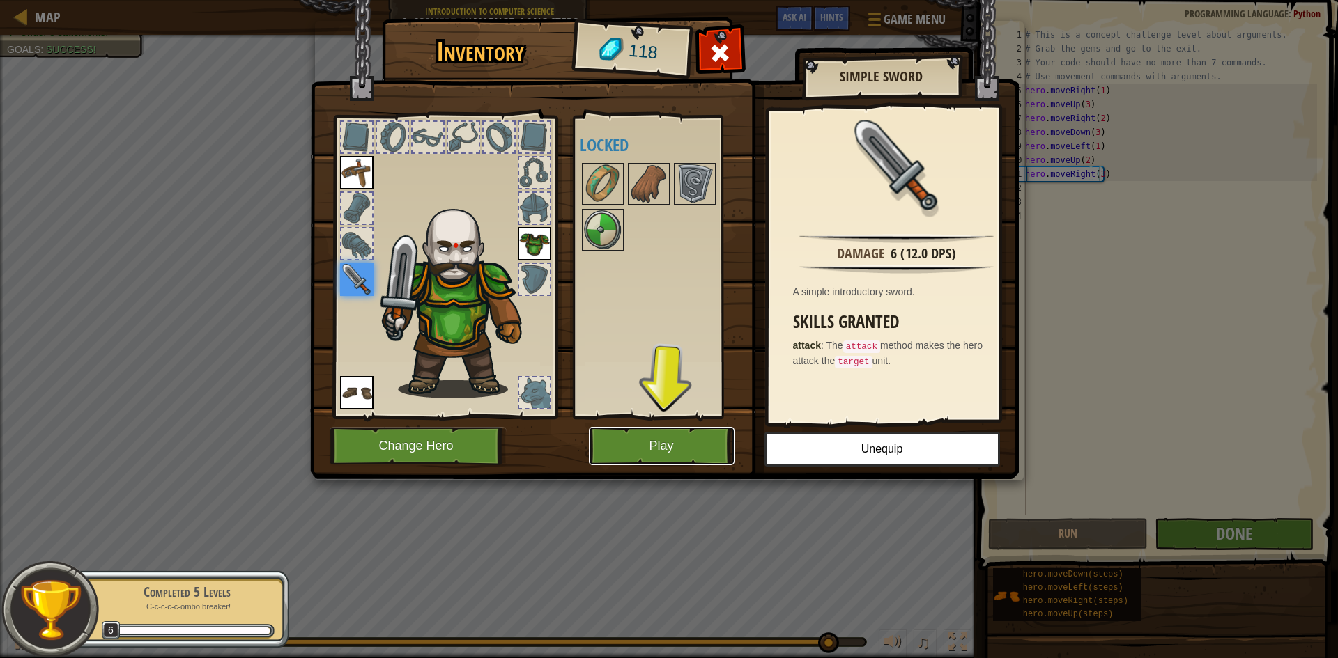
click at [664, 433] on button "Play" at bounding box center [662, 446] width 146 height 38
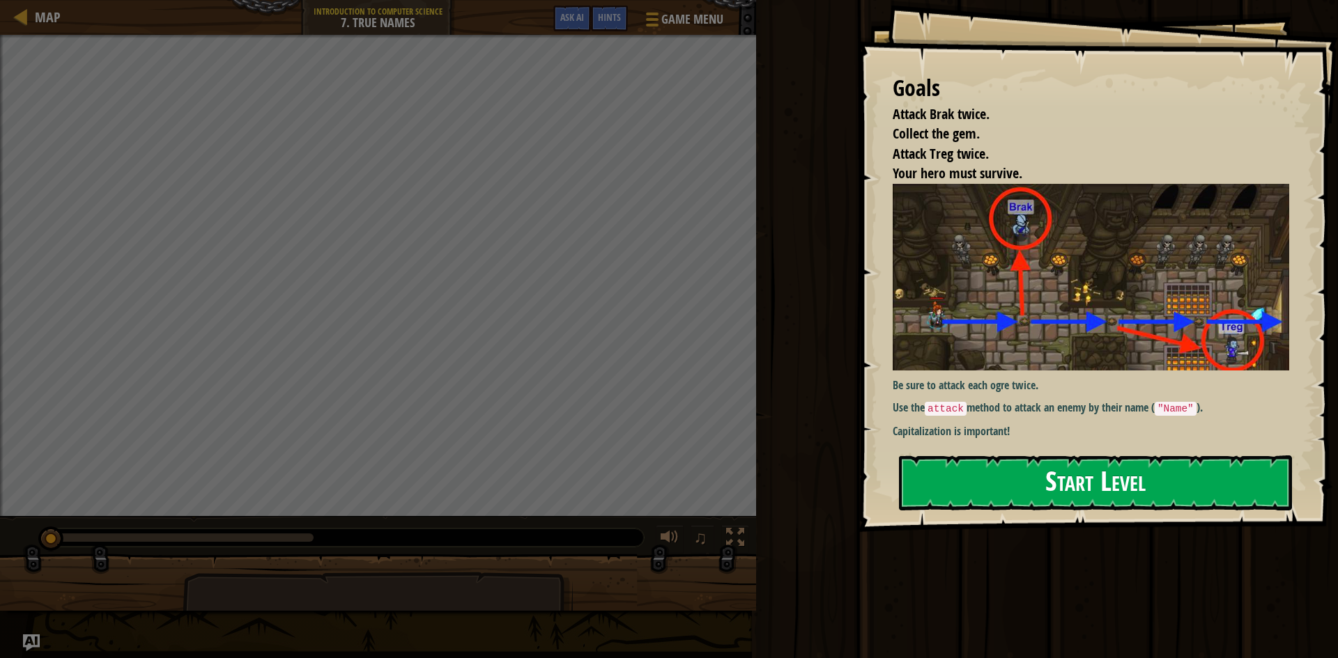
click at [1000, 468] on button "Start Level" at bounding box center [1095, 483] width 393 height 55
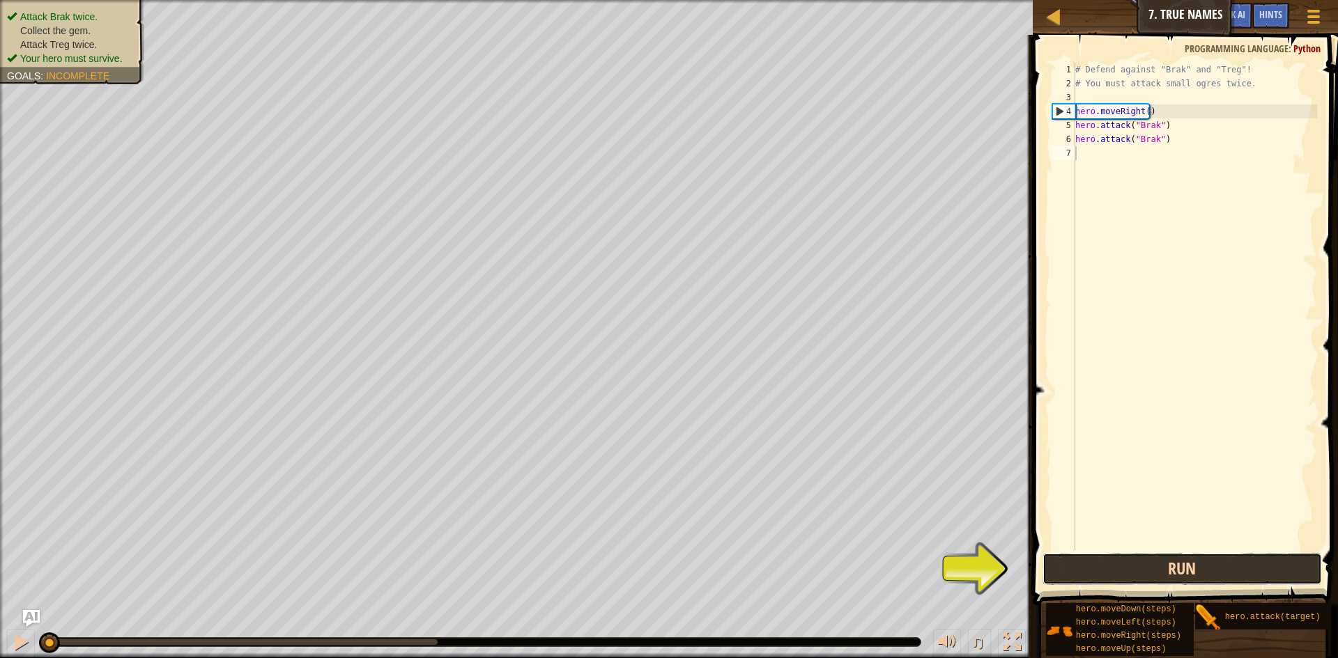
click at [1049, 576] on button "Run" at bounding box center [1181, 569] width 279 height 32
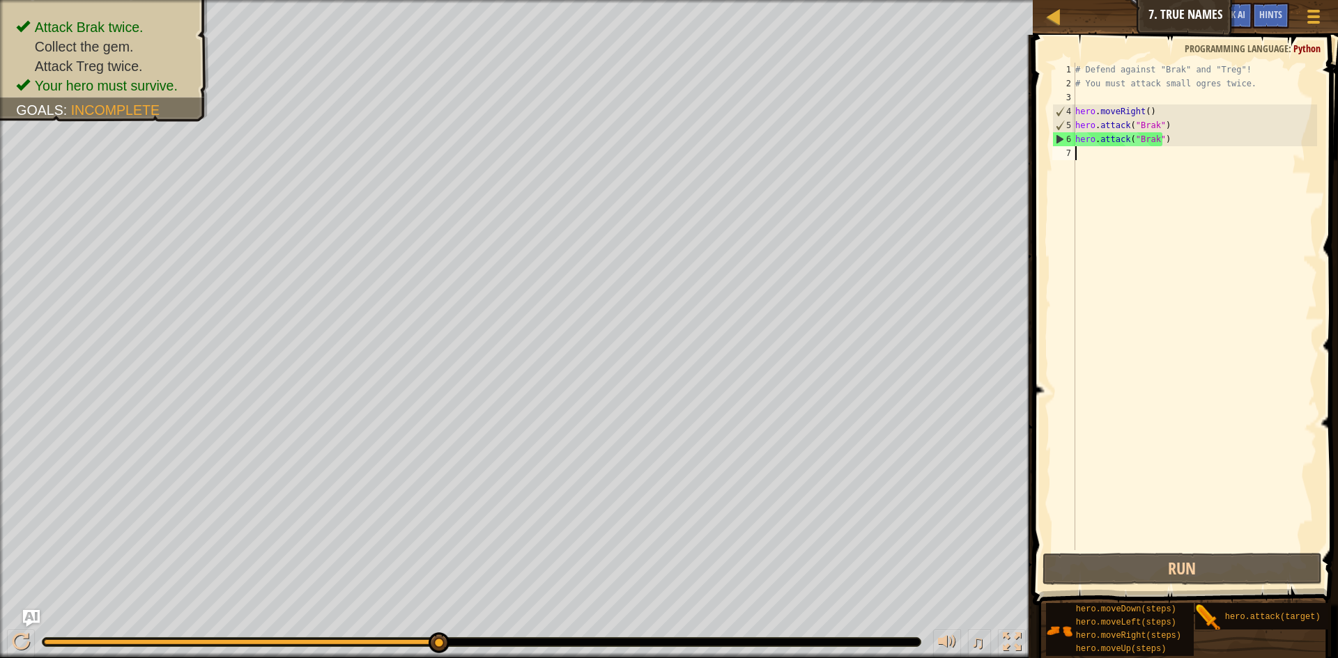
click at [1108, 167] on div "# Defend against "Brak" and "Treg"! # You must attack small ogres twice. hero .…" at bounding box center [1194, 321] width 245 height 516
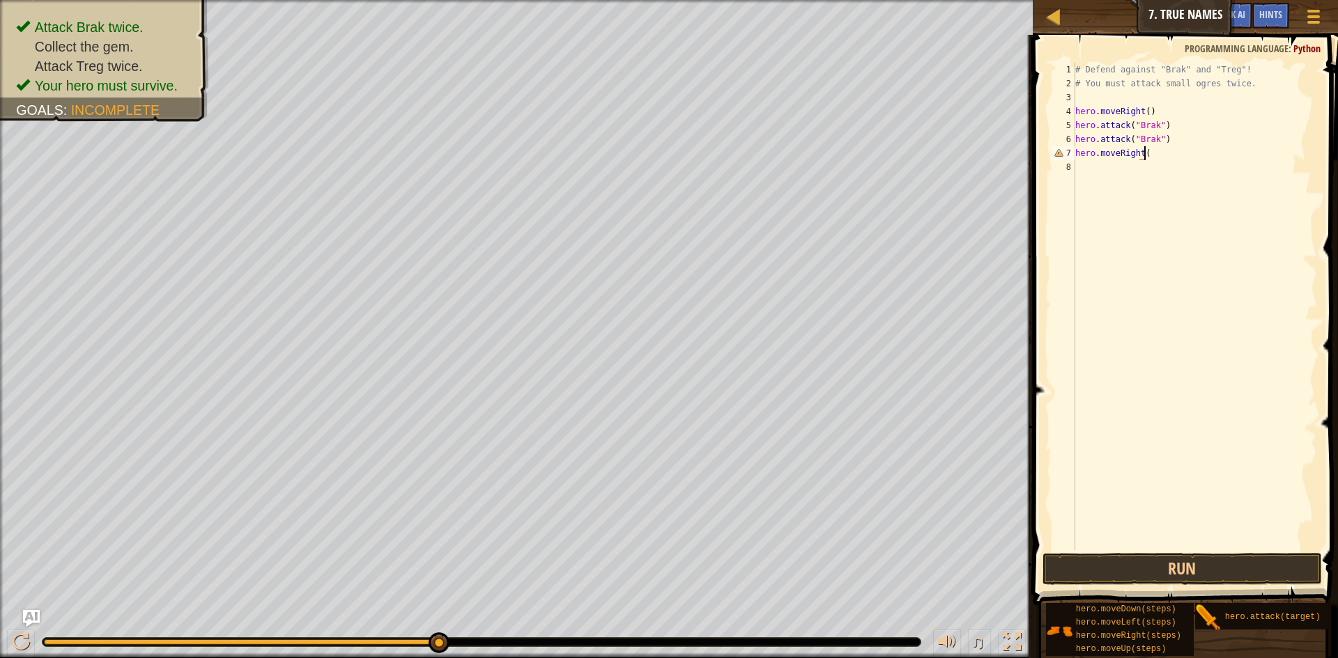
scroll to position [6, 6]
type textarea "hero.moveRight(1)"
drag, startPoint x: 1166, startPoint y: 577, endPoint x: 1146, endPoint y: 548, distance: 35.6
click at [1164, 577] on button "Run" at bounding box center [1181, 569] width 279 height 32
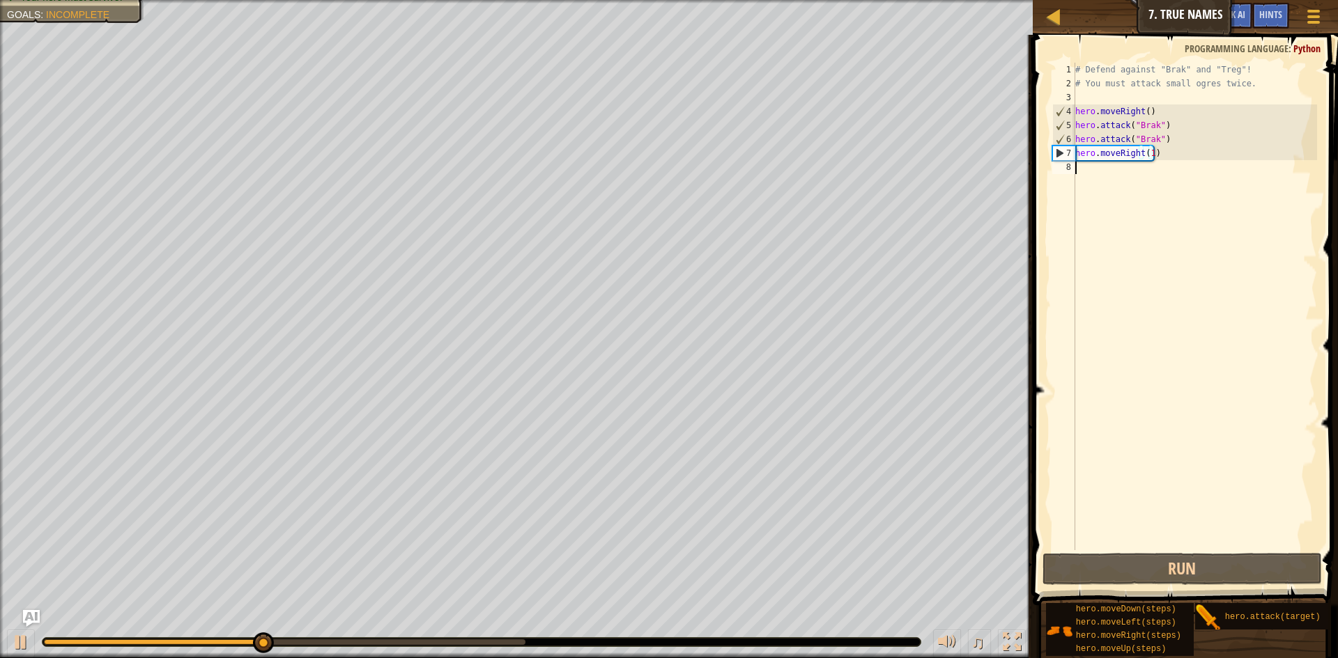
click at [1116, 176] on div "# Defend against "Brak" and "Treg"! # You must attack small ogres twice. hero .…" at bounding box center [1194, 321] width 245 height 516
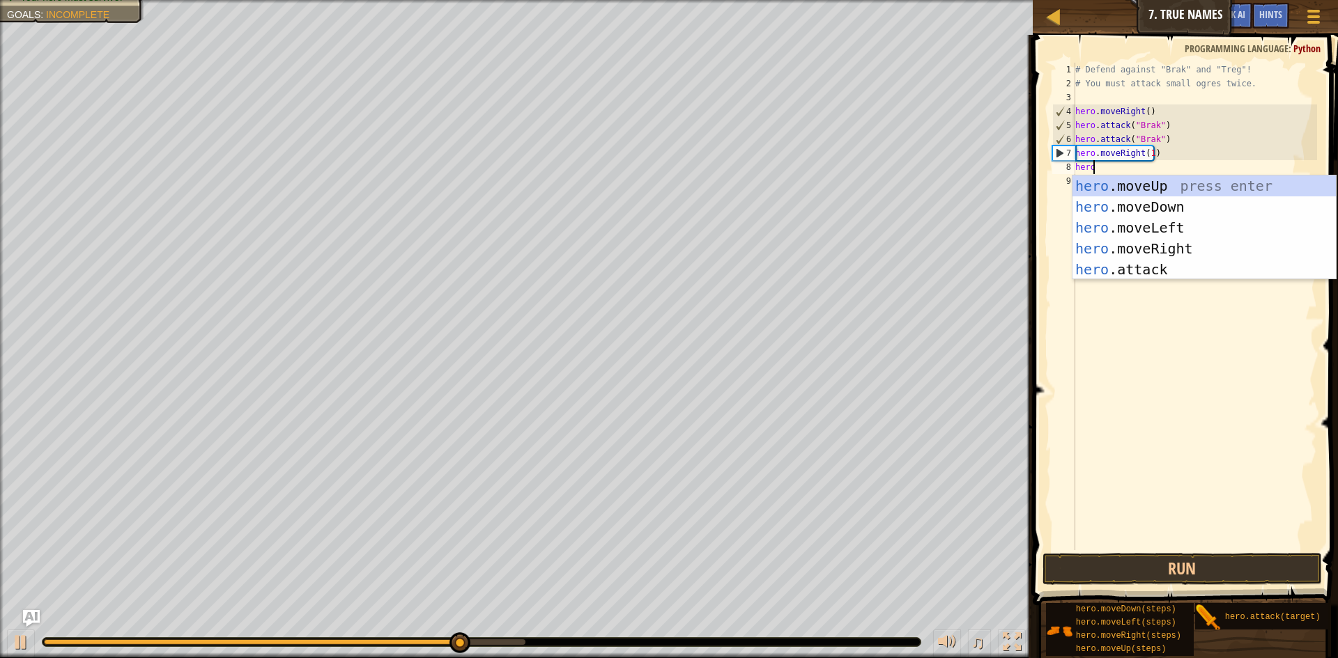
scroll to position [6, 1]
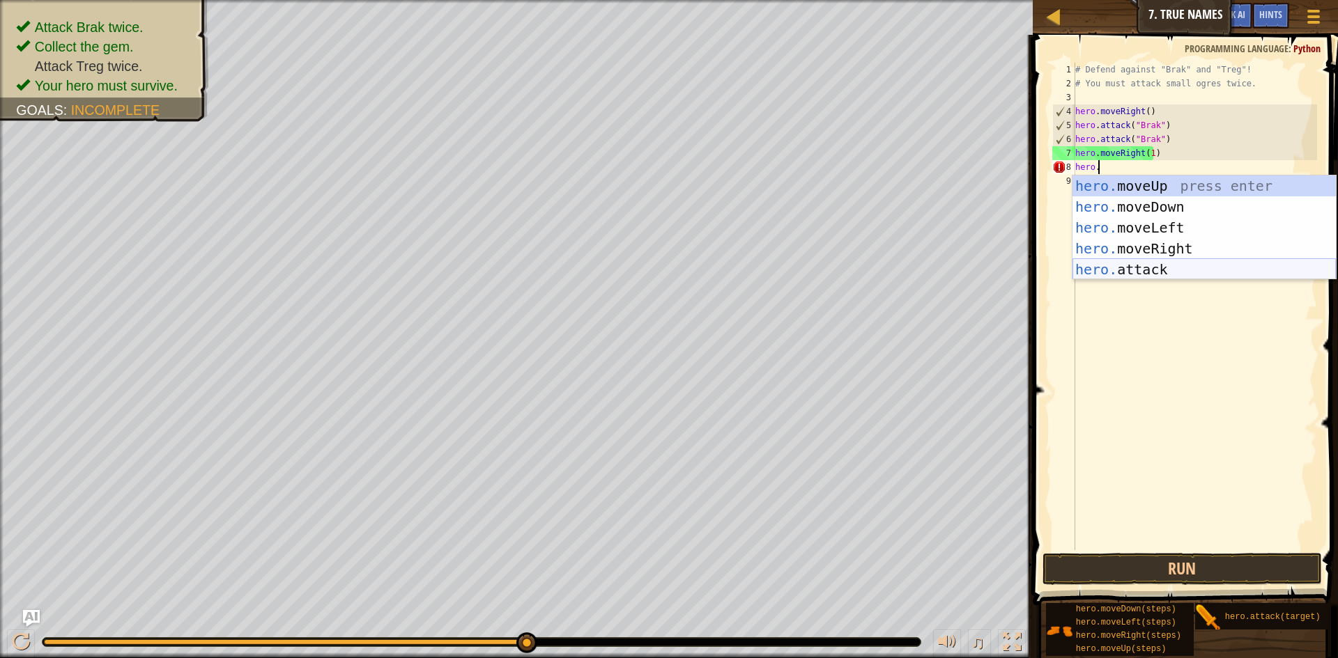
click at [1142, 272] on div "hero. moveUp press enter hero. moveDown press enter hero. moveLeft press enter …" at bounding box center [1203, 249] width 263 height 146
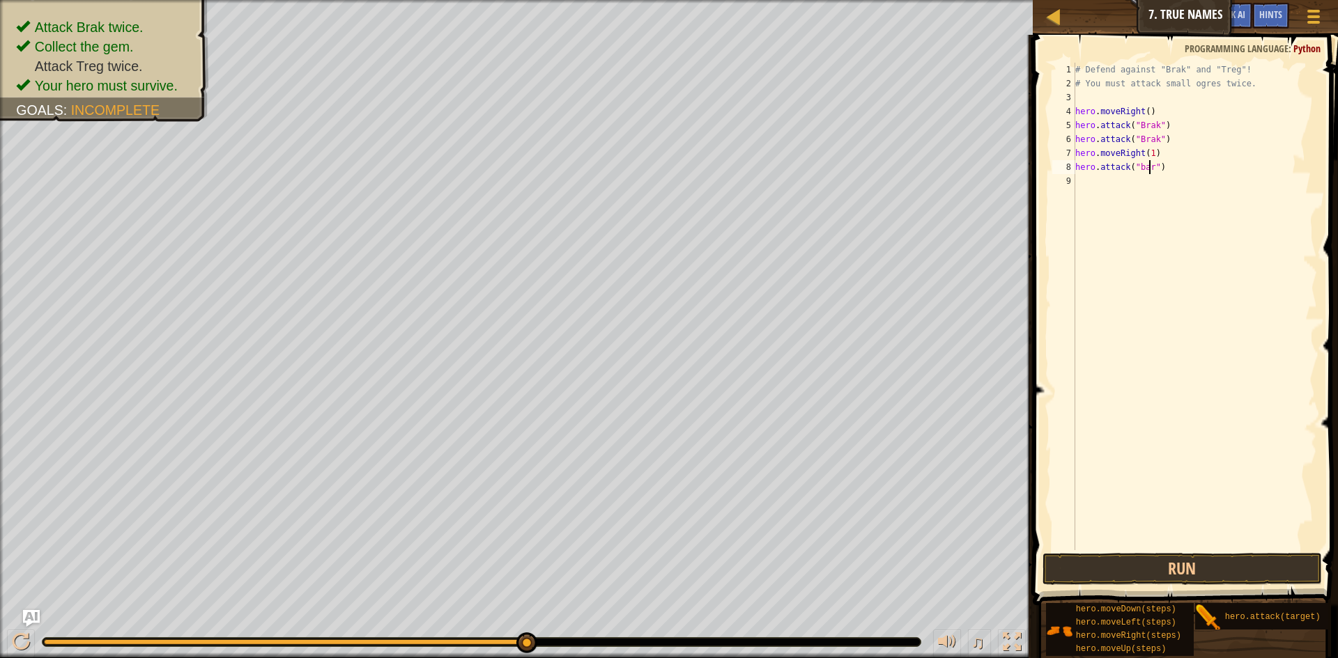
scroll to position [6, 6]
click at [1165, 562] on button "Run" at bounding box center [1181, 569] width 279 height 32
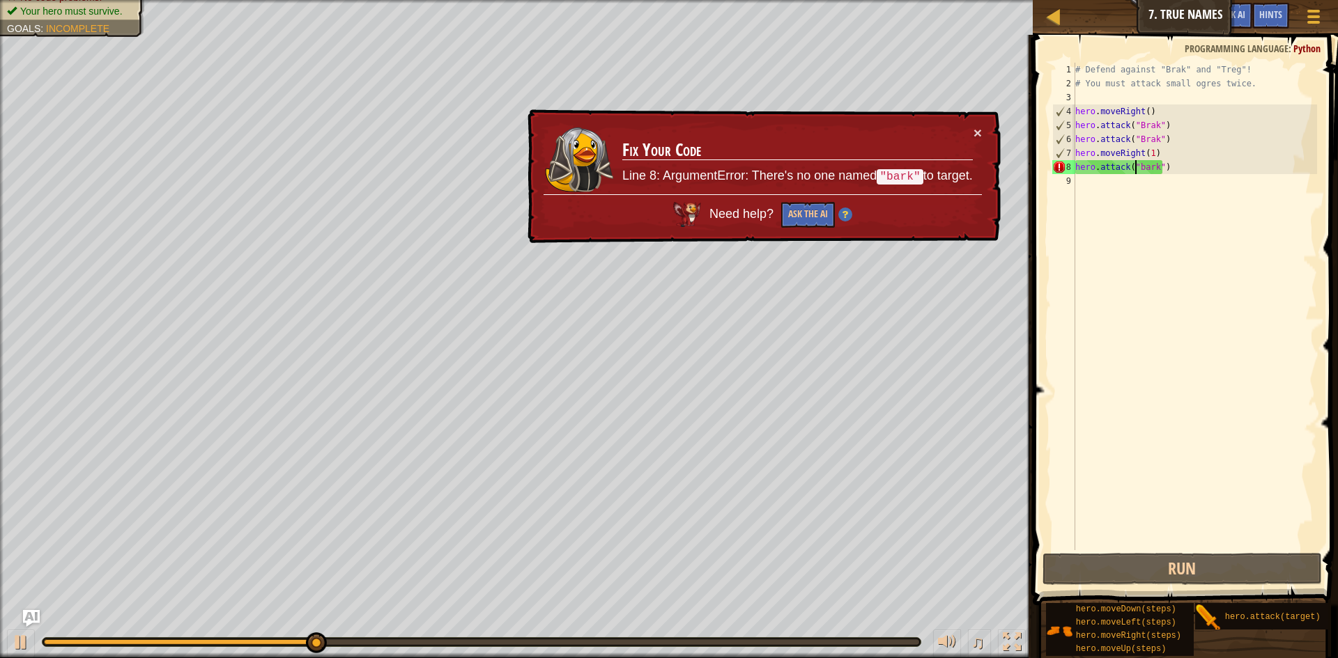
click at [1136, 170] on div "# Defend against "Brak" and "Treg"! # You must attack small ogres twice. hero .…" at bounding box center [1194, 321] width 245 height 516
click at [1139, 170] on div "# Defend against "Brak" and "Treg"! # You must attack small ogres twice. hero .…" at bounding box center [1194, 321] width 245 height 516
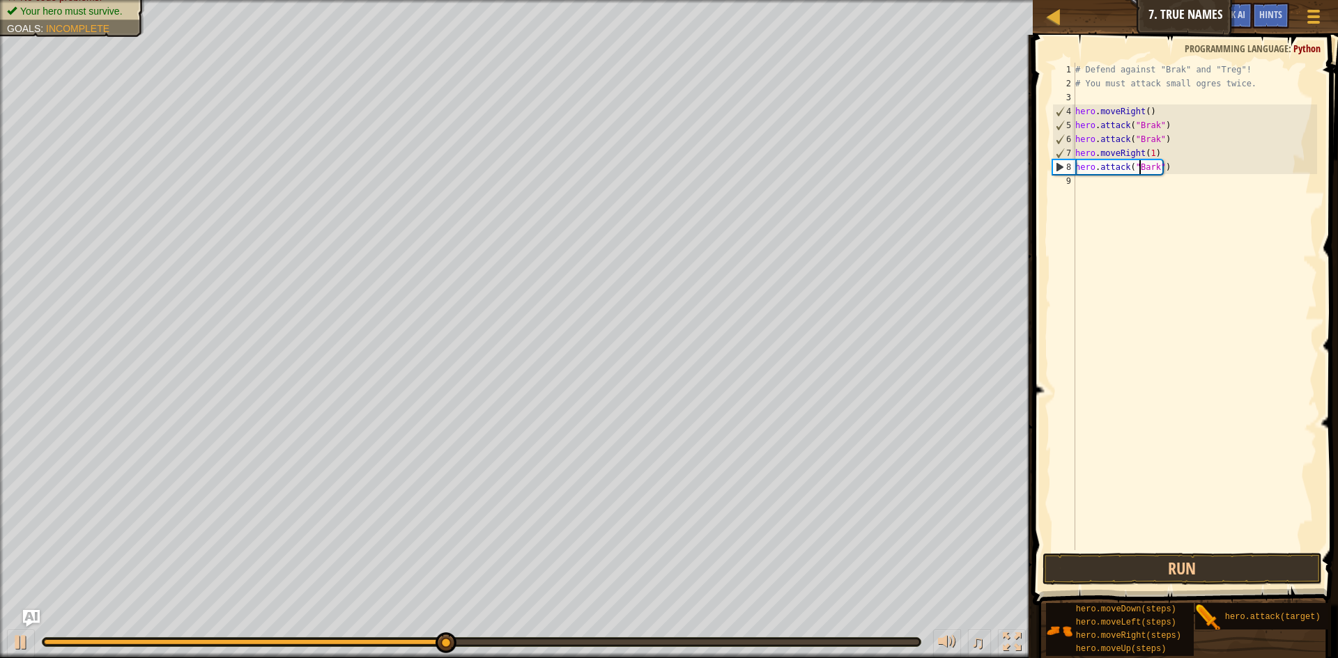
scroll to position [6, 6]
click at [1167, 556] on button "Run" at bounding box center [1181, 569] width 279 height 32
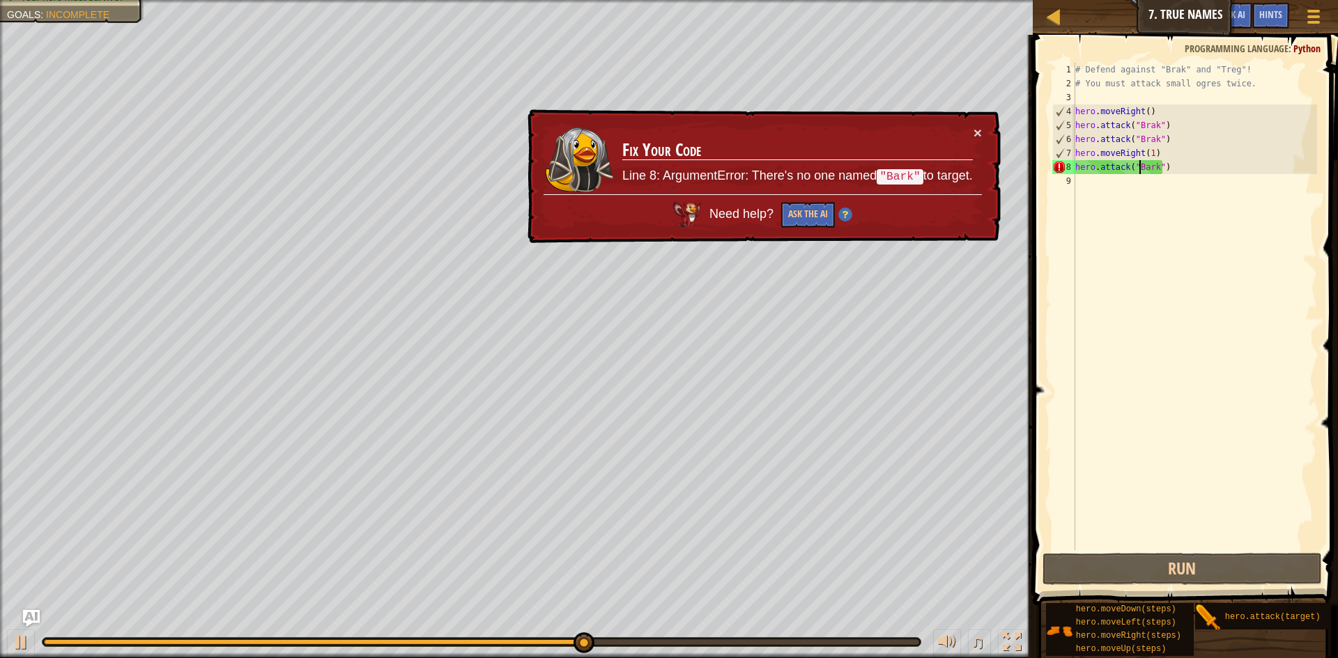
click at [1144, 171] on div "# Defend against "Brak" and "Treg"! # You must attack small ogres twice. hero .…" at bounding box center [1194, 321] width 245 height 516
click at [1147, 169] on div "# Defend against "Brak" and "Treg"! # You must attack small ogres twice. hero .…" at bounding box center [1194, 321] width 245 height 516
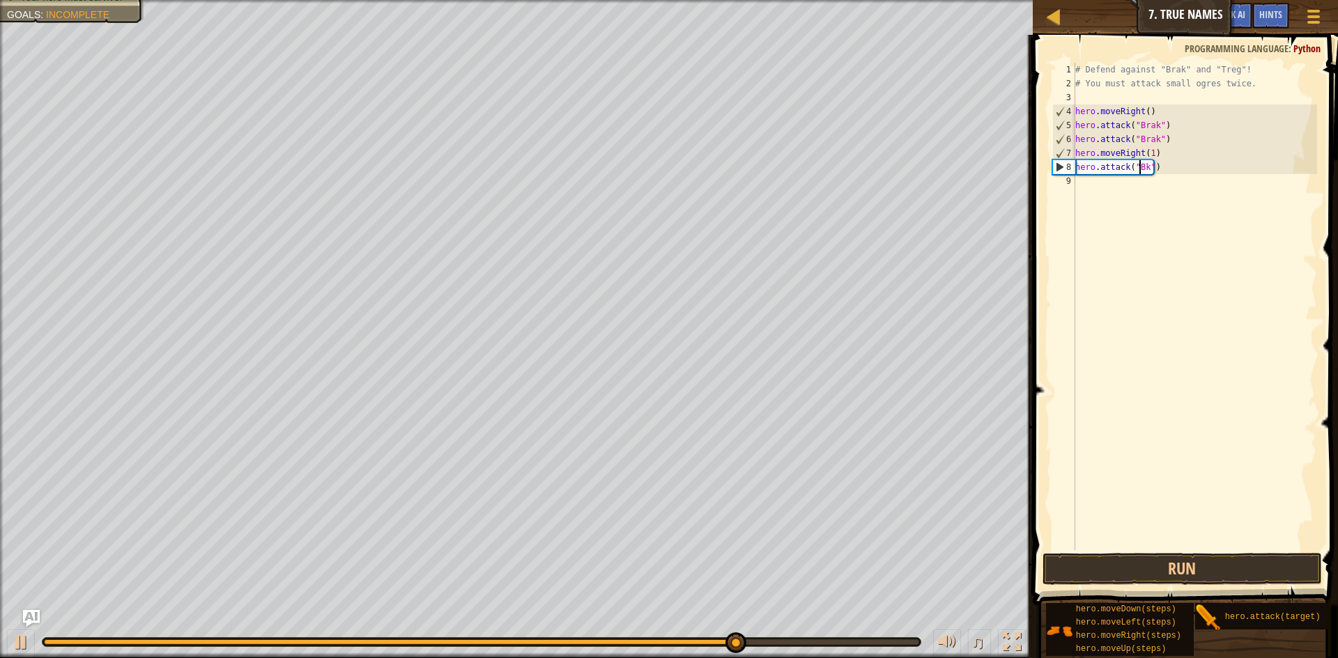
scroll to position [6, 6]
type textarea "hero.attack("Brak")"
click at [1159, 569] on button "Run" at bounding box center [1181, 569] width 279 height 32
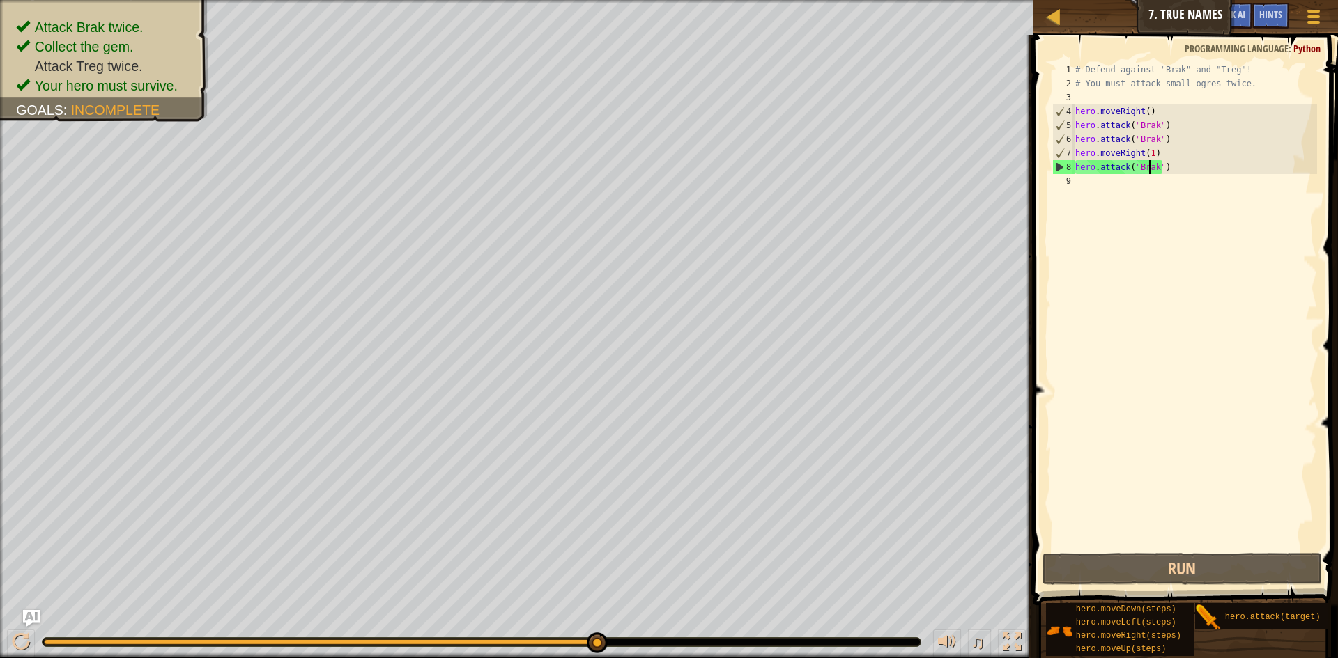
click at [1155, 176] on div "# Defend against "Brak" and "Treg"! # You must attack small ogres twice. hero .…" at bounding box center [1194, 321] width 245 height 516
click at [1152, 169] on div "# Defend against "Brak" and "Treg"! # You must attack small ogres twice. hero .…" at bounding box center [1194, 321] width 245 height 516
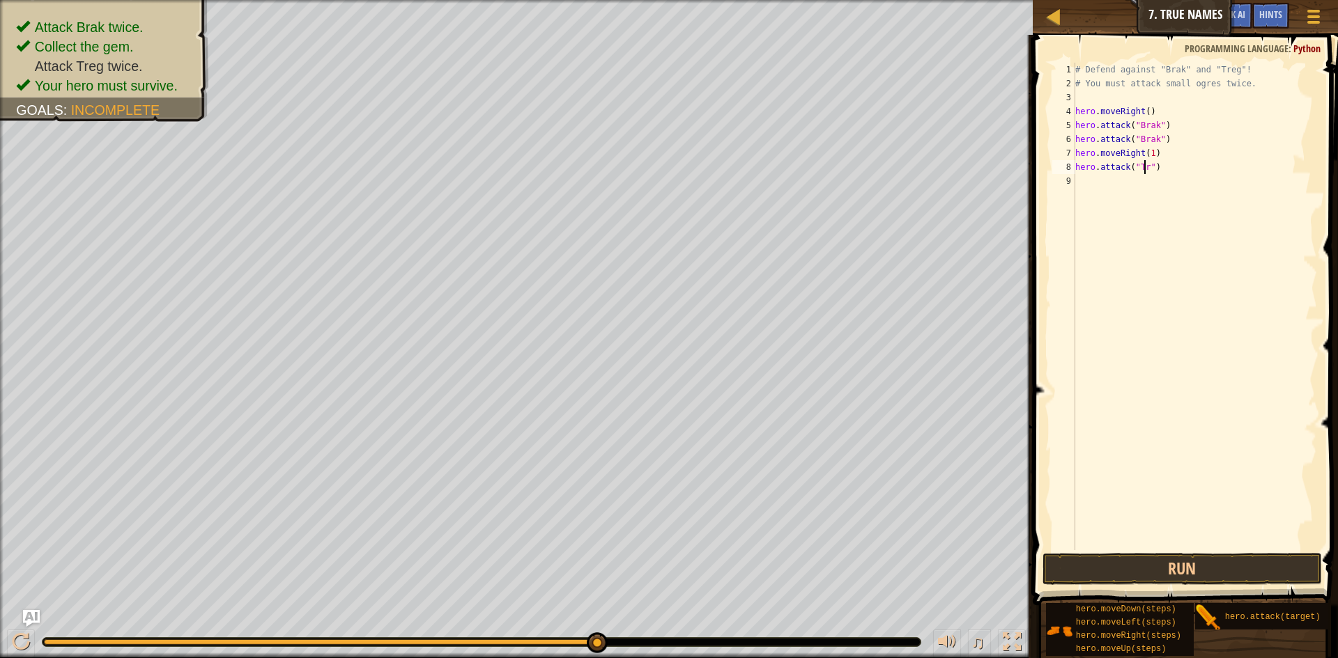
scroll to position [6, 6]
type textarea "hero.attack("Treg")"
click at [1107, 562] on button "Run" at bounding box center [1181, 569] width 279 height 32
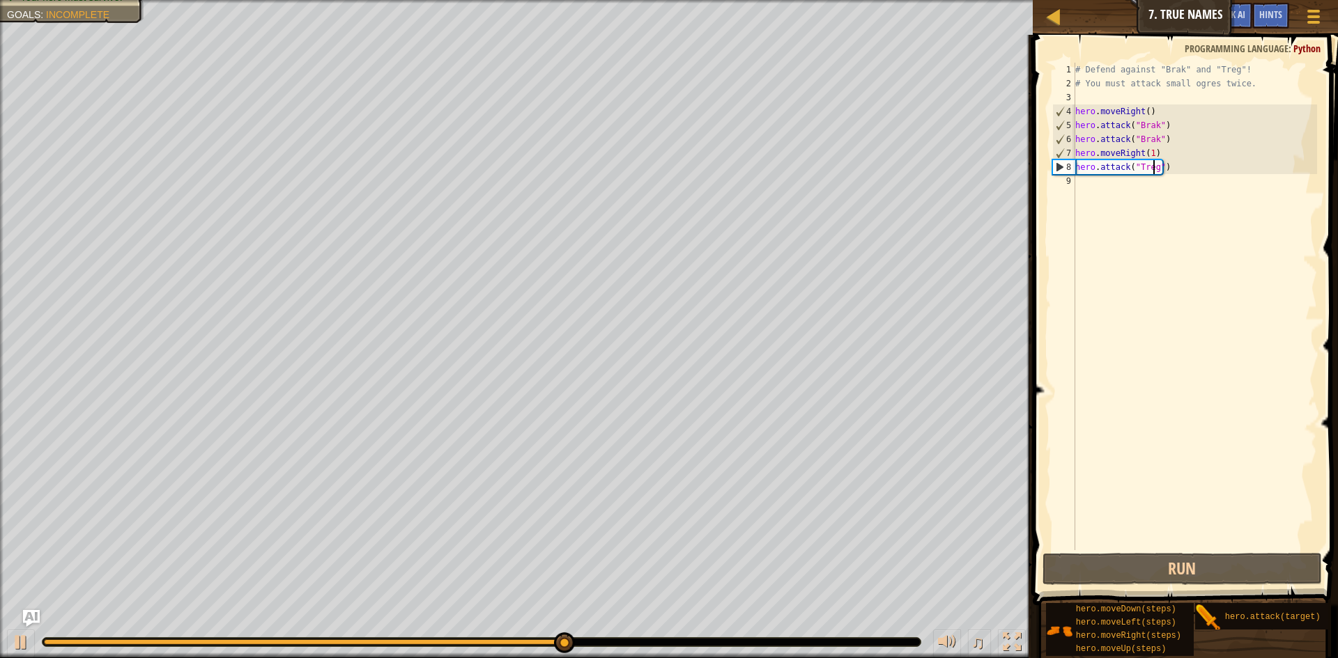
drag, startPoint x: 1160, startPoint y: 252, endPoint x: 1160, endPoint y: 316, distance: 64.8
click at [1161, 286] on div "# Defend against "Brak" and "Treg"! # You must attack small ogres twice. hero .…" at bounding box center [1194, 321] width 245 height 516
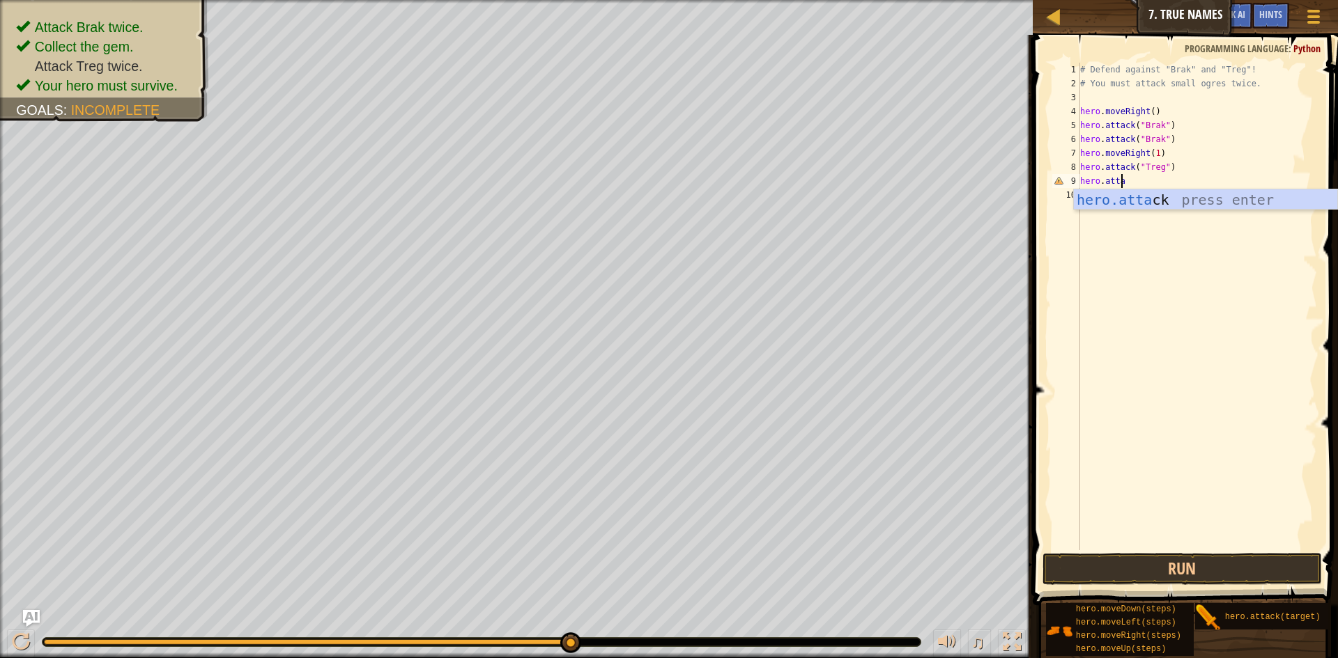
scroll to position [6, 3]
type textarea "hero.attack"
click at [1139, 0] on body "Map Introduction to Computer Science 7. True Names Game Menu Done Hints Ask AI …" at bounding box center [669, 0] width 1338 height 0
click at [1136, 188] on div "# Defend against "Brak" and "Treg"! # You must attack small ogres twice. hero .…" at bounding box center [1197, 321] width 240 height 516
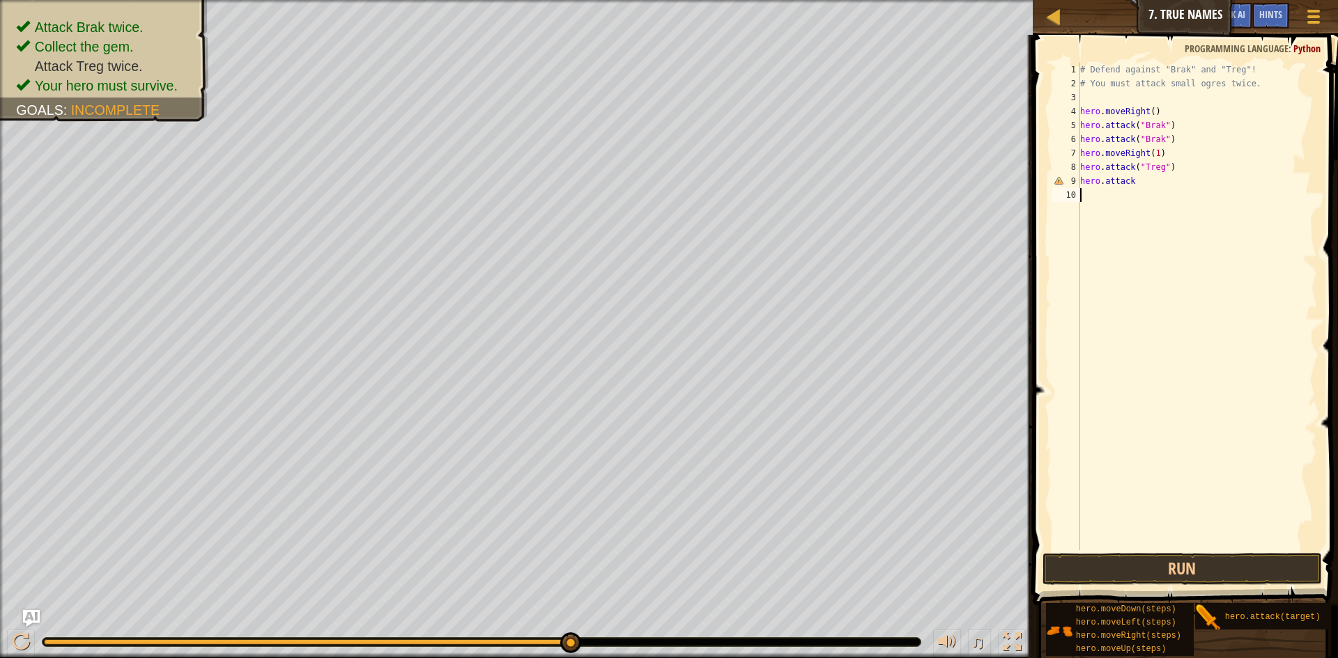
click at [1136, 188] on div "# Defend against "Brak" and "Treg"! # You must attack small ogres twice. hero .…" at bounding box center [1197, 321] width 240 height 516
click at [1134, 176] on div "# Defend against "Brak" and "Treg"! # You must attack small ogres twice. hero .…" at bounding box center [1197, 321] width 240 height 516
click at [1098, 555] on button "Run" at bounding box center [1181, 569] width 279 height 32
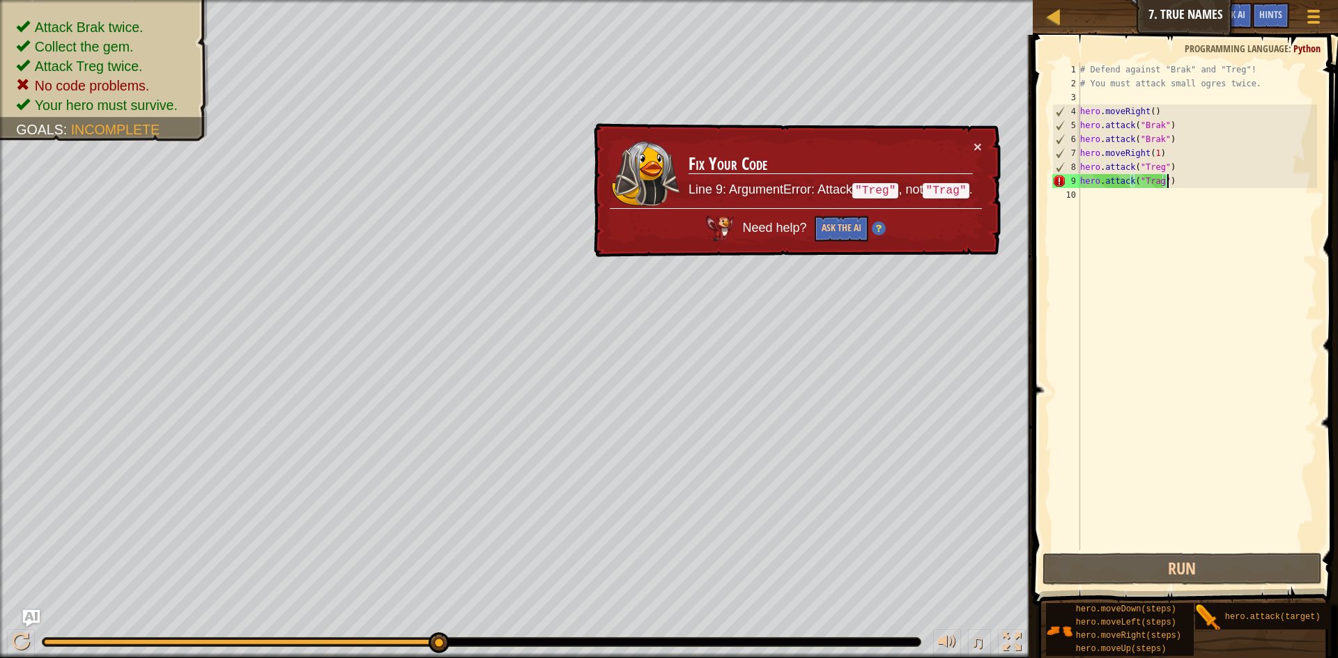
click at [1153, 185] on div "# Defend against "Brak" and "Treg"! # You must attack small ogres twice. hero .…" at bounding box center [1197, 321] width 240 height 516
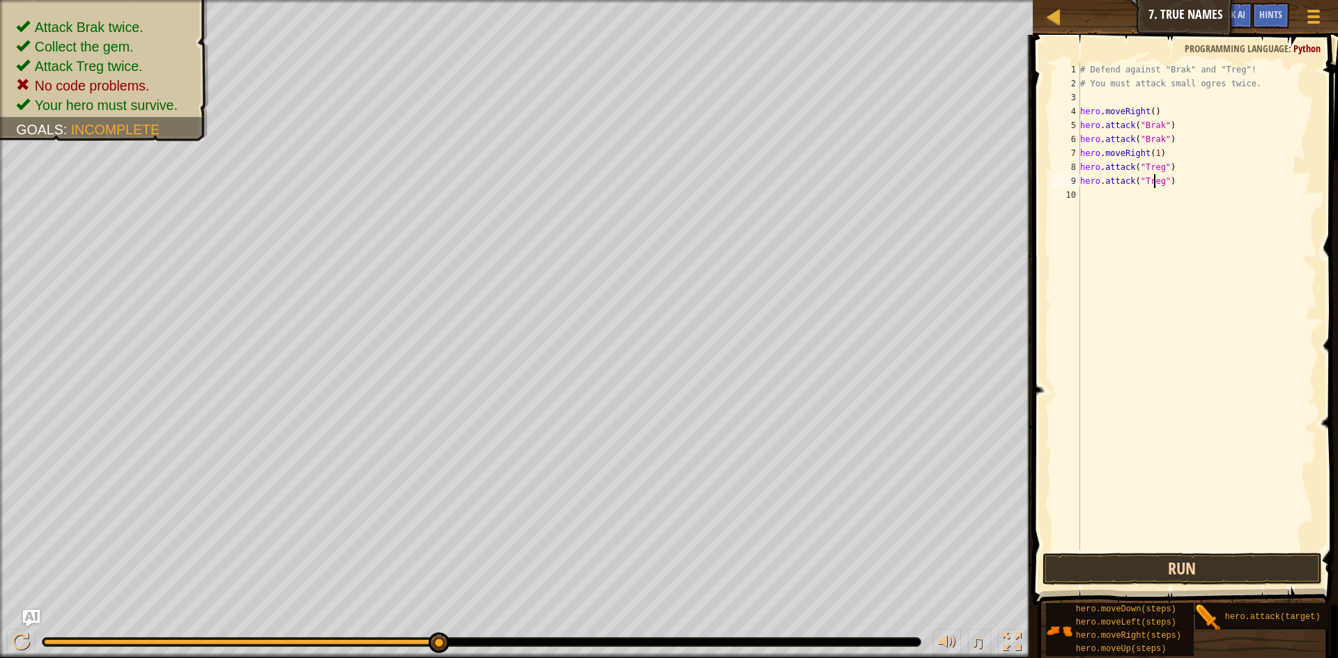
type textarea "hero.attack("Treg")"
click at [1076, 557] on button "Run" at bounding box center [1181, 569] width 279 height 32
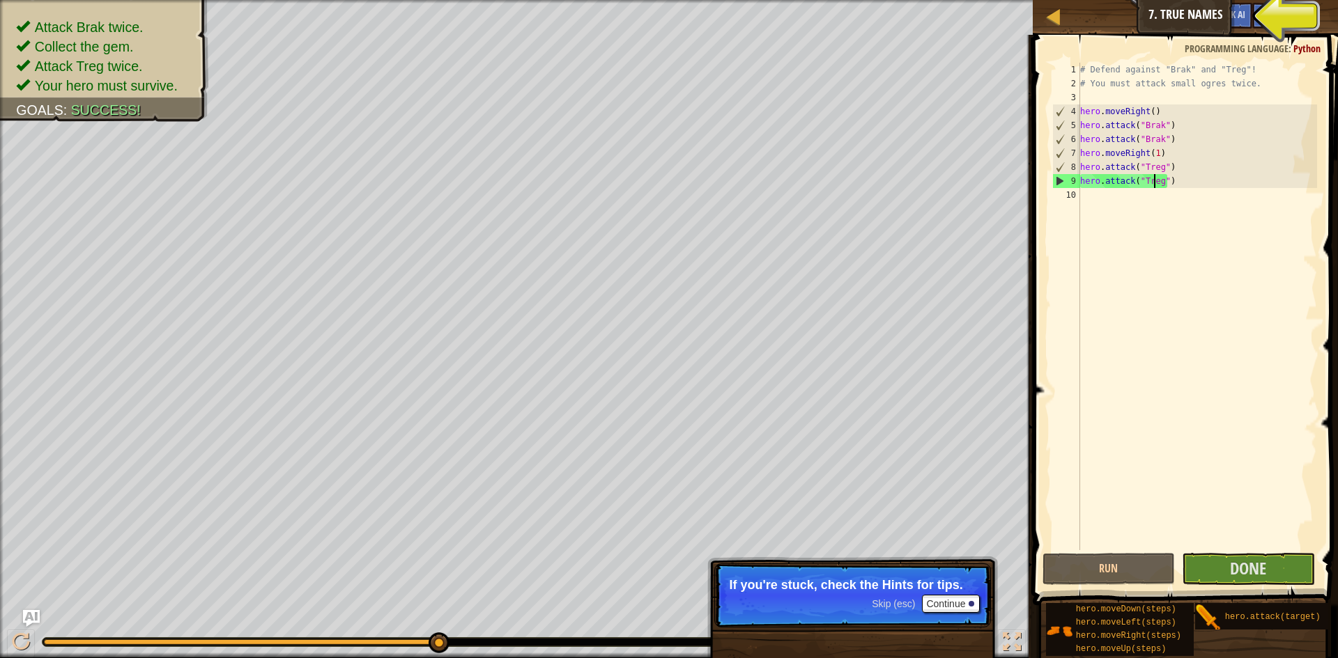
drag, startPoint x: 1171, startPoint y: 7, endPoint x: 1171, endPoint y: 18, distance: 11.1
click at [1171, 9] on div "Map Introduction to Computer Science 7. True Names Game Menu Done Hints Ask AI" at bounding box center [1185, 17] width 305 height 35
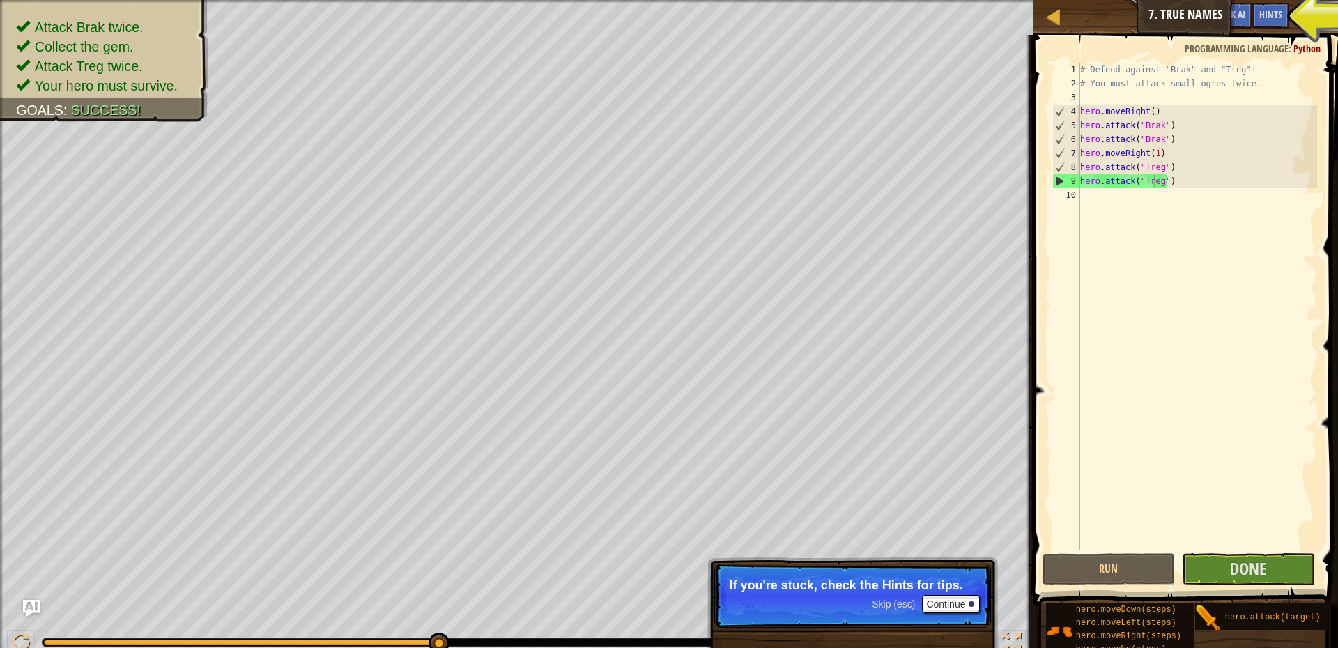
click at [1161, 14] on div "Map Introduction to Computer Science 7. True Names Game Menu Done Hints Ask AI" at bounding box center [1185, 17] width 305 height 35
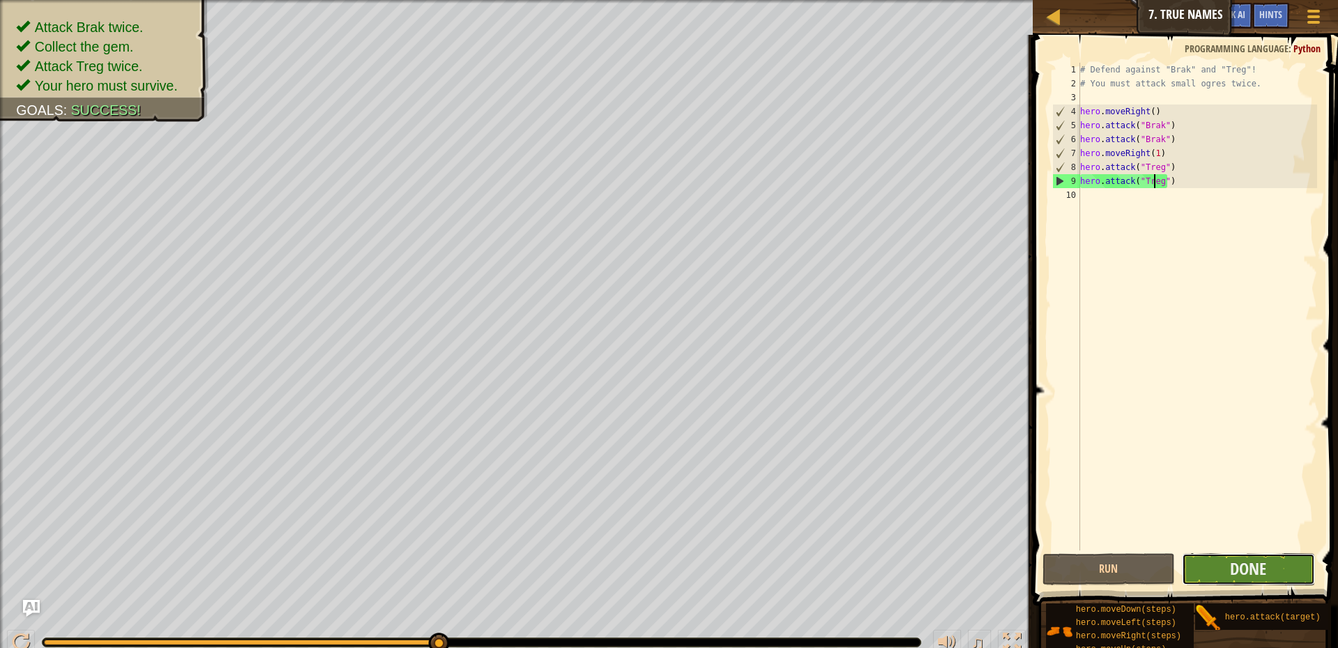
click at [1225, 570] on button "Done" at bounding box center [1248, 569] width 133 height 32
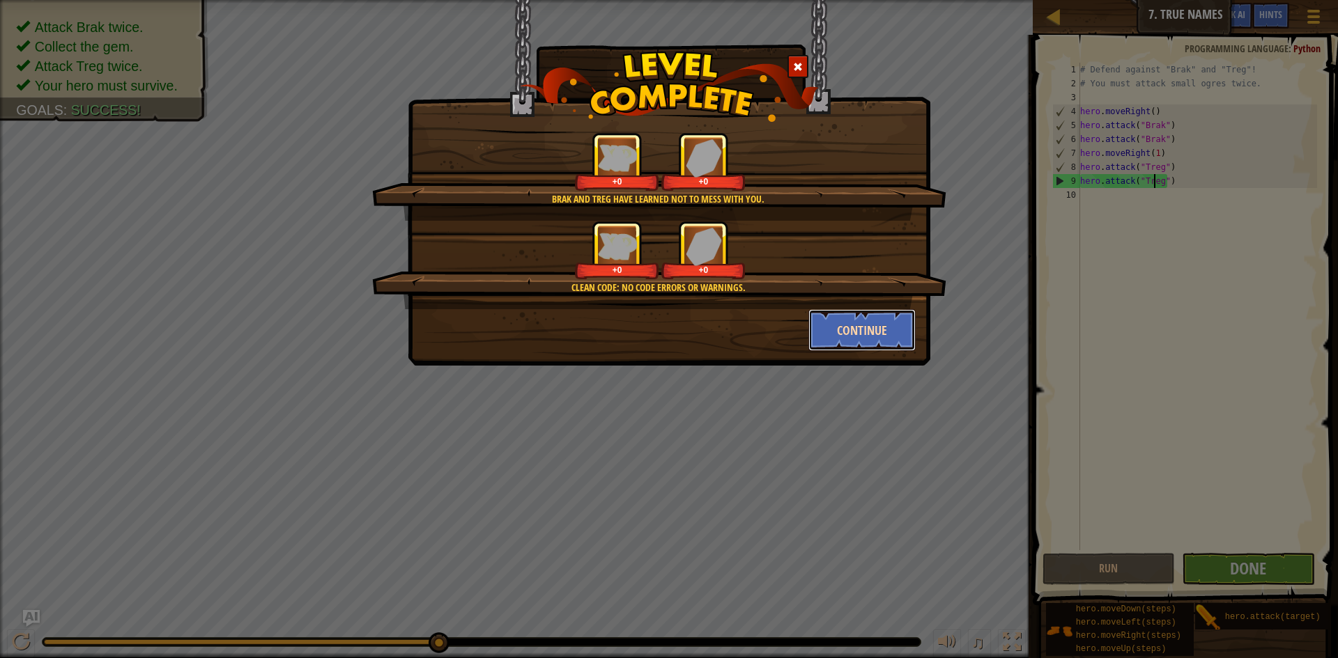
click at [849, 337] on button "Continue" at bounding box center [862, 330] width 108 height 42
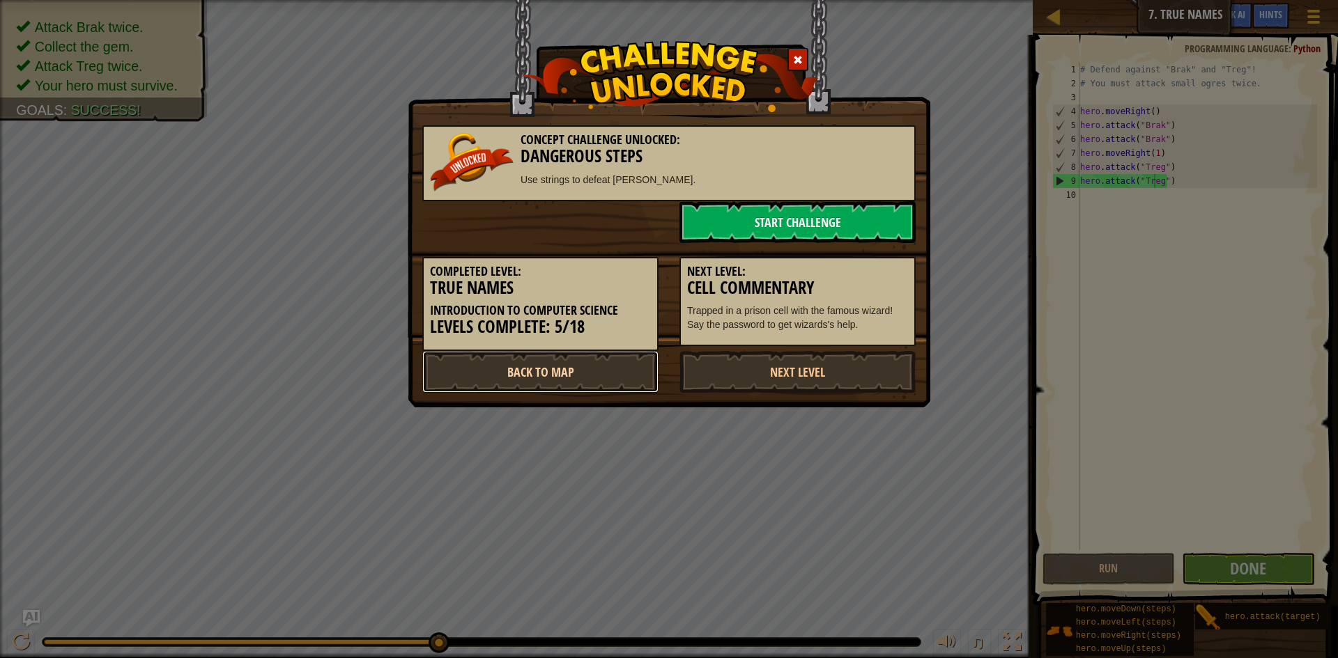
click at [546, 357] on link "Back to Map" at bounding box center [540, 372] width 236 height 42
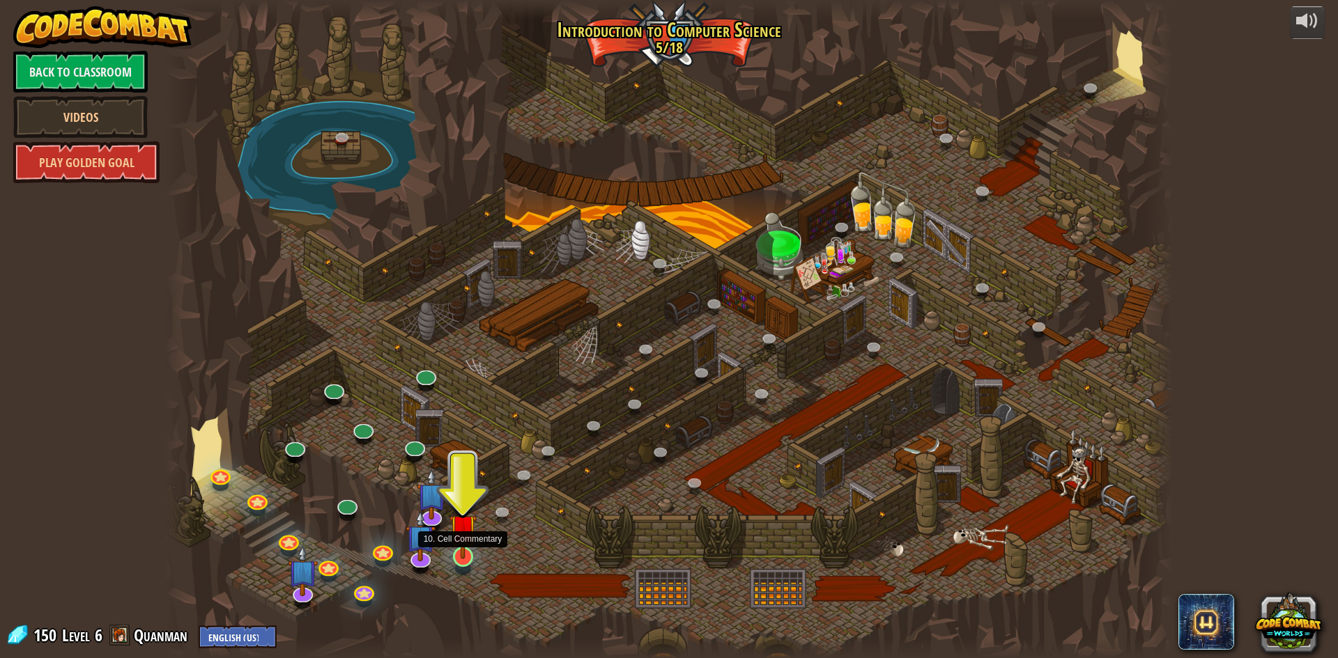
click at [468, 558] on img at bounding box center [462, 528] width 27 height 62
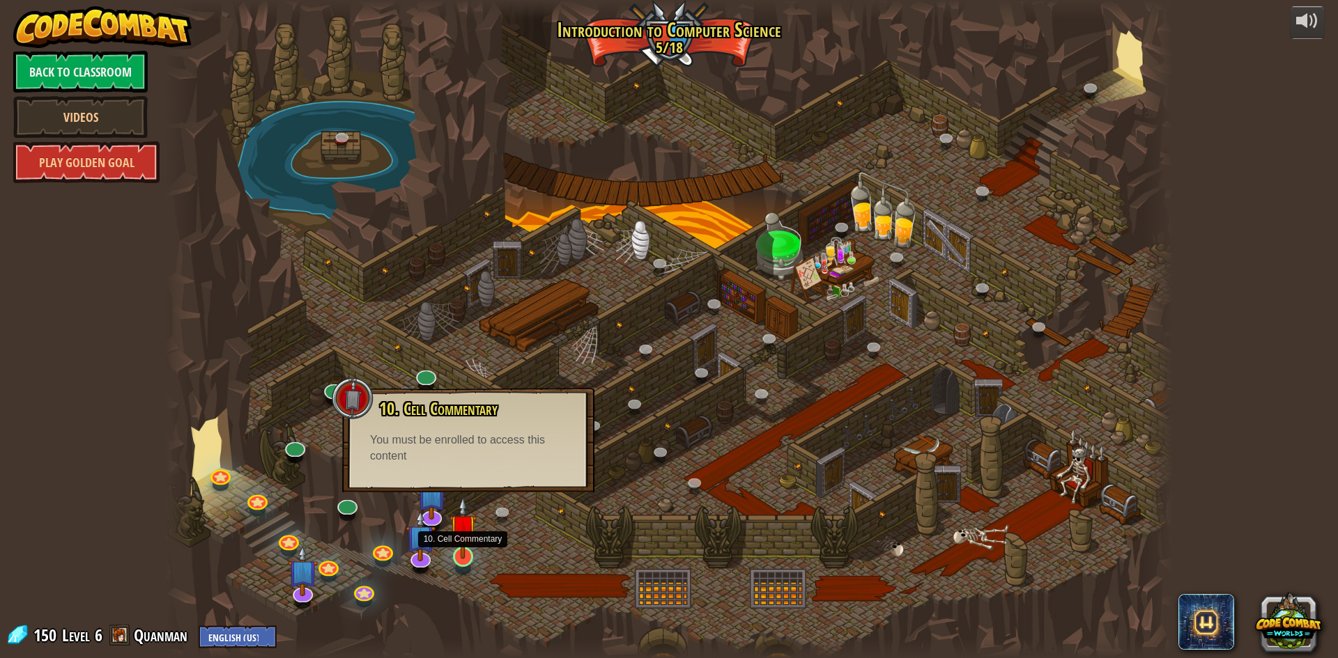
click at [471, 543] on img at bounding box center [462, 528] width 27 height 62
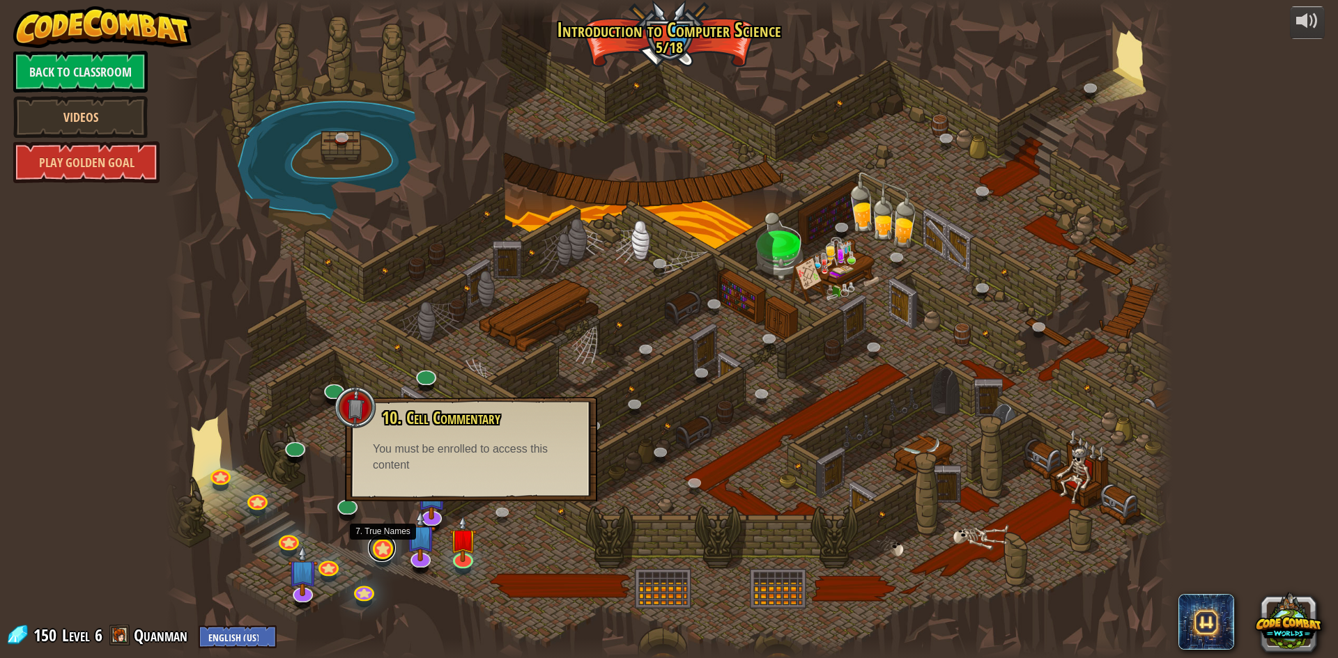
click at [385, 550] on link at bounding box center [382, 548] width 28 height 28
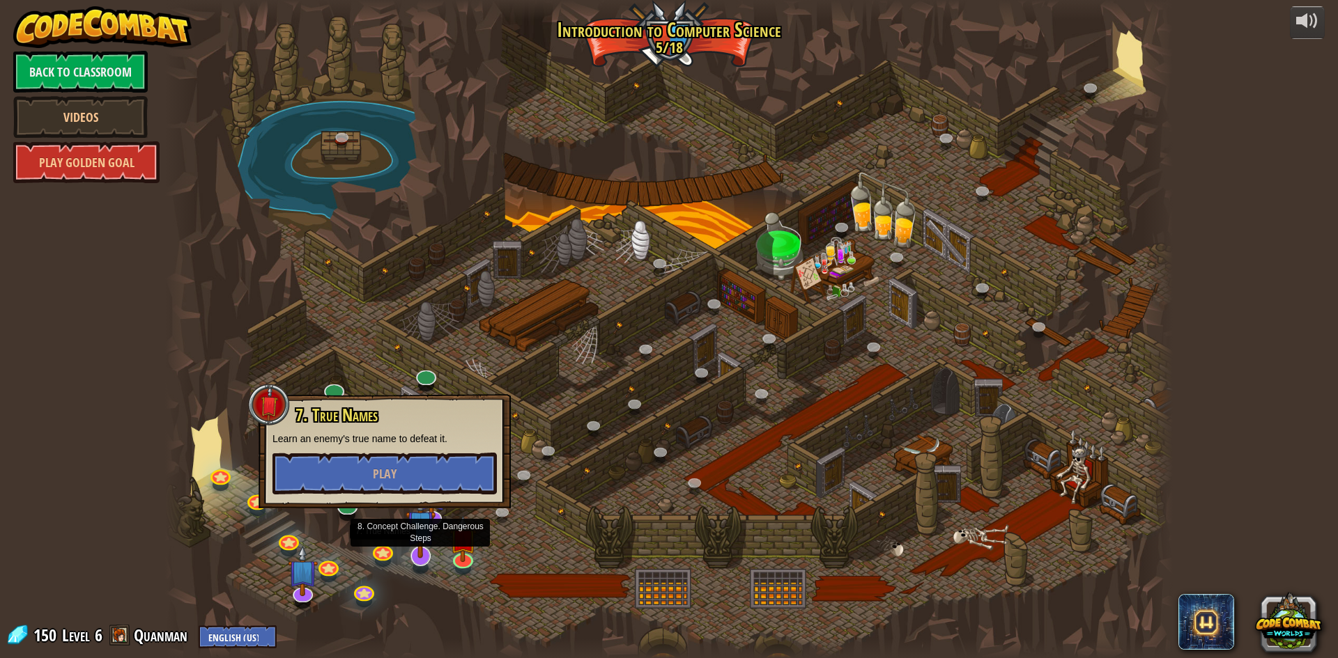
click at [420, 554] on img at bounding box center [420, 525] width 29 height 68
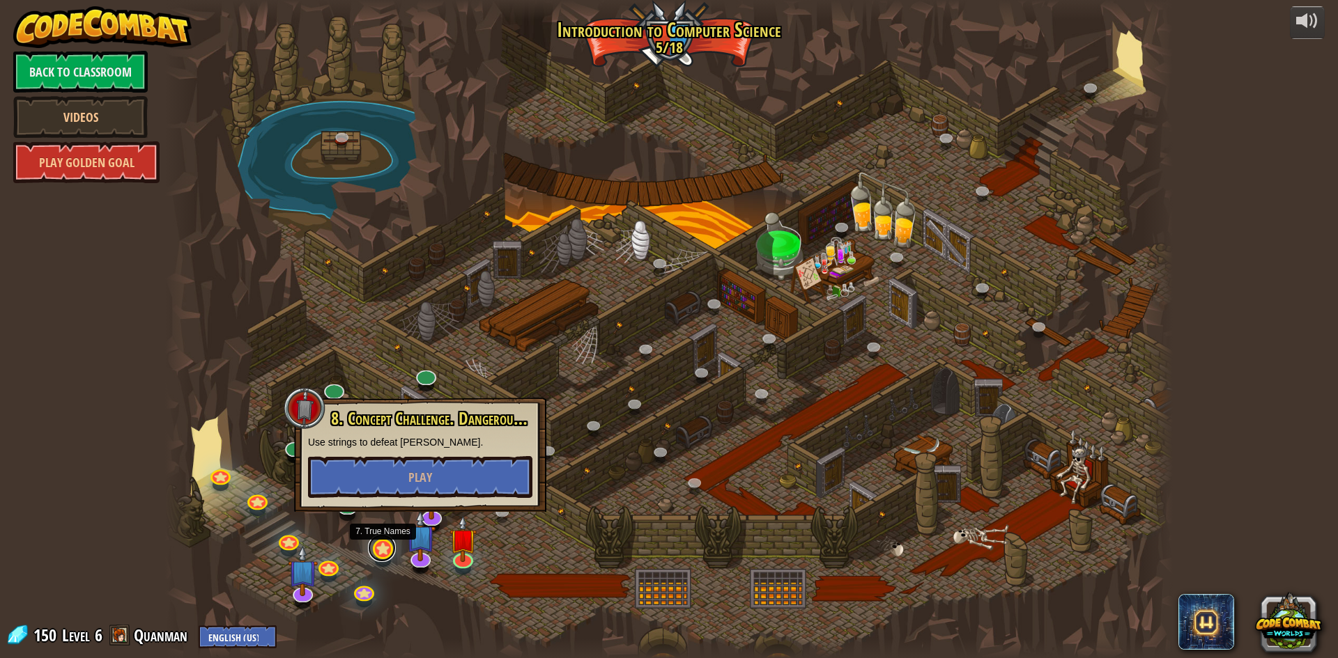
click at [395, 551] on link at bounding box center [382, 548] width 28 height 28
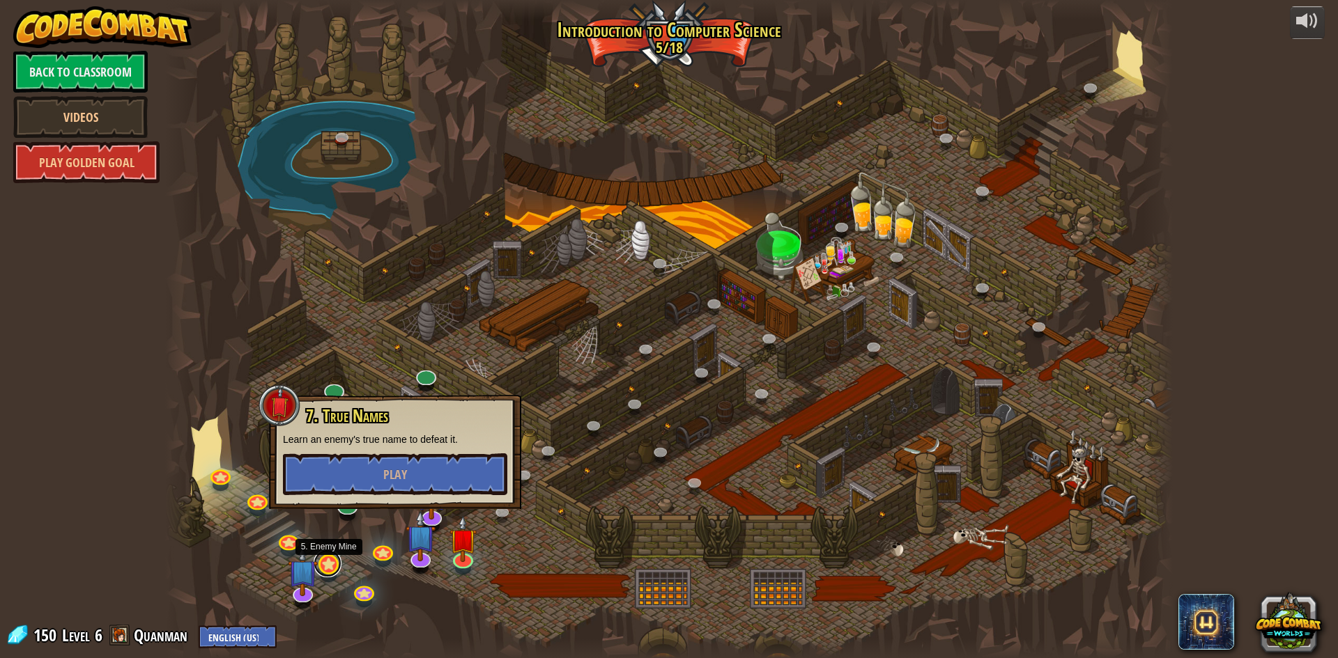
click at [331, 569] on link at bounding box center [328, 564] width 28 height 28
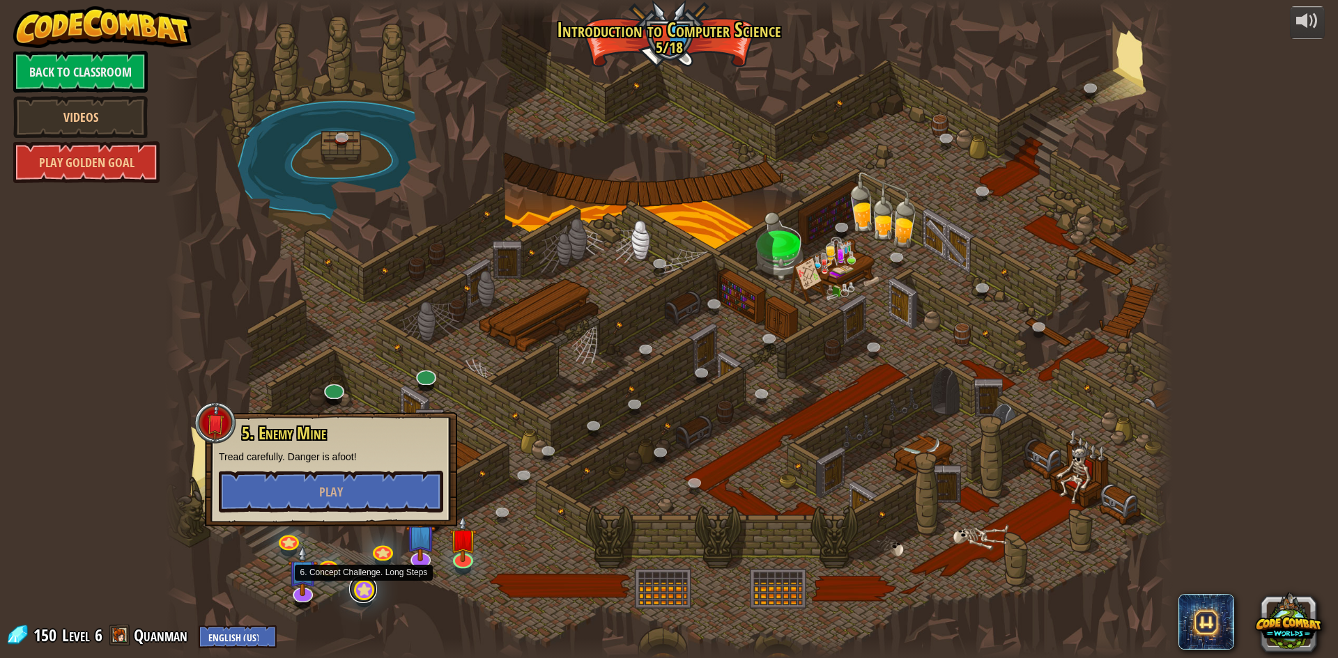
click at [369, 598] on link at bounding box center [363, 590] width 28 height 28
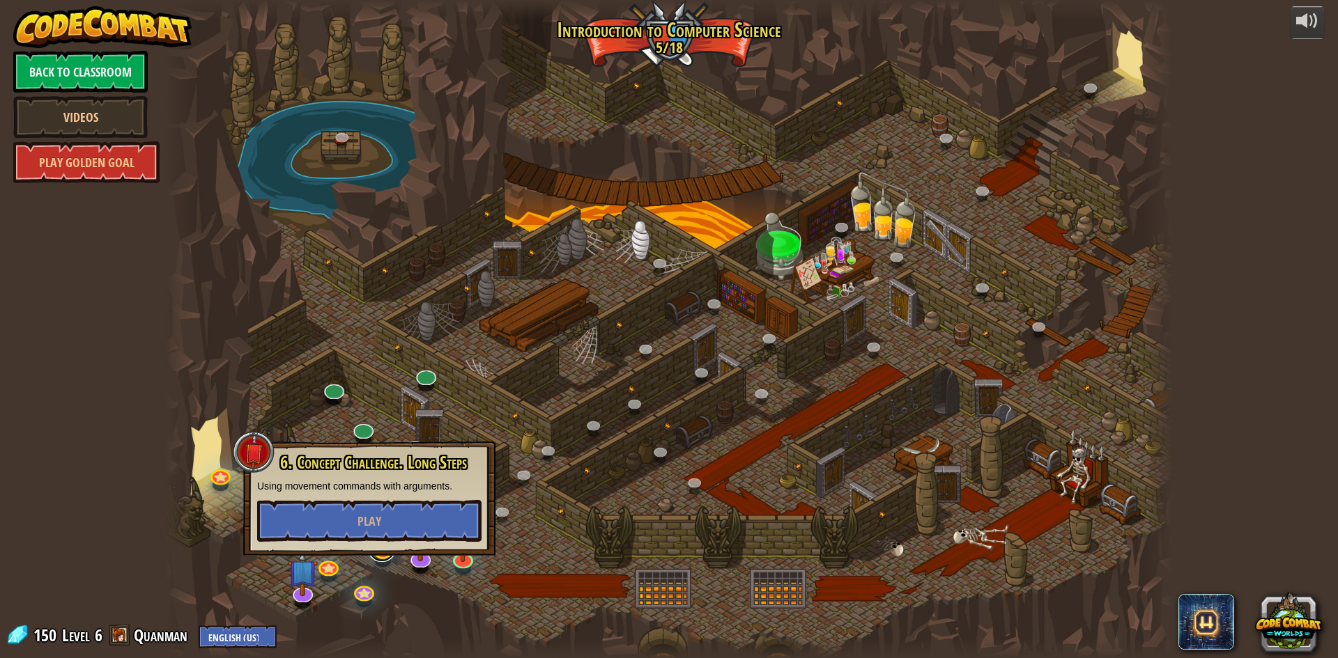
click at [382, 559] on link at bounding box center [382, 548] width 28 height 28
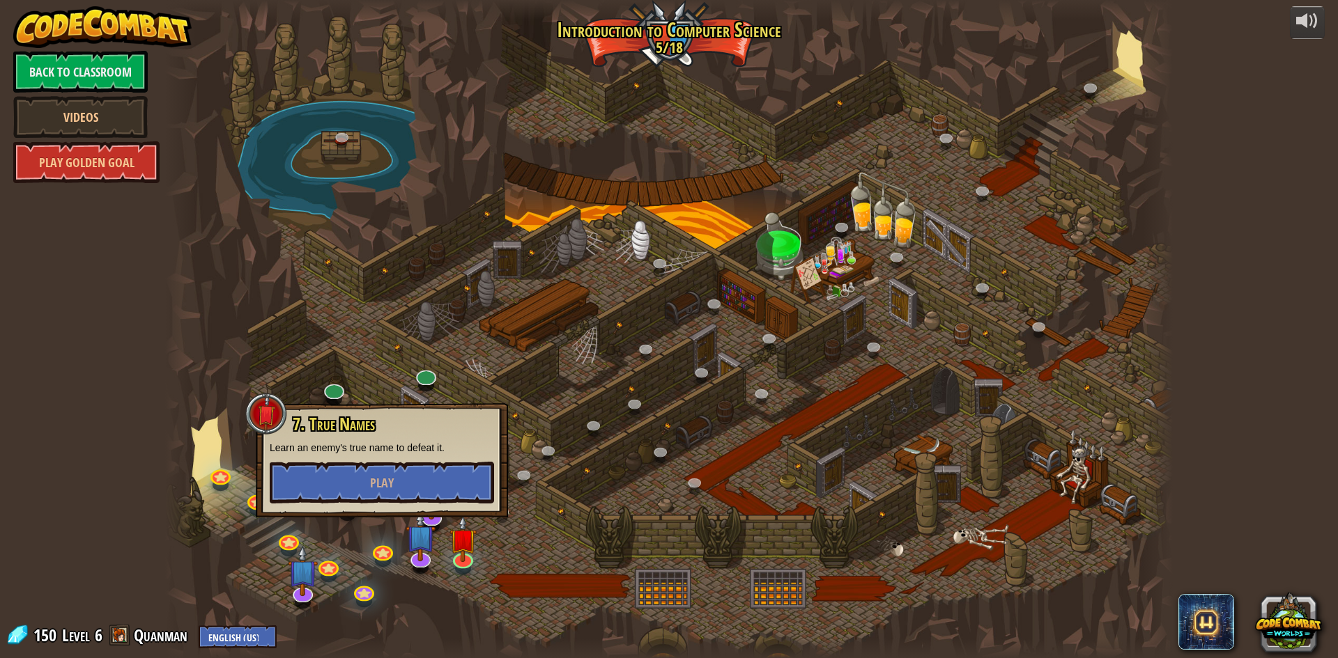
click at [415, 577] on div at bounding box center [669, 329] width 1008 height 658
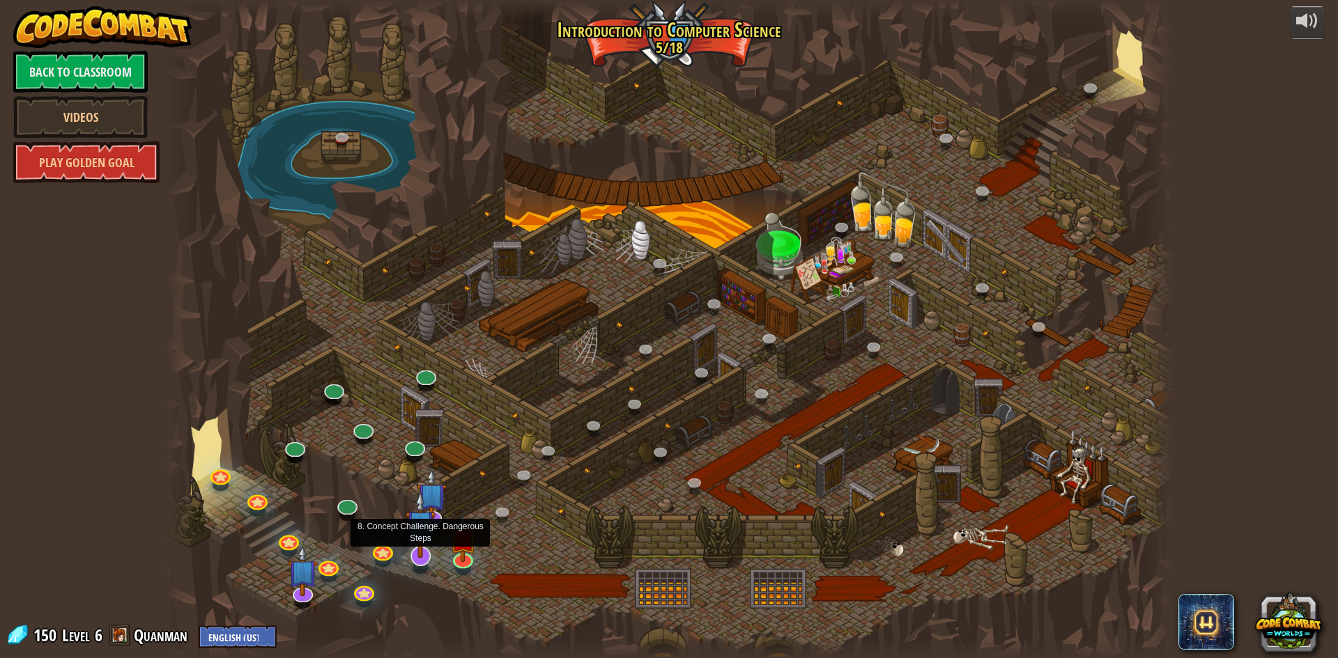
click at [416, 548] on img at bounding box center [420, 525] width 29 height 68
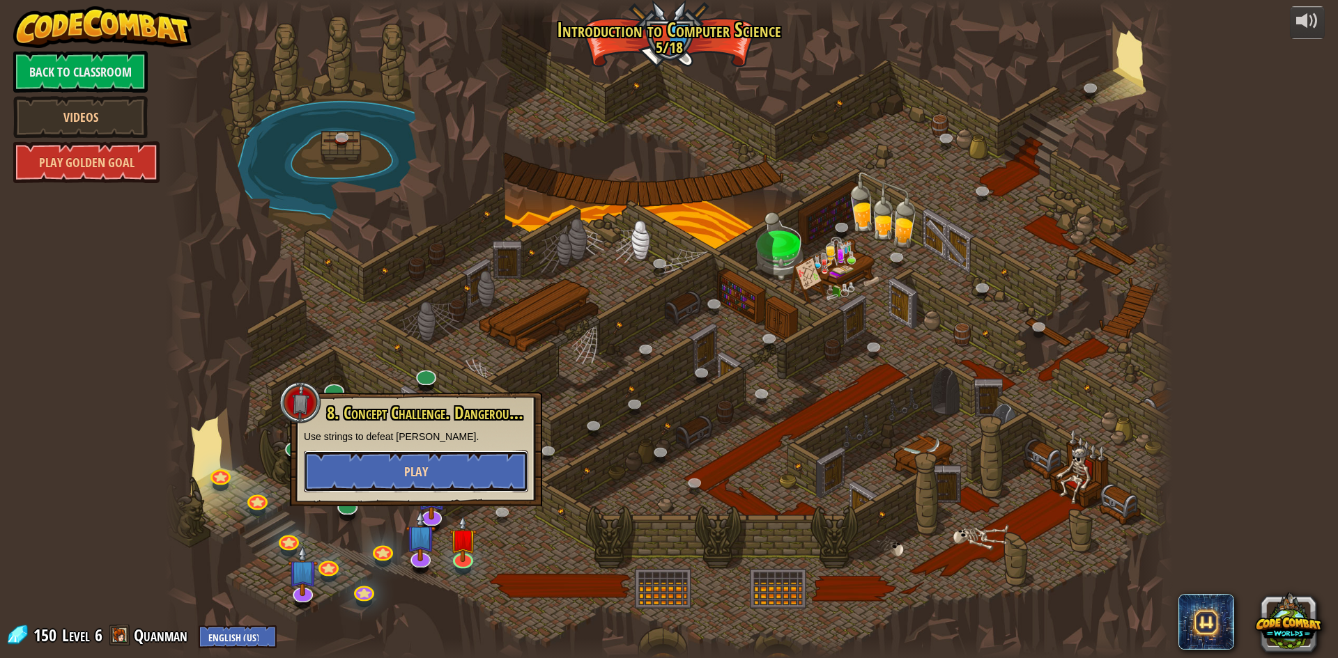
click at [448, 488] on button "Play" at bounding box center [416, 472] width 224 height 42
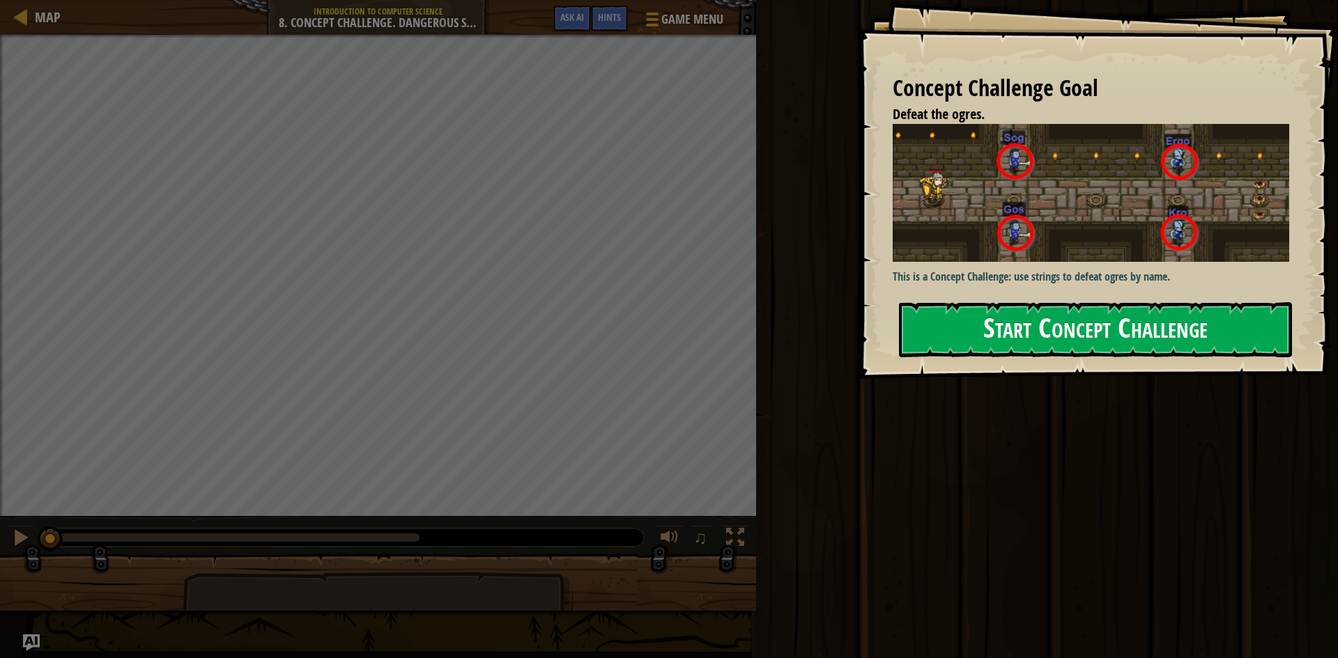
click at [1036, 348] on button "Start Concept Challenge" at bounding box center [1095, 329] width 393 height 55
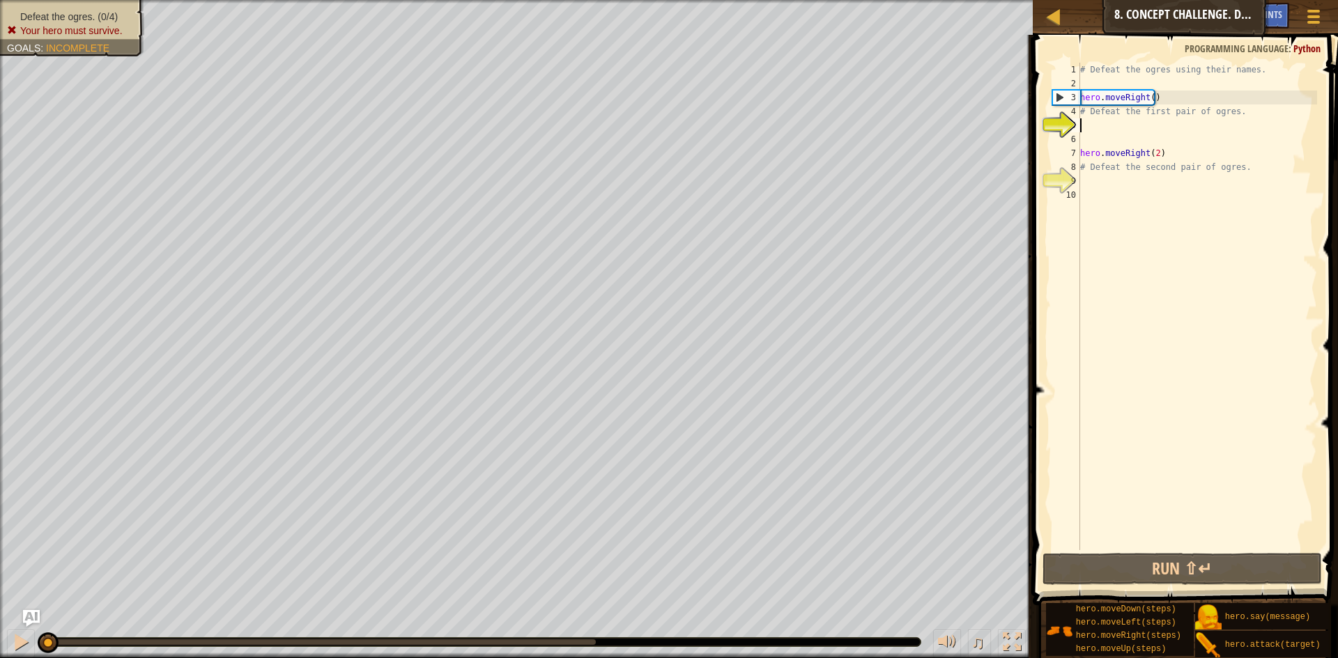
click at [1093, 118] on div "# Defeat the ogres using their names. hero . moveRight ( ) # Defeat the first p…" at bounding box center [1197, 321] width 240 height 516
click at [1089, 120] on div "# Defeat the ogres using their names. hero . moveRight ( ) # Defeat the first p…" at bounding box center [1197, 321] width 240 height 516
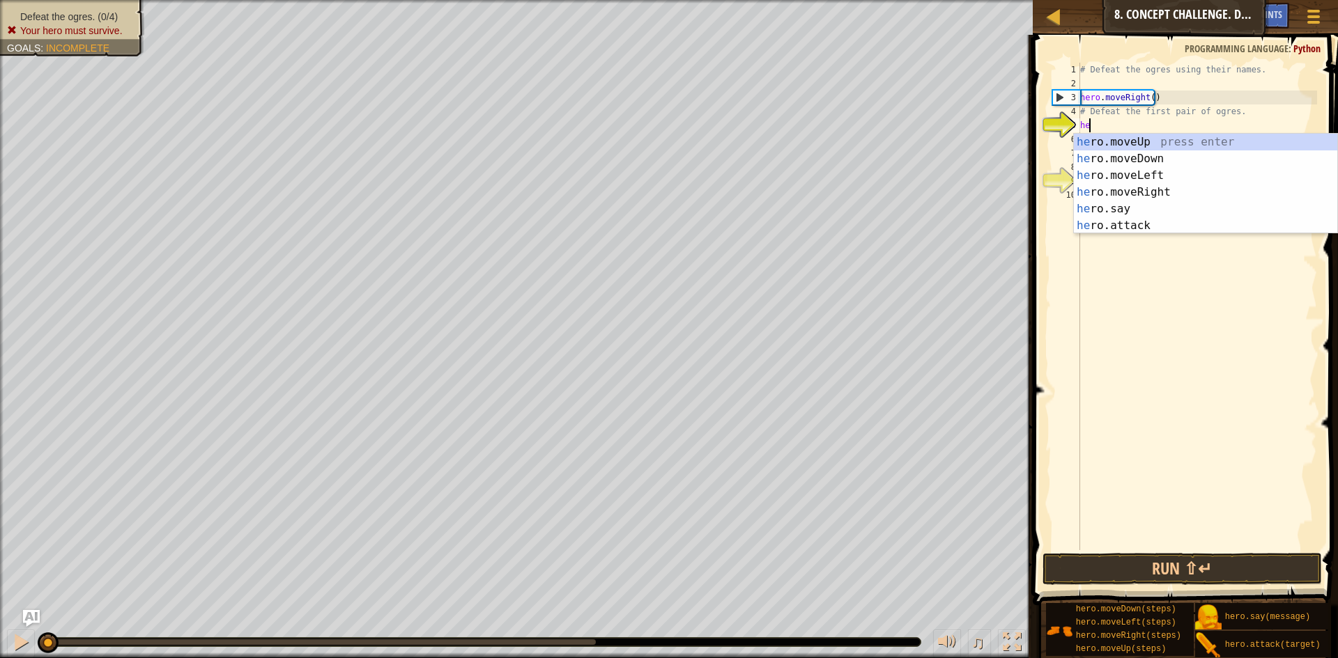
scroll to position [6, 1]
type textarea "hero"
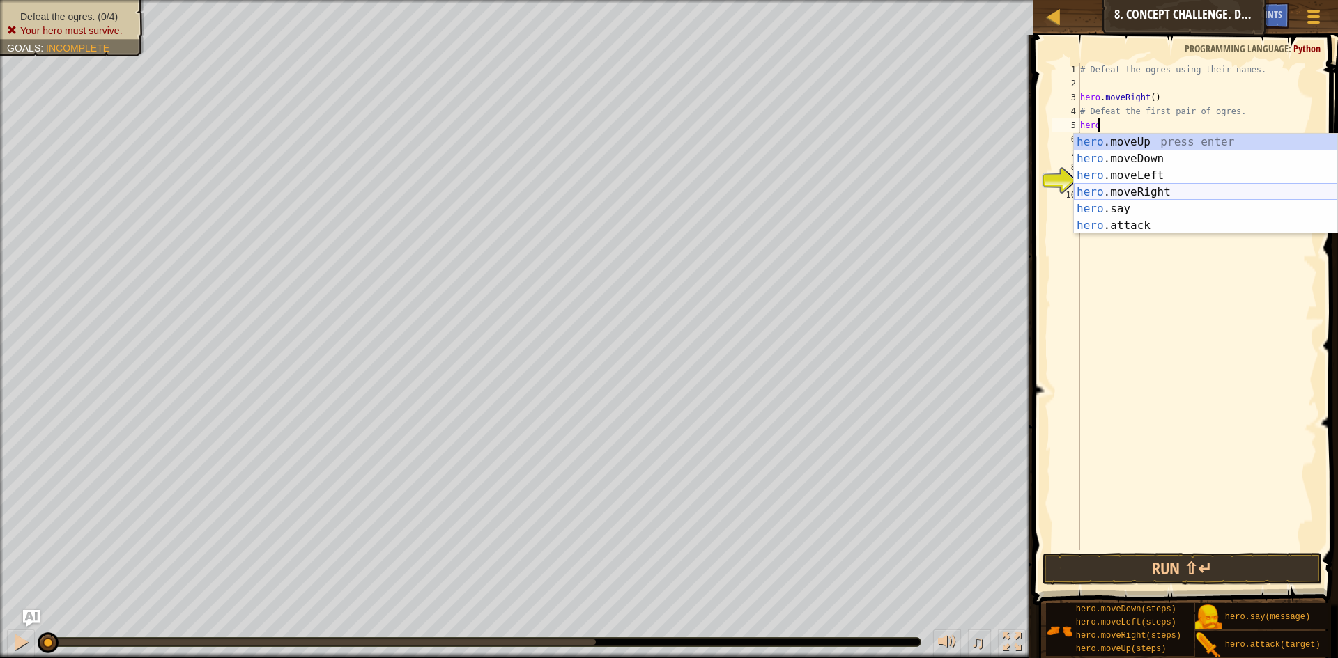
click at [1139, 187] on div "hero .moveUp press enter hero .moveDown press enter hero .moveLeft press enter …" at bounding box center [1205, 201] width 263 height 134
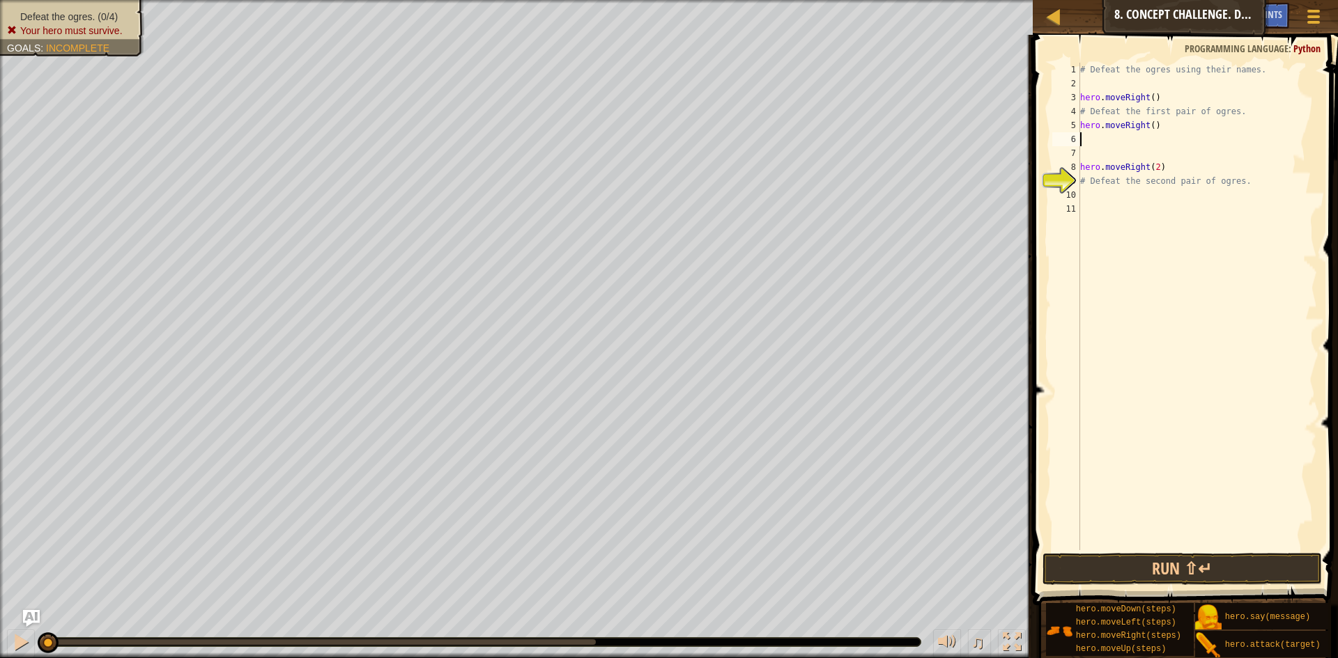
scroll to position [6, 0]
click at [1148, 128] on div "# Defeat the ogres using their names. hero . moveRight ( ) # Defeat the first p…" at bounding box center [1197, 321] width 240 height 516
type textarea "hero.moveRight(1)"
click at [1096, 148] on div "# Defeat the ogres using their names. hero . moveRight ( ) # Defeat the first p…" at bounding box center [1197, 321] width 240 height 516
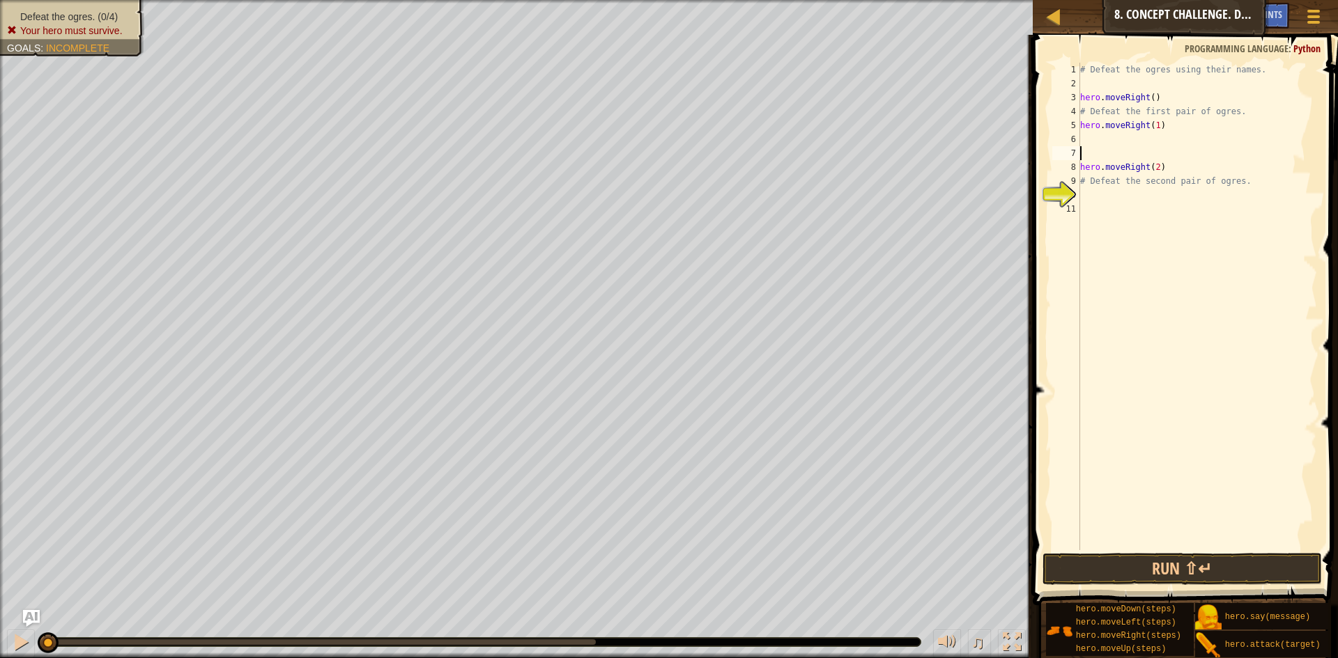
scroll to position [6, 0]
click at [1089, 141] on div "# Defeat the ogres using their names. hero . moveRight ( ) # Defeat the first p…" at bounding box center [1197, 321] width 240 height 516
click at [1090, 137] on div "# Defeat the ogres using their names. hero . moveRight ( ) # Defeat the first p…" at bounding box center [1197, 321] width 240 height 516
type textarea "hero.attack("Sog")"
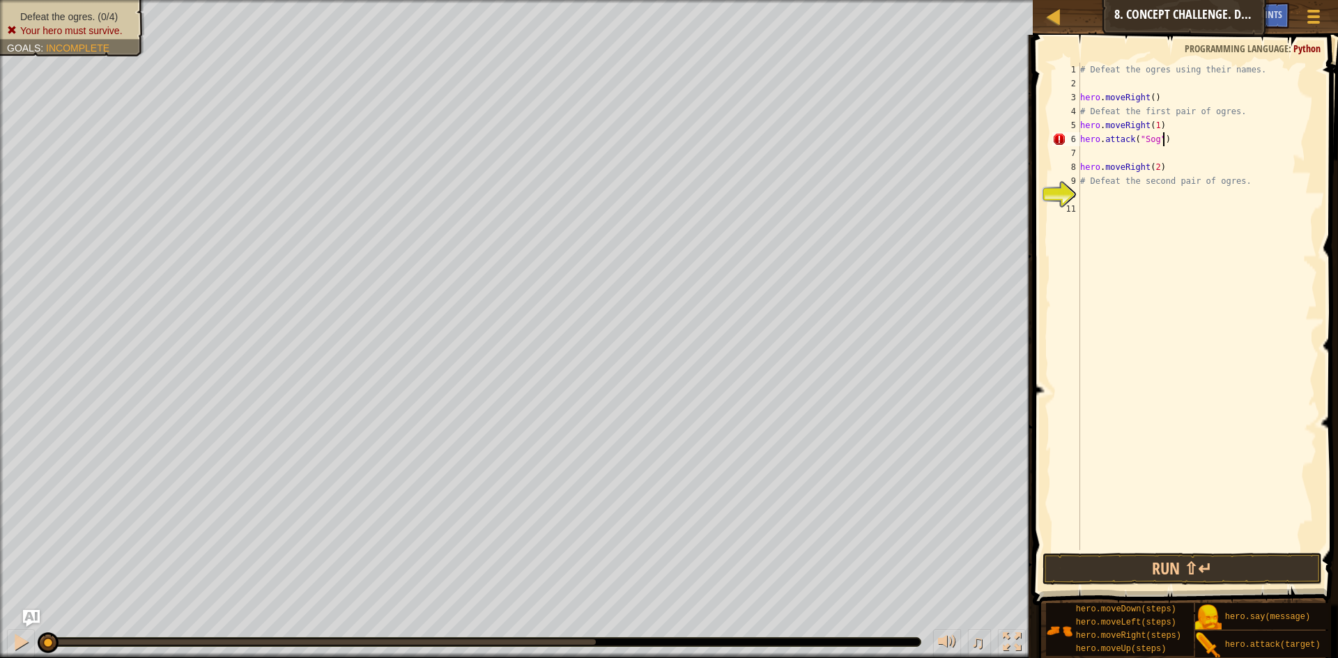
scroll to position [6, 6]
click at [1093, 150] on div "# Defeat the ogres using their names. hero . moveRight ( ) # Defeat the first p…" at bounding box center [1197, 321] width 240 height 516
type textarea "hero.attack("Gos")"
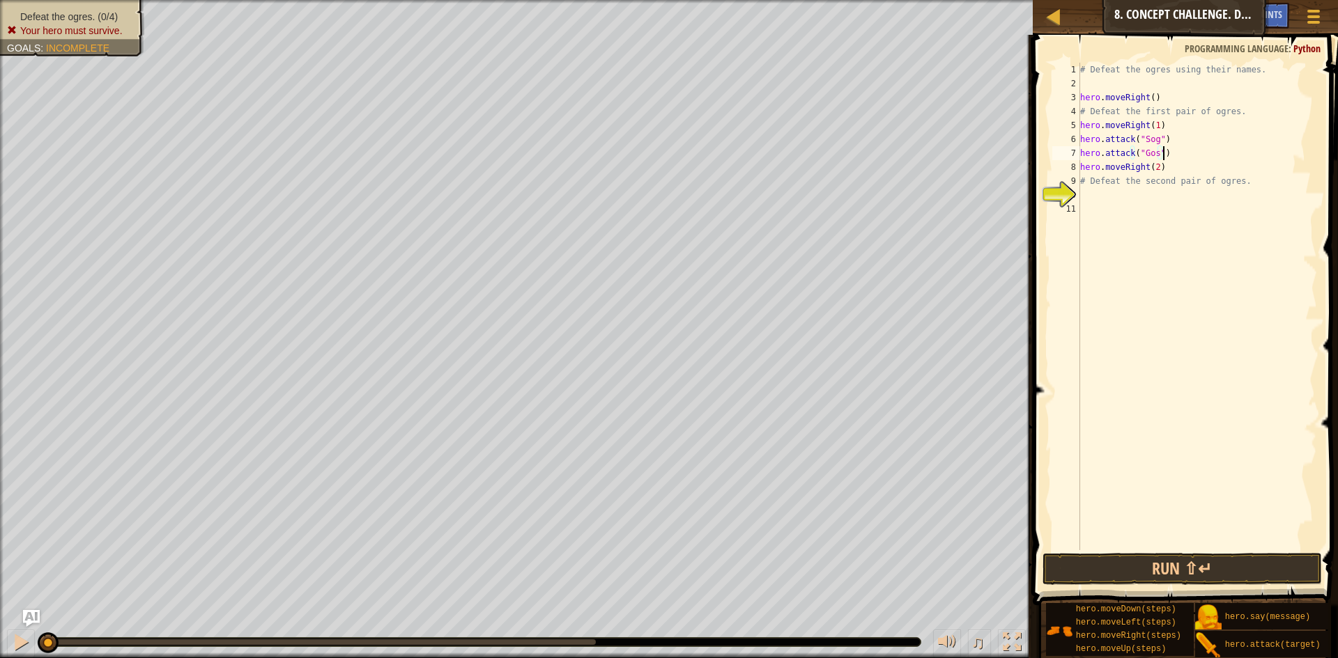
click at [1102, 190] on div "# Defeat the ogres using their names. hero . moveRight ( ) # Defeat the first p…" at bounding box center [1197, 321] width 240 height 516
type textarea "hero.attack("Ergo")"
click at [1121, 208] on div "# Defeat the ogres using their names. hero . moveRight ( ) # Defeat the first p…" at bounding box center [1197, 321] width 240 height 516
click at [1129, 555] on button "Run ⇧↵" at bounding box center [1181, 569] width 279 height 32
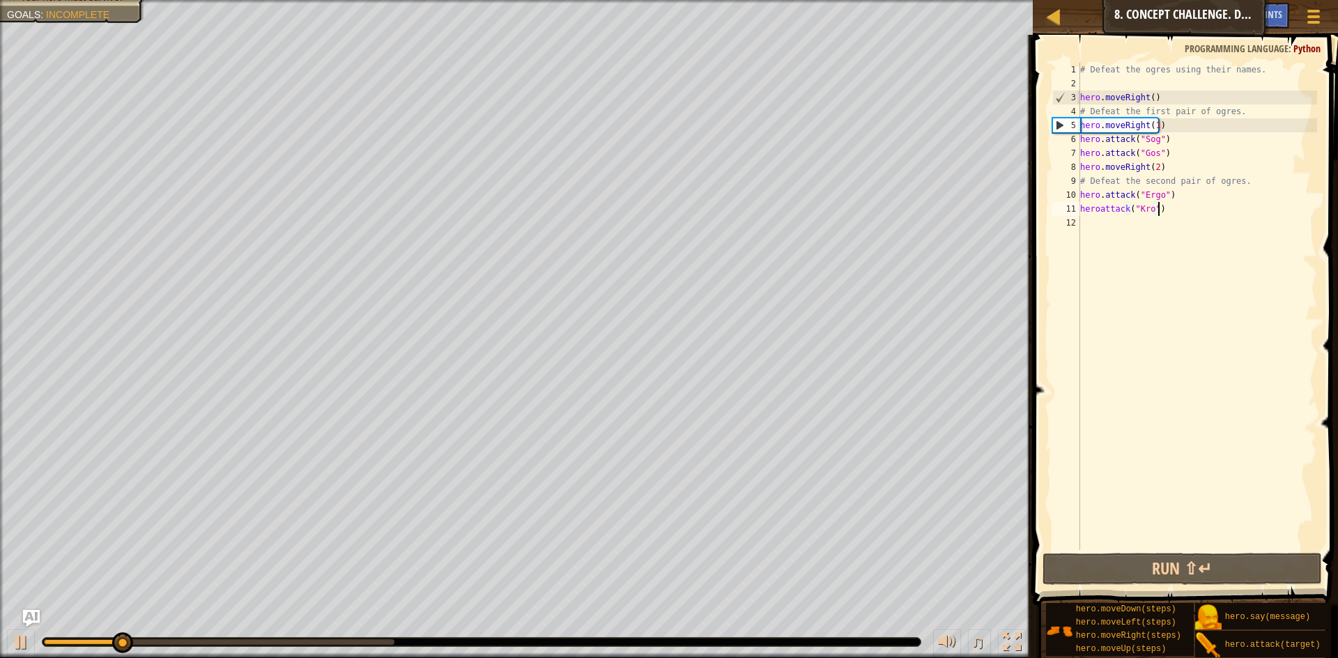
drag, startPoint x: 1179, startPoint y: 115, endPoint x: 1180, endPoint y: 134, distance: 19.5
click at [1178, 116] on div "# Defeat the ogres using their names. hero . moveRight ( ) # Defeat the first p…" at bounding box center [1197, 321] width 240 height 516
click at [1180, 134] on div "# Defeat the ogres using their names. hero . moveRight ( ) # Defeat the first p…" at bounding box center [1197, 321] width 240 height 516
click at [1177, 127] on div "# Defeat the ogres using their names. hero . moveRight ( ) # Defeat the first p…" at bounding box center [1197, 321] width 240 height 516
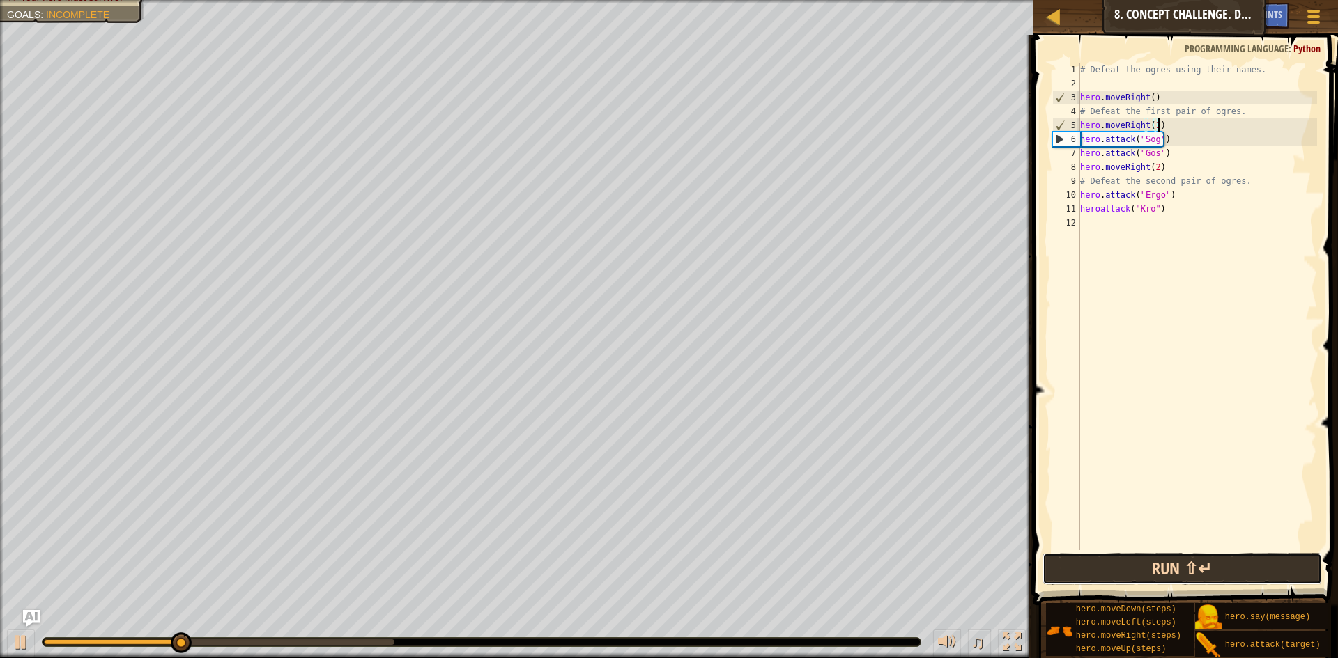
click at [1141, 566] on button "Run ⇧↵" at bounding box center [1181, 569] width 279 height 32
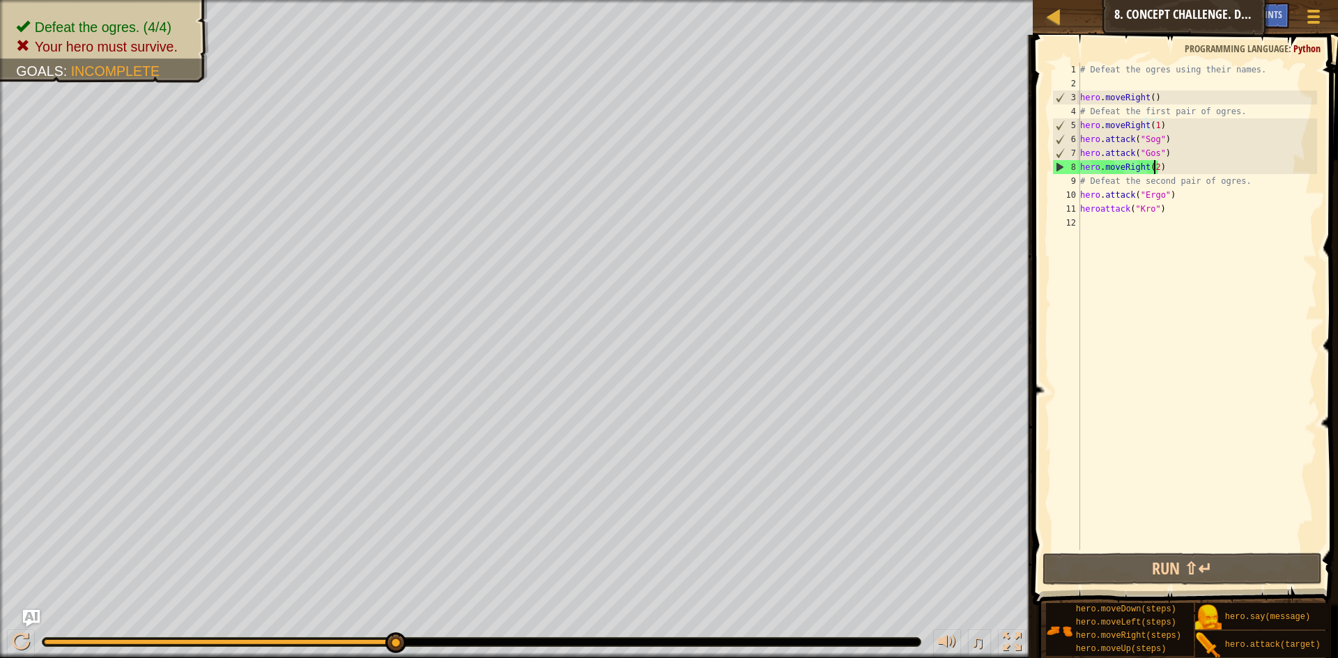
click at [1153, 170] on div "# Defeat the ogres using their names. hero . moveRight ( ) # Defeat the first p…" at bounding box center [1197, 321] width 240 height 516
click at [1155, 129] on div "# Defeat the ogres using their names. hero . moveRight ( ) # Defeat the first p…" at bounding box center [1197, 321] width 240 height 516
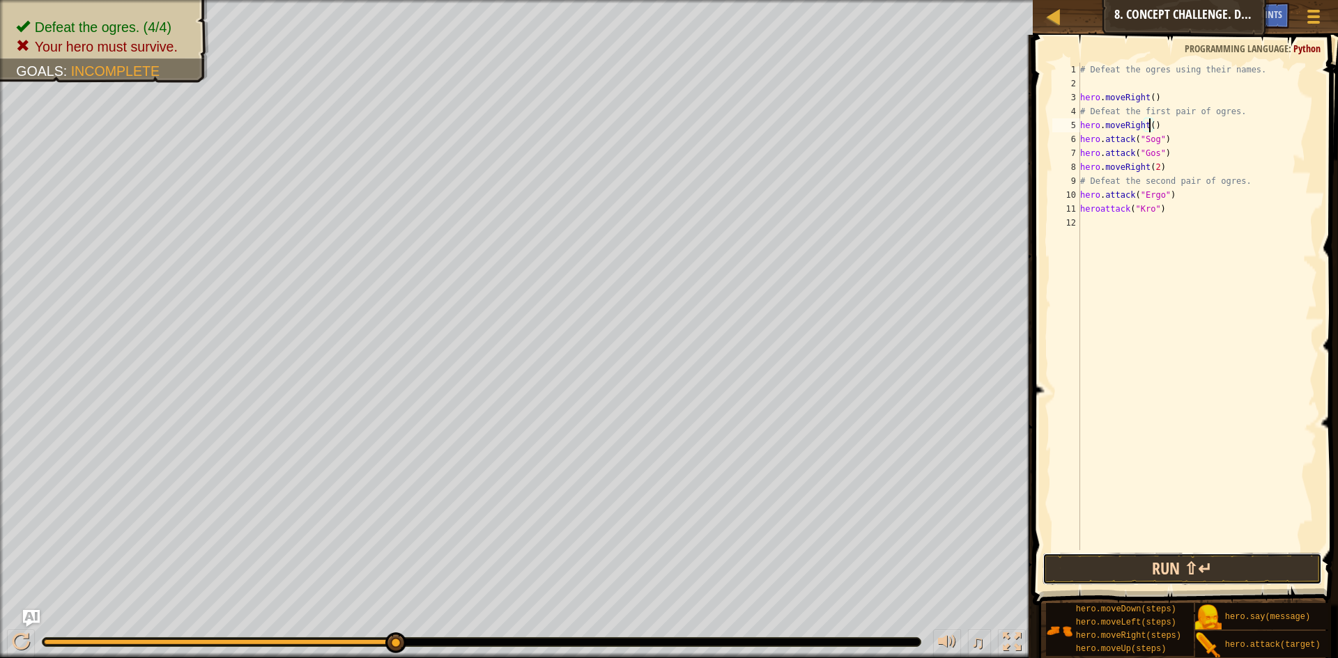
click at [1202, 569] on button "Run ⇧↵" at bounding box center [1181, 569] width 279 height 32
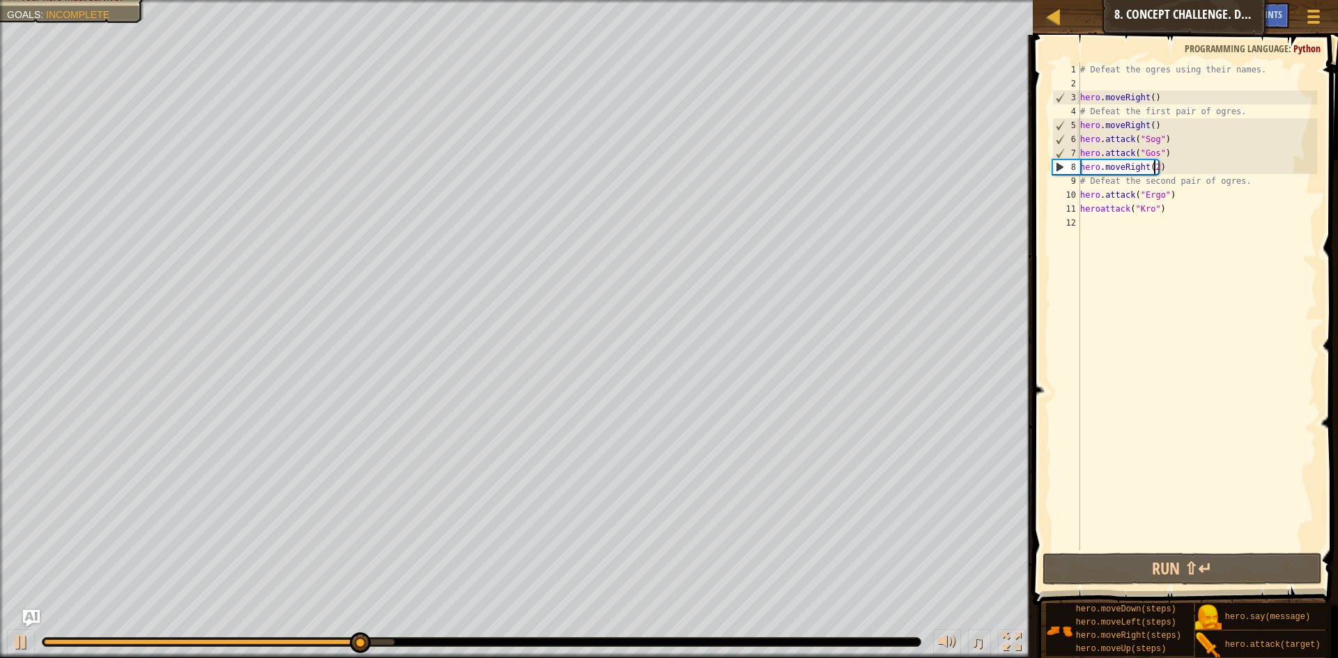
click at [1154, 171] on div "# Defeat the ogres using their names. hero . moveRight ( ) # Defeat the first p…" at bounding box center [1197, 321] width 240 height 516
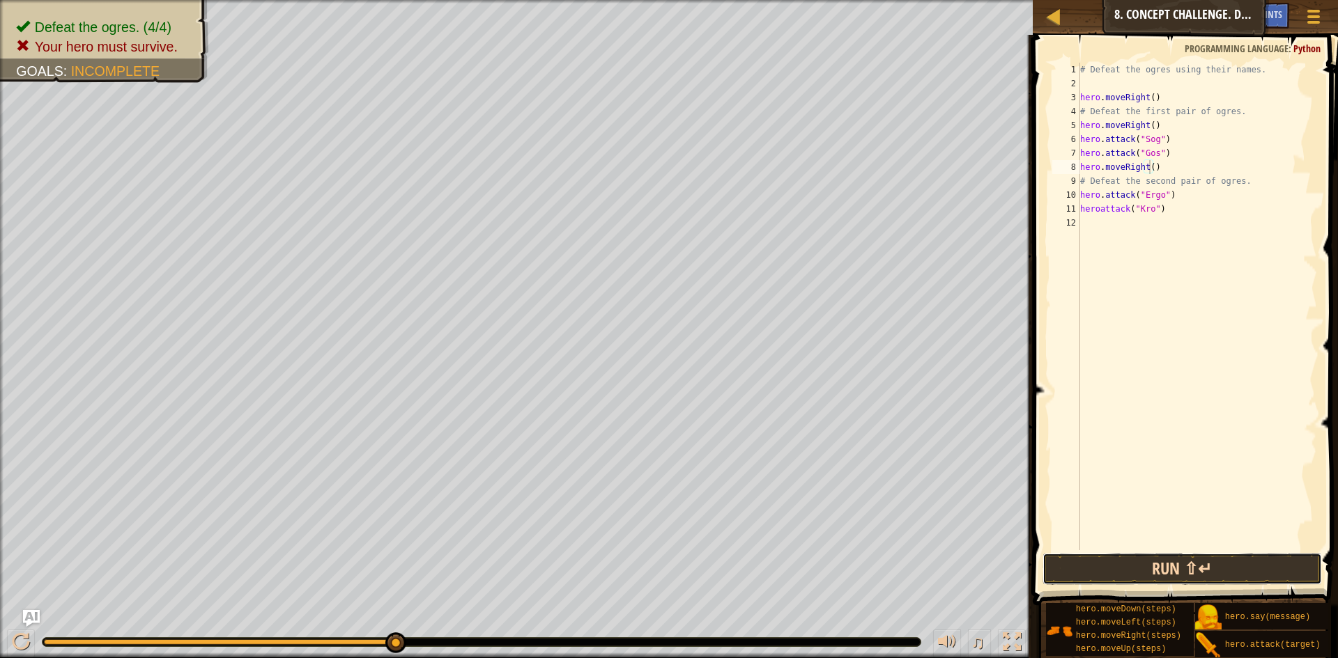
click at [1097, 563] on button "Run ⇧↵" at bounding box center [1181, 569] width 279 height 32
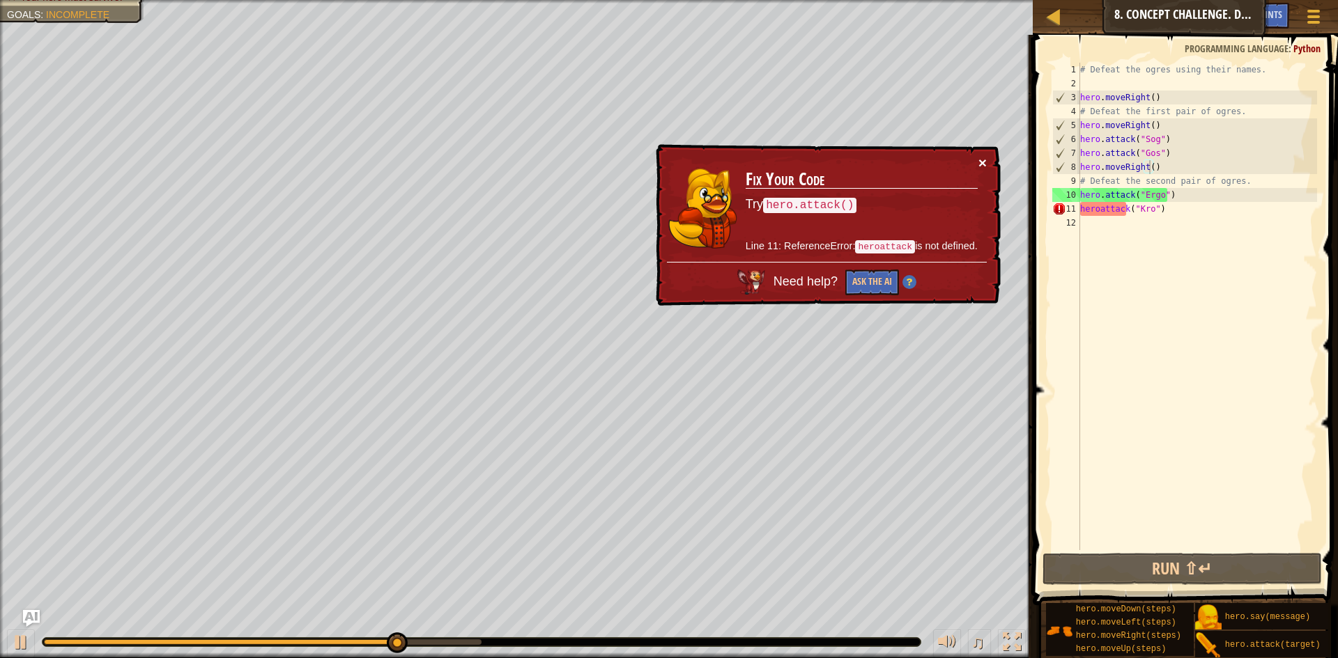
click at [979, 157] on button "×" at bounding box center [982, 162] width 8 height 15
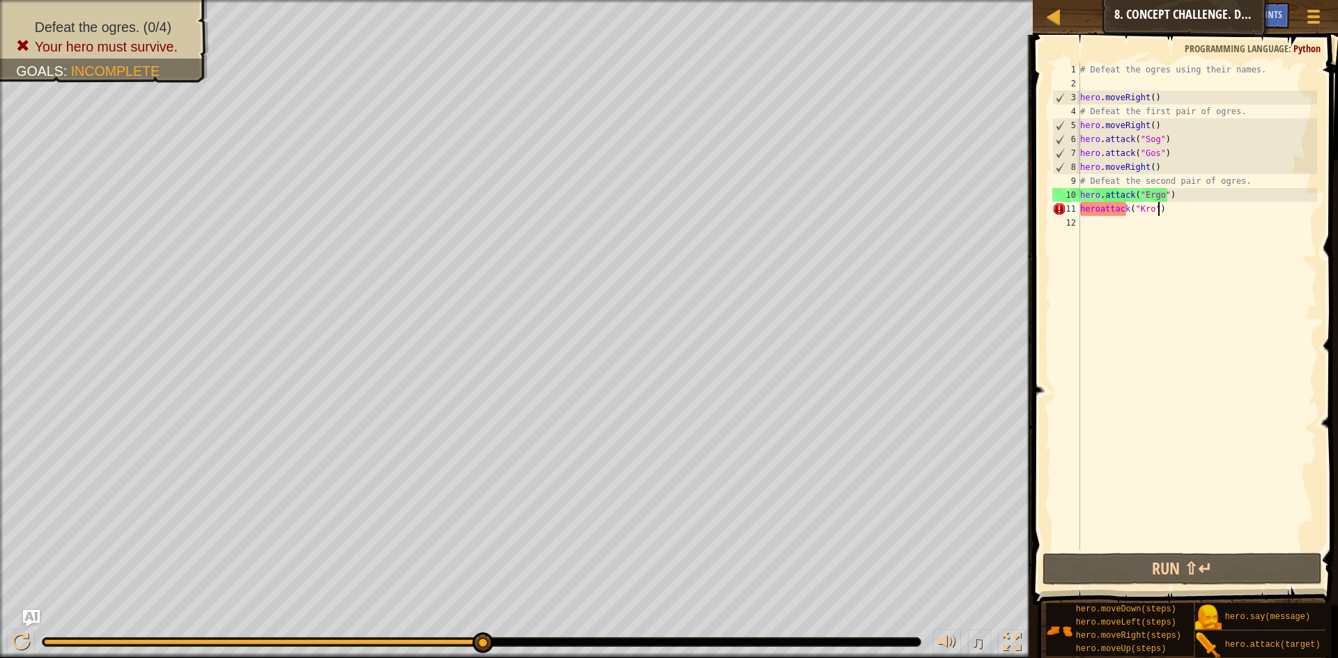
click at [1173, 211] on div "# Defeat the ogres using their names. hero . moveRight ( ) # Defeat the first p…" at bounding box center [1197, 321] width 240 height 516
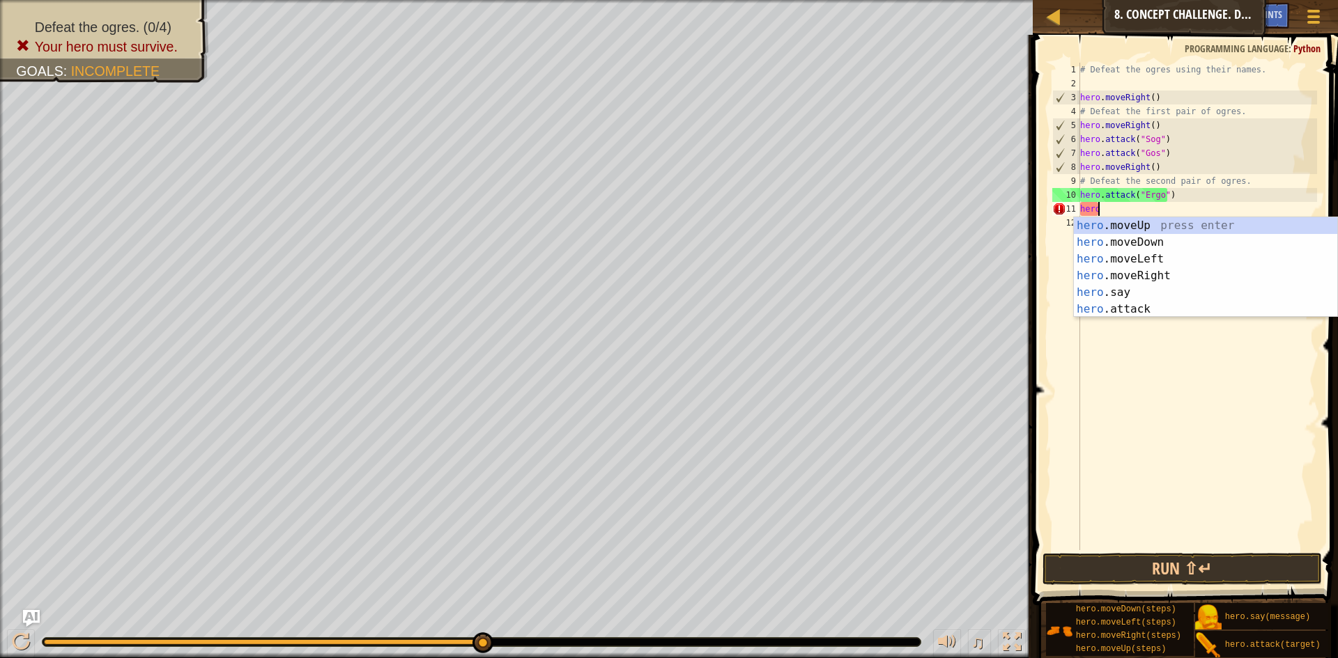
scroll to position [6, 1]
type textarea "h"
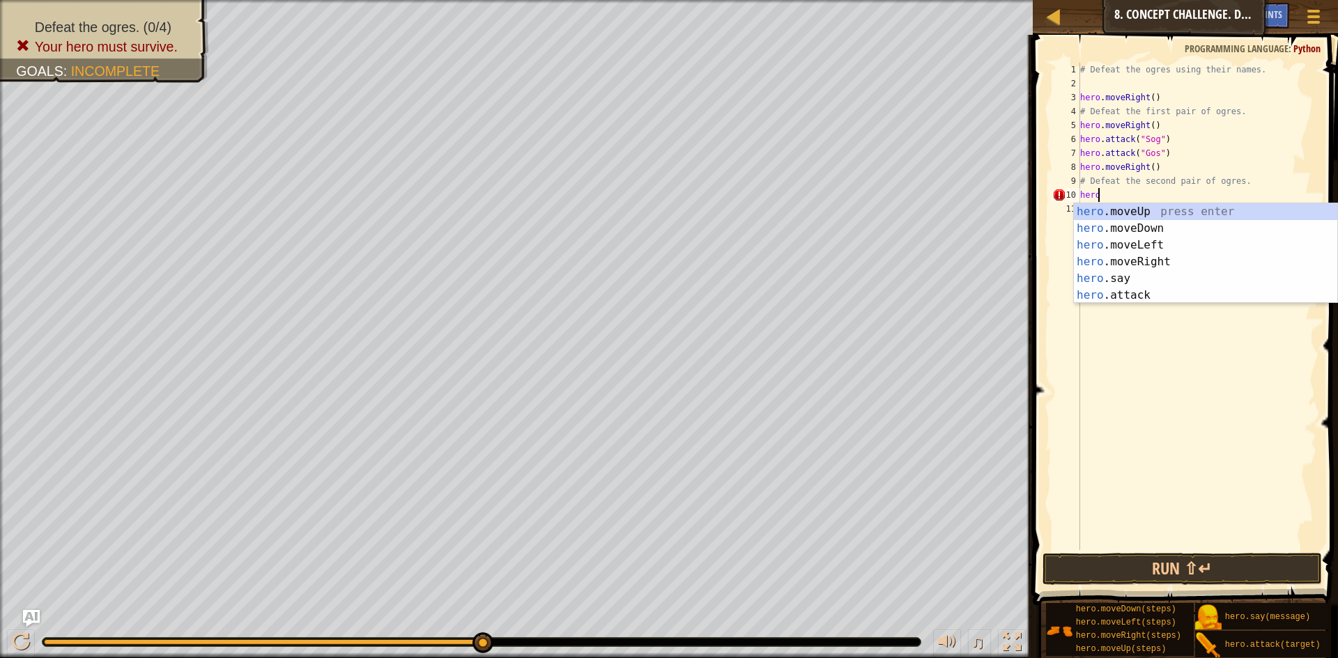
type textarea "h"
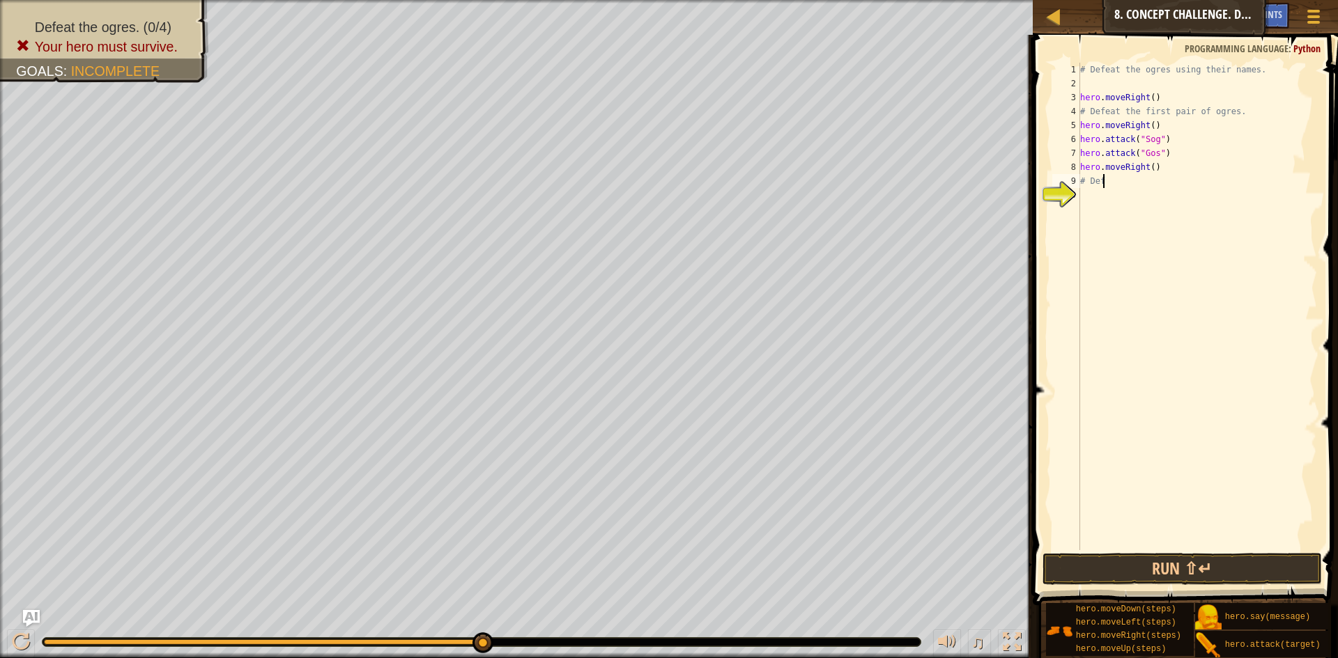
type textarea "#"
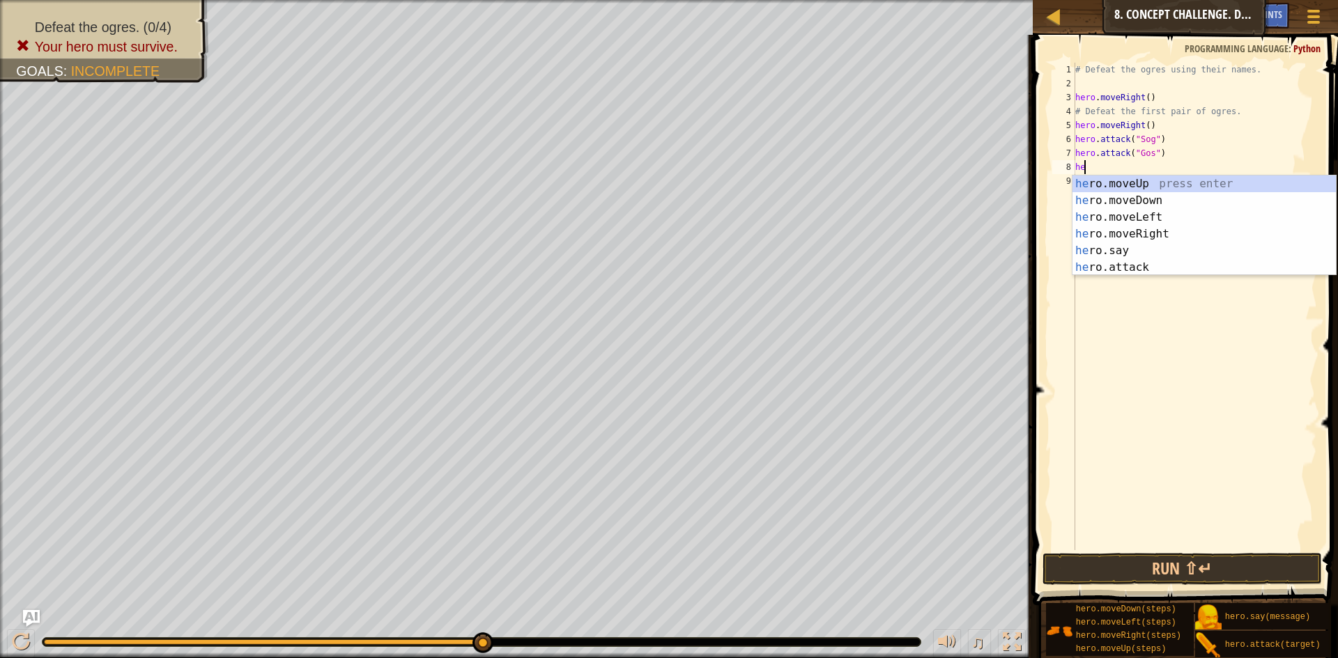
type textarea "h"
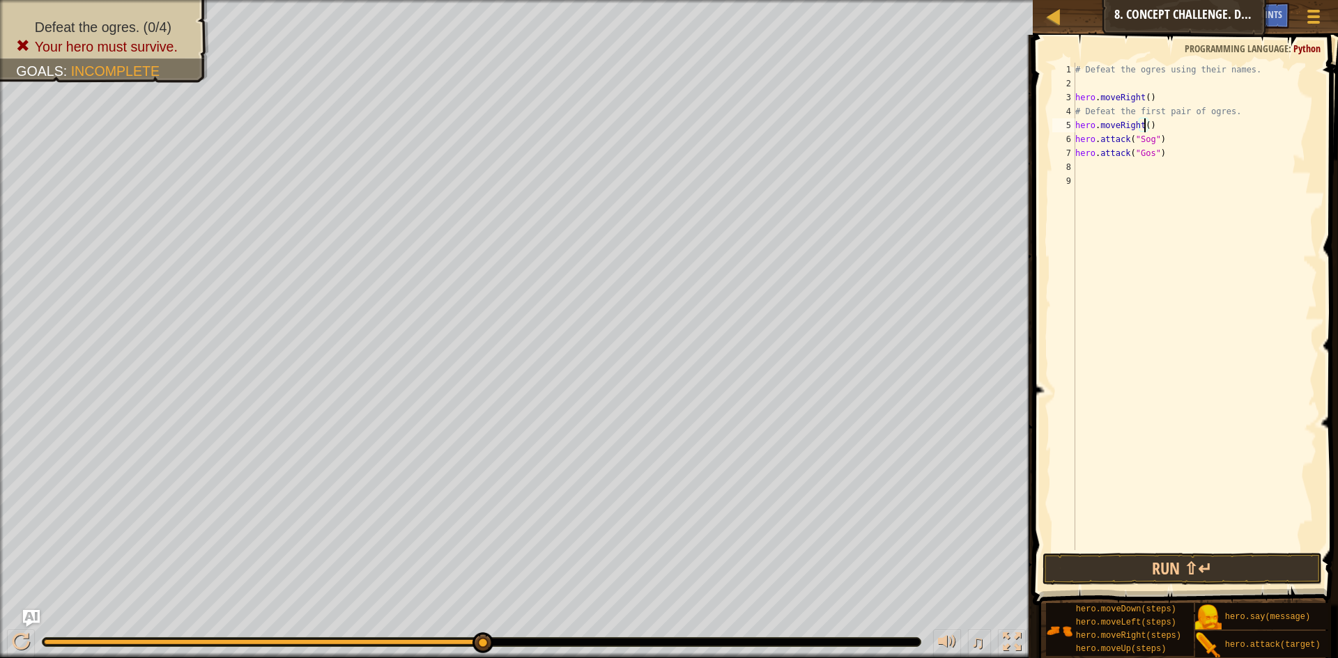
click at [1143, 129] on div "# Defeat the ogres using their names. hero . moveRight ( ) # Defeat the first p…" at bounding box center [1194, 321] width 245 height 516
click at [1139, 561] on button "Run ⇧↵" at bounding box center [1181, 569] width 279 height 32
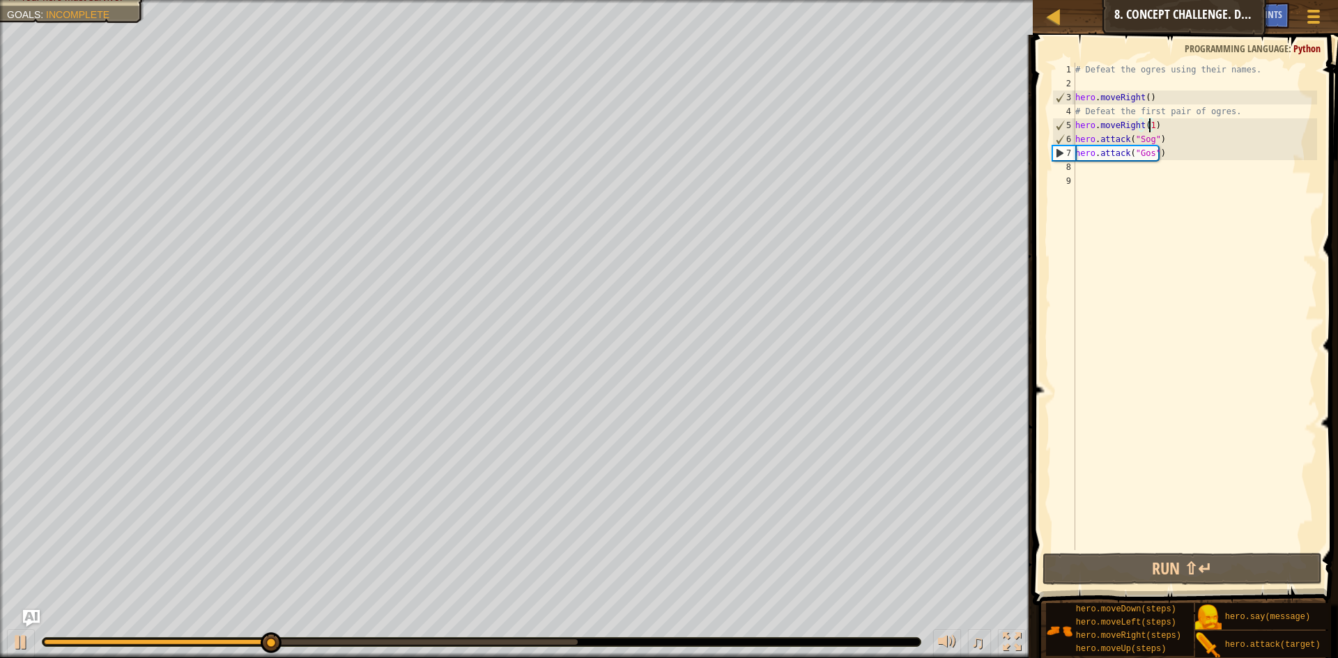
click at [1145, 142] on div "# Defeat the ogres using their names. hero . moveRight ( ) # Defeat the first p…" at bounding box center [1194, 321] width 245 height 516
click at [1155, 141] on div "# Defeat the ogres using their names. hero . moveRight ( ) # Defeat the first p…" at bounding box center [1194, 321] width 245 height 516
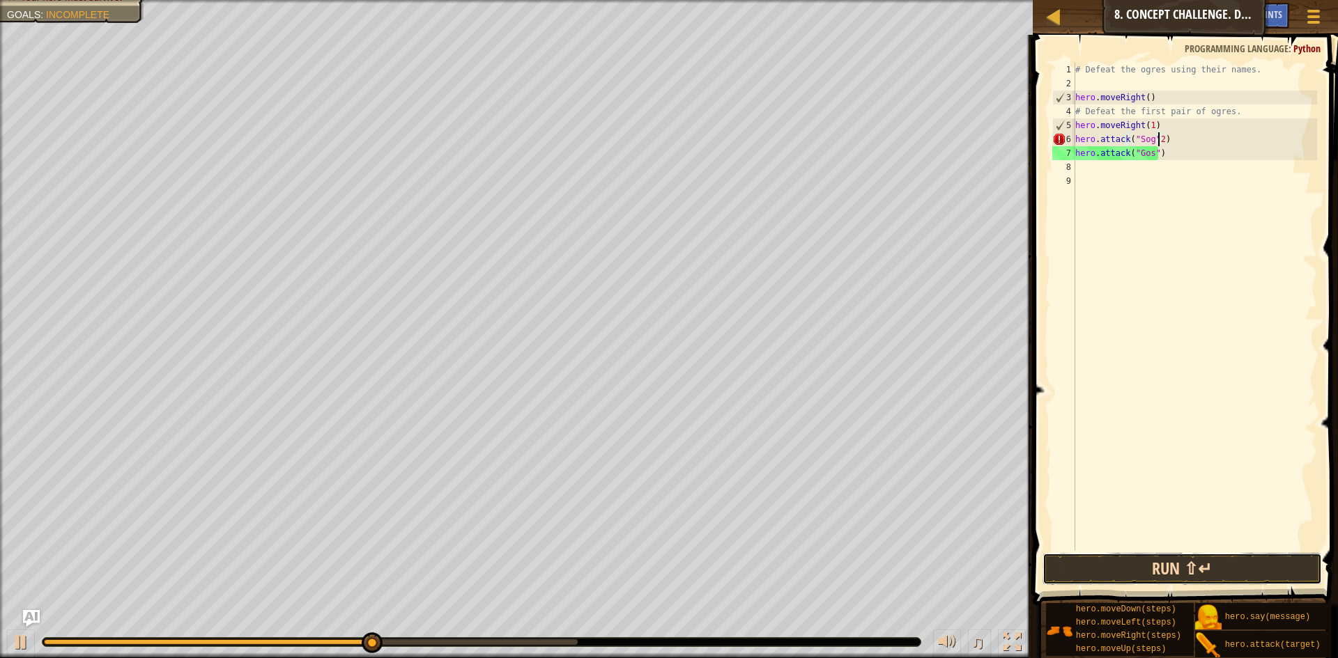
click at [1139, 583] on button "Run ⇧↵" at bounding box center [1181, 569] width 279 height 32
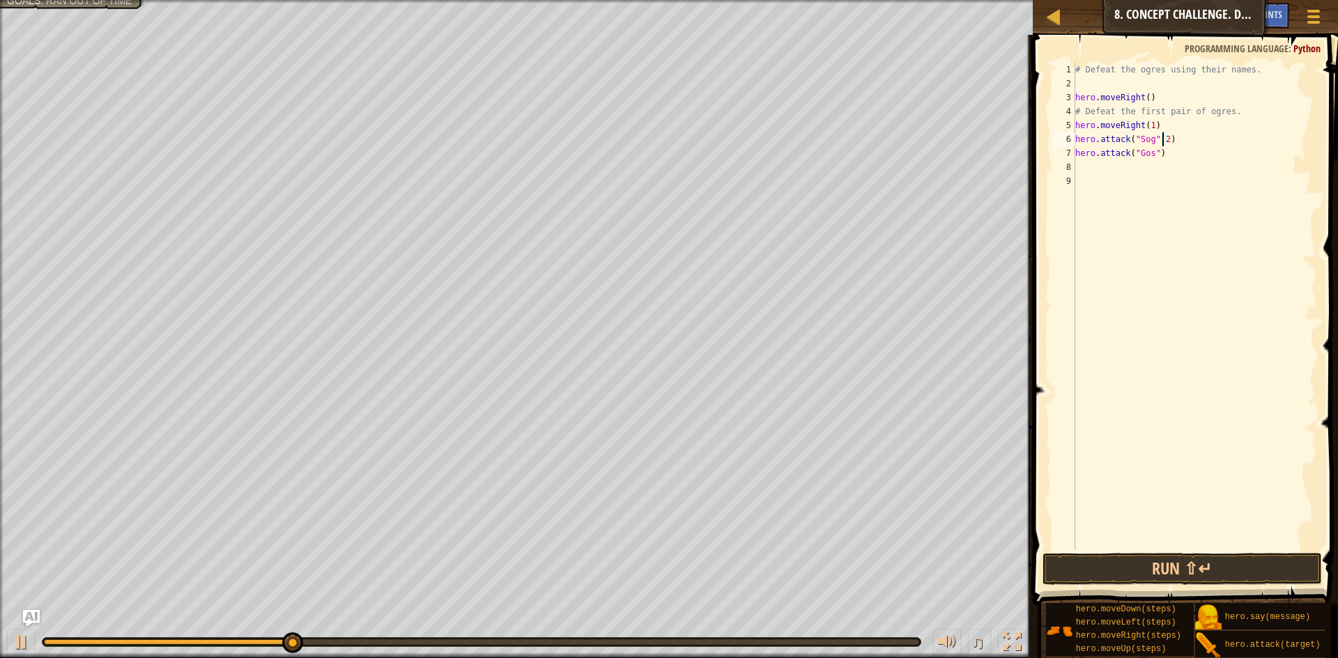
scroll to position [6, 7]
click at [1130, 573] on button "Run ⇧↵" at bounding box center [1181, 569] width 279 height 32
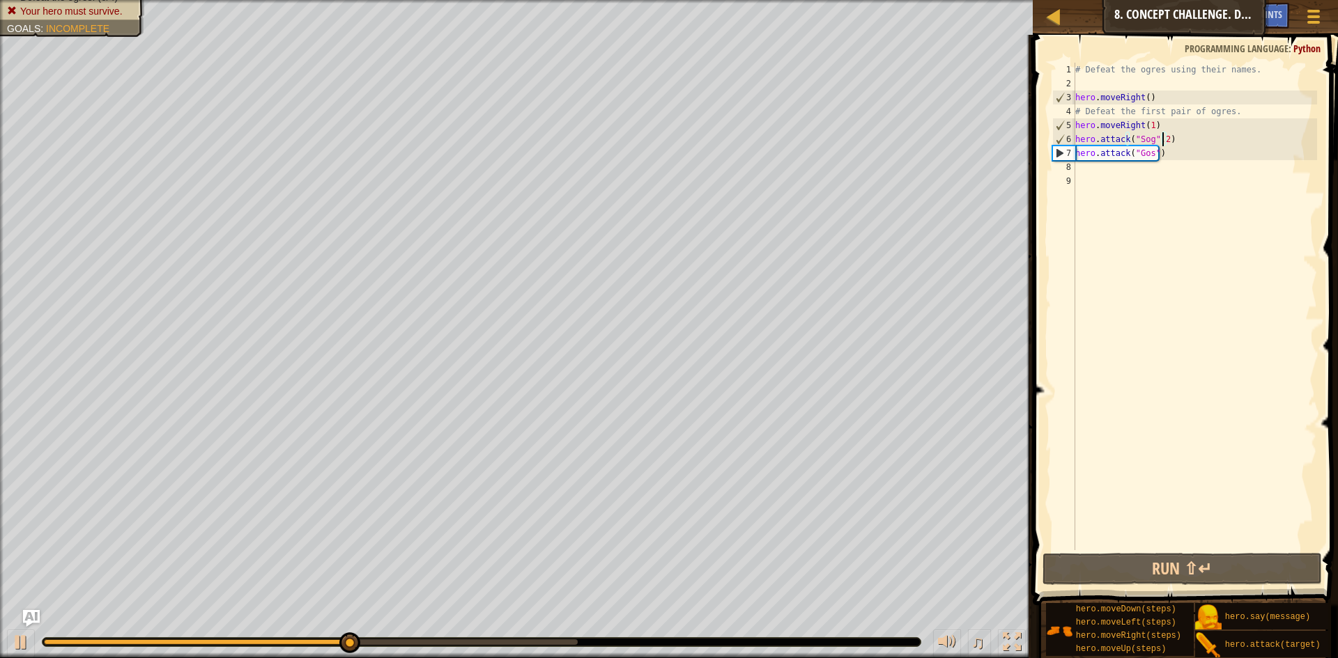
click at [1153, 160] on div "# Defeat the ogres using their names. hero . moveRight ( ) # Defeat the first p…" at bounding box center [1194, 321] width 245 height 516
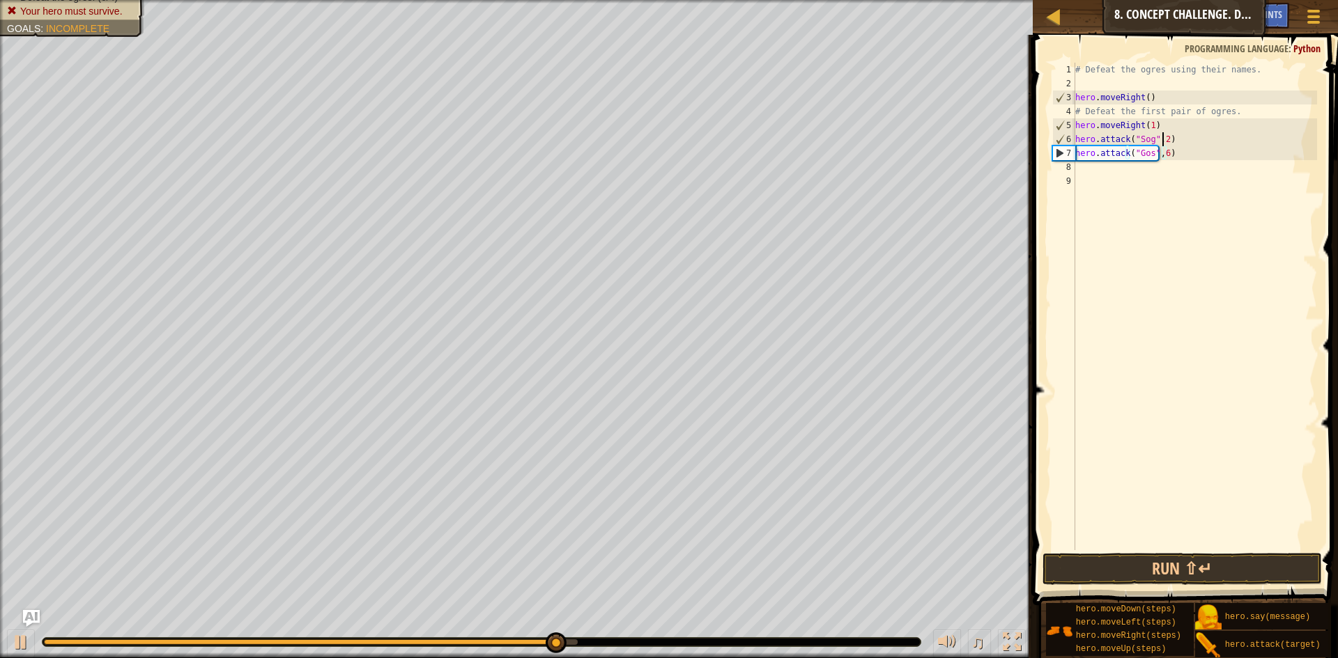
click at [1162, 140] on div "# Defeat the ogres using their names. hero . moveRight ( ) # Defeat the first p…" at bounding box center [1194, 321] width 245 height 516
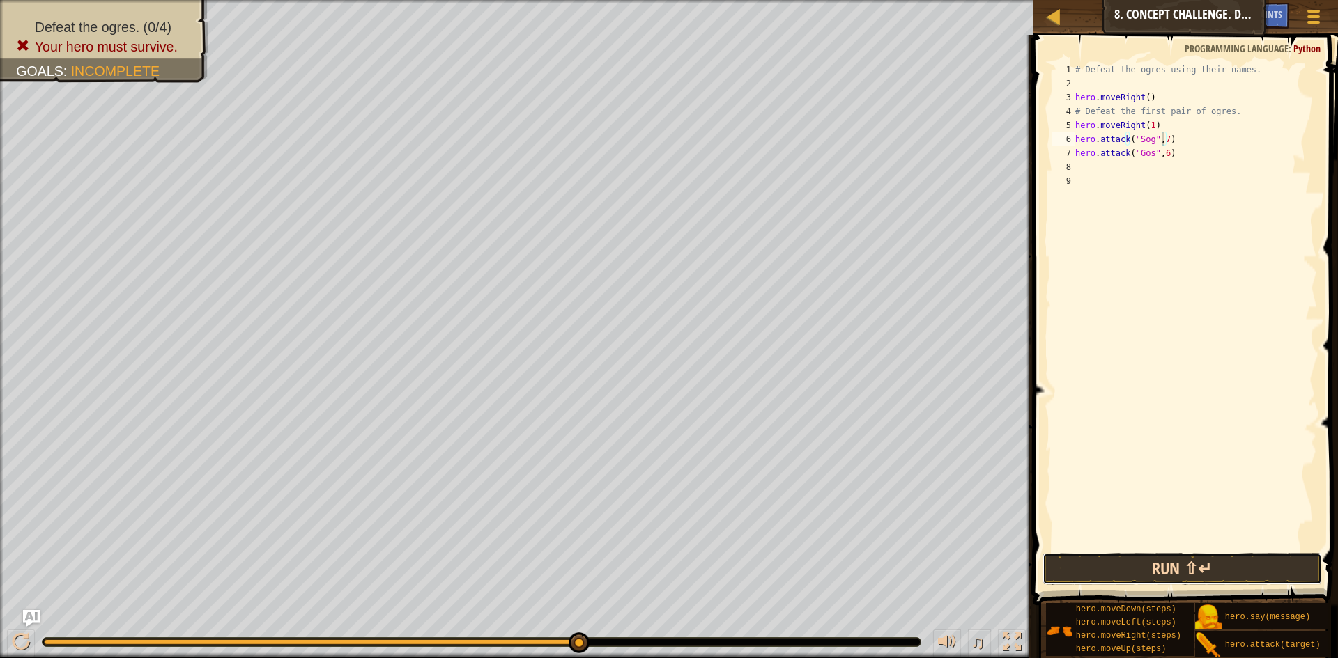
click at [1127, 556] on button "Run ⇧↵" at bounding box center [1181, 569] width 279 height 32
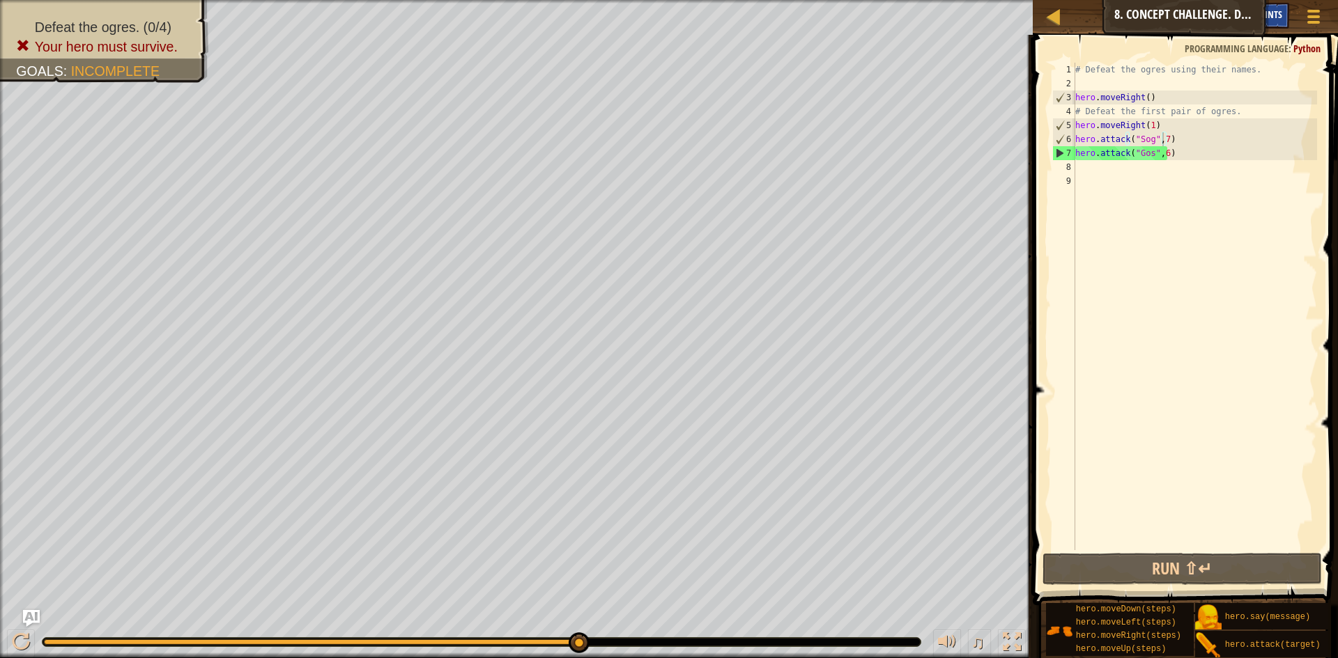
click at [1279, 9] on span "Hints" at bounding box center [1270, 14] width 23 height 13
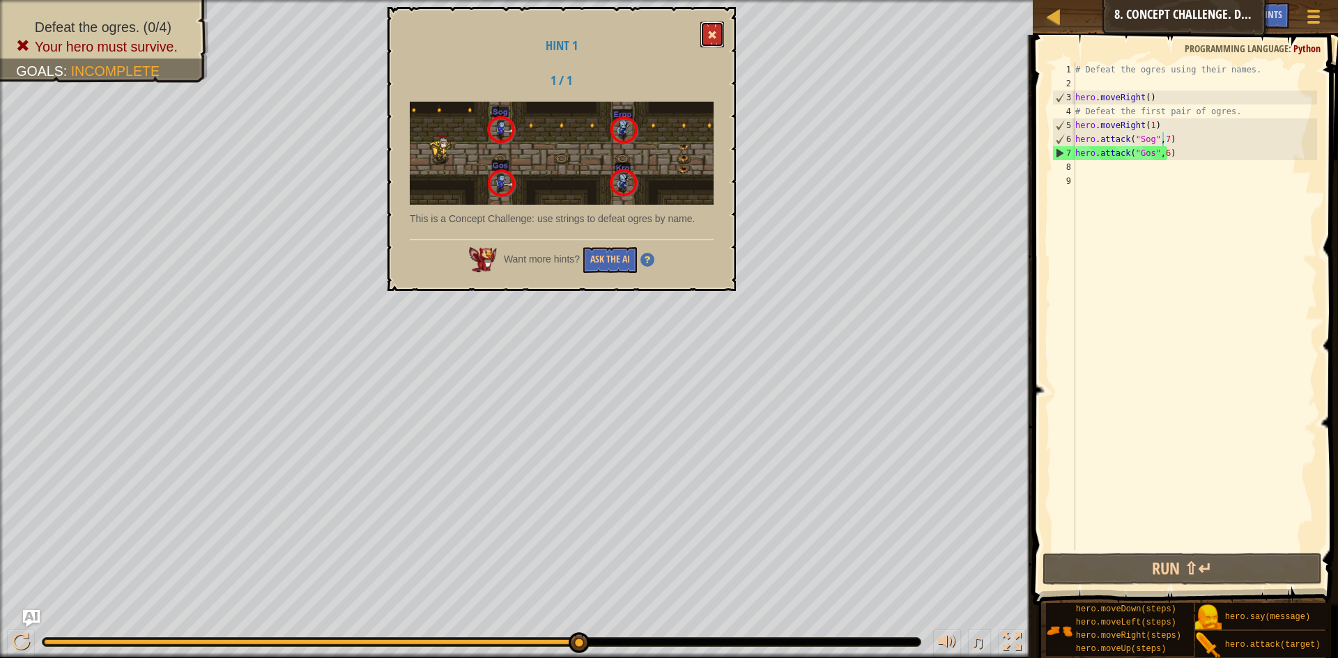
click at [709, 35] on span at bounding box center [712, 35] width 10 height 10
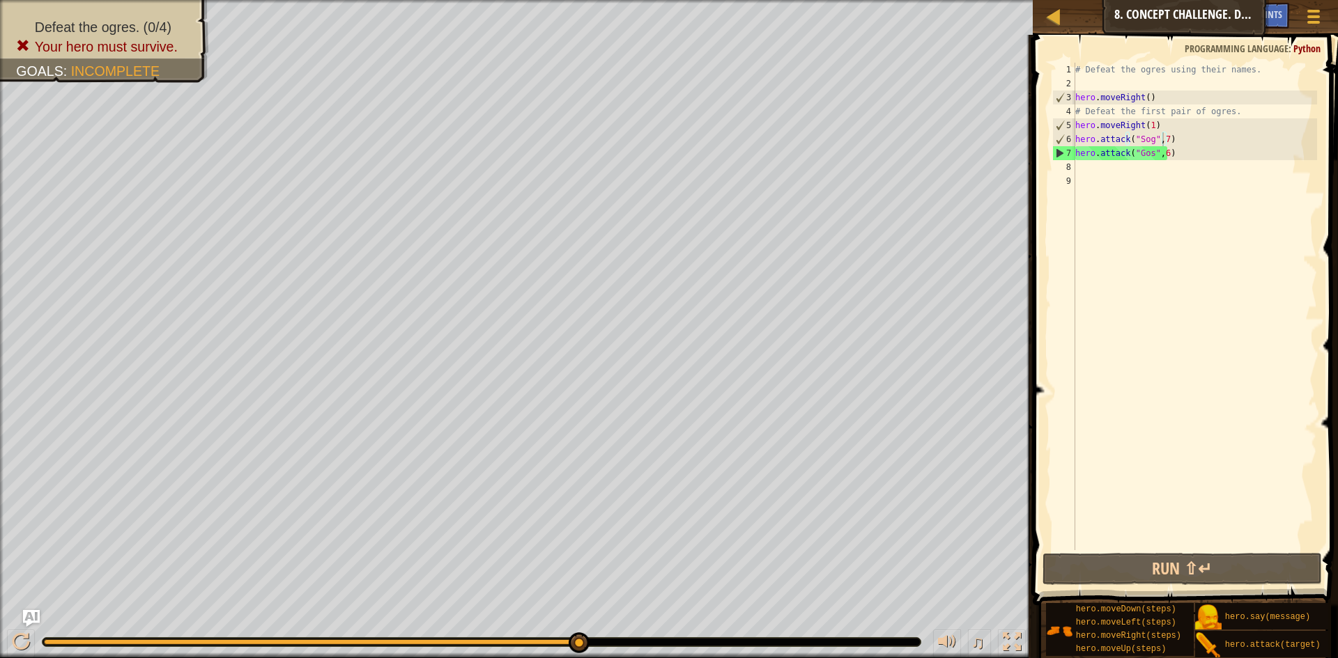
click at [1165, 155] on div "# Defeat the ogres using their names. hero . moveRight ( ) # Defeat the first p…" at bounding box center [1194, 321] width 245 height 516
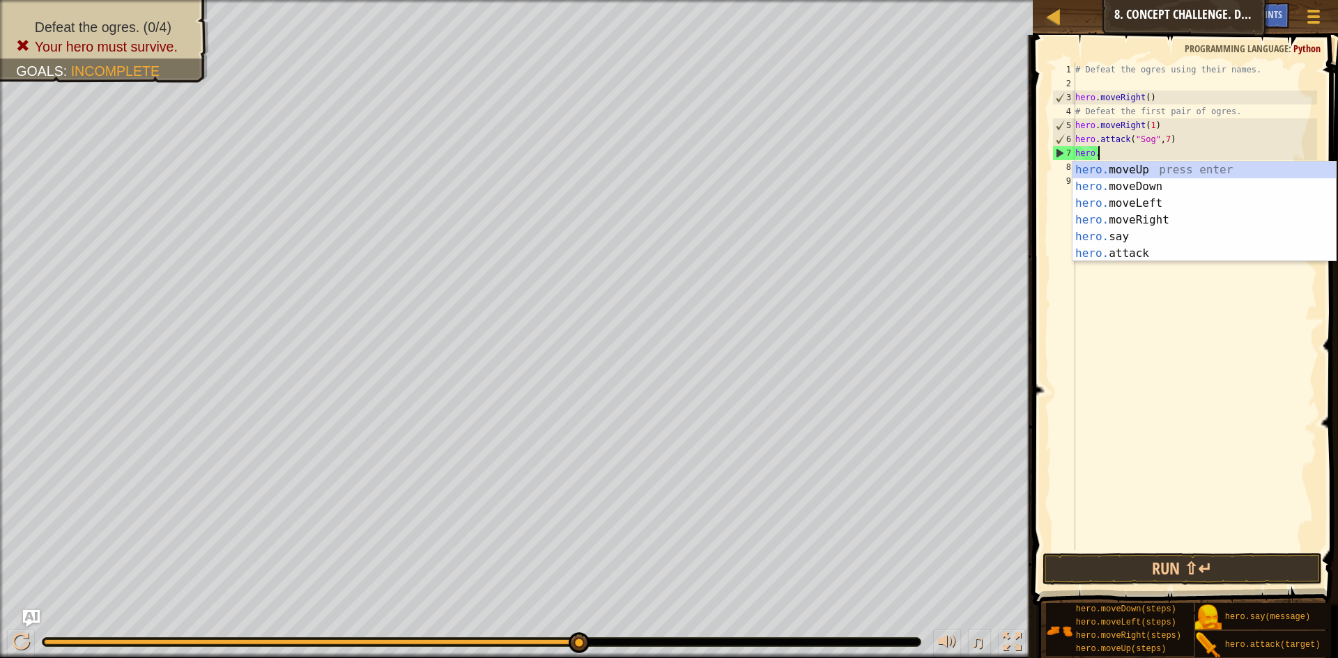
scroll to position [6, 1]
type textarea "h"
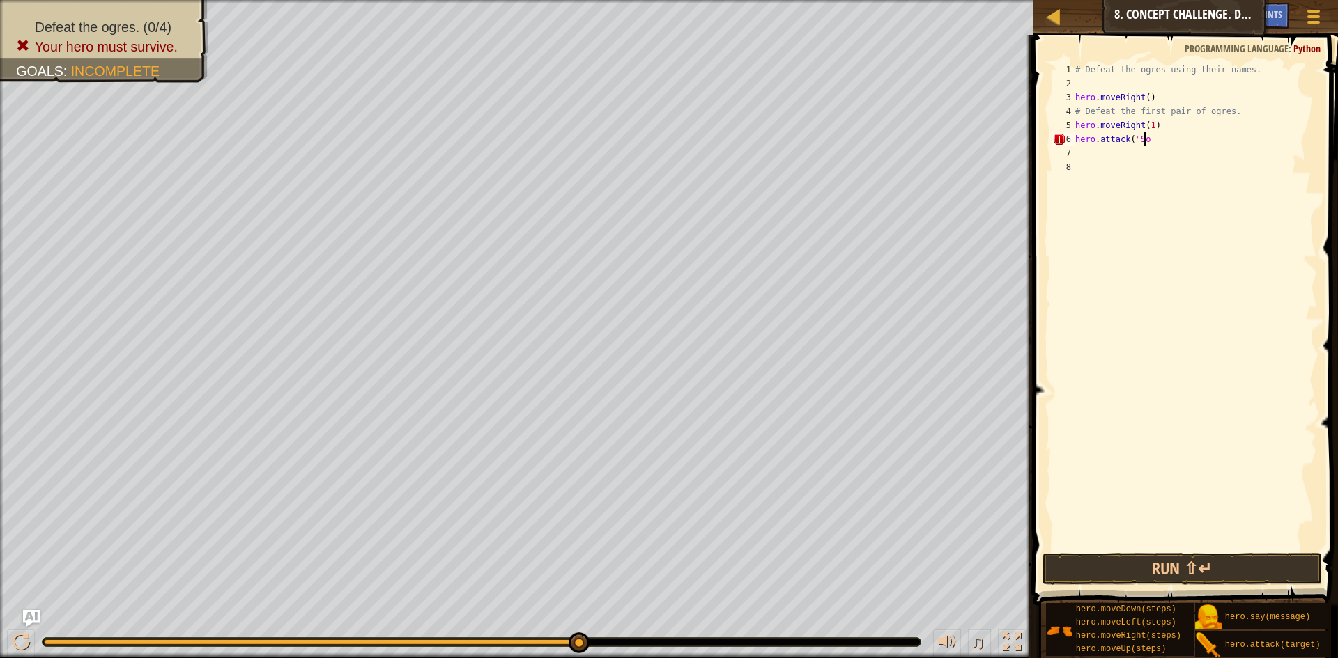
scroll to position [6, 6]
type textarea "hero.attack("Sog")"
click at [1109, 161] on div "# Defeat the ogres using their names. hero . moveRight ( ) # Defeat the first p…" at bounding box center [1194, 321] width 245 height 516
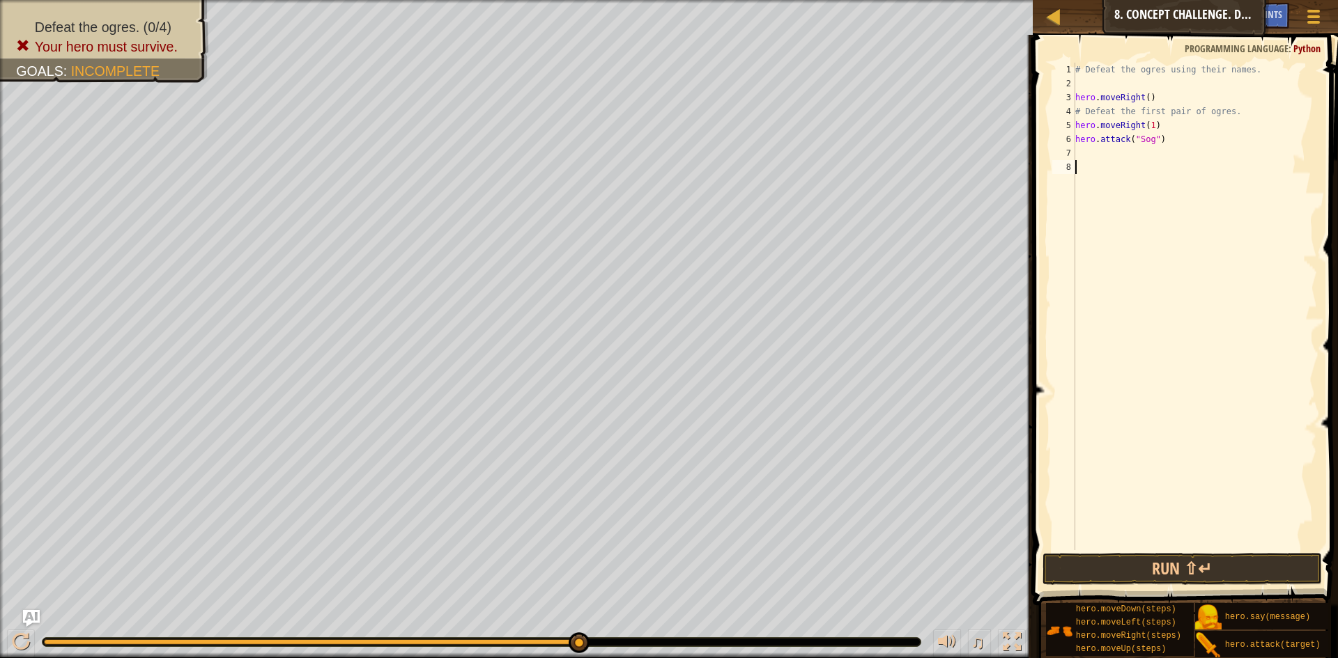
click at [1098, 148] on div "# Defeat the ogres using their names. hero . moveRight ( ) # Defeat the first p…" at bounding box center [1194, 321] width 245 height 516
type textarea "heroattack("Gos")"
click at [1106, 168] on div "# Defeat the ogres using their names. hero . moveRight ( ) # Defeat the first p…" at bounding box center [1194, 321] width 245 height 516
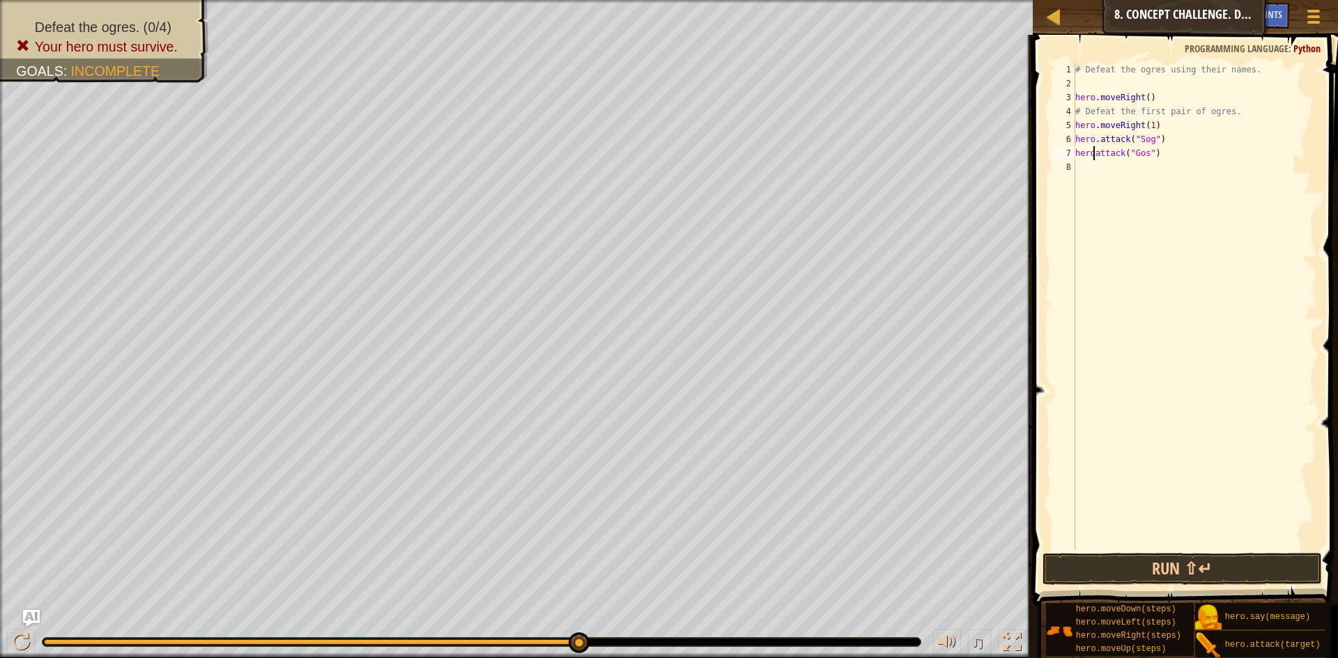
click at [1095, 158] on div "# Defeat the ogres using their names. hero . moveRight ( ) # Defeat the first p…" at bounding box center [1194, 321] width 245 height 516
click at [1089, 158] on div "# Defeat the ogres using their names. hero . moveRight ( ) # Defeat the first p…" at bounding box center [1194, 321] width 245 height 516
click at [1093, 157] on div "# Defeat the ogres using their names. hero . moveRight ( ) # Defeat the first p…" at bounding box center [1194, 321] width 245 height 516
type textarea "hero.attack("Gos")"
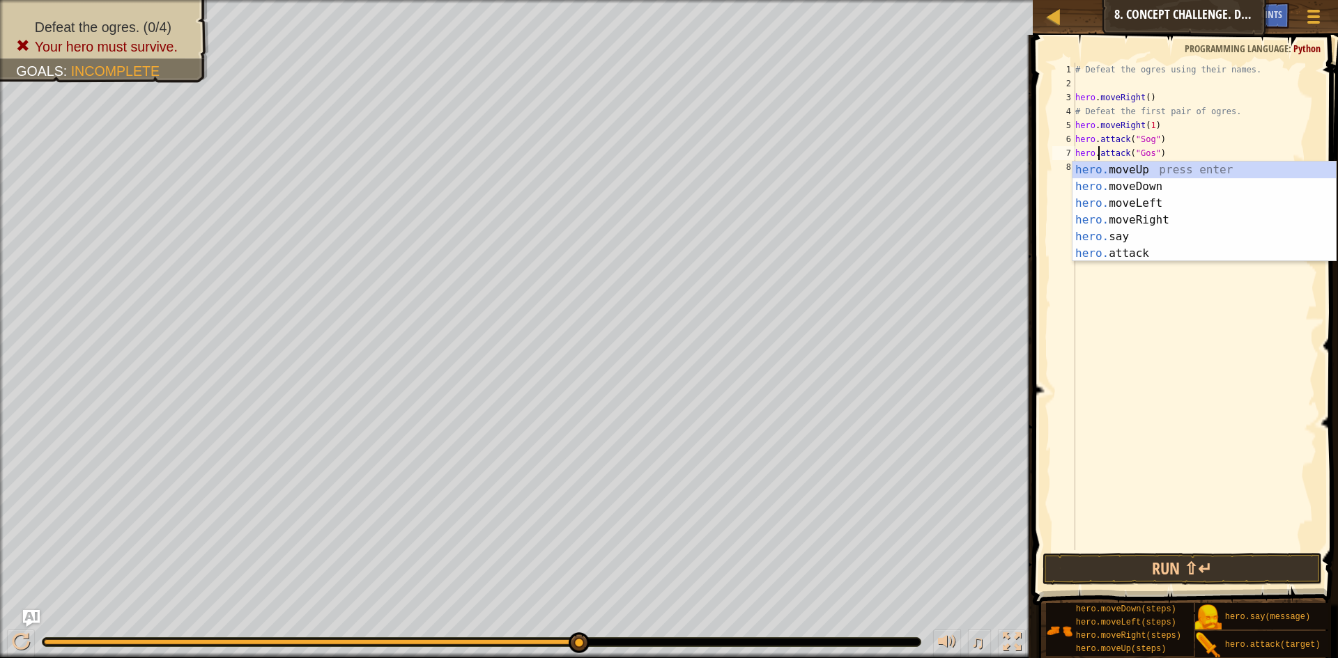
drag, startPoint x: 1117, startPoint y: 392, endPoint x: 1132, endPoint y: 337, distance: 57.1
click at [1121, 383] on div "# Defeat the ogres using their names. hero . moveRight ( ) # Defeat the first p…" at bounding box center [1194, 321] width 245 height 516
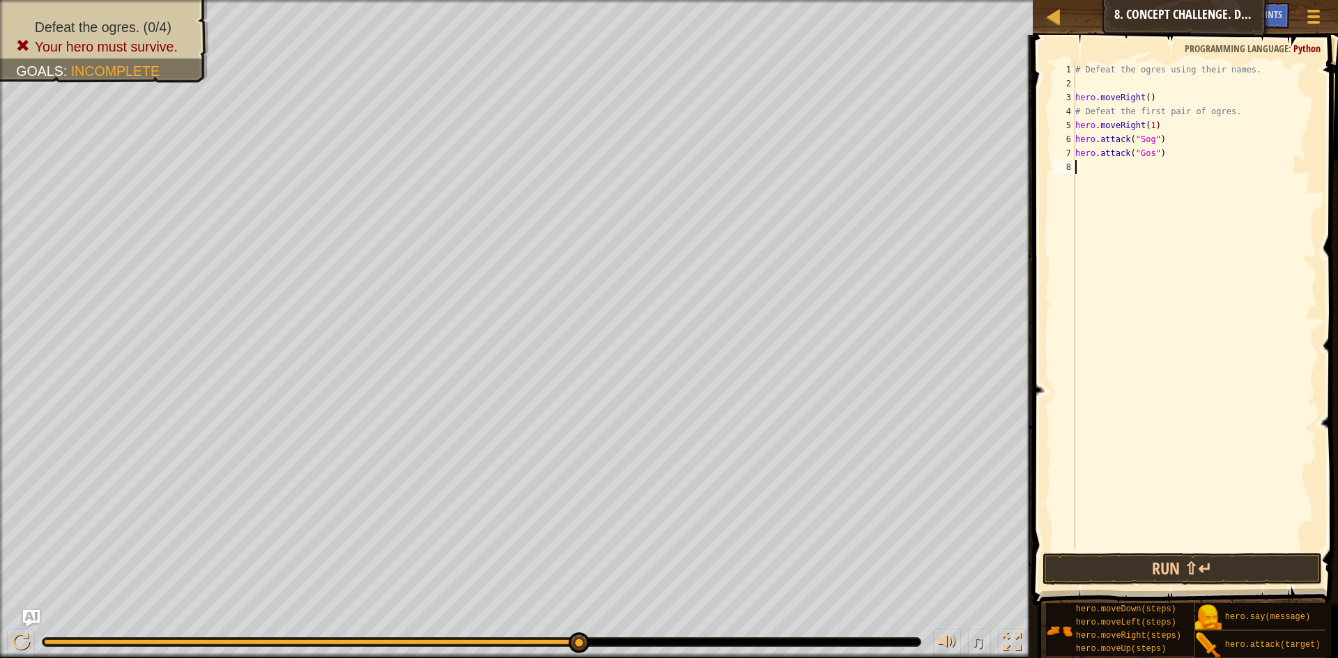
scroll to position [6, 0]
click at [1146, 155] on div "# Defeat the ogres using their names. hero . moveRight ( ) # Defeat the first p…" at bounding box center [1194, 321] width 245 height 516
click at [1148, 160] on div "# Defeat the ogres using their names. hero . moveRight ( ) # Defeat the first p…" at bounding box center [1194, 321] width 245 height 516
type textarea "hero.attack("Sog")"
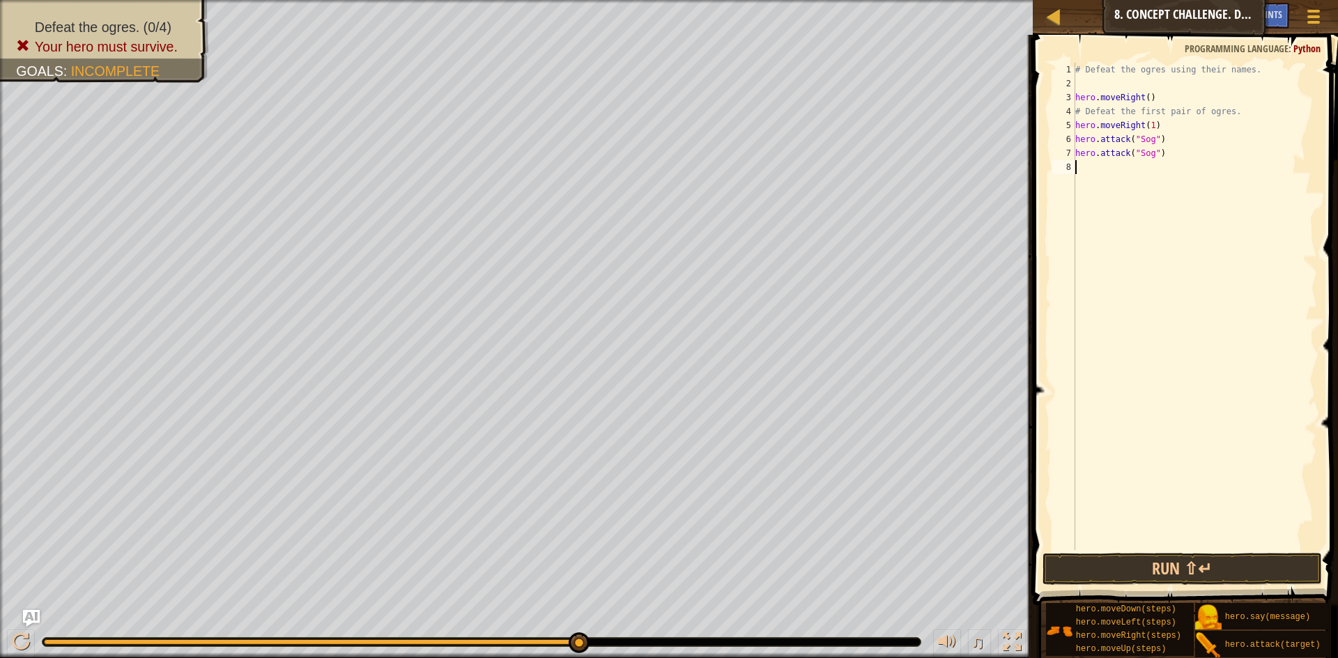
click at [1088, 162] on div "# Defeat the ogres using their names. hero . moveRight ( ) # Defeat the first p…" at bounding box center [1194, 321] width 245 height 516
type textarea "H"
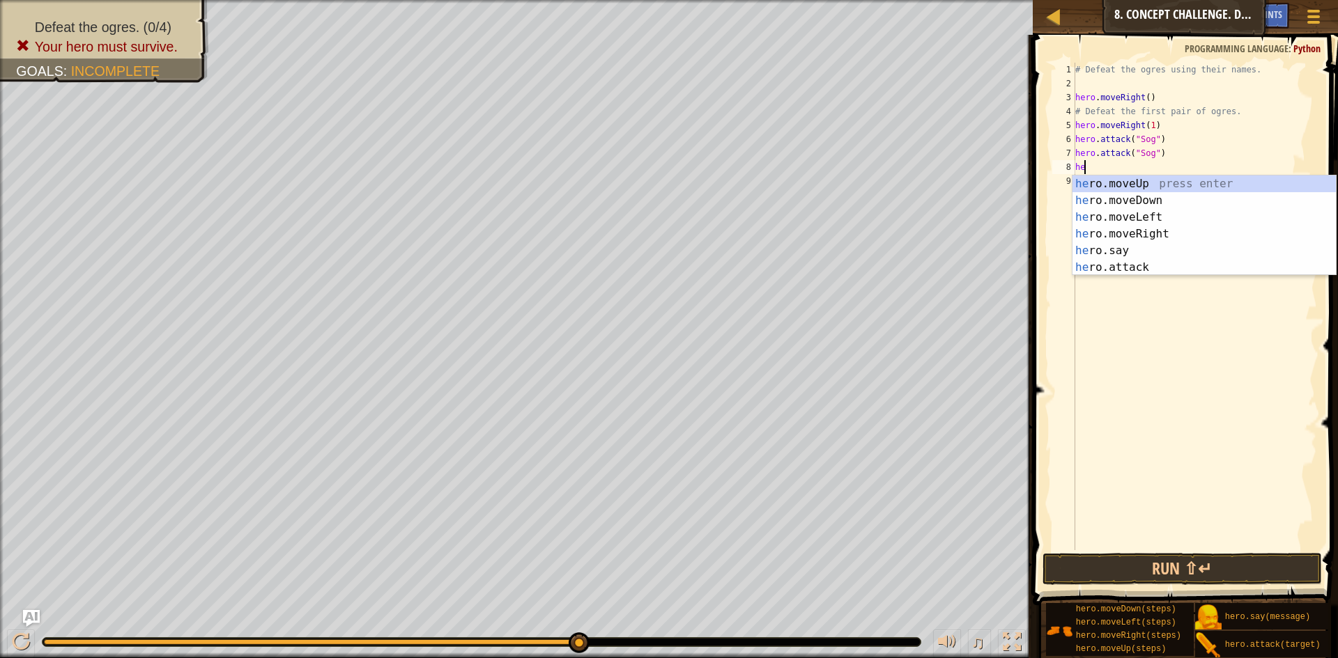
scroll to position [6, 1]
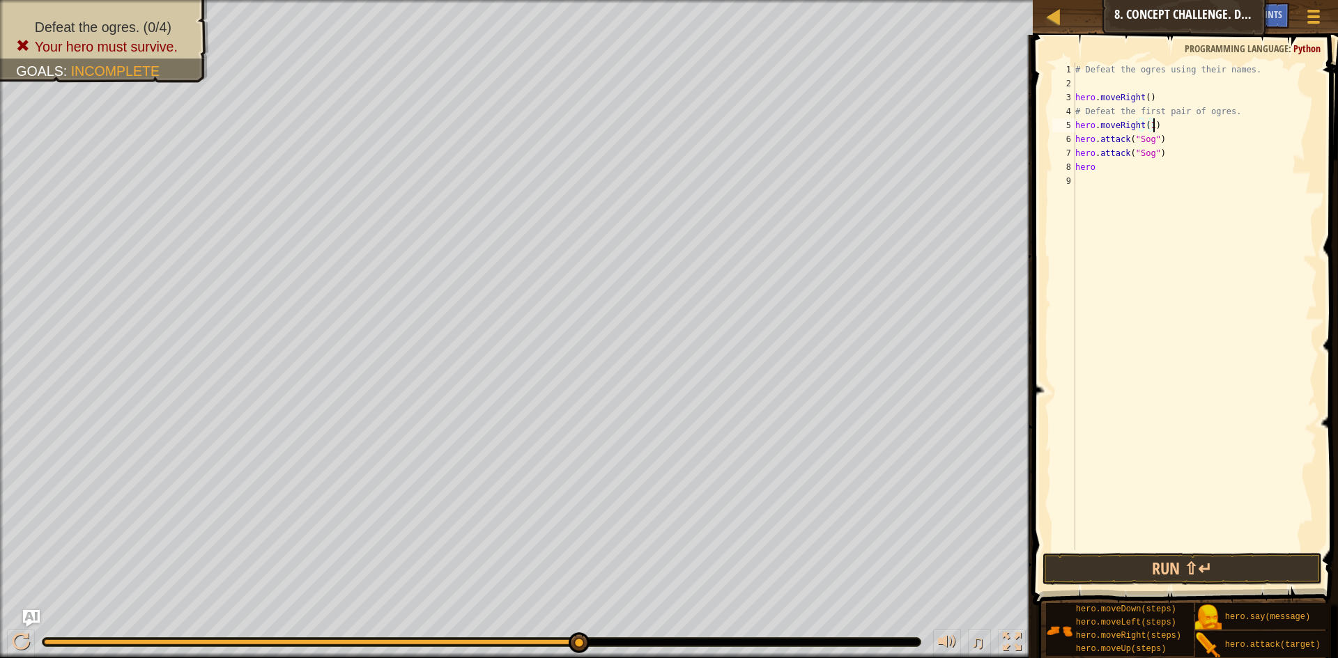
click at [1155, 125] on div "# Defeat the ogres using their names. hero . moveRight ( ) # Defeat the first p…" at bounding box center [1194, 321] width 245 height 516
click at [1103, 172] on div "# Defeat the ogres using their names. hero . moveRight ( ) # Defeat the first p…" at bounding box center [1194, 321] width 245 height 516
type textarea "hero.attack9"Gos")"
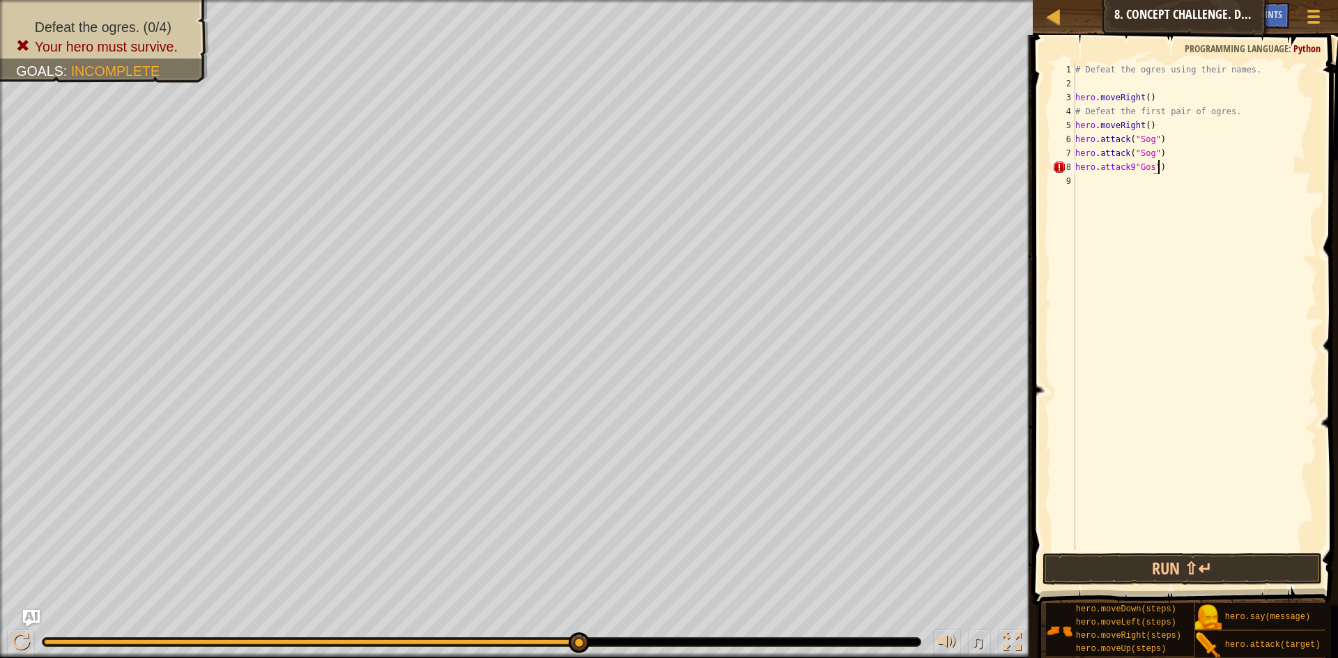
click at [1109, 190] on div "# Defeat the ogres using their names. hero . moveRight ( ) # Defeat the first p…" at bounding box center [1194, 321] width 245 height 516
click at [1109, 573] on button "Run ⇧↵" at bounding box center [1181, 569] width 279 height 32
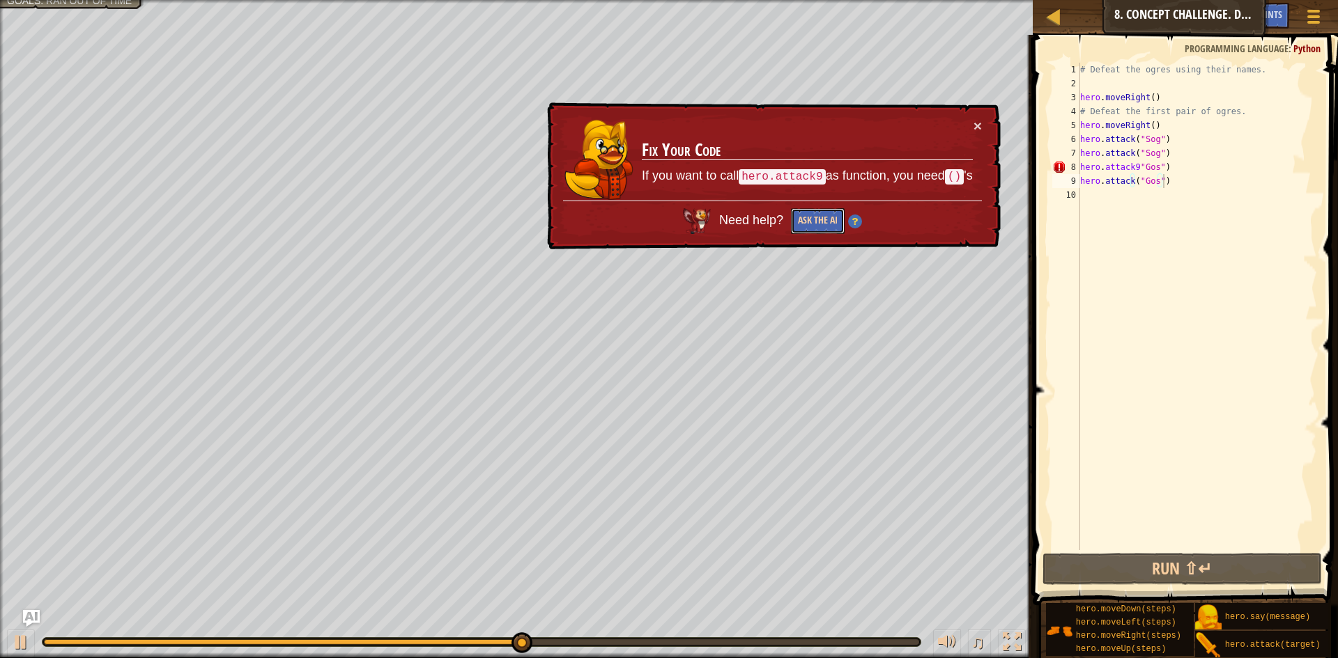
click at [816, 219] on button "Ask the AI" at bounding box center [818, 221] width 54 height 26
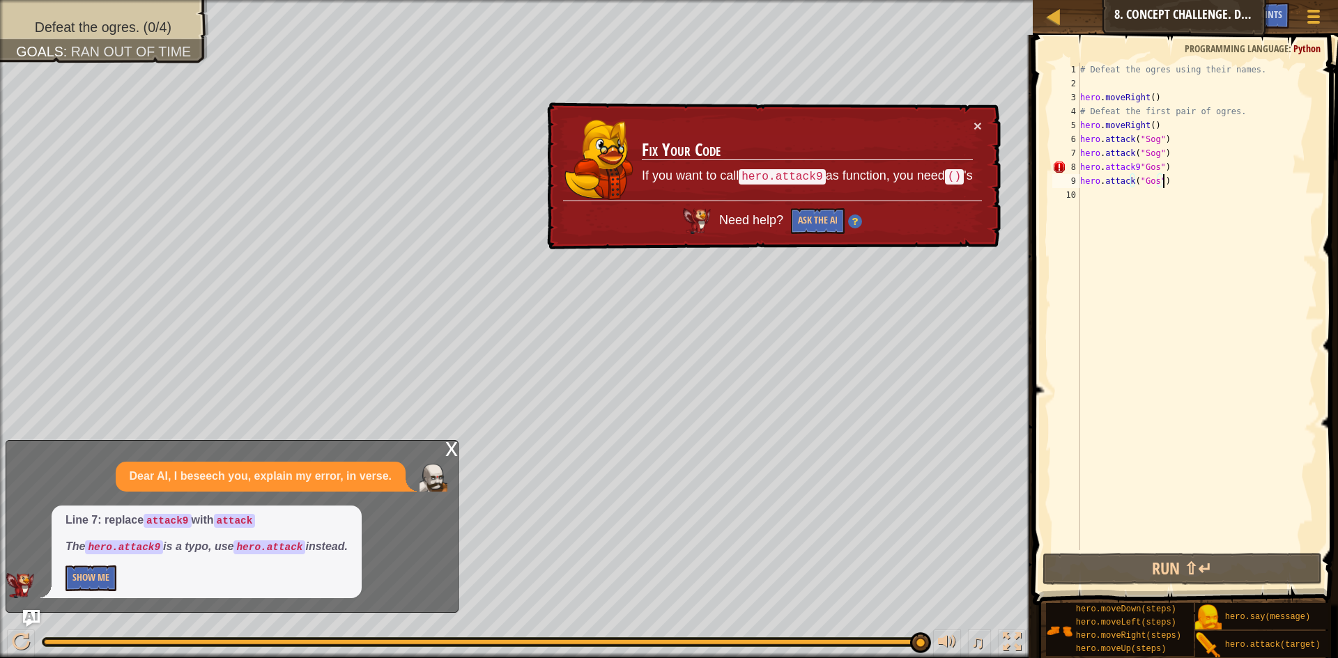
click at [1138, 171] on div "# Defeat the ogres using their names. hero . moveRight ( ) # Defeat the first p…" at bounding box center [1197, 321] width 240 height 516
click at [1134, 172] on div "# Defeat the ogres using their names. hero . moveRight ( ) # Defeat the first p…" at bounding box center [1197, 321] width 240 height 516
type textarea "hero.attack"Gos")"
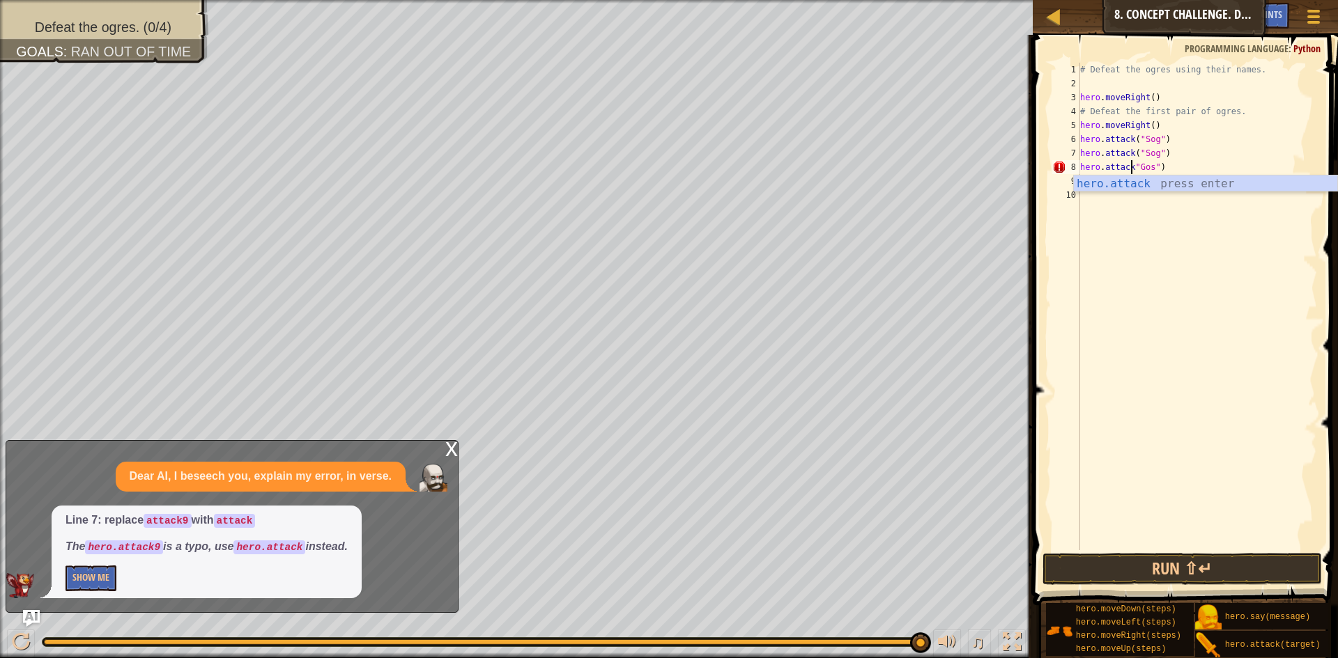
scroll to position [6, 6]
click at [1180, 245] on div "# Defeat the ogres using their names. hero . moveRight ( ) # Defeat the first p…" at bounding box center [1197, 321] width 240 height 516
click at [1087, 563] on button "Run ⇧↵" at bounding box center [1181, 569] width 279 height 32
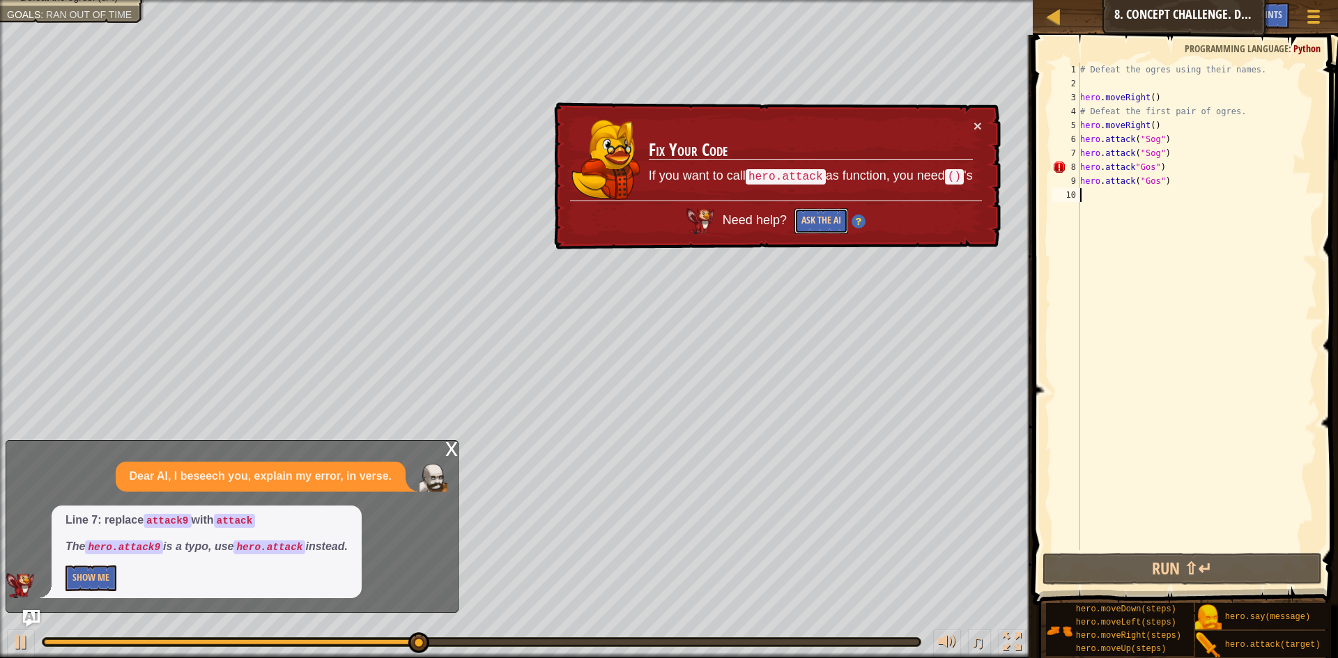
click at [812, 210] on button "Ask the AI" at bounding box center [821, 221] width 54 height 26
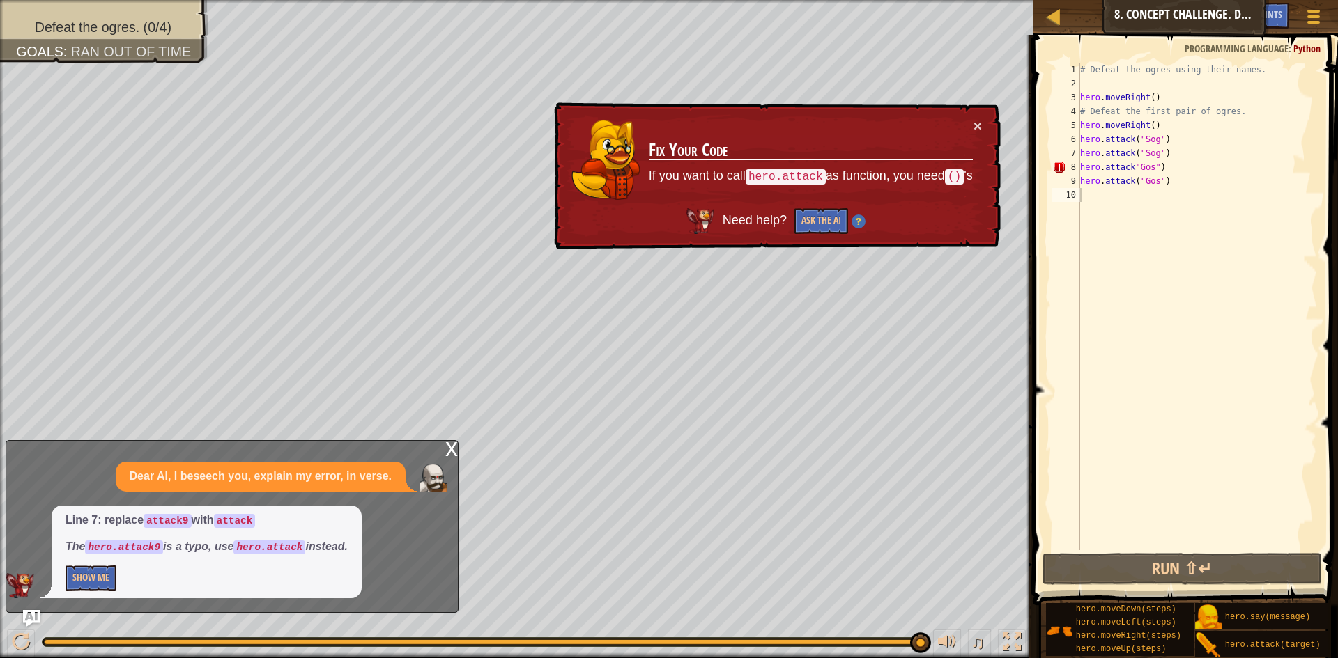
click at [454, 449] on div "x" at bounding box center [451, 448] width 13 height 14
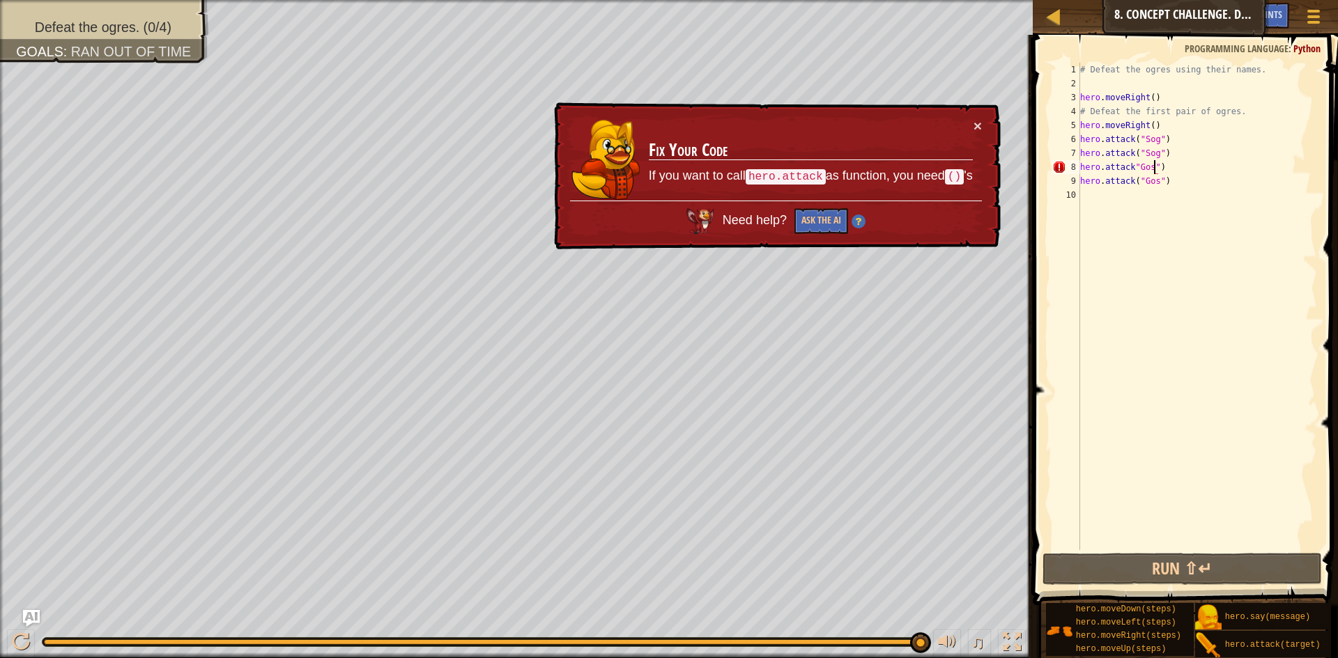
click at [1152, 173] on div "# Defeat the ogres using their names. hero . moveRight ( ) # Defeat the first p…" at bounding box center [1197, 321] width 240 height 516
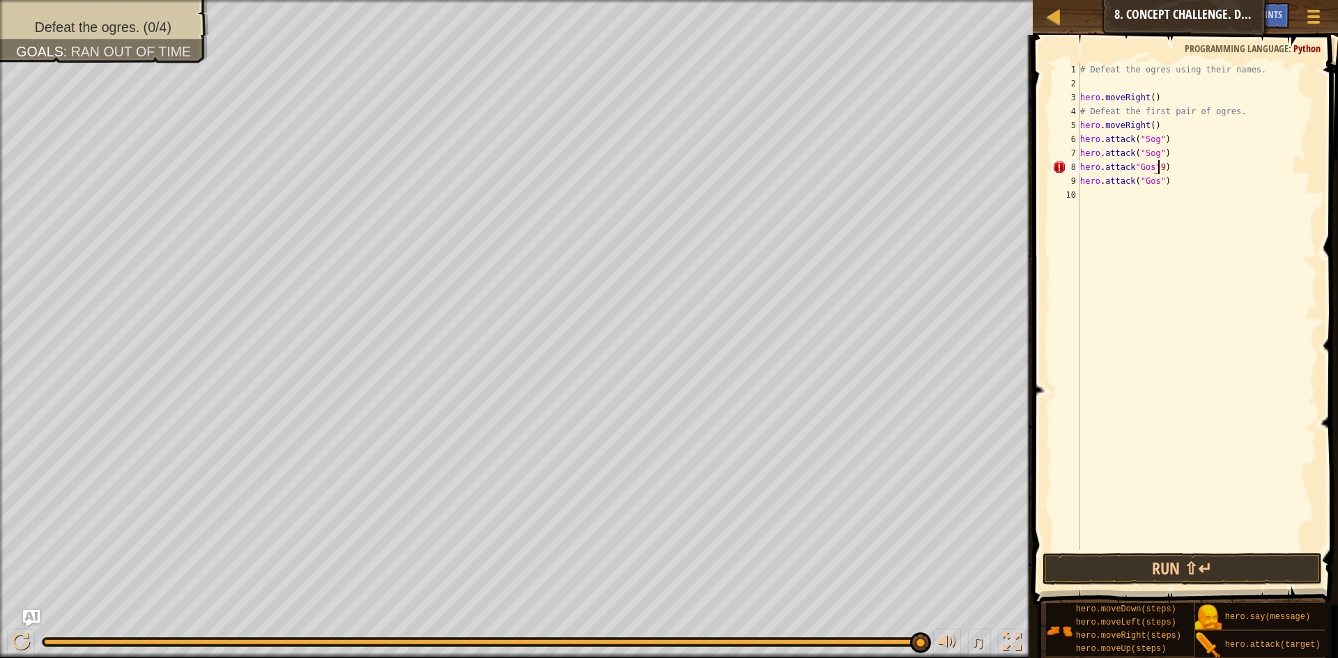
scroll to position [6, 6]
click at [1177, 185] on div "# Defeat the ogres using their names. hero . moveRight ( ) # Defeat the first p…" at bounding box center [1197, 321] width 240 height 516
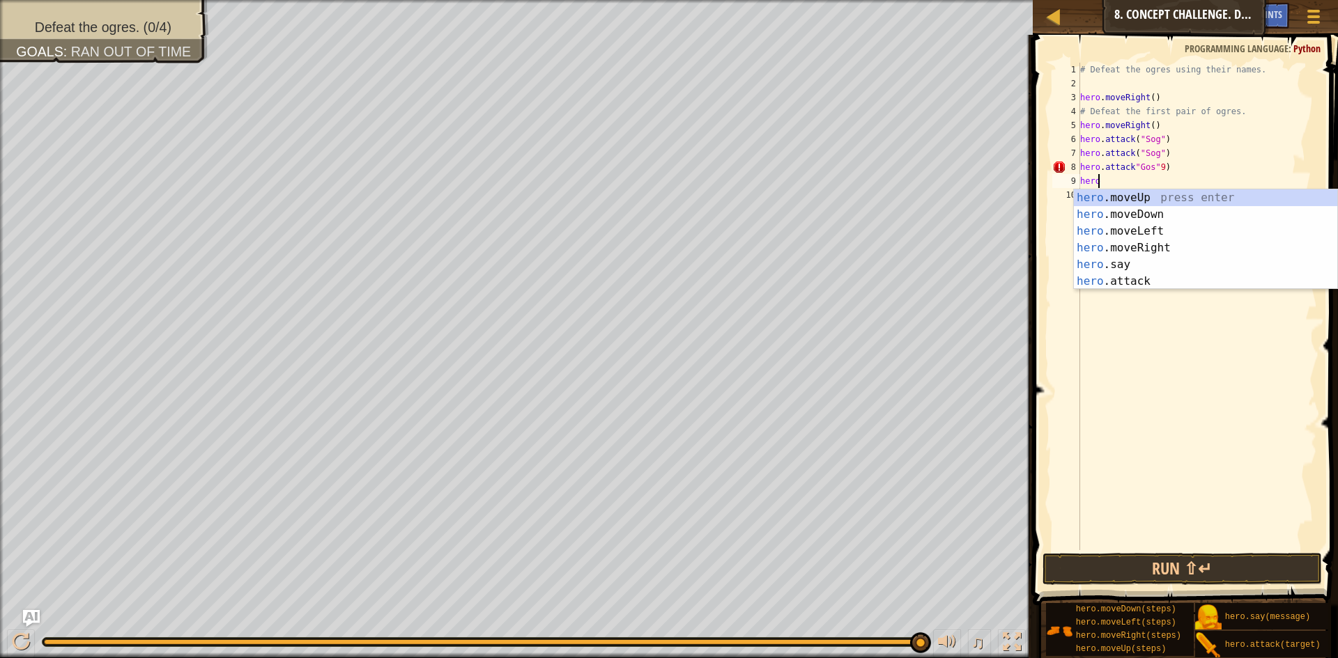
scroll to position [6, 1]
type textarea "h"
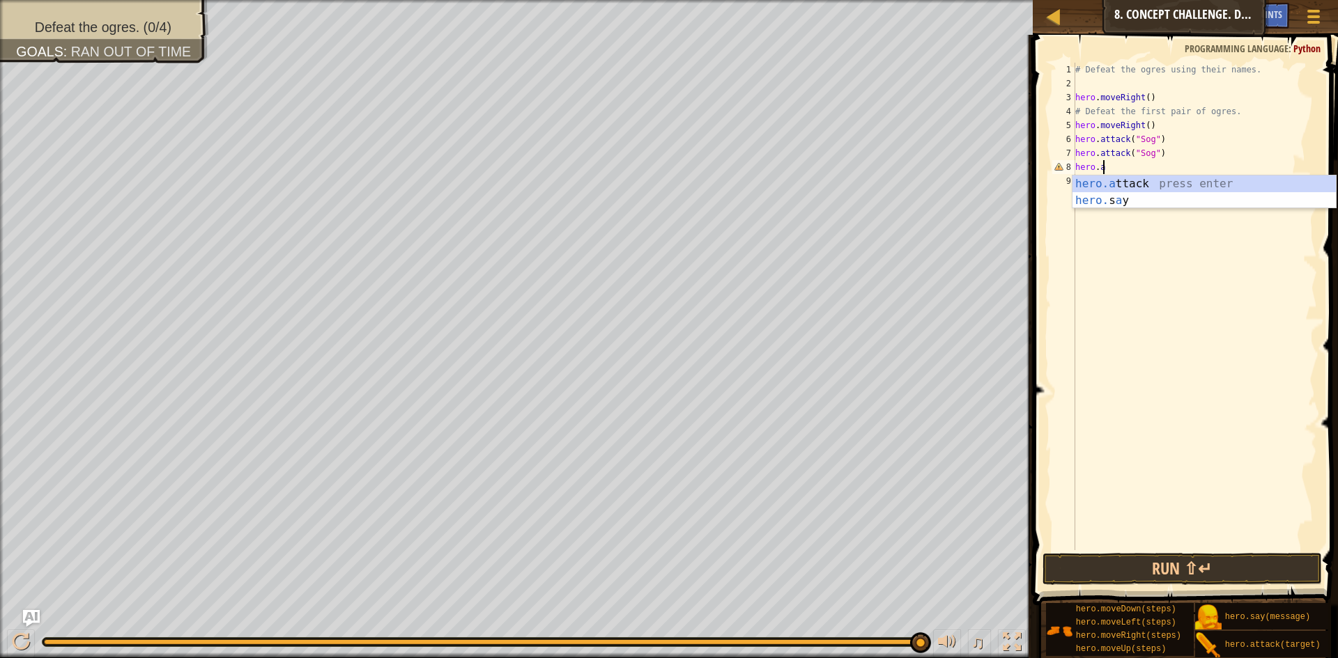
type textarea "h"
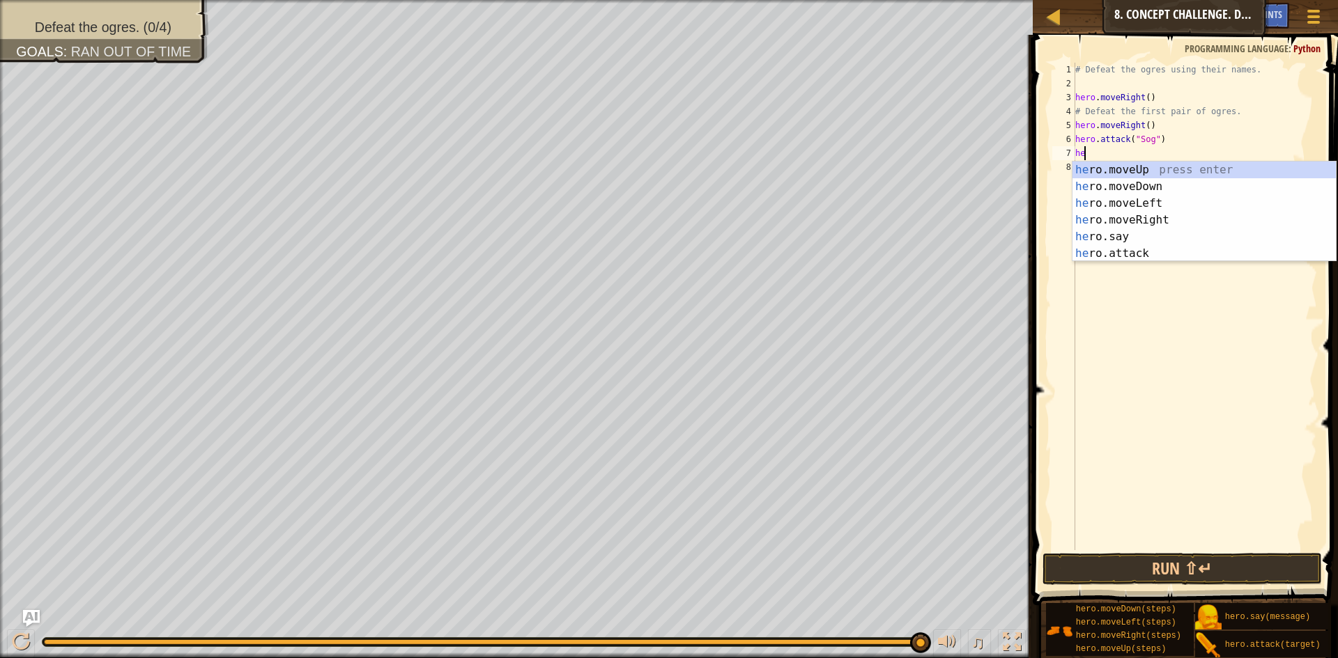
type textarea "h"
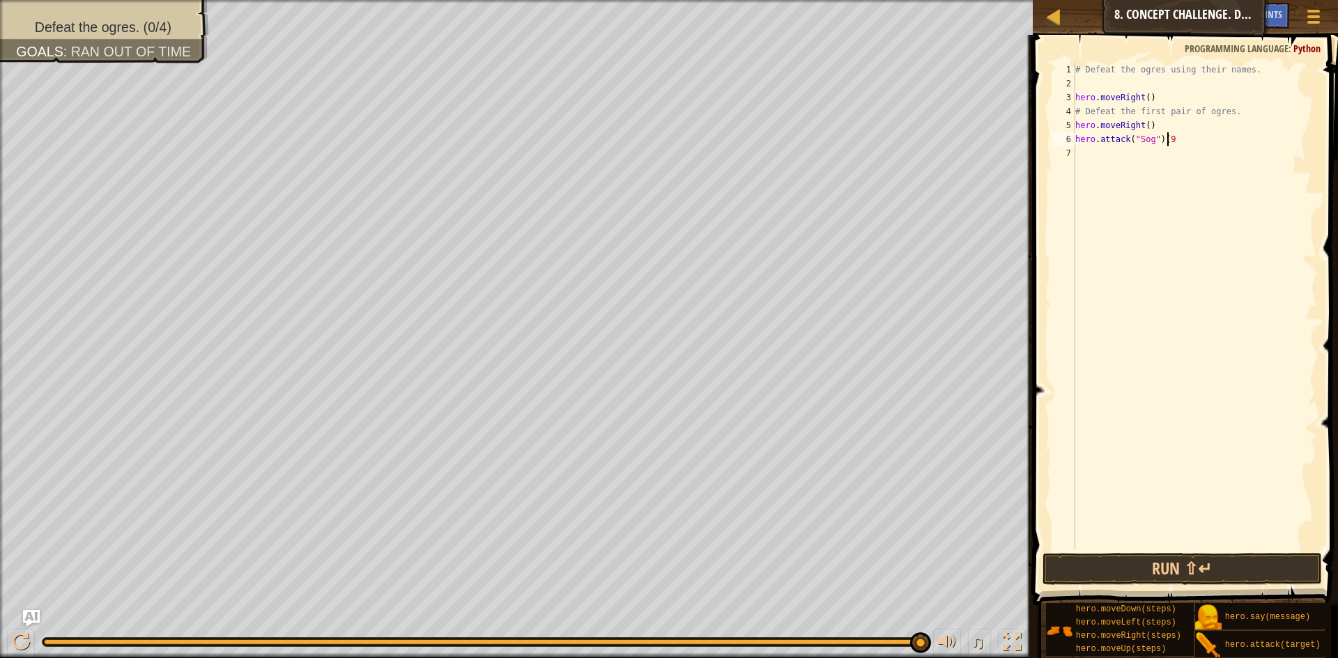
scroll to position [6, 8]
click at [1118, 576] on button "Run ⇧↵" at bounding box center [1181, 569] width 279 height 32
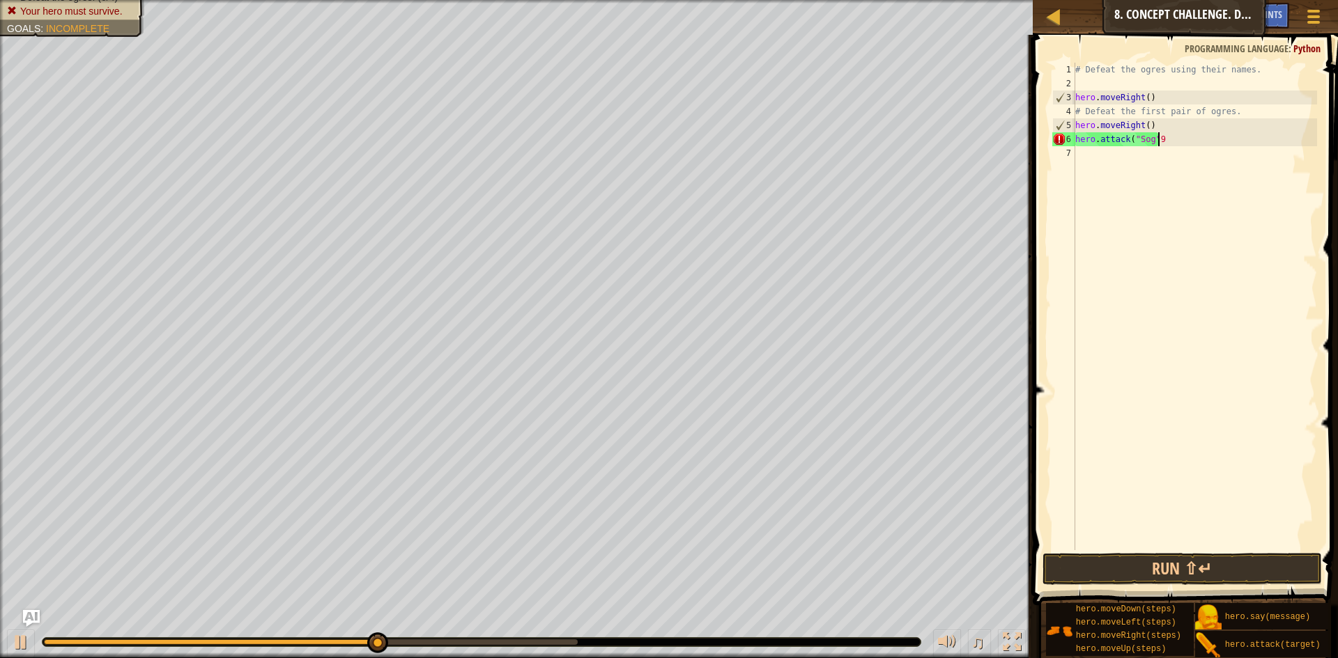
scroll to position [6, 6]
click at [1155, 571] on button "Run ⇧↵" at bounding box center [1181, 569] width 279 height 32
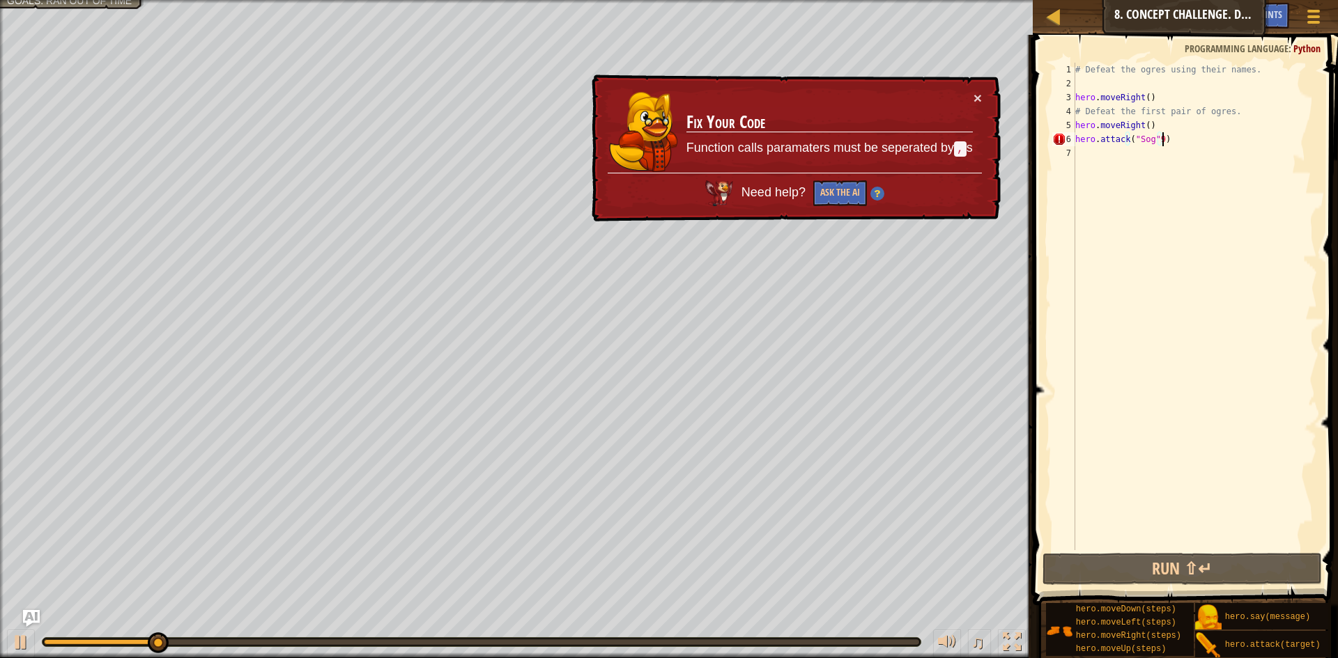
click at [1148, 141] on div "# Defeat the ogres using their names. hero . moveRight ( ) # Defeat the first p…" at bounding box center [1194, 321] width 245 height 516
click at [1152, 141] on div "# Defeat the ogres using their names. hero . moveRight ( ) # Defeat the first p…" at bounding box center [1194, 321] width 245 height 516
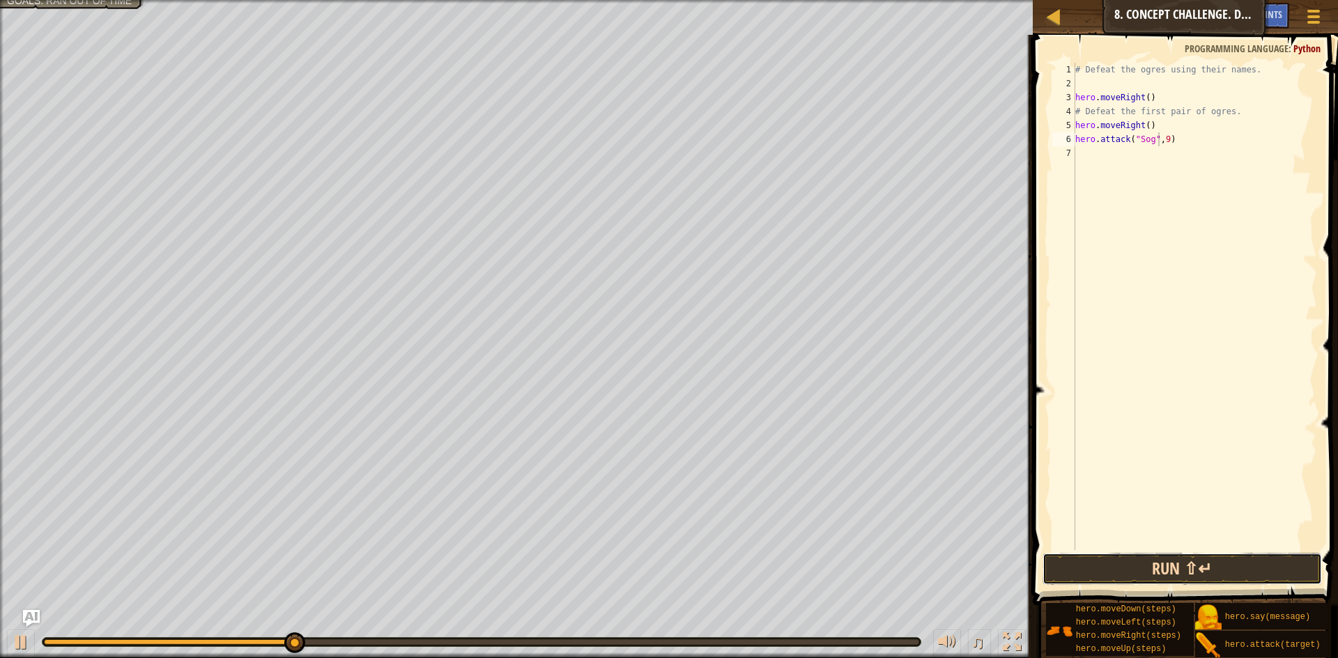
click at [1155, 571] on button "Run ⇧↵" at bounding box center [1181, 569] width 279 height 32
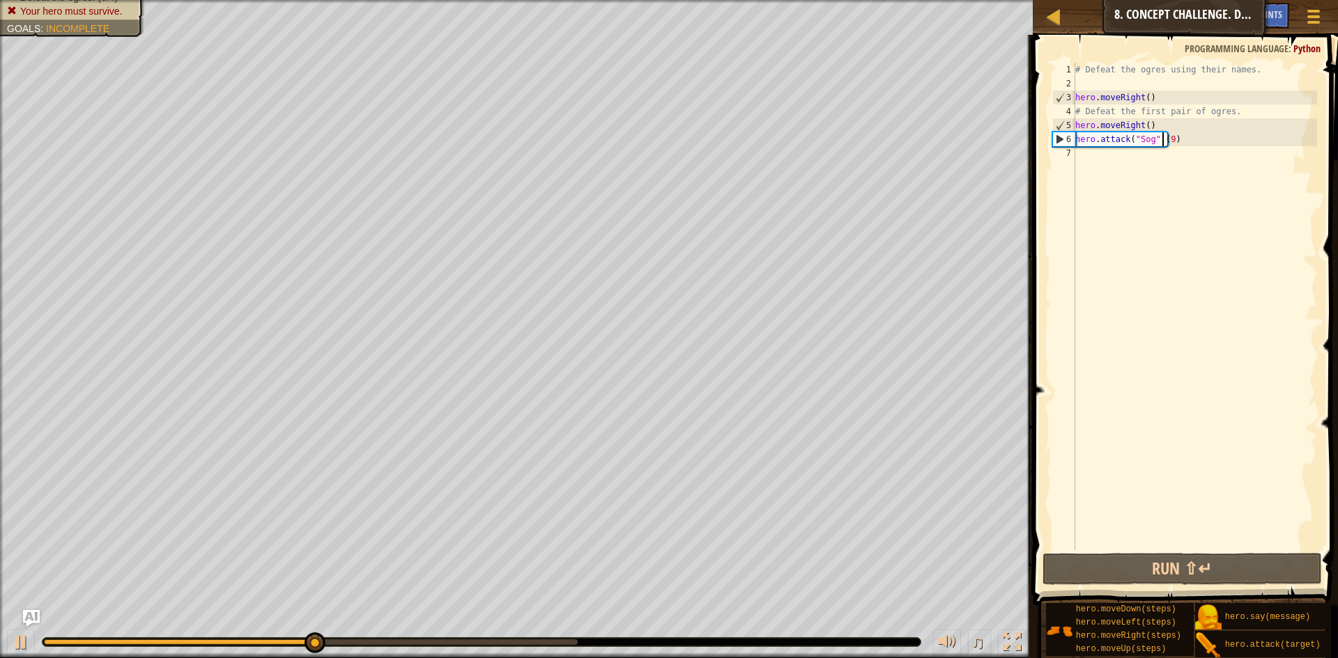
scroll to position [6, 8]
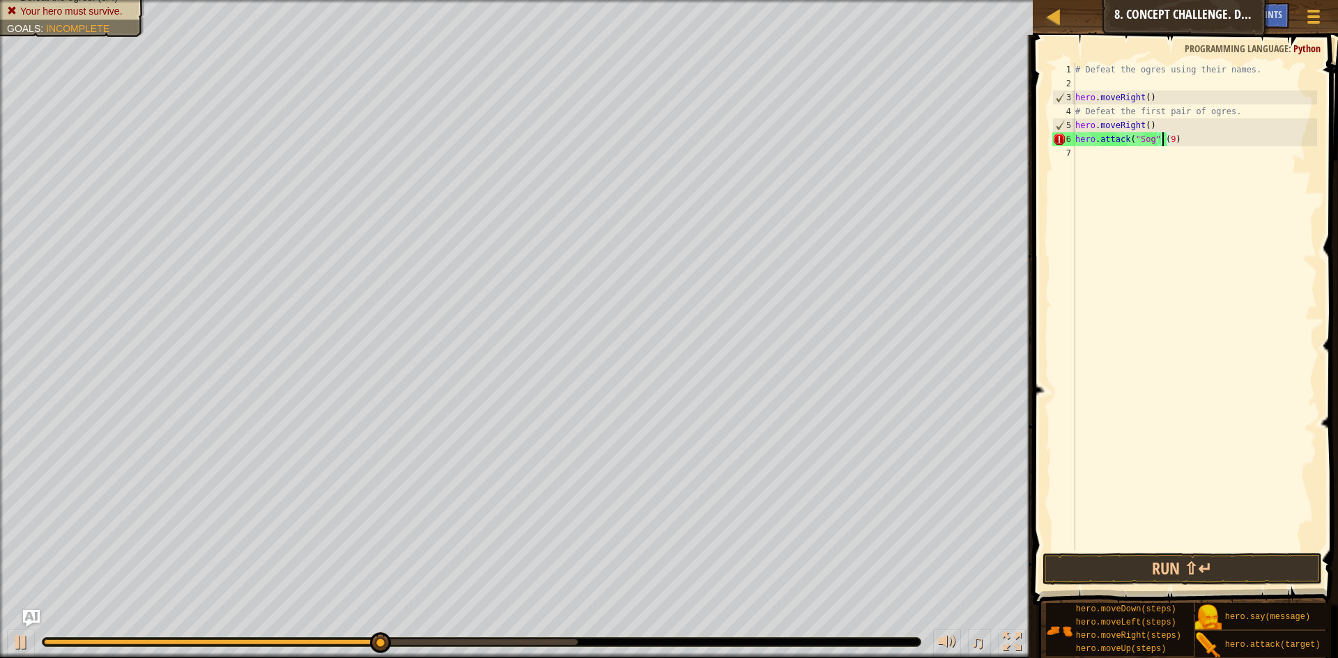
click at [1164, 141] on div "# Defeat the ogres using their names. hero . moveRight ( ) # Defeat the first p…" at bounding box center [1194, 321] width 245 height 516
click at [1167, 141] on div "# Defeat the ogres using their names. hero . moveRight ( ) # Defeat the first p…" at bounding box center [1194, 321] width 245 height 516
click at [1125, 562] on button "Run ⇧↵" at bounding box center [1181, 569] width 279 height 32
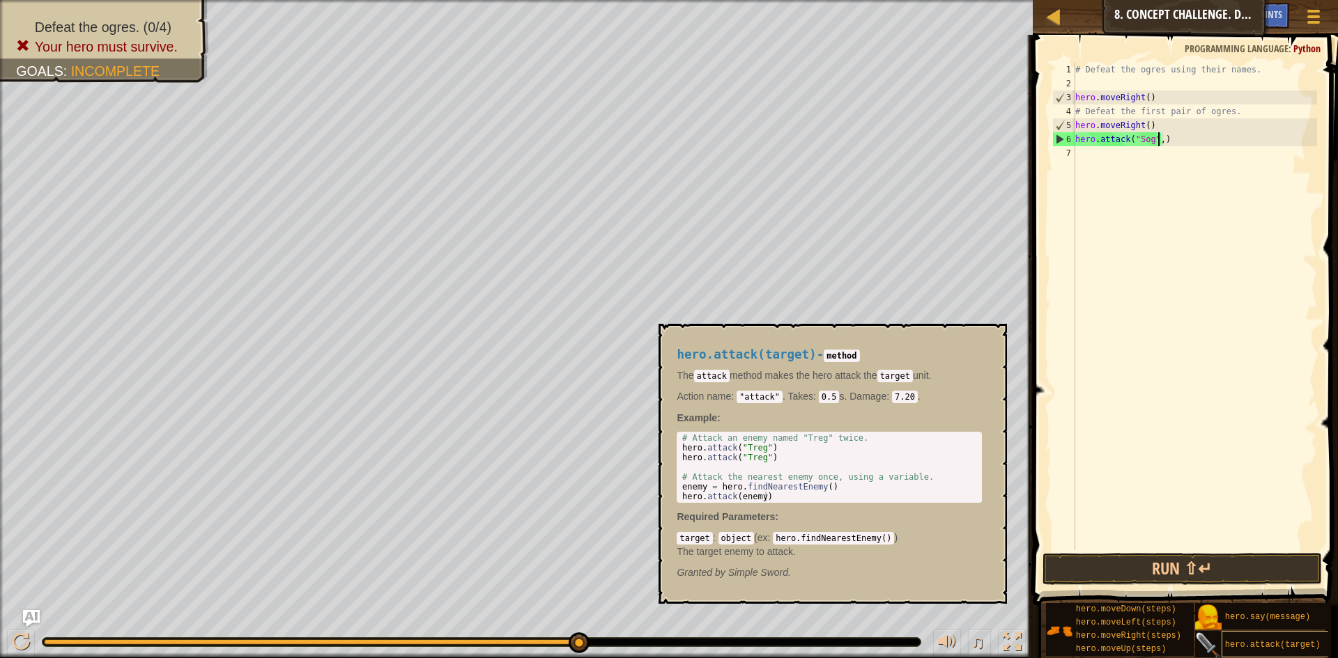
scroll to position [6, 6]
type textarea "hero.attack("Sog")"
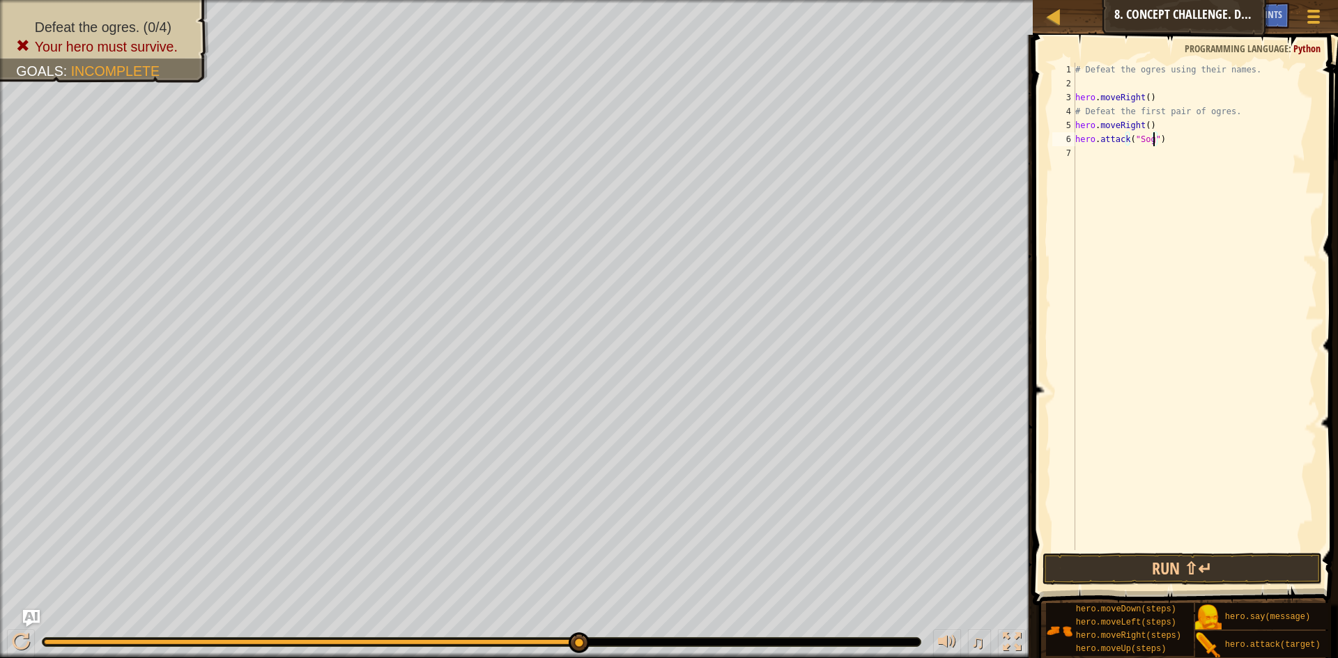
click at [1088, 153] on div "# Defeat the ogres using their names. hero . moveRight ( ) # Defeat the first p…" at bounding box center [1194, 321] width 245 height 516
type textarea "hero.attack("Sog")"
click at [1102, 172] on div "# Defeat the ogres using their names. hero . moveRight ( ) # Defeat the first p…" at bounding box center [1194, 321] width 245 height 516
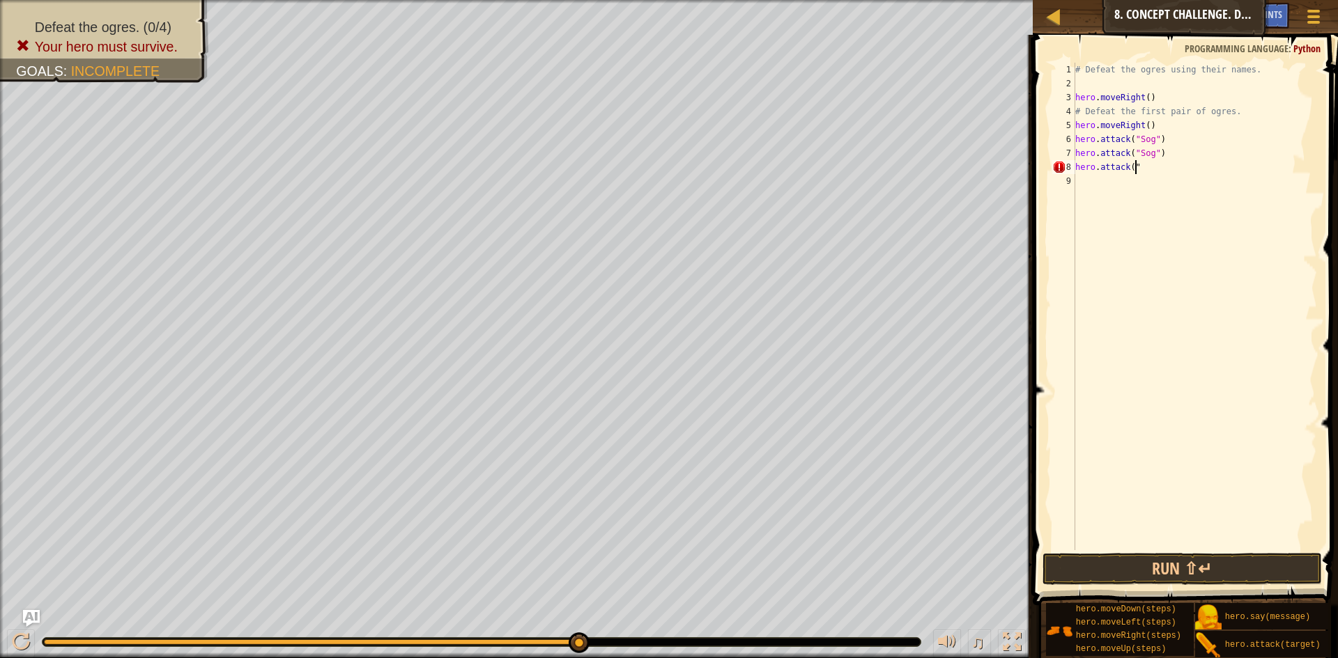
scroll to position [6, 5]
type textarea "hero.attack("Gos")"
click at [1113, 203] on div "# Defeat the ogres using their names. hero . moveRight ( ) # Defeat the first p…" at bounding box center [1194, 321] width 245 height 516
click at [1172, 557] on button "Run ⇧↵" at bounding box center [1181, 569] width 279 height 32
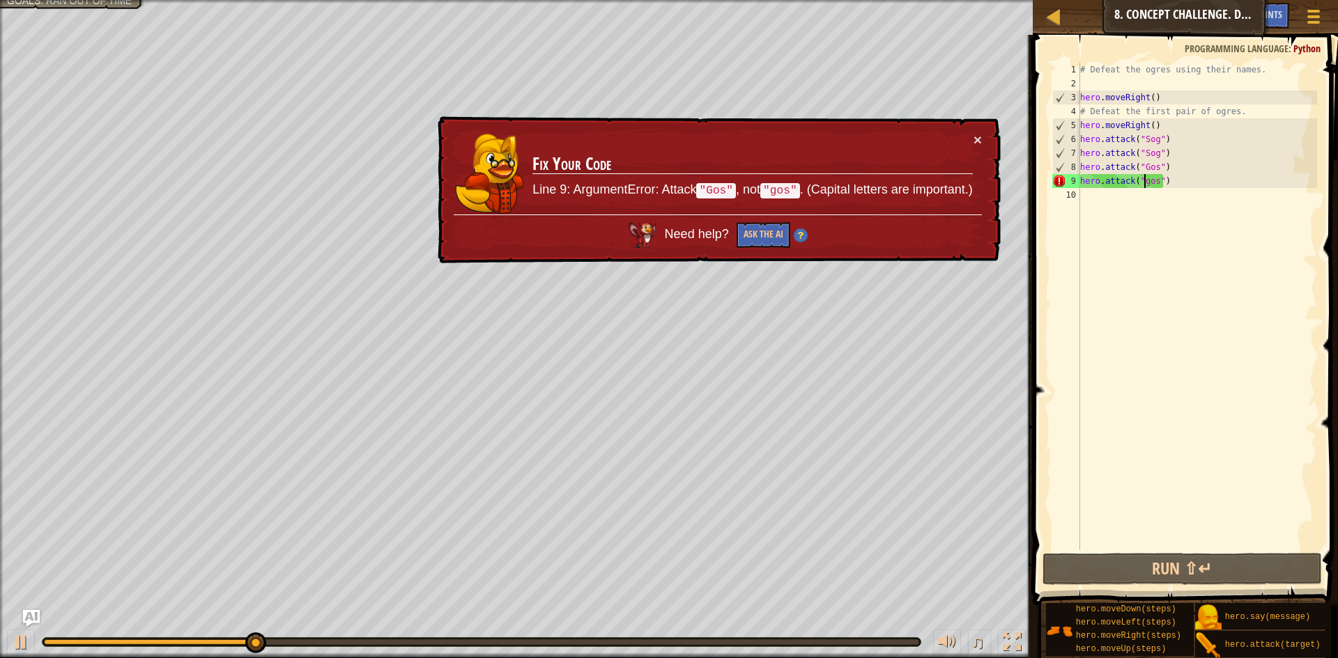
drag, startPoint x: 1145, startPoint y: 182, endPoint x: 1141, endPoint y: 190, distance: 8.7
click at [1143, 184] on div "# Defeat the ogres using their names. hero . moveRight ( ) # Defeat the first p…" at bounding box center [1197, 321] width 240 height 516
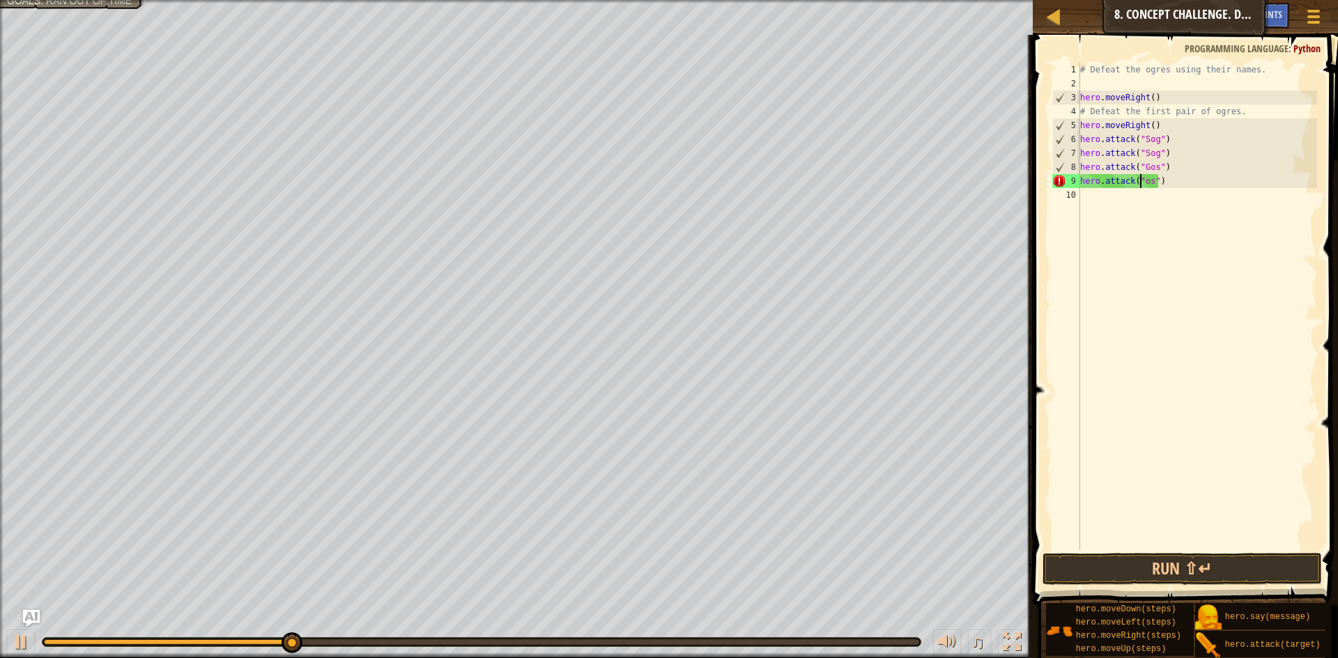
scroll to position [6, 6]
type textarea "hero.attack("Gos")"
click at [1167, 581] on button "Run ⇧↵" at bounding box center [1181, 569] width 279 height 32
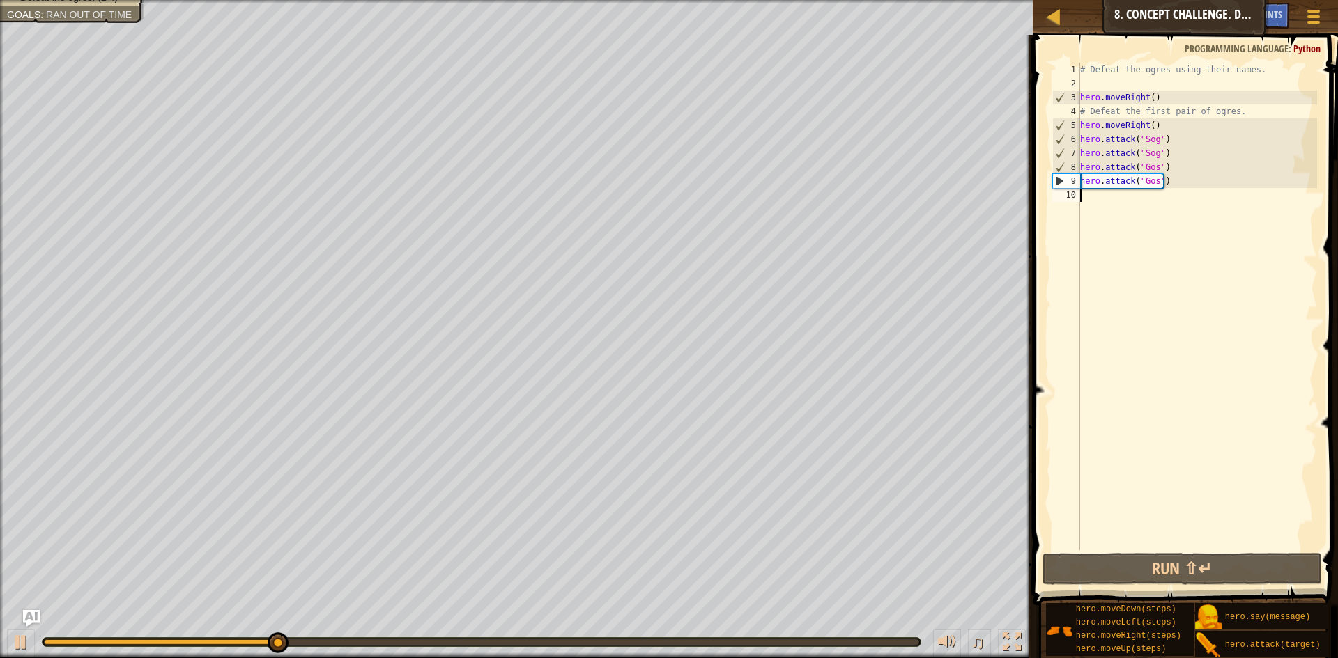
click at [1136, 201] on div "# Defeat the ogres using their names. hero . moveRight ( ) # Defeat the first p…" at bounding box center [1197, 321] width 240 height 516
